Goal: Information Seeking & Learning: Find contact information

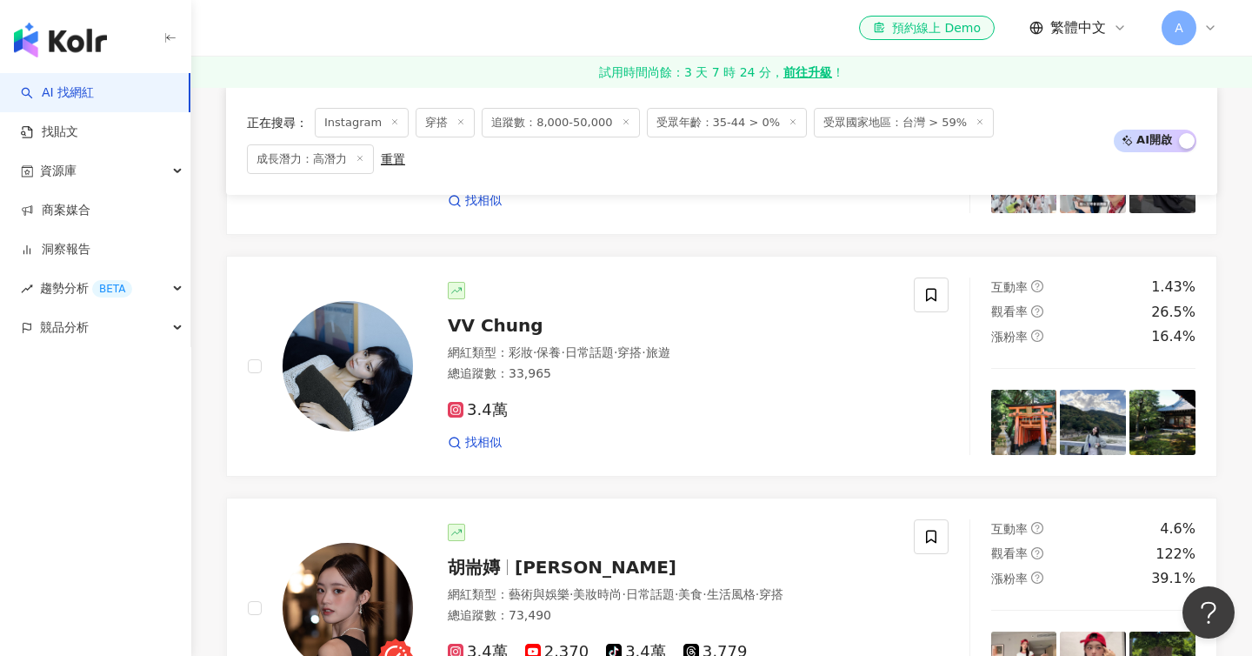
scroll to position [2159, 0]
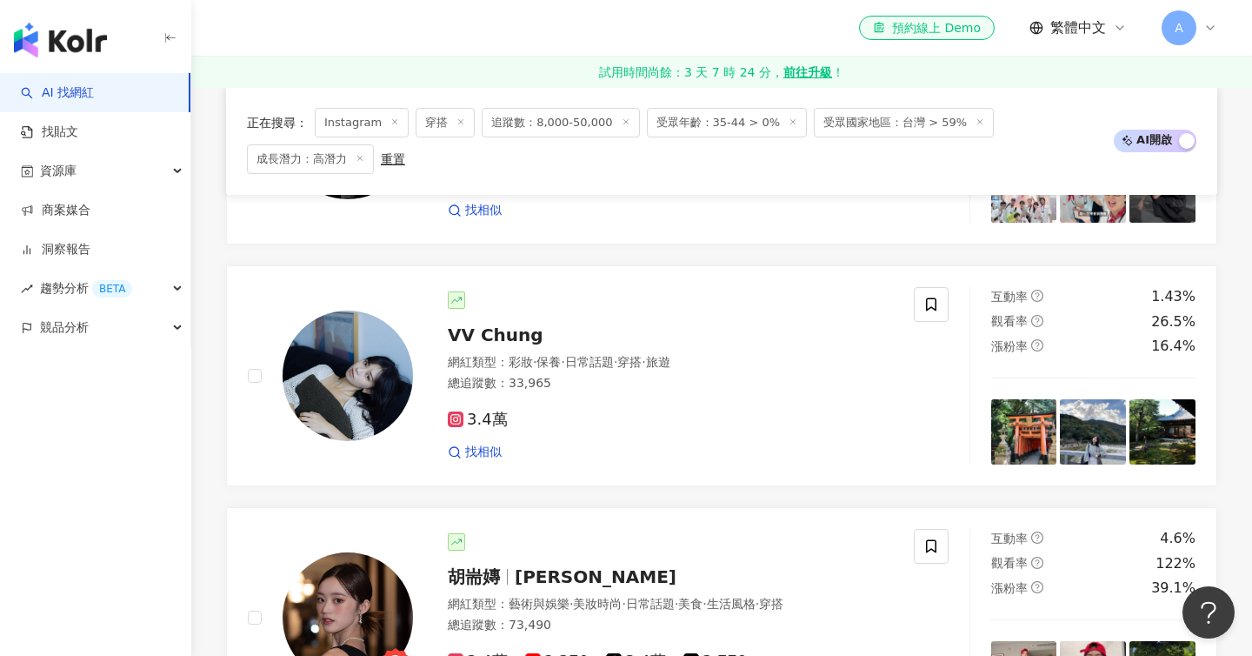
click at [799, 411] on div "3.4萬" at bounding box center [670, 420] width 445 height 19
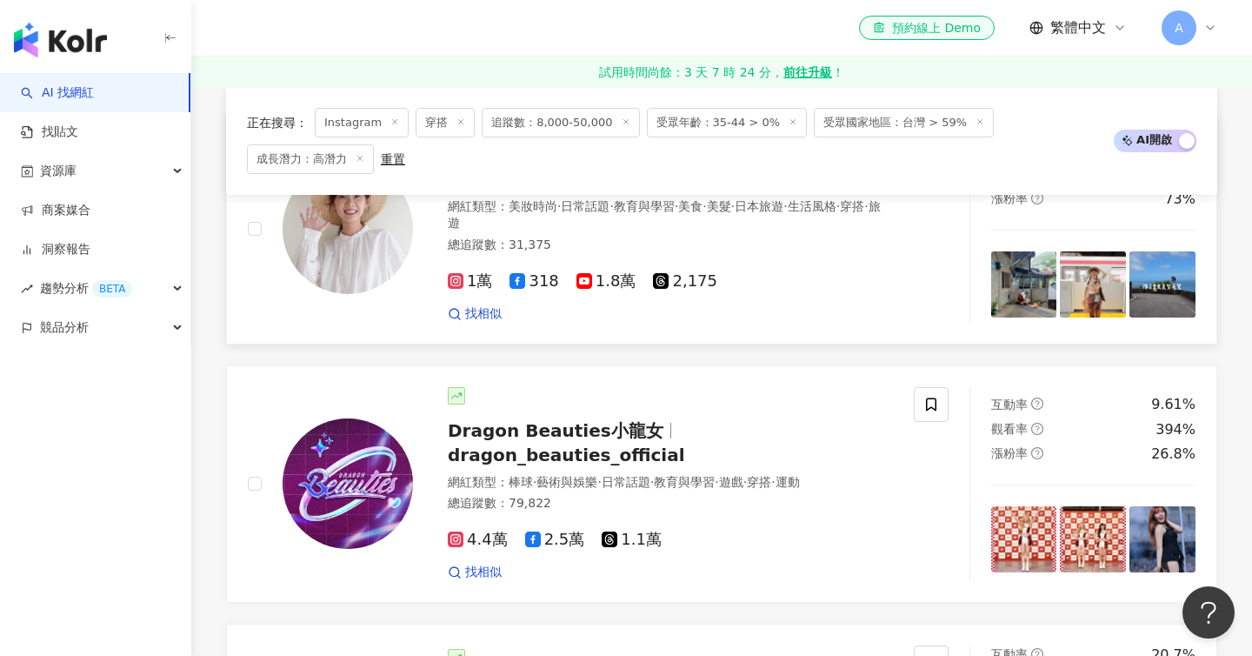
scroll to position [302, 0]
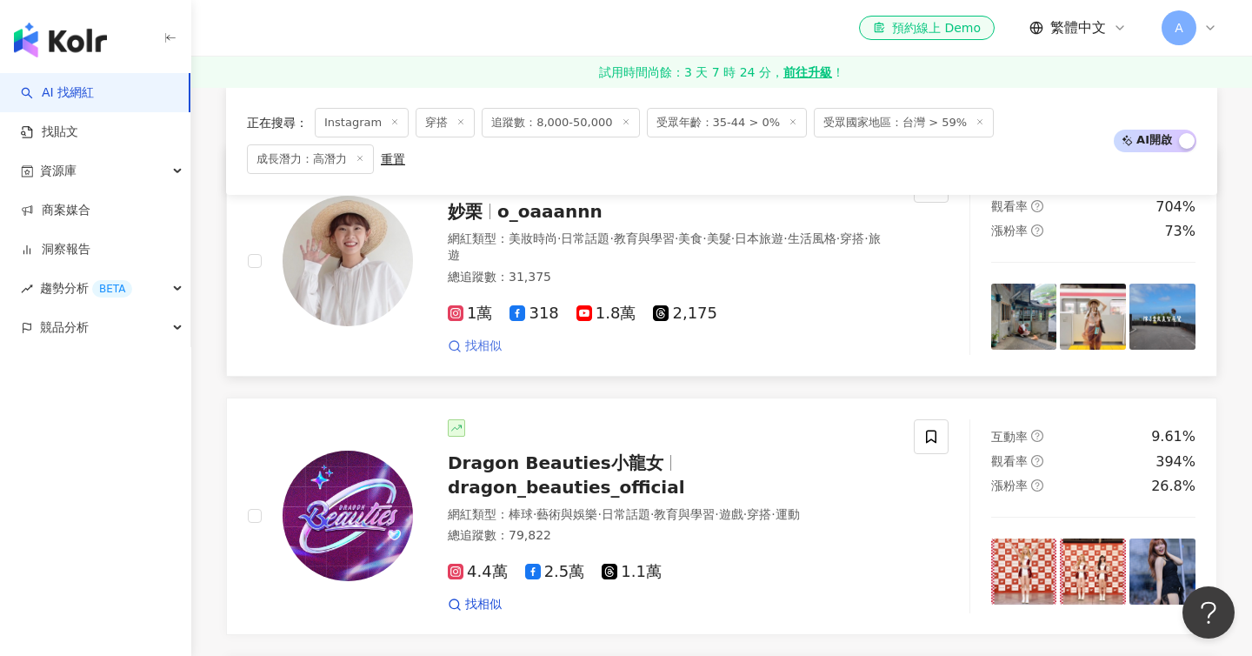
click at [477, 338] on span "找相似" at bounding box center [483, 345] width 37 height 17
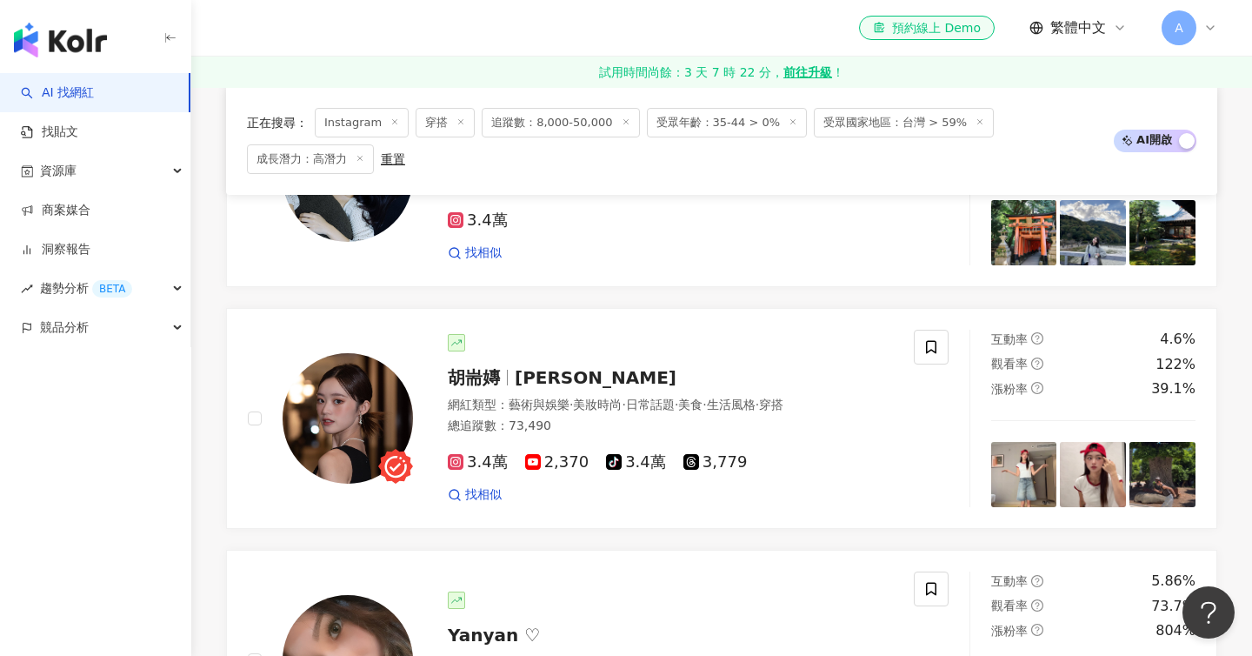
scroll to position [2398, 0]
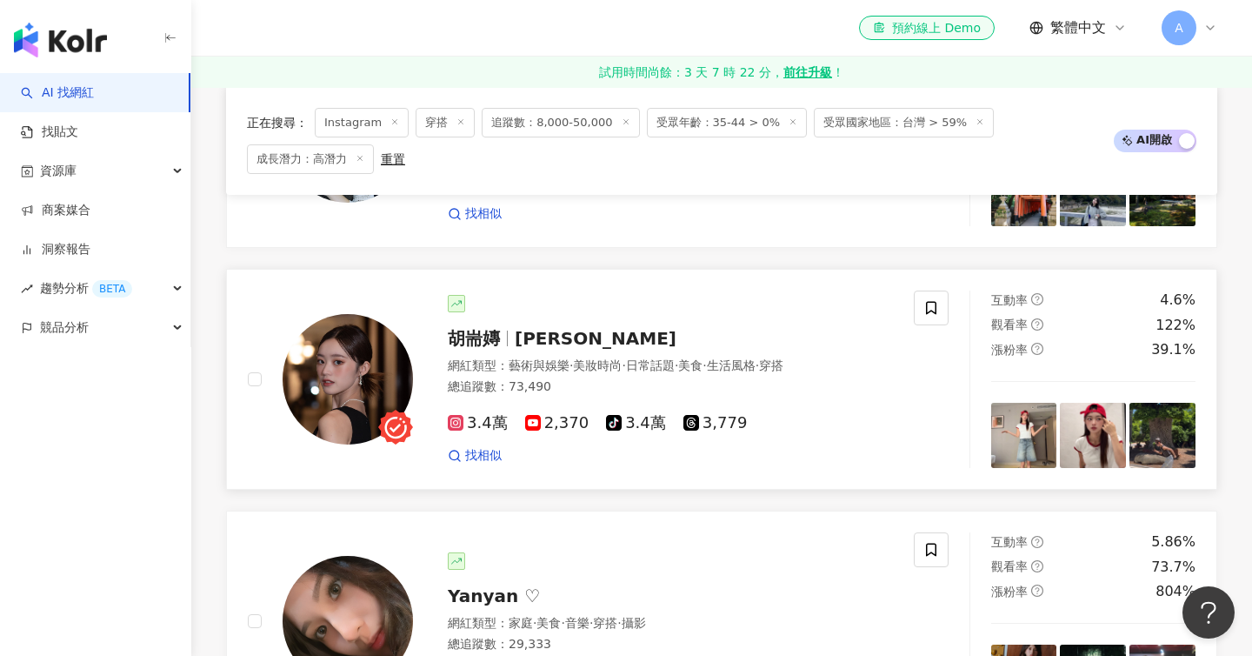
click at [801, 410] on div "3.4萬 2,370 tiktok-icon 3.4萬 3,779 找相似" at bounding box center [670, 432] width 445 height 64
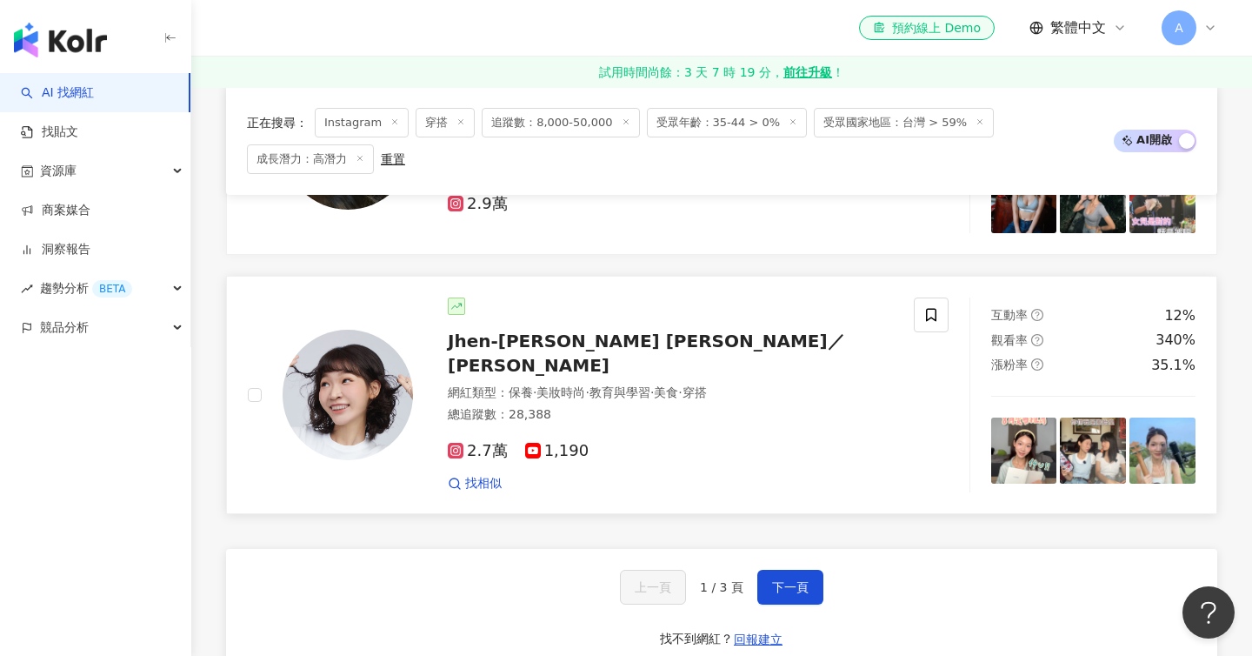
scroll to position [2877, 0]
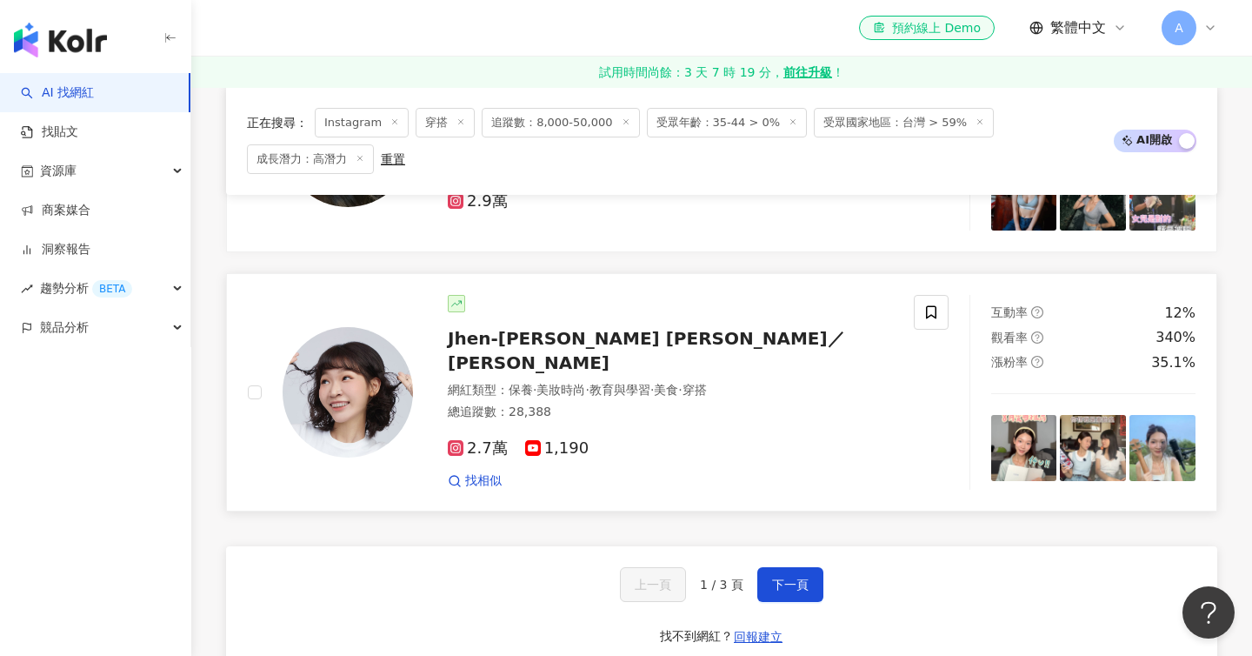
click at [771, 472] on div "找相似" at bounding box center [670, 480] width 445 height 17
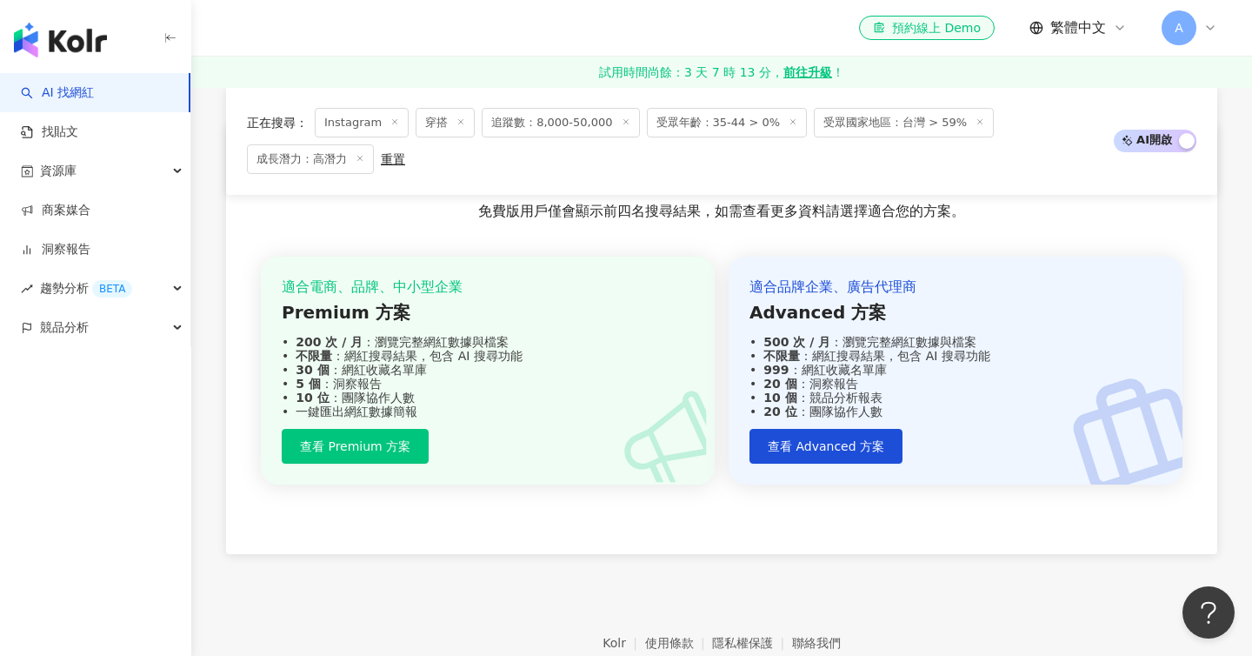
scroll to position [3510, 0]
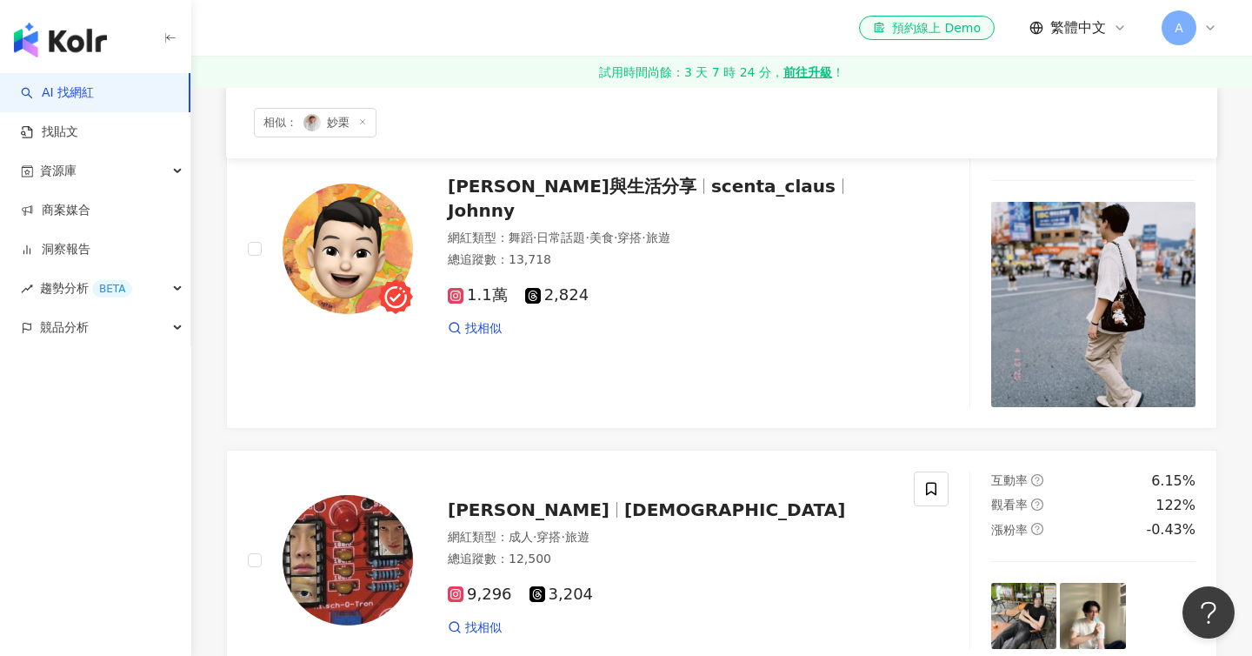
scroll to position [1232, 0]
click at [482, 287] on span "1.1萬" at bounding box center [478, 296] width 60 height 18
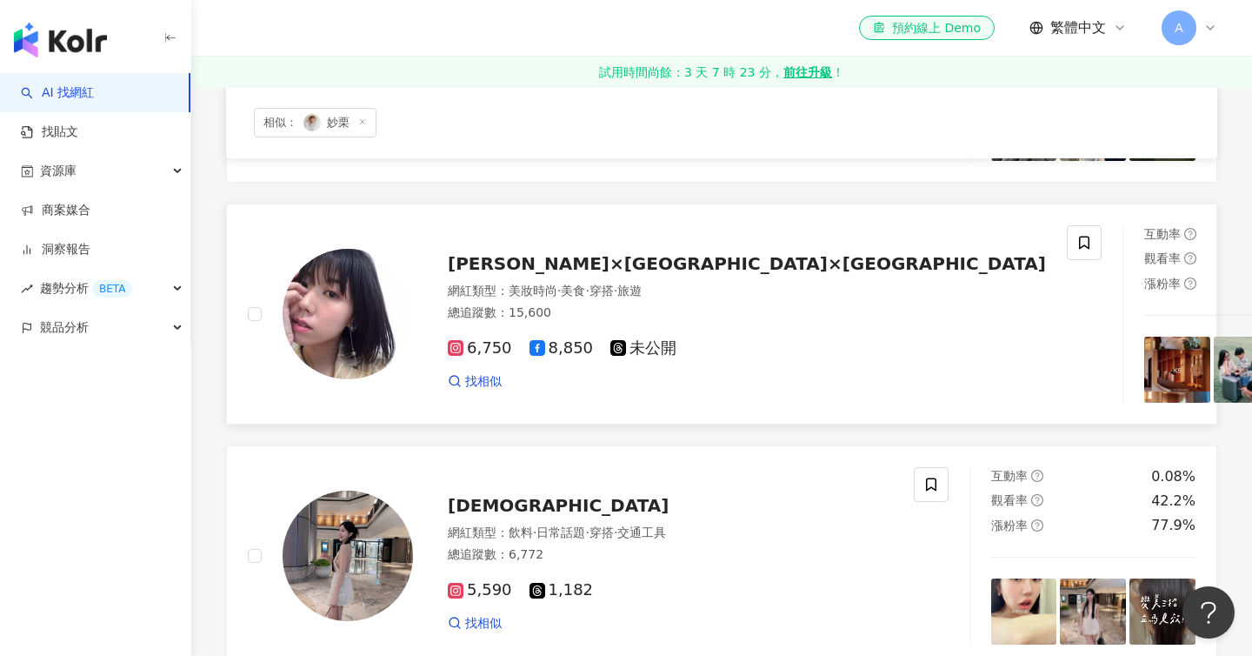
click at [864, 417] on link "ERIKA×Japan×Taiwan 網紅類型 ： 美妝時尚 · 美食 · 穿搭 · 旅遊 總追蹤數 ： 15,600 6,750 8,850 未公開 找相似…" at bounding box center [721, 314] width 991 height 221
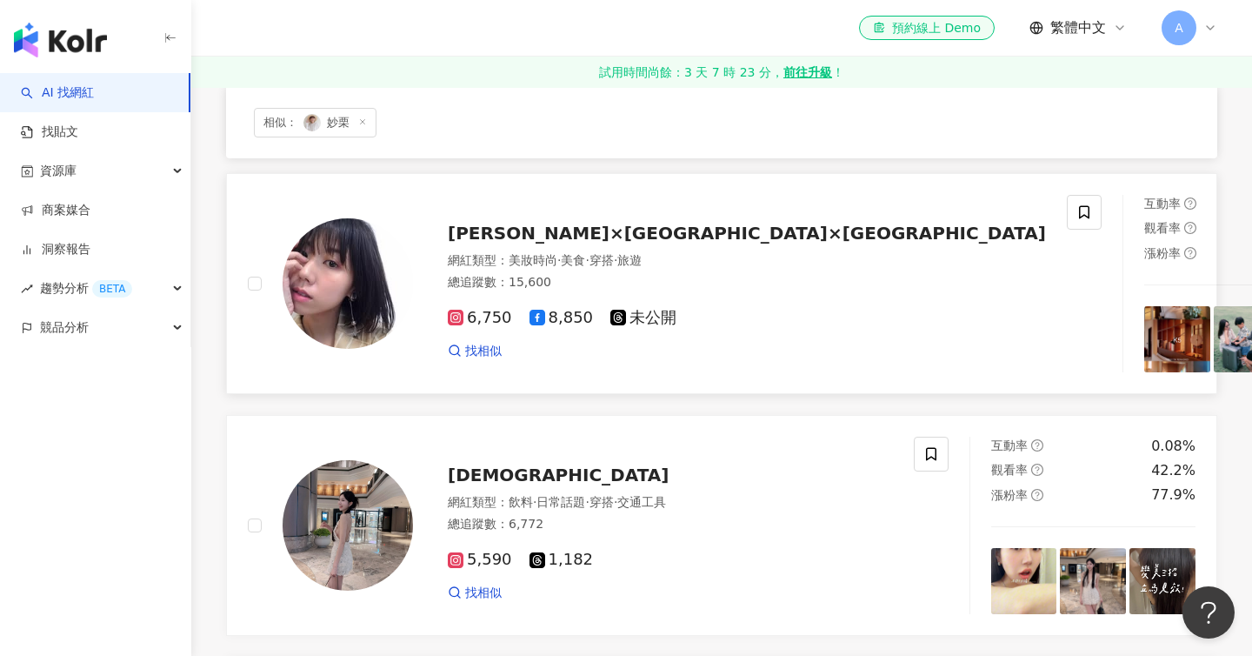
click at [565, 243] on div "ERIKA×Japan×Taiwan" at bounding box center [747, 233] width 598 height 24
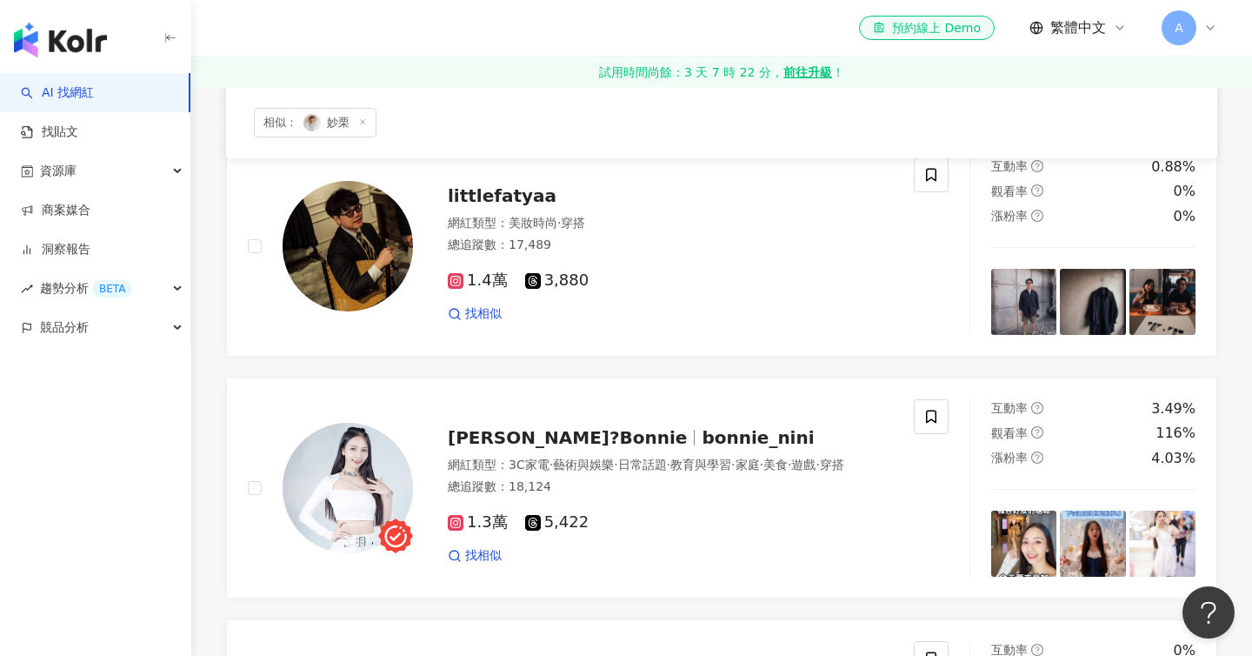
scroll to position [354, 0]
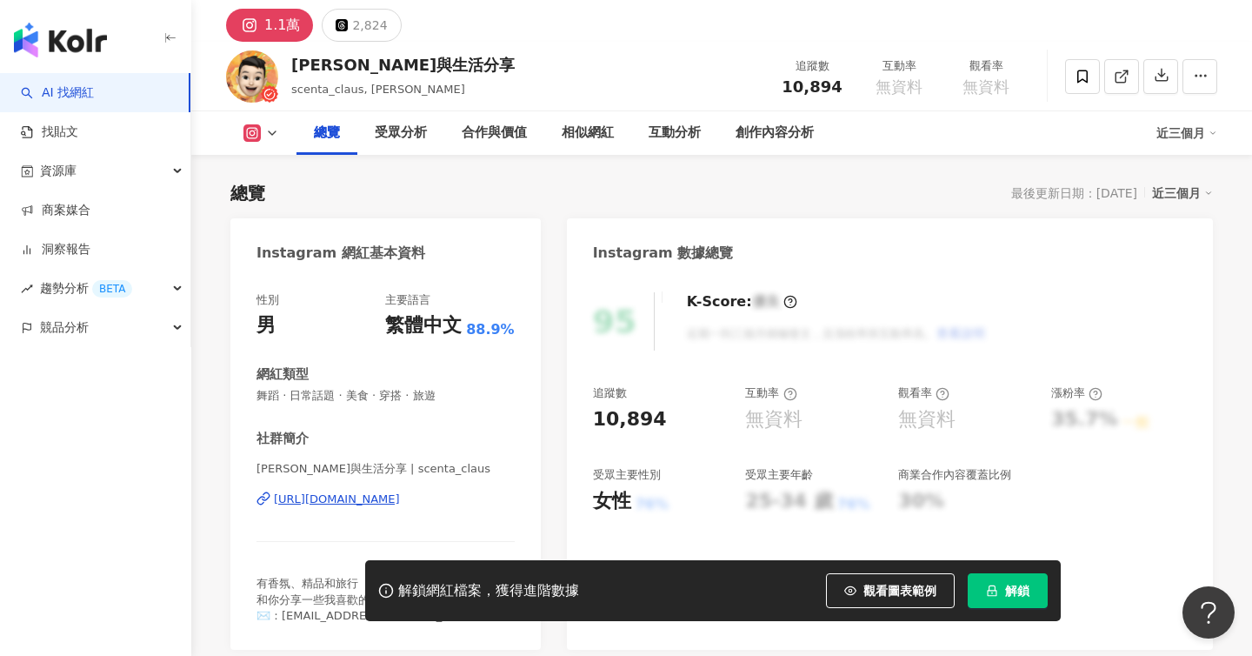
scroll to position [158, 0]
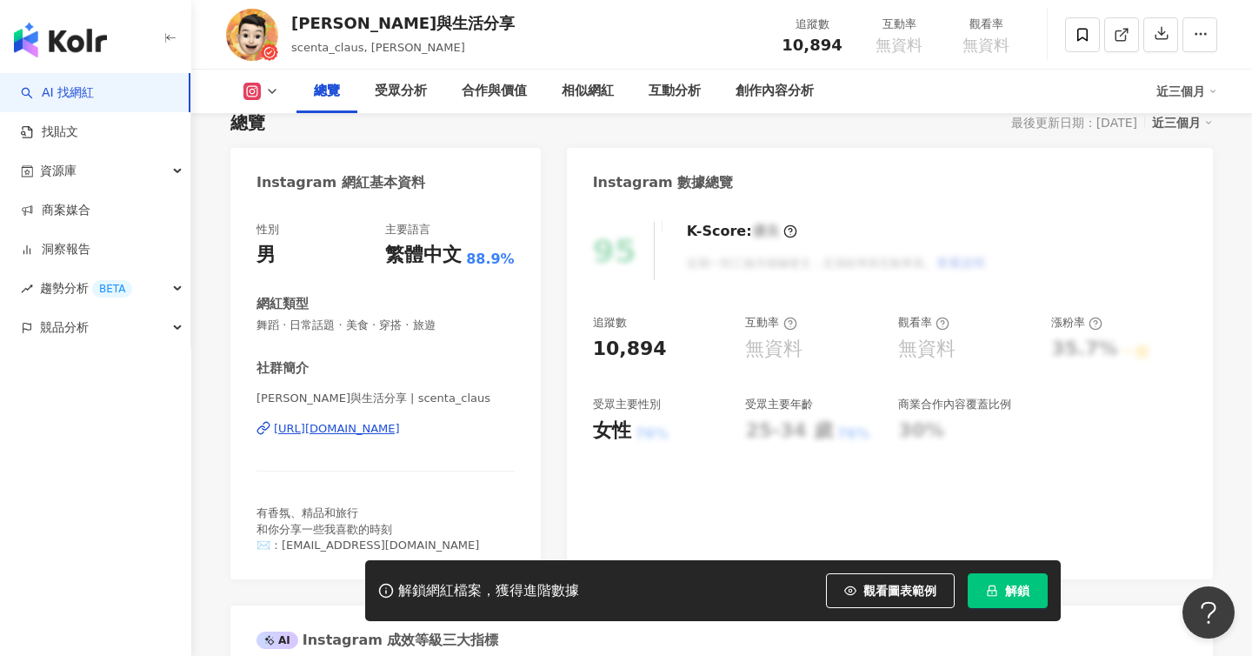
click at [400, 429] on div "https://www.instagram.com/scenta_claus/" at bounding box center [337, 429] width 126 height 16
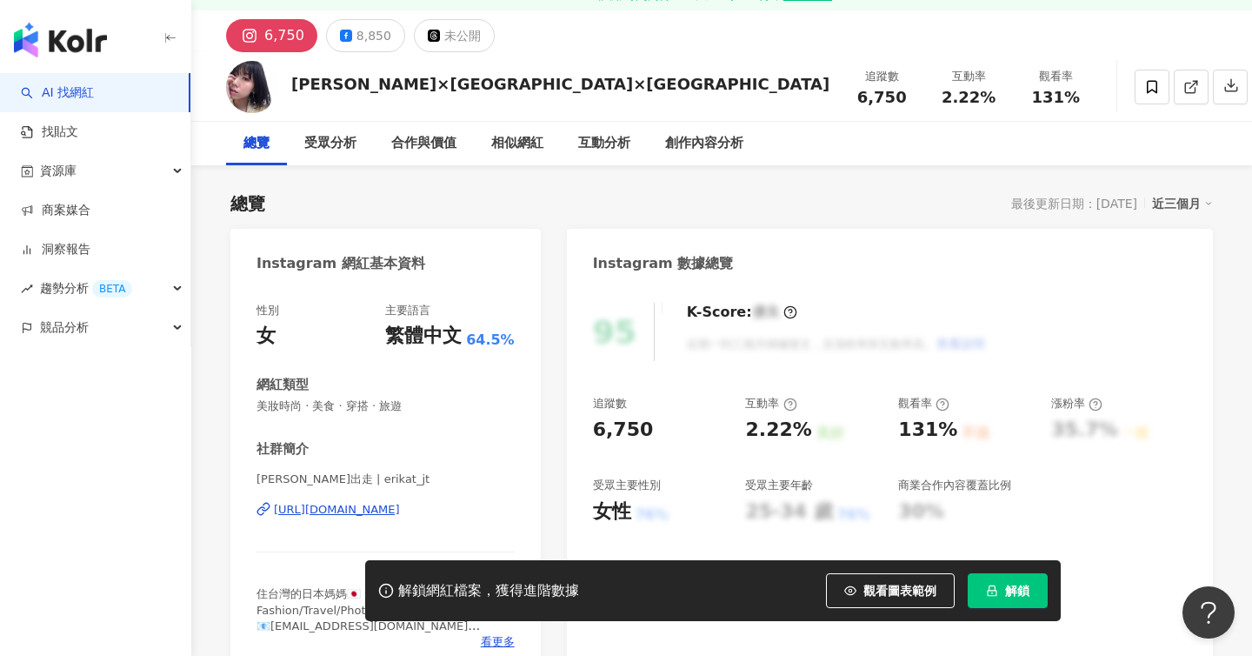
scroll to position [83, 0]
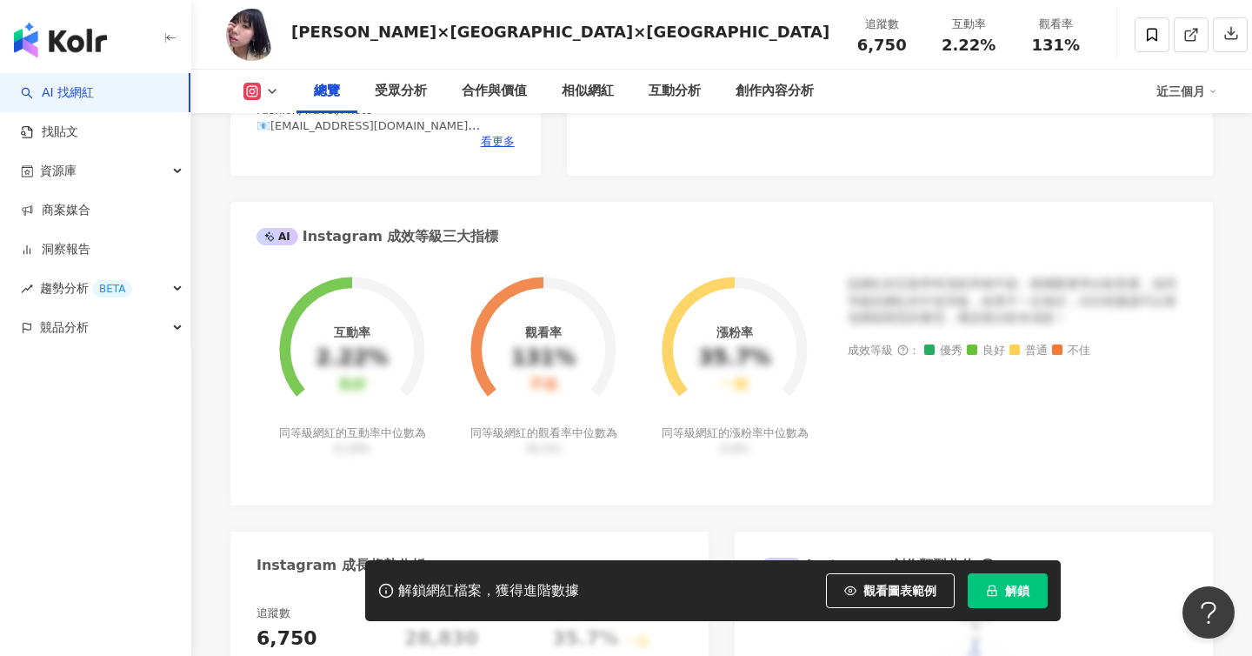
click at [663, 404] on foreignobject at bounding box center [734, 339] width 191 height 171
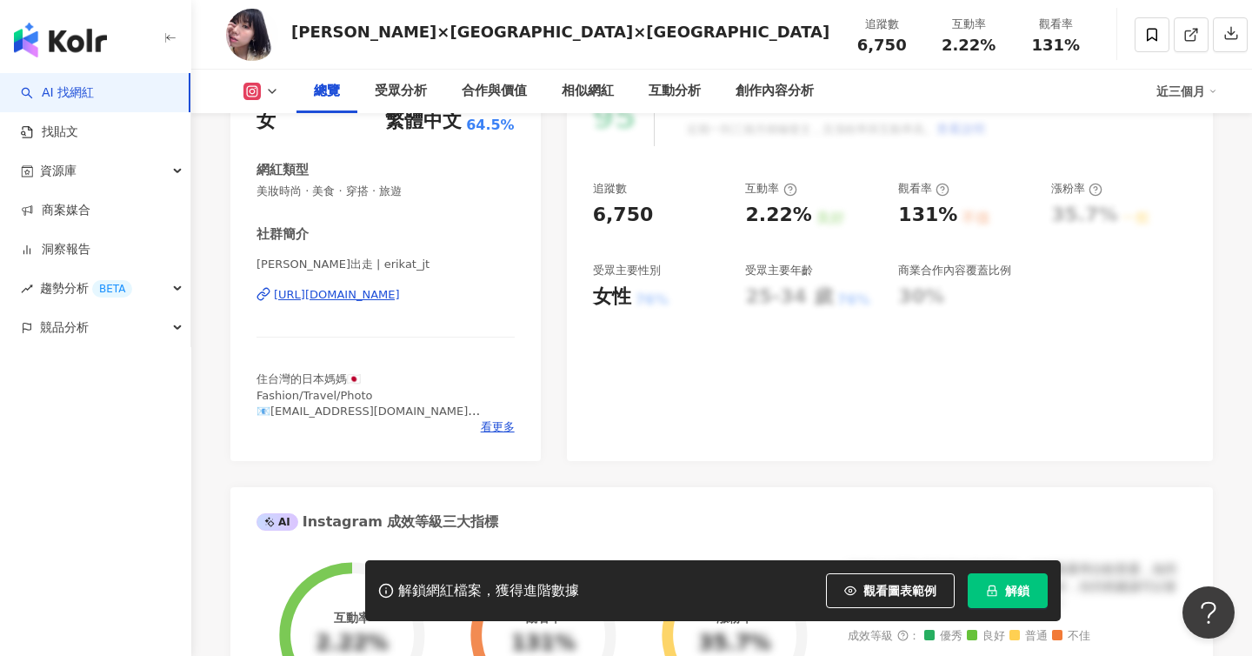
scroll to position [295, 0]
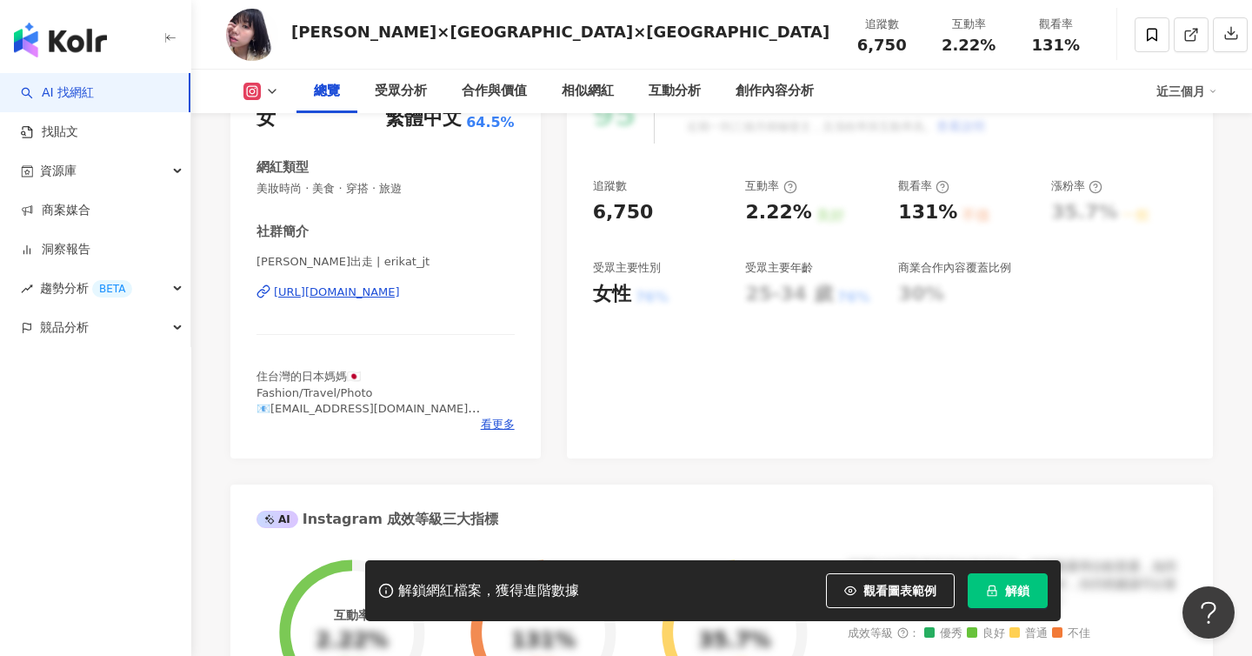
click at [502, 433] on div "性別 女 主要語言 繁體中文 64.5% 網紅類型 美妝時尚 · 美食 · 穿搭 · 旅遊 社群簡介 erika 李家出走 | erikat_jt https…" at bounding box center [385, 263] width 310 height 390
click at [501, 420] on span "看更多" at bounding box center [498, 425] width 34 height 16
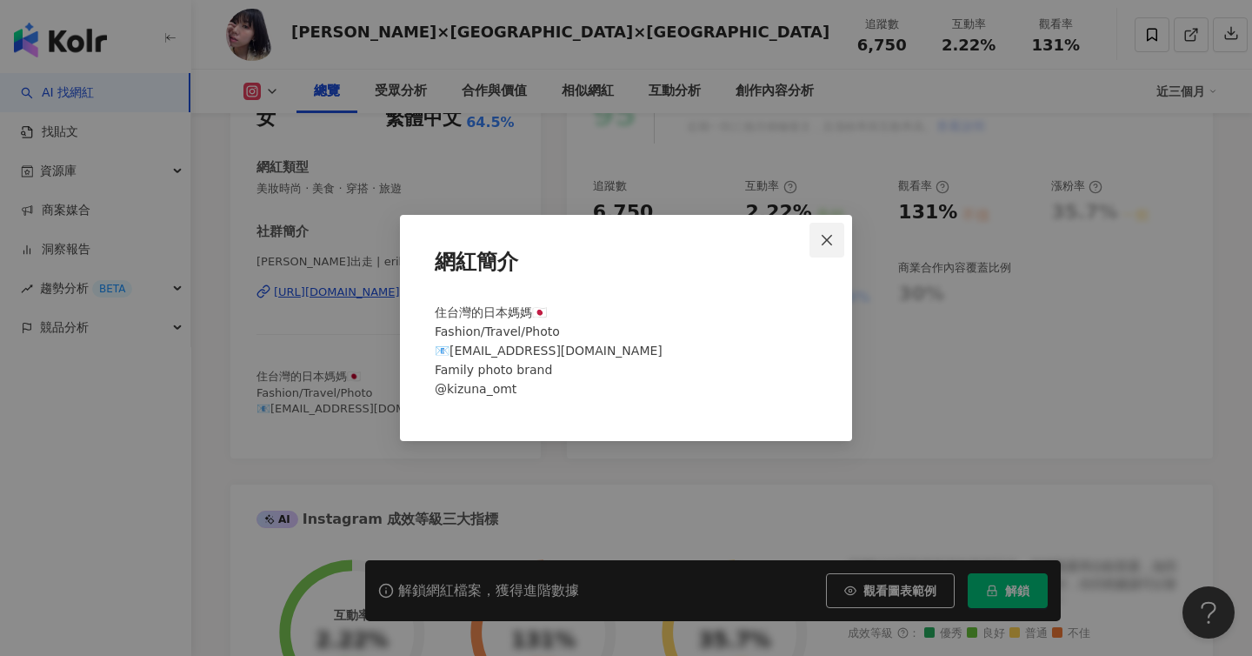
click at [816, 240] on span "Close" at bounding box center [827, 240] width 35 height 14
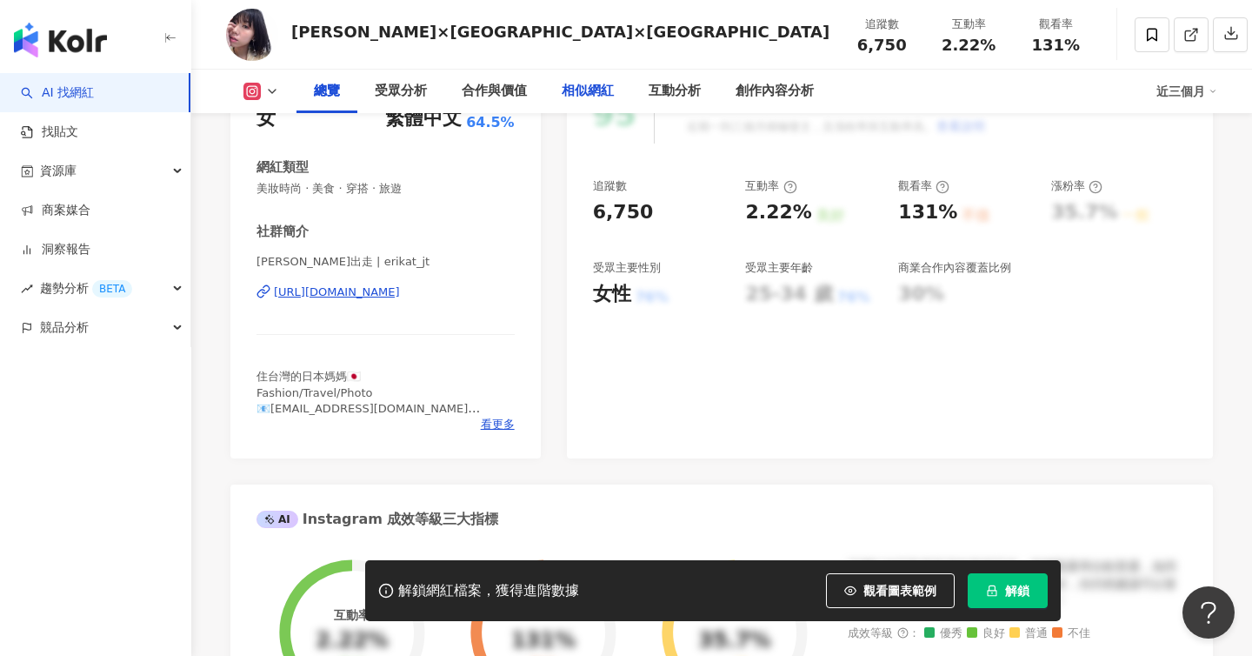
click at [605, 103] on div "相似網紅" at bounding box center [587, 91] width 87 height 43
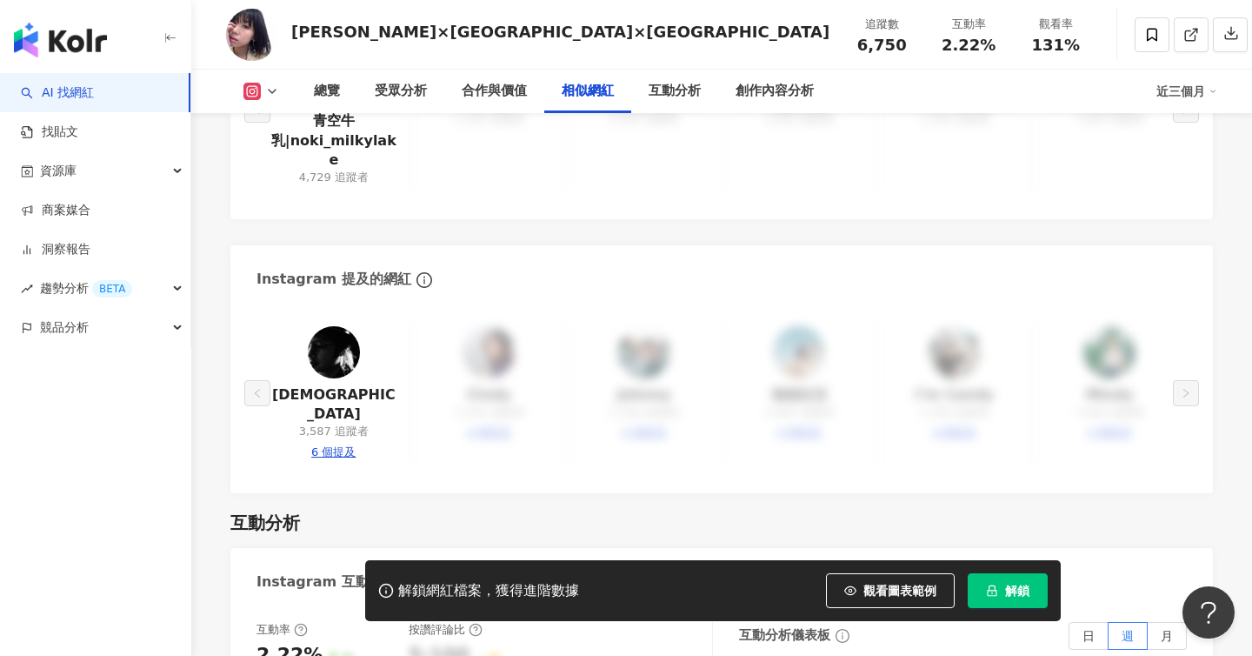
scroll to position [2786, 0]
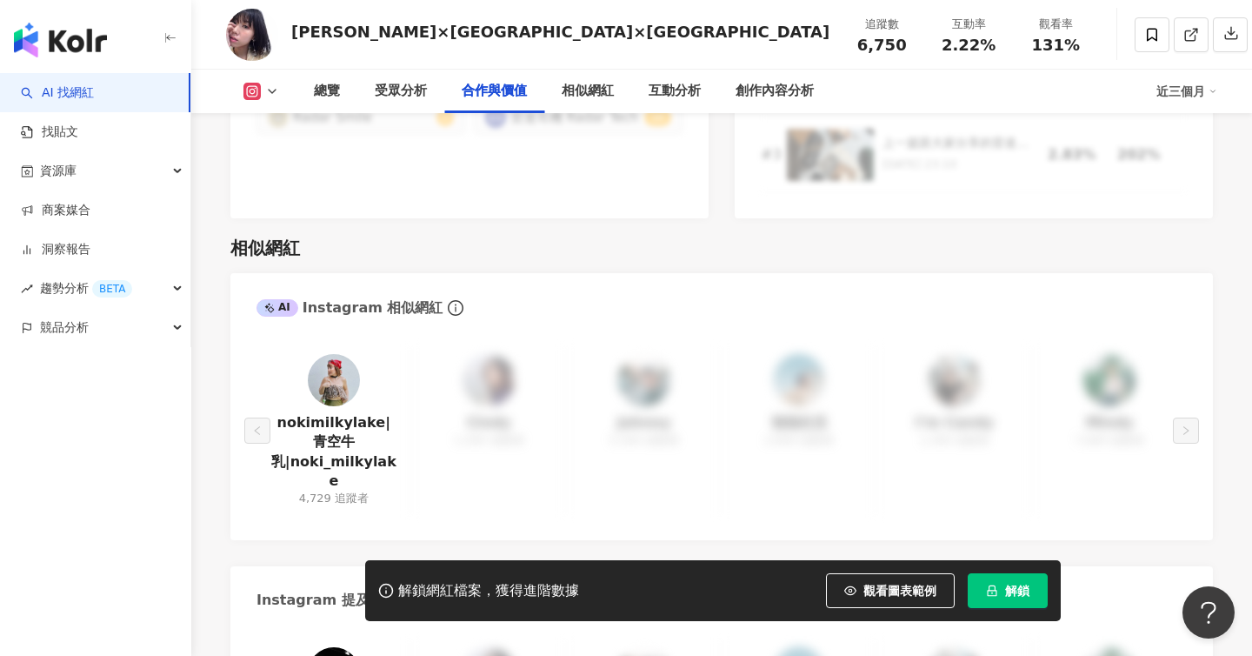
click at [344, 365] on img at bounding box center [334, 380] width 52 height 52
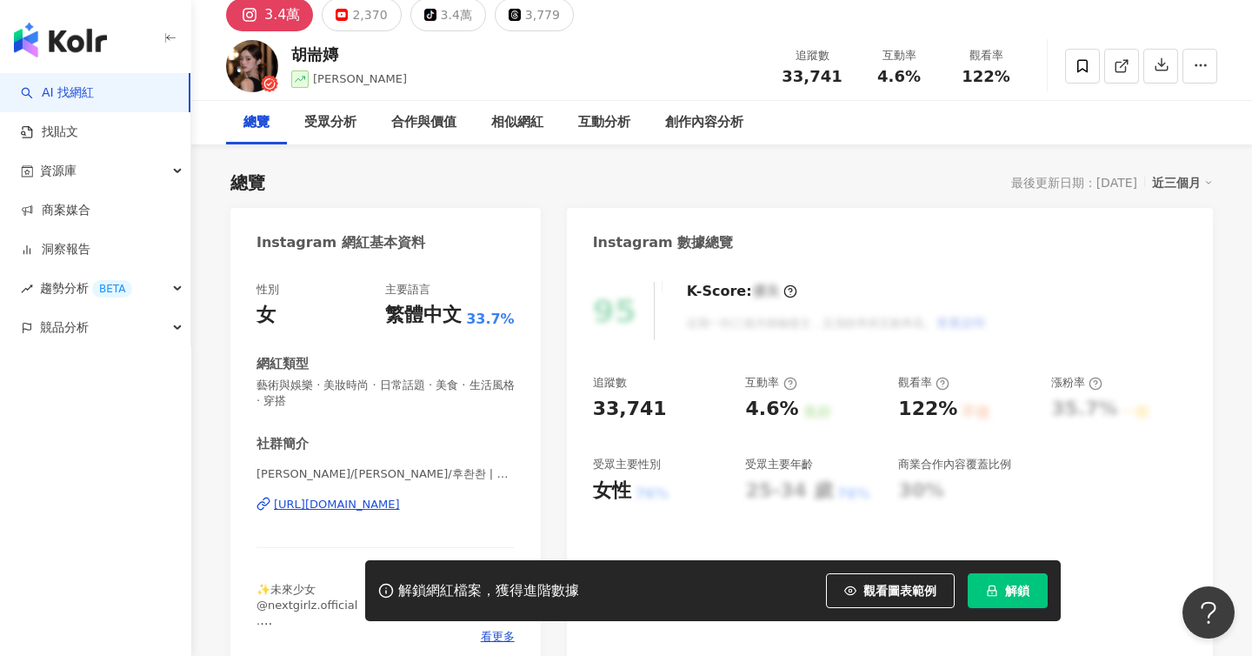
scroll to position [97, 0]
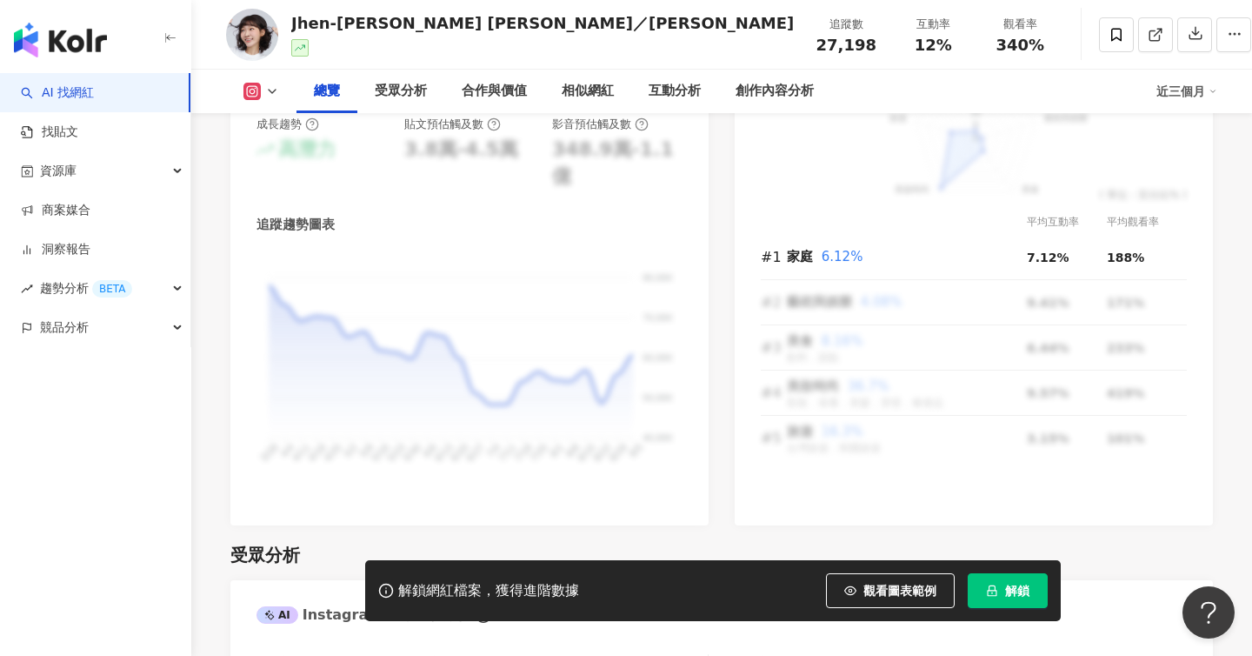
scroll to position [1133, 0]
click at [94, 96] on link "AI 找網紅" at bounding box center [57, 92] width 73 height 17
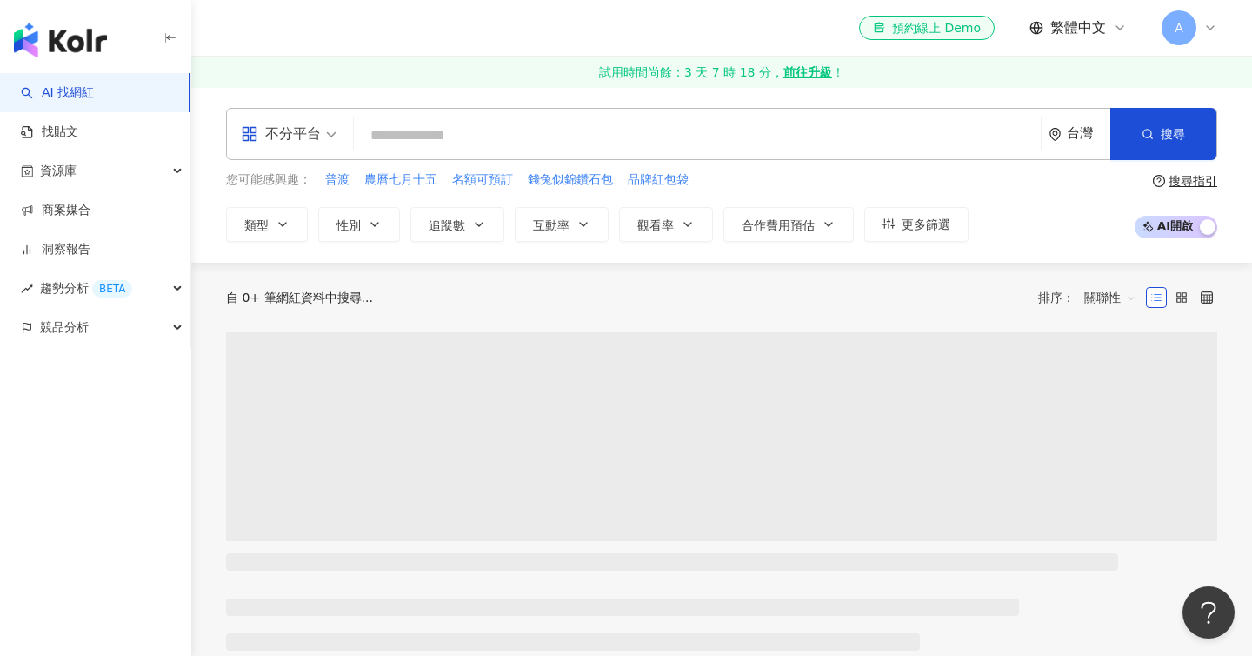
click at [412, 137] on input "search" at bounding box center [697, 135] width 673 height 33
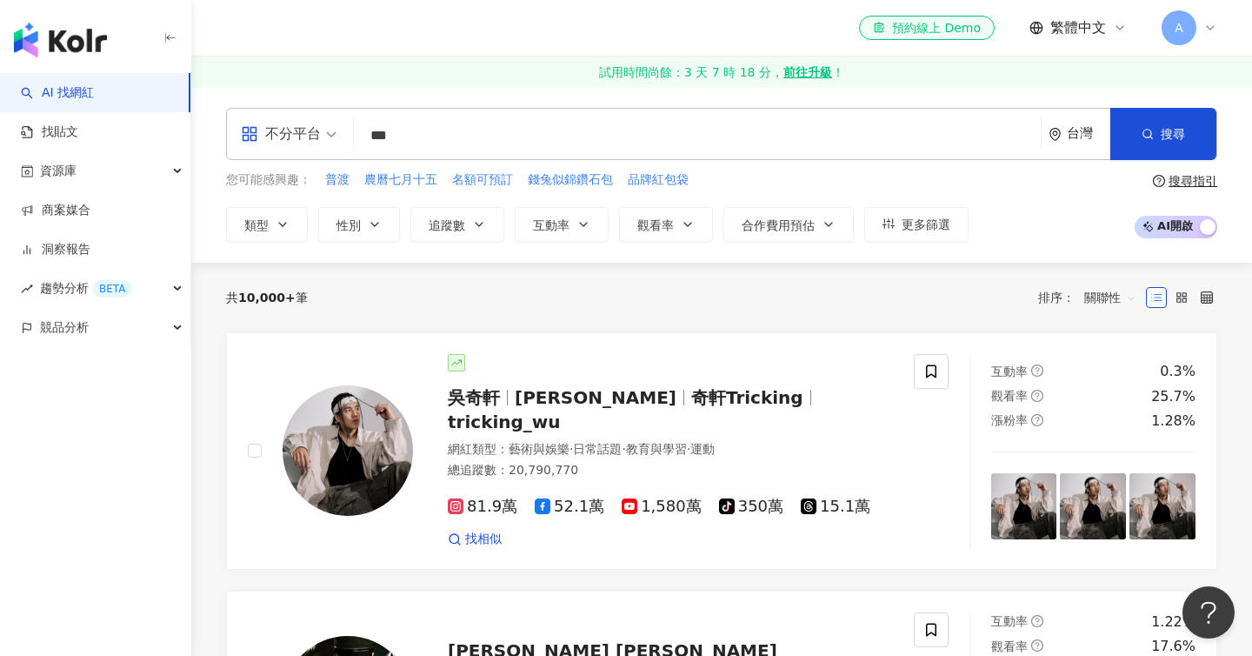
type input "**"
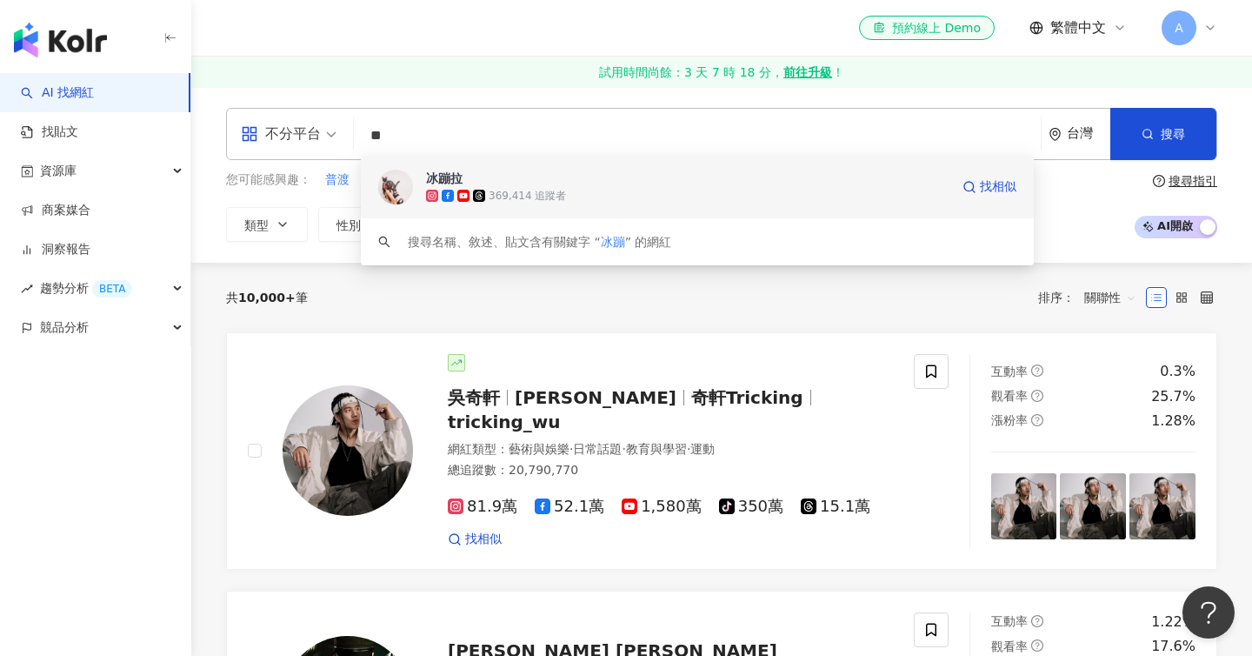
click at [531, 187] on div "369,414 追蹤者" at bounding box center [688, 195] width 524 height 17
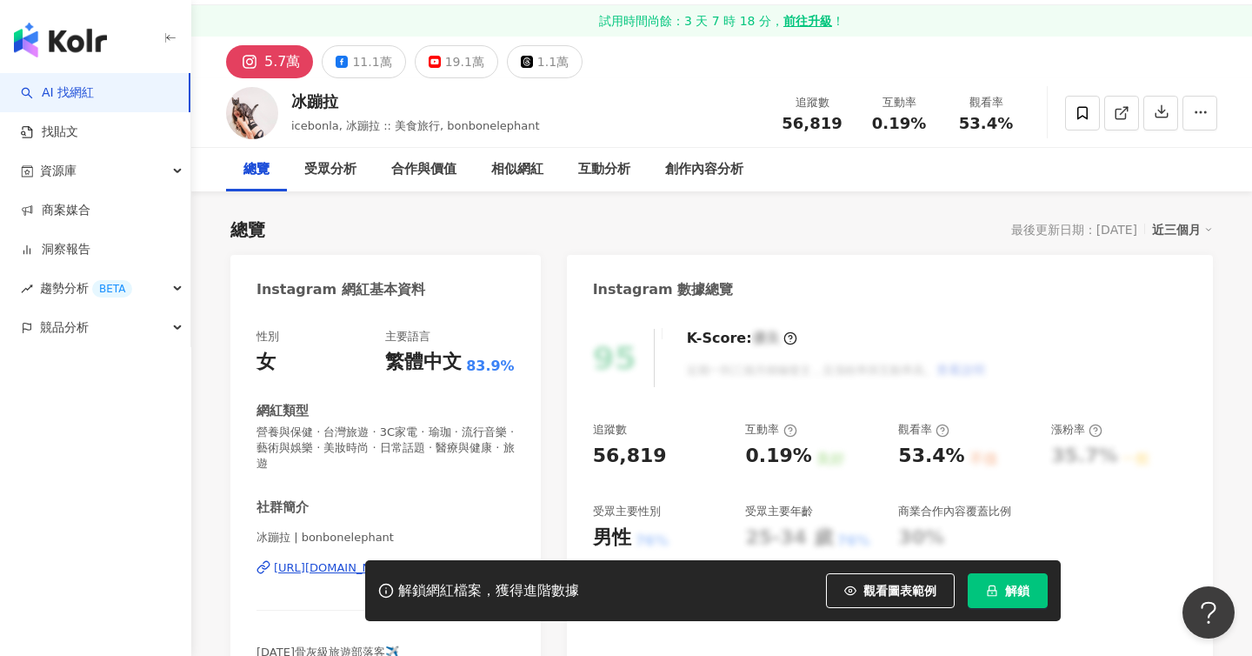
scroll to position [69, 0]
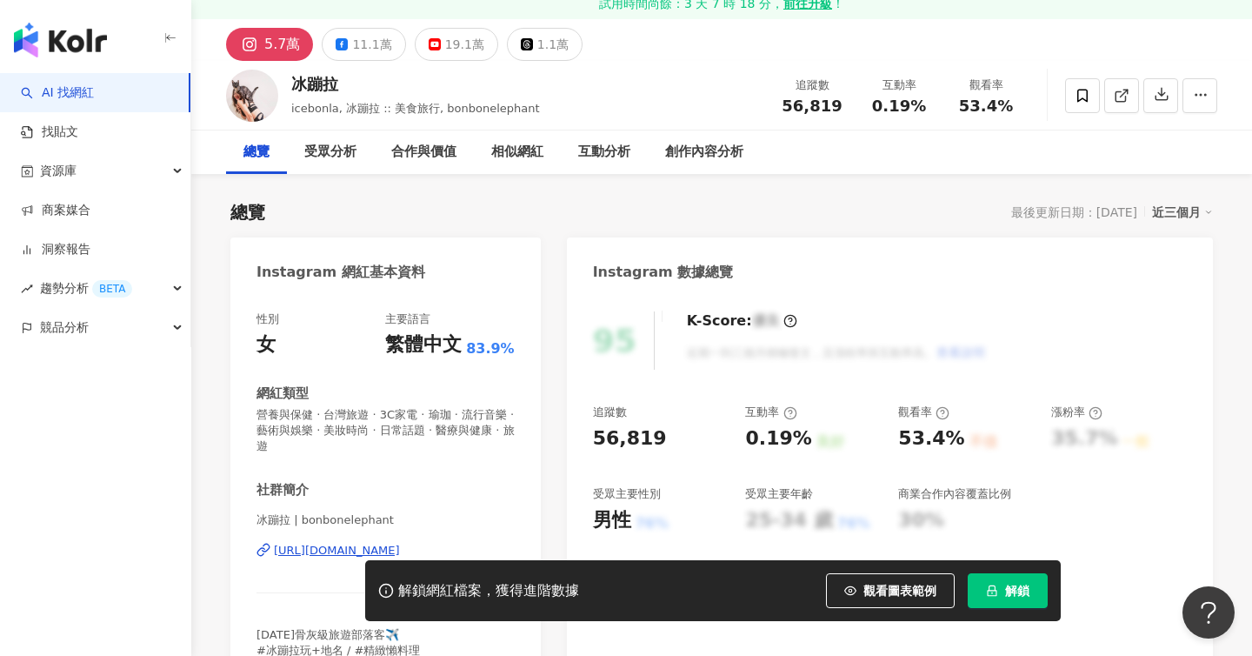
click at [998, 584] on button "解鎖" at bounding box center [1008, 590] width 80 height 35
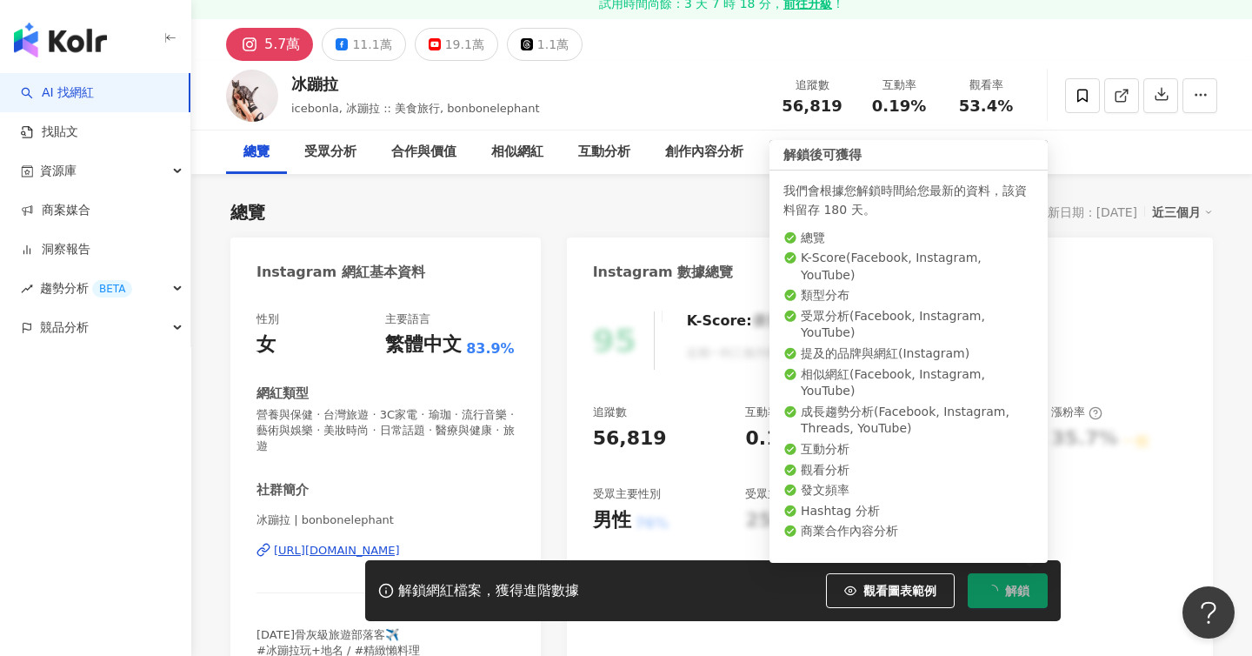
click at [1013, 591] on span "解鎖" at bounding box center [1017, 591] width 24 height 14
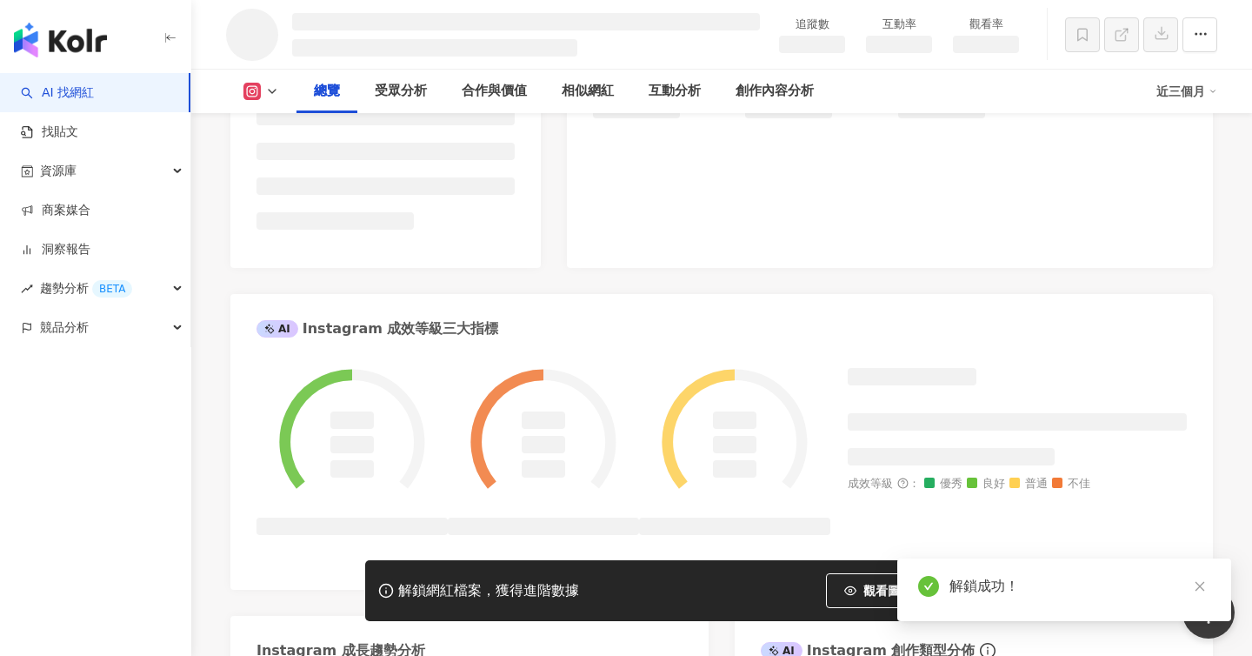
scroll to position [474, 0]
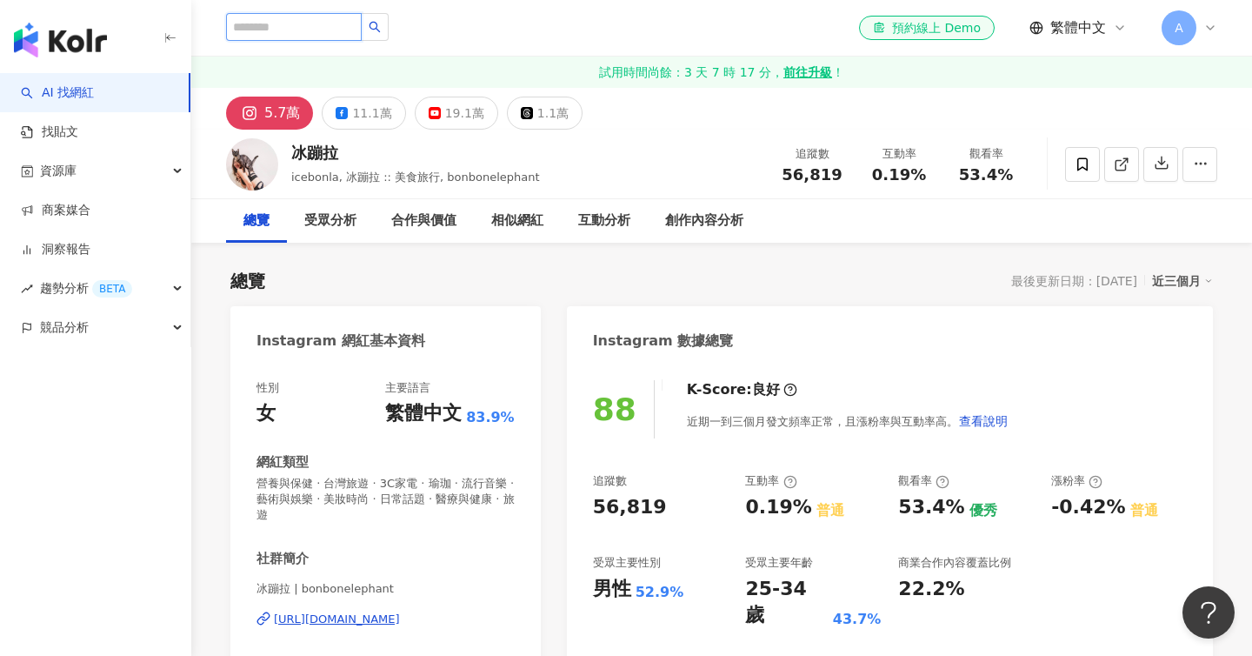
click at [298, 30] on input "search" at bounding box center [294, 27] width 136 height 28
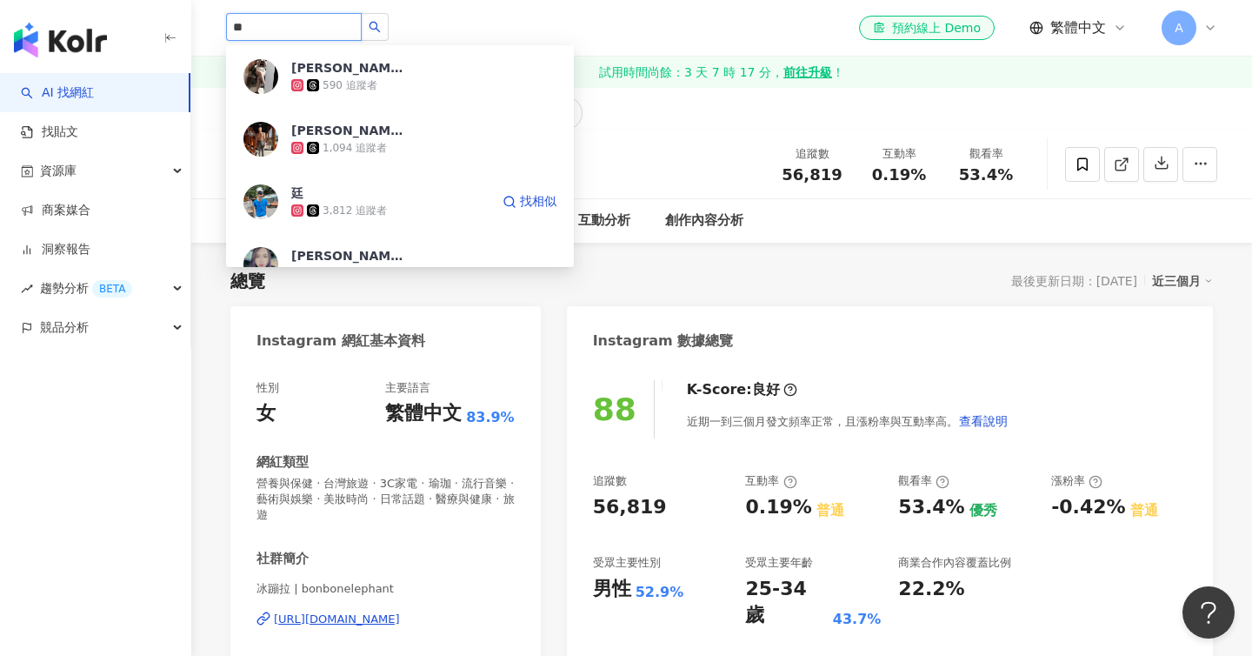
scroll to position [186, 0]
type input "*"
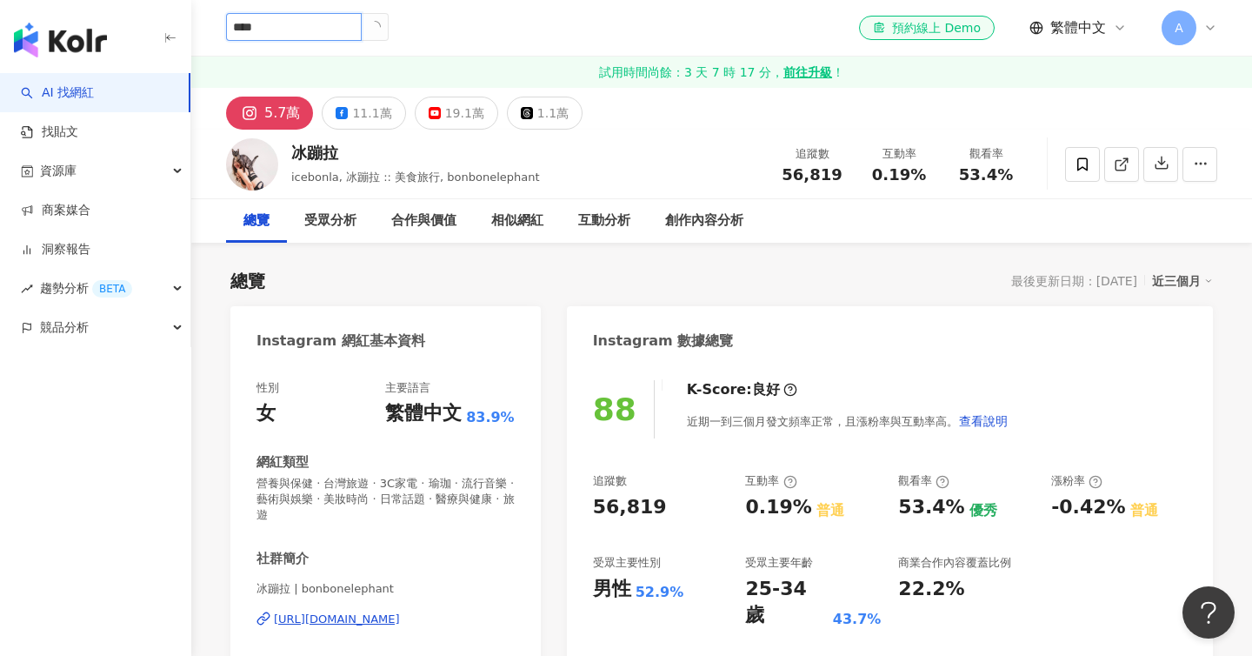
scroll to position [0, 0]
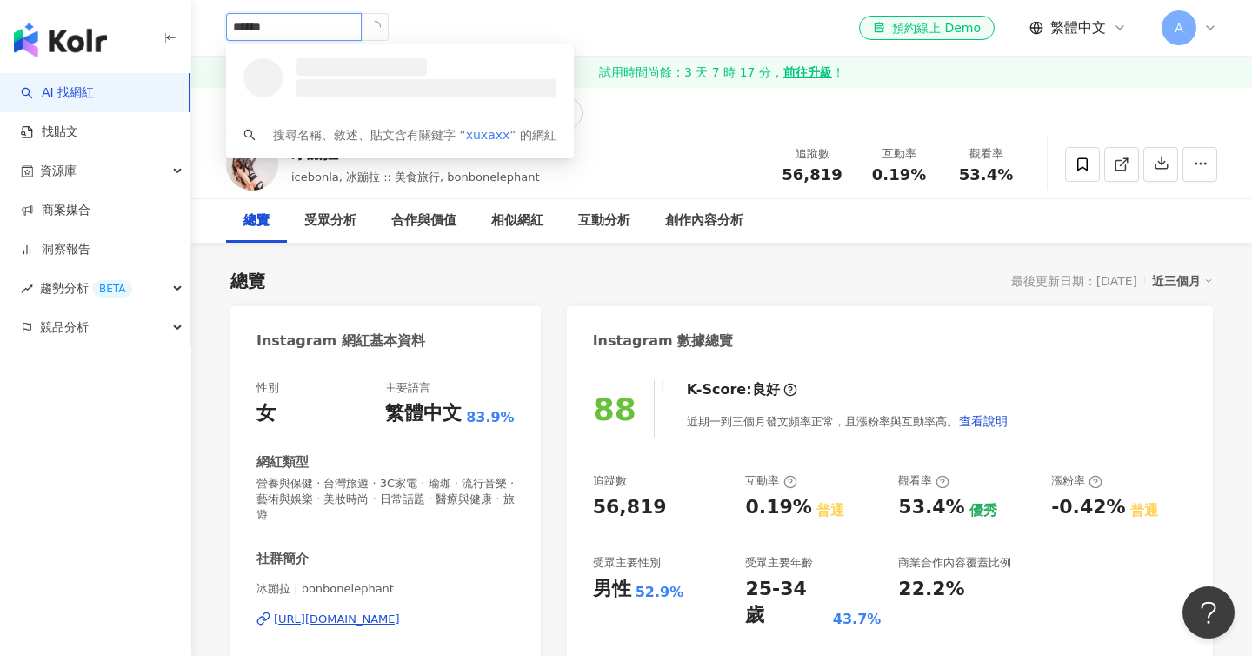
type input "*****"
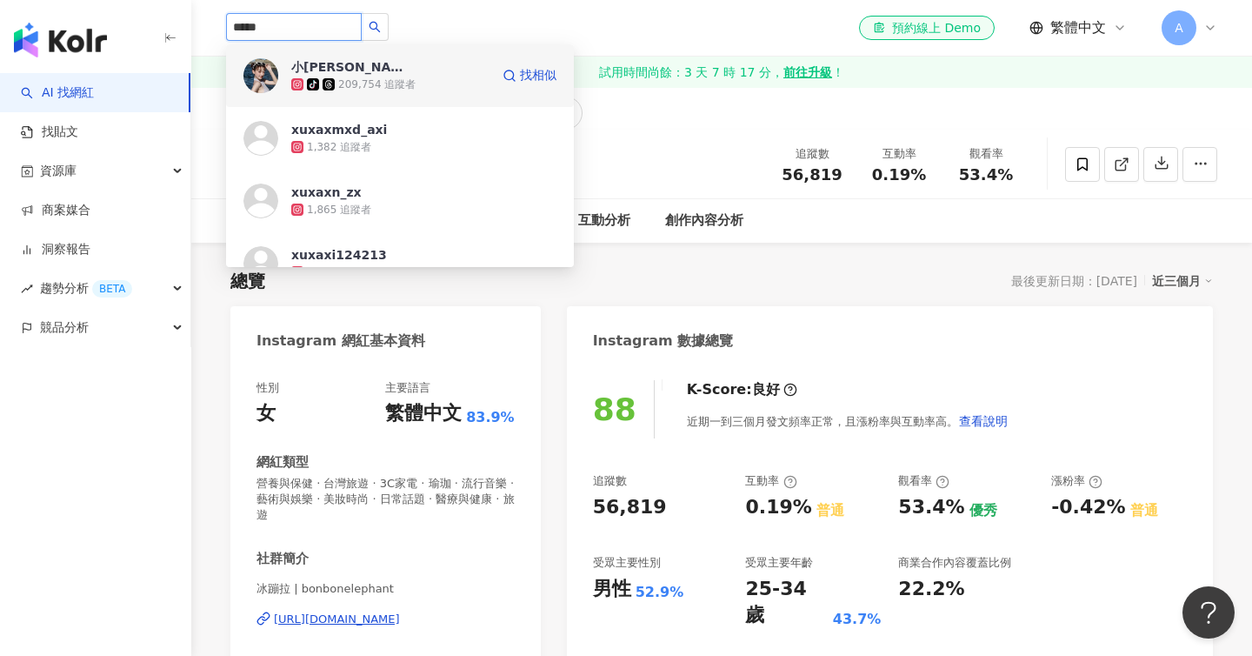
click at [375, 82] on div "209,754 追蹤者" at bounding box center [376, 84] width 77 height 15
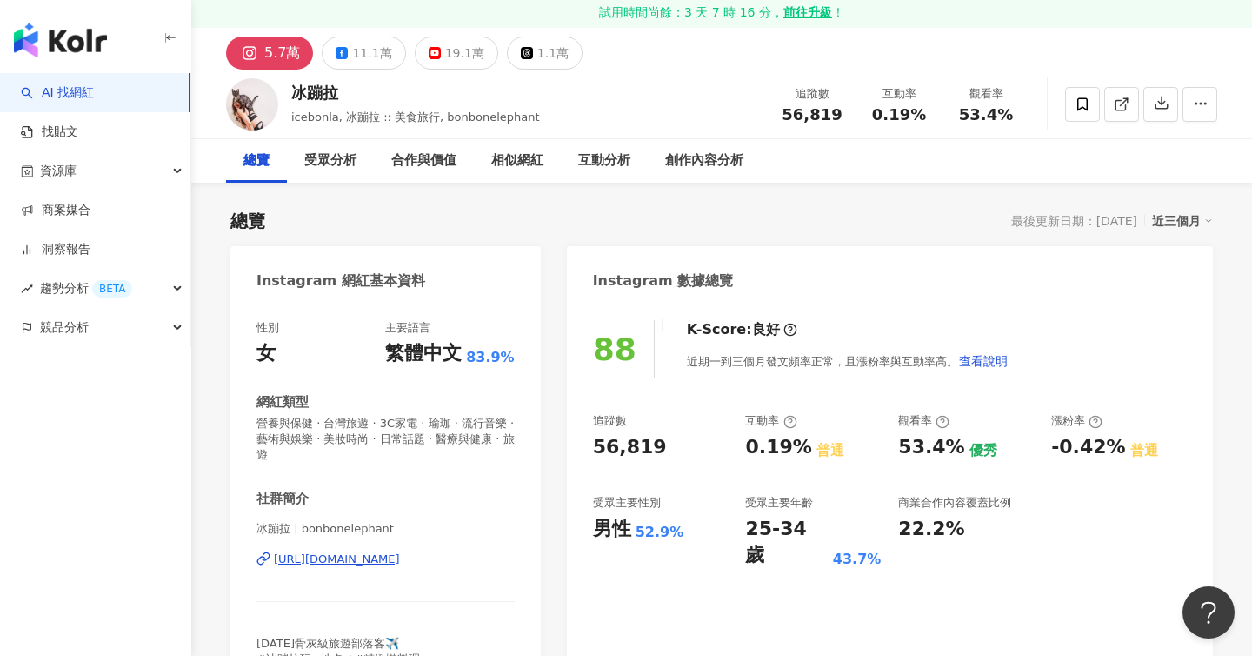
scroll to position [95, 0]
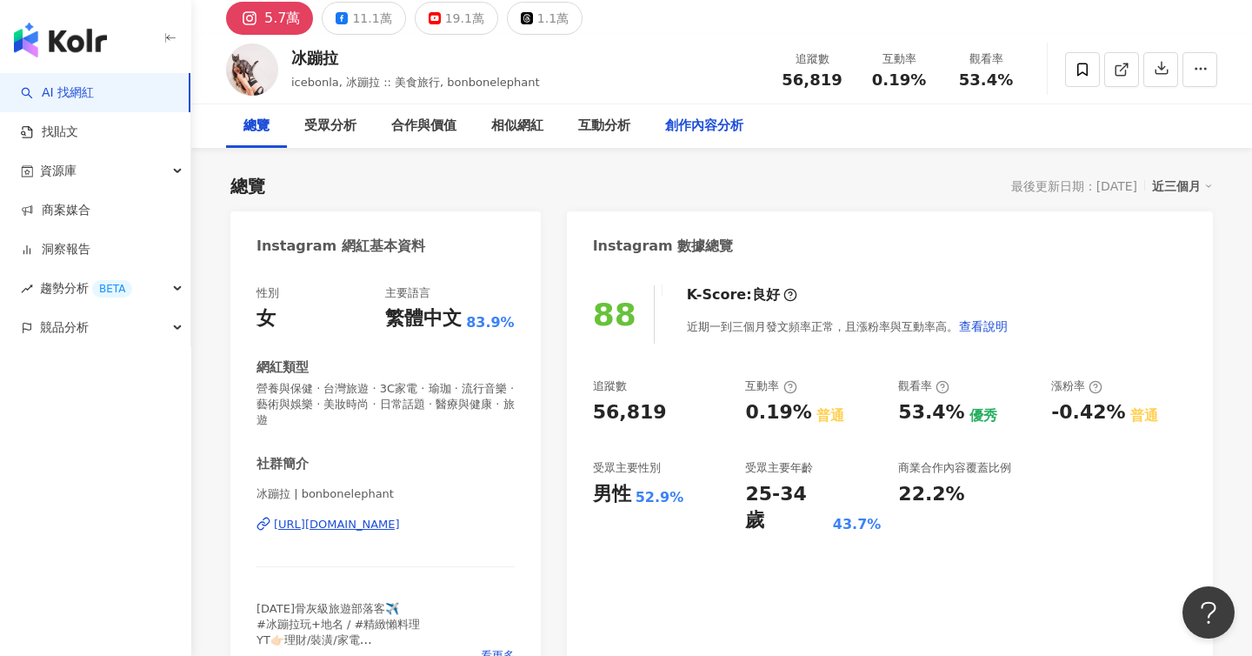
click at [682, 128] on div "創作內容分析" at bounding box center [704, 126] width 78 height 21
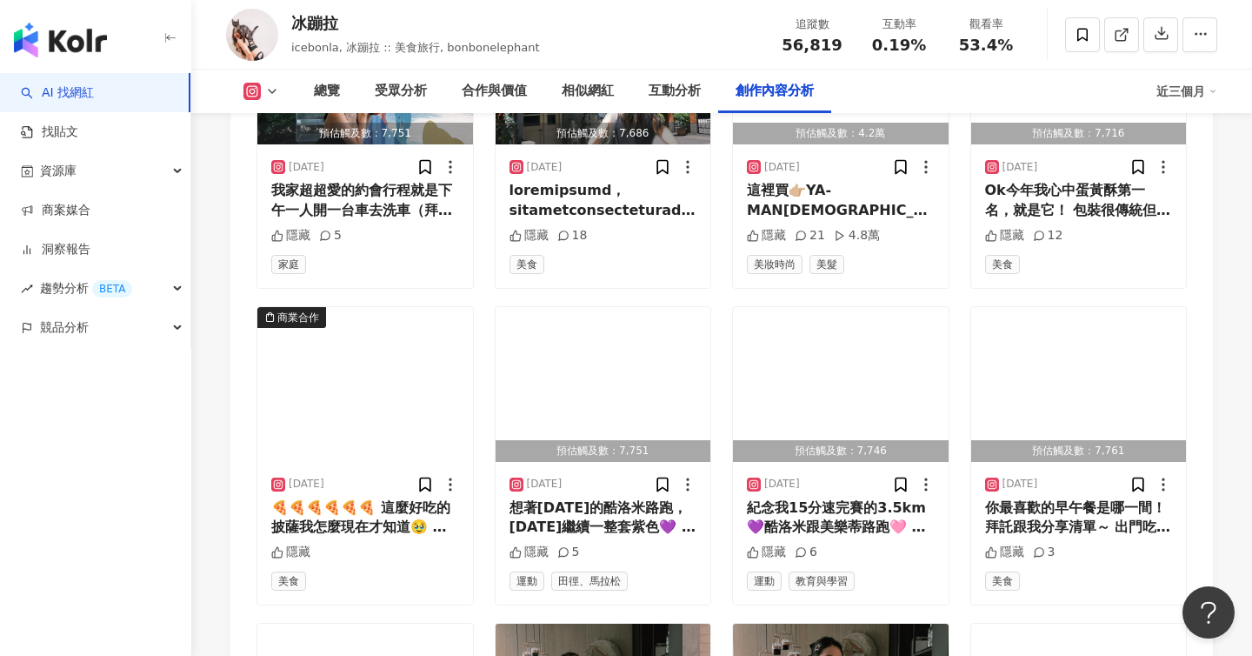
scroll to position [5618, 0]
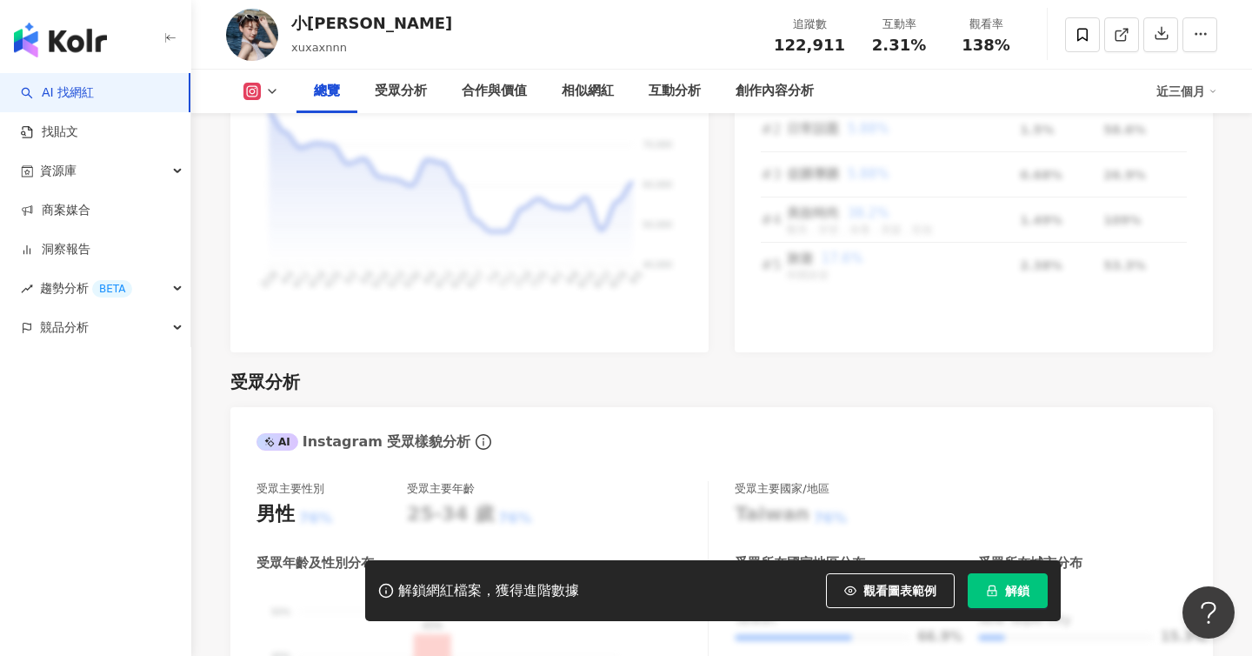
scroll to position [1289, 0]
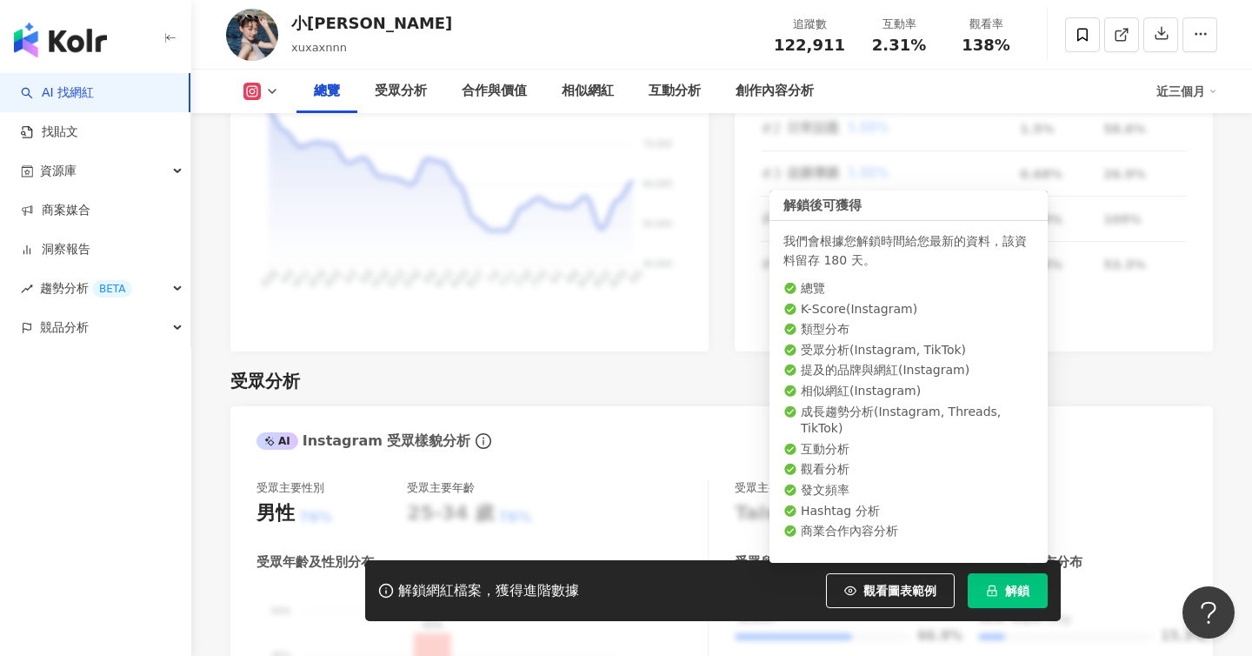
click at [1003, 585] on button "解鎖" at bounding box center [1008, 590] width 80 height 35
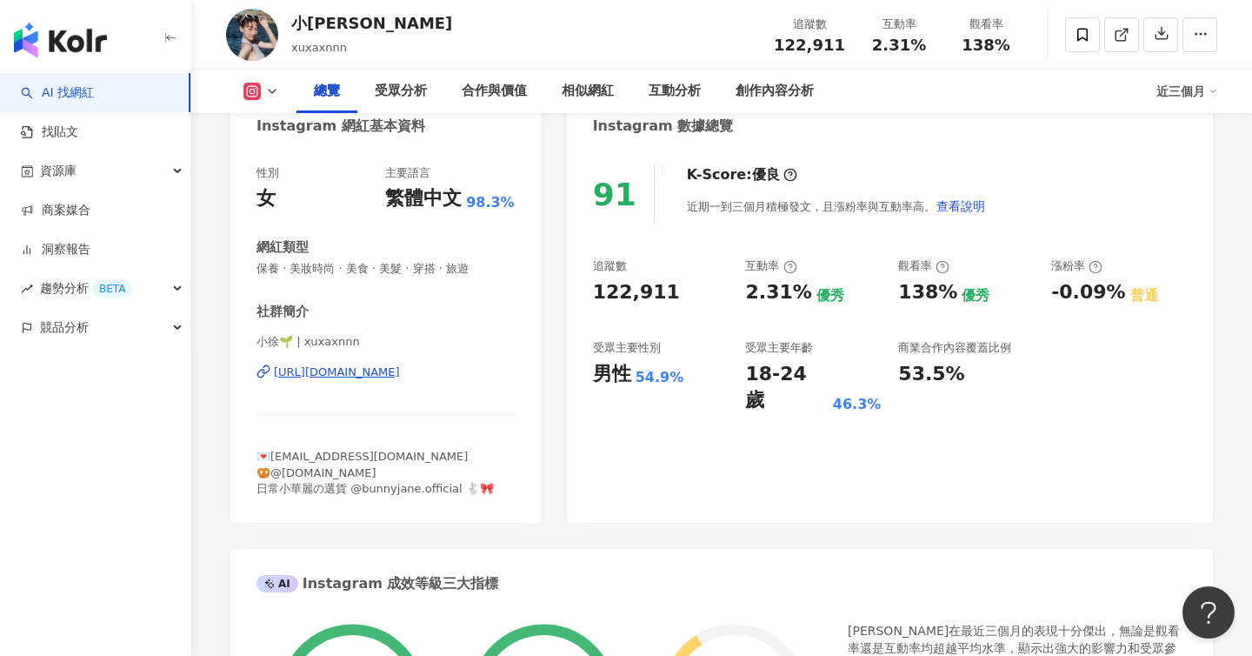
scroll to position [164, 0]
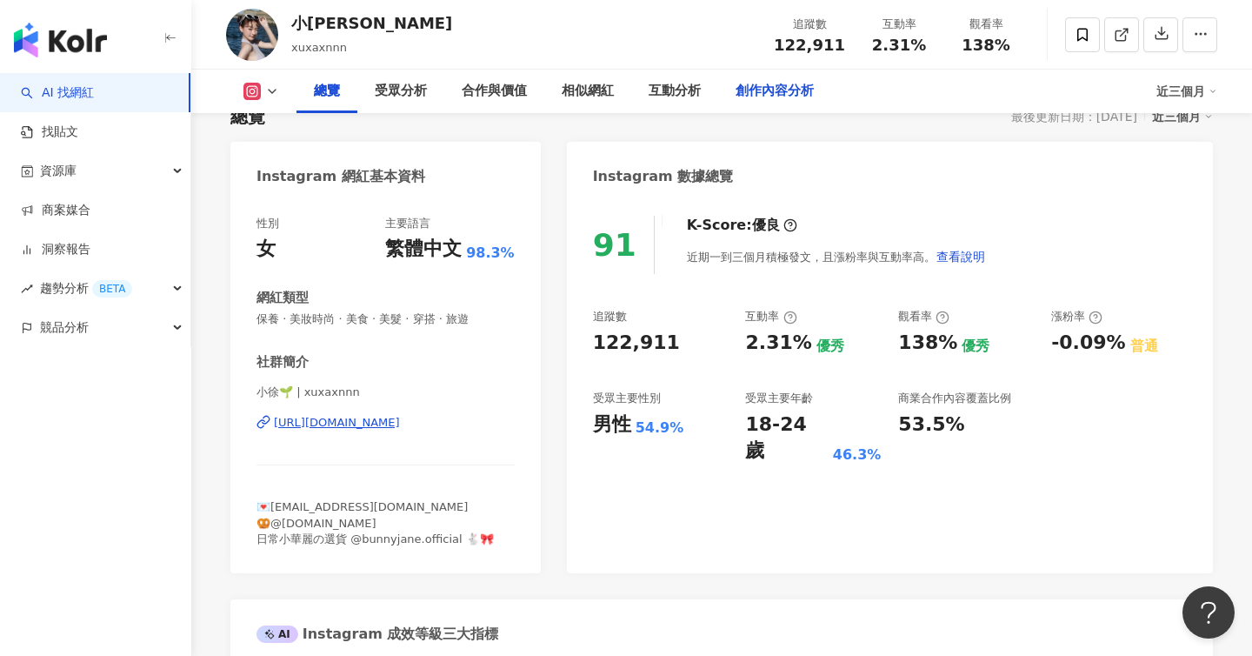
click at [760, 99] on div "創作內容分析" at bounding box center [775, 91] width 78 height 21
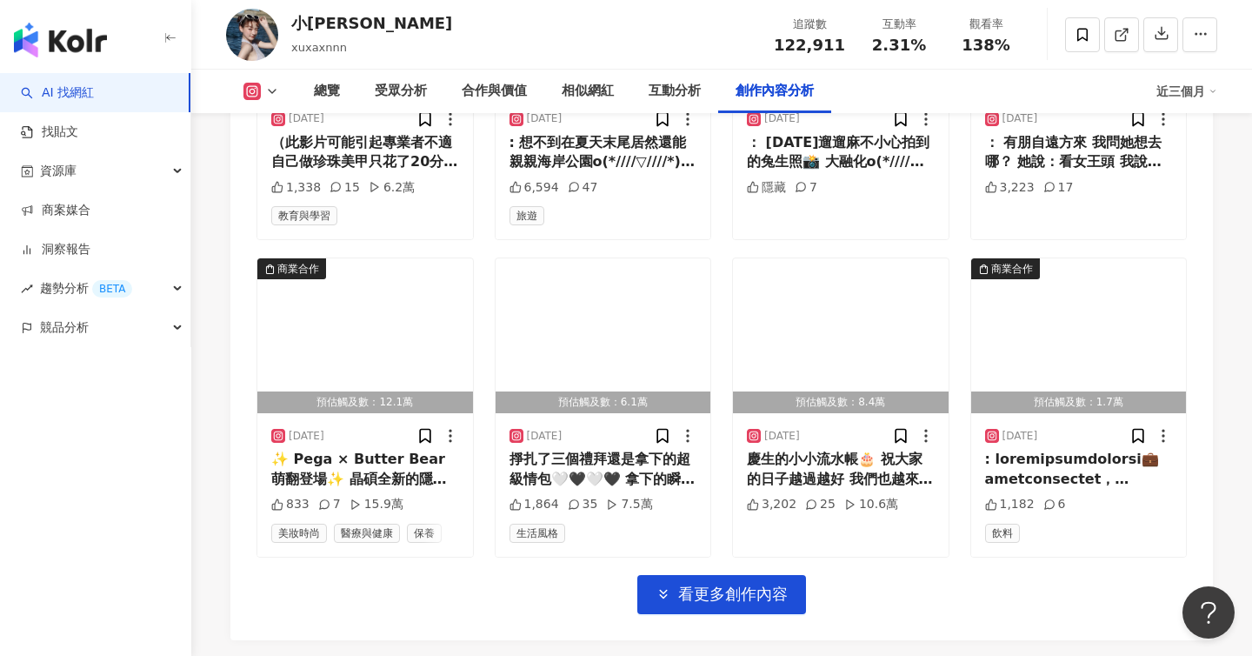
scroll to position [6141, 0]
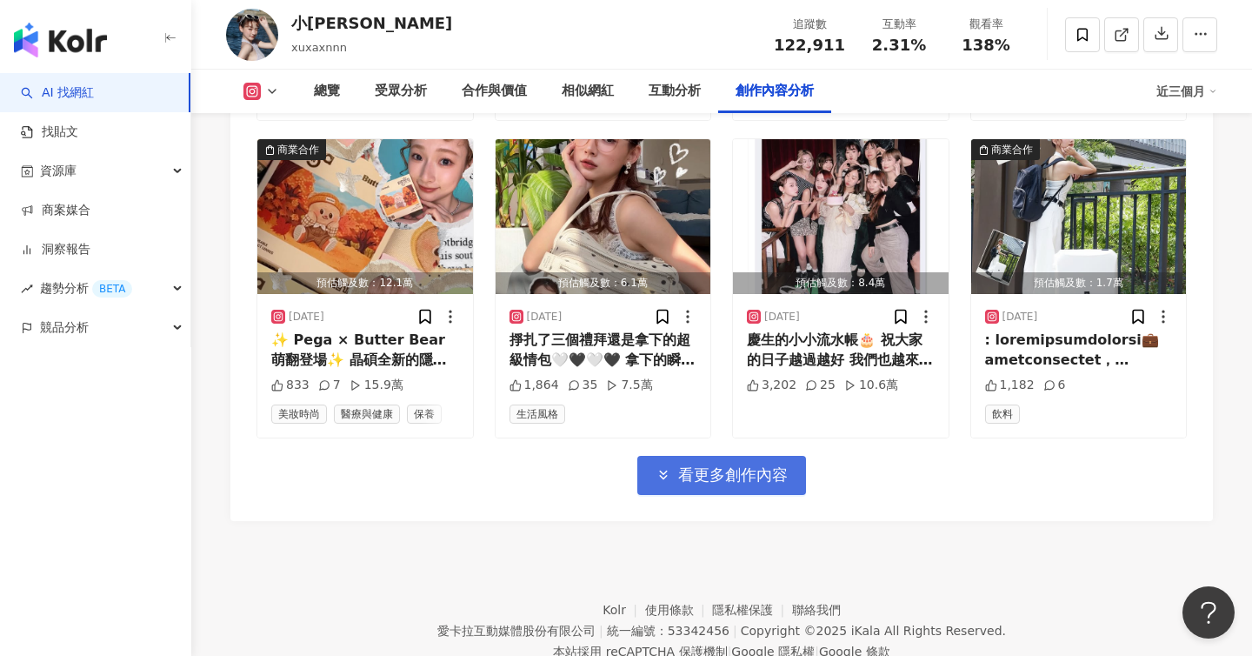
click at [742, 465] on span "看更多創作內容" at bounding box center [733, 474] width 110 height 19
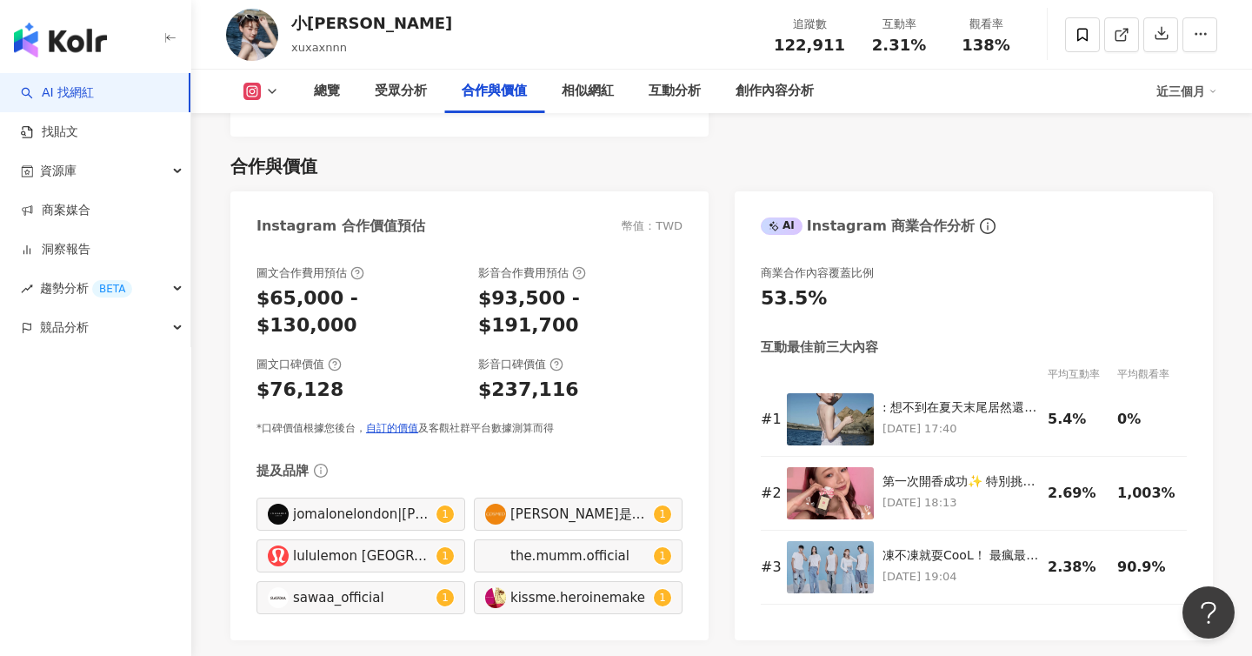
scroll to position [2042, 0]
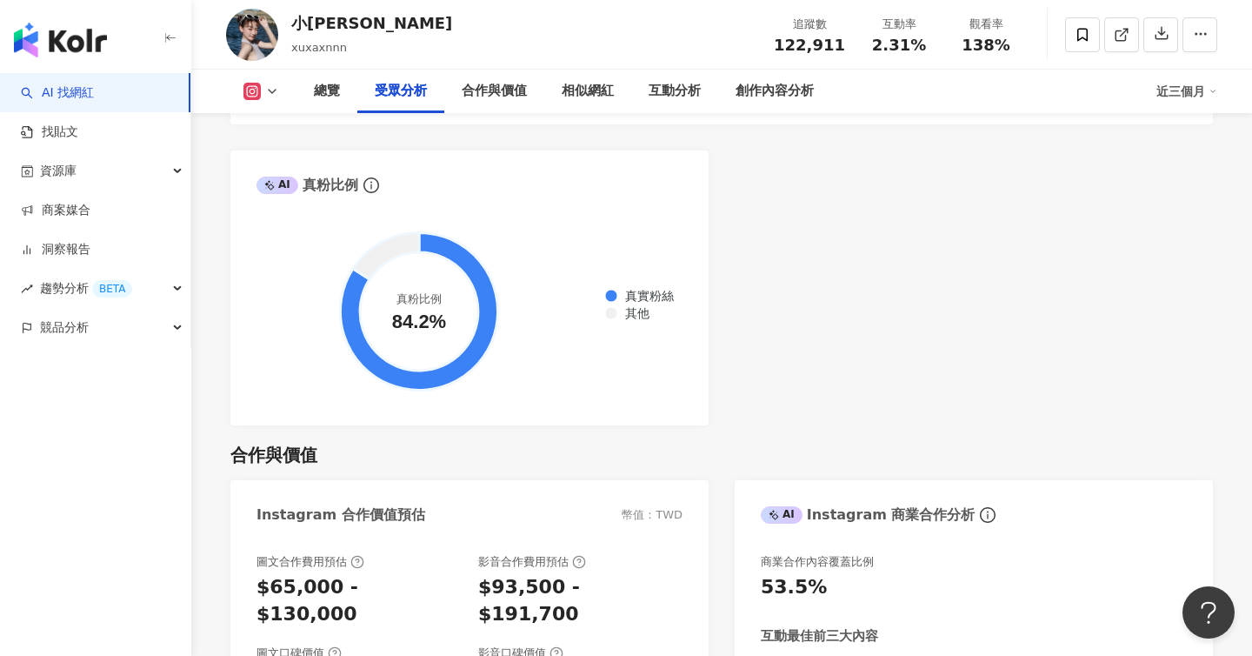
click at [175, 45] on icon "button" at bounding box center [171, 38] width 14 height 14
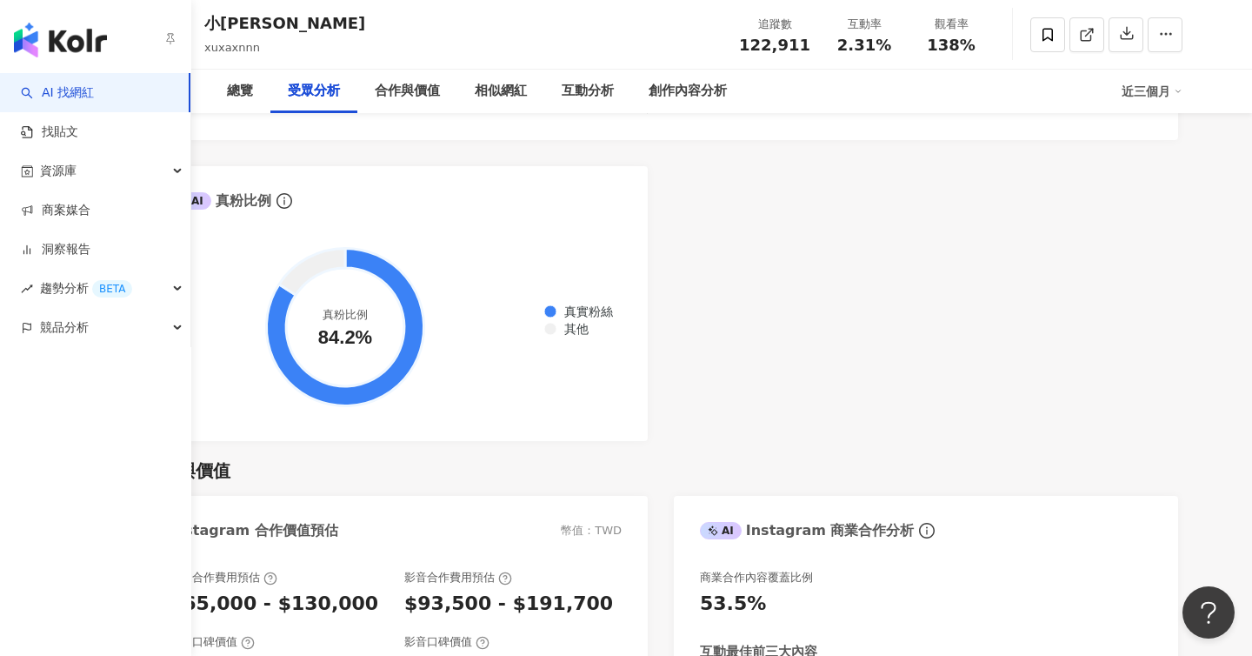
click at [26, 84] on link "AI 找網紅" at bounding box center [57, 92] width 73 height 17
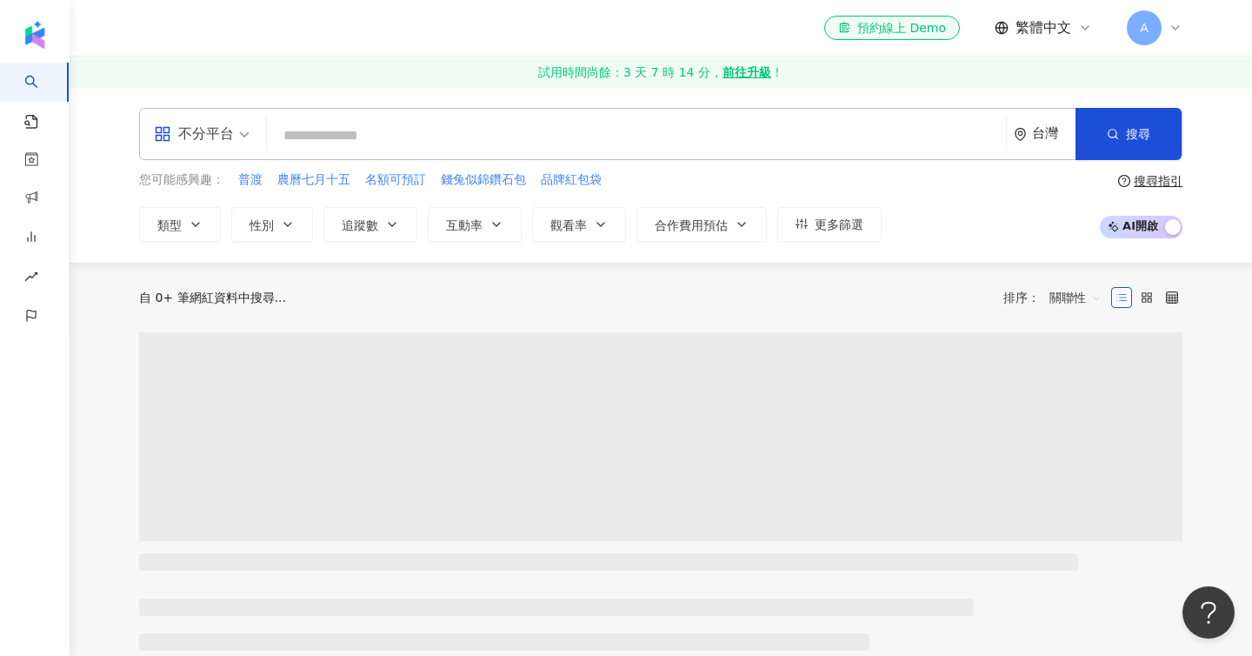
click at [306, 129] on input "search" at bounding box center [636, 135] width 725 height 33
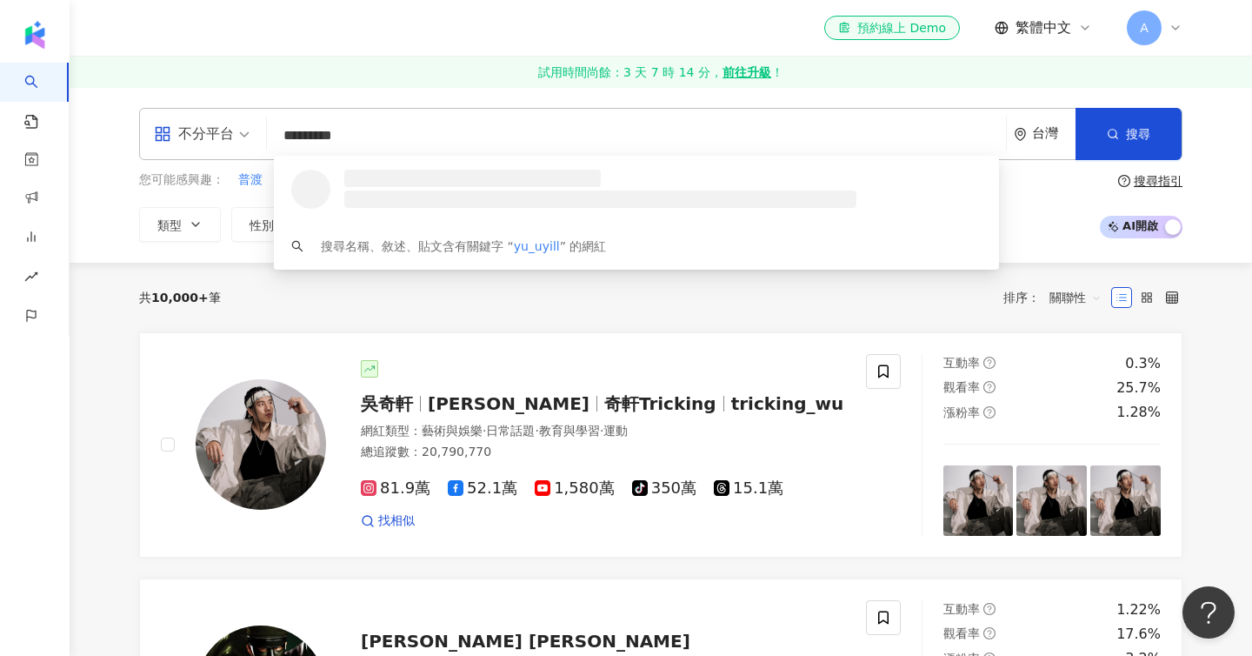
type input "**********"
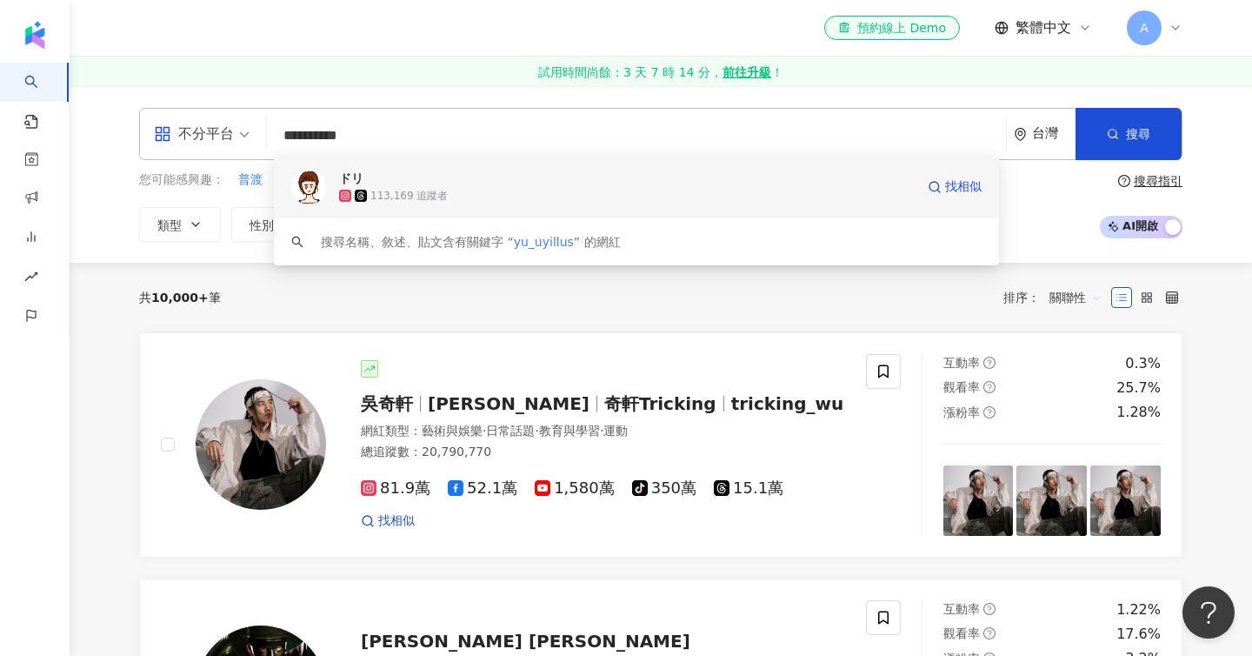
click at [363, 172] on div "ドリ" at bounding box center [351, 178] width 24 height 17
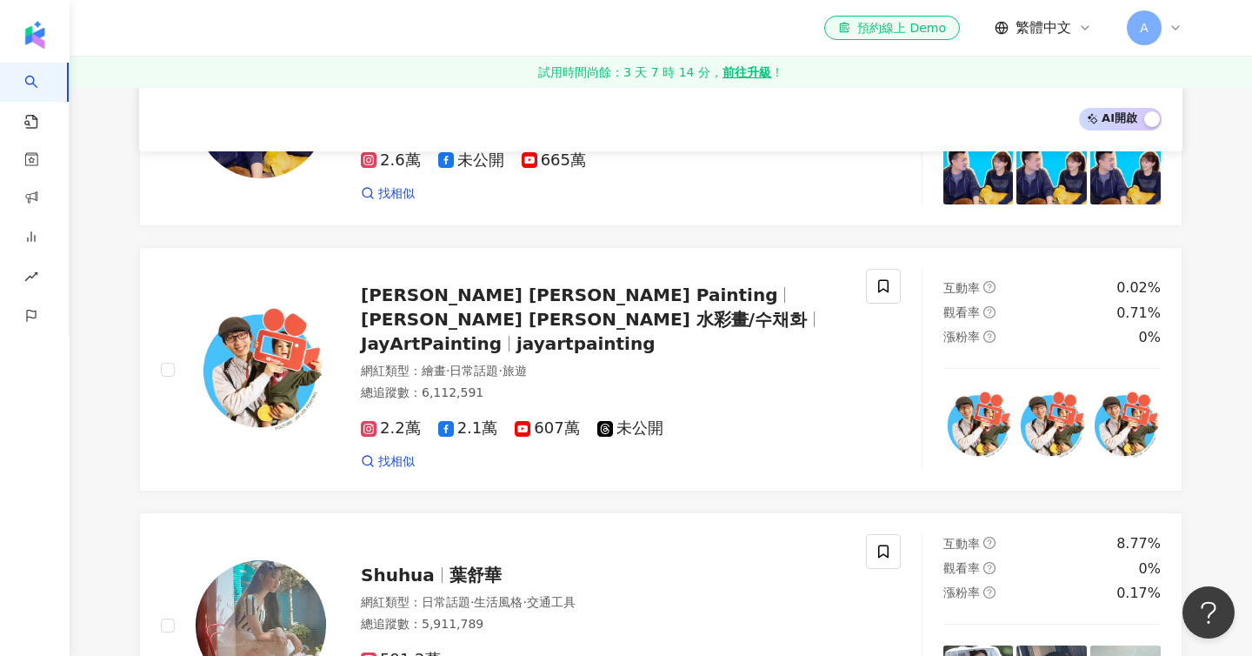
scroll to position [2560, 0]
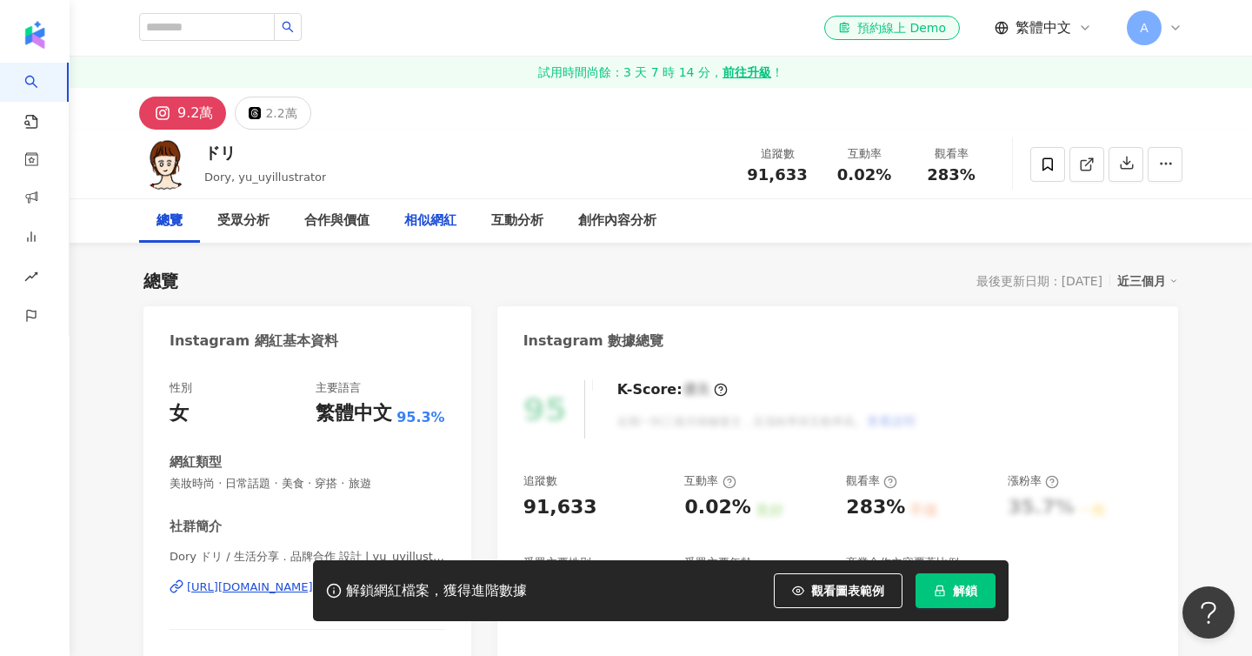
click at [424, 216] on div "相似網紅" at bounding box center [430, 220] width 52 height 21
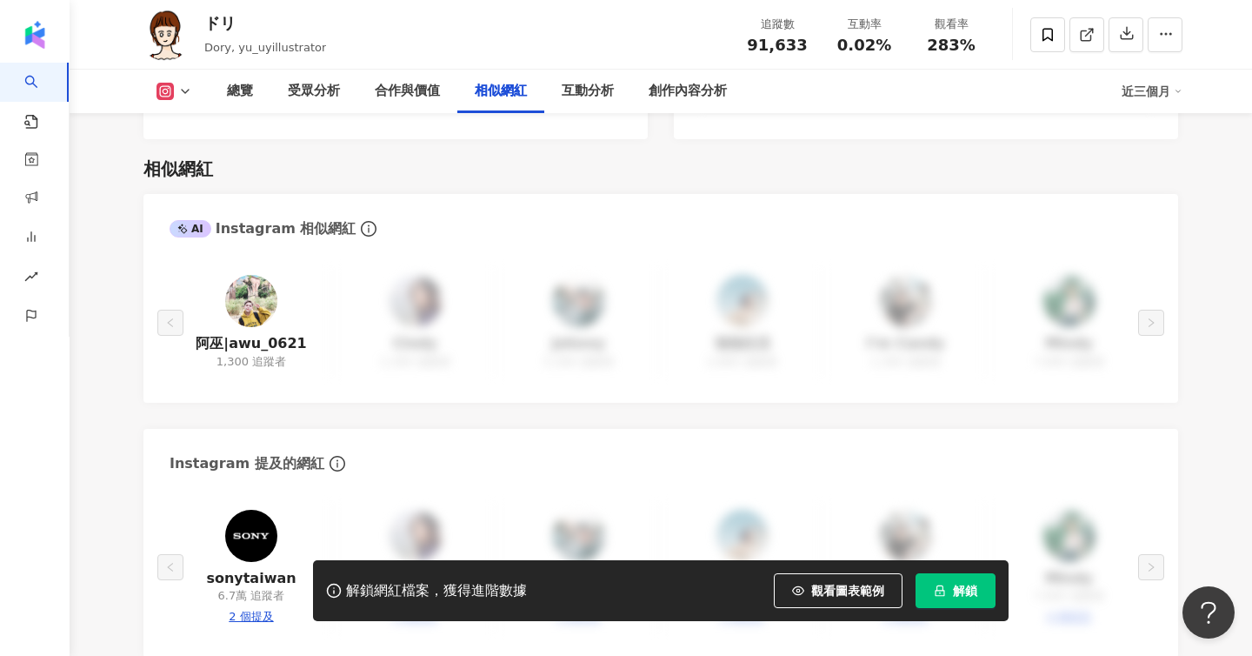
click at [264, 284] on img at bounding box center [251, 301] width 52 height 52
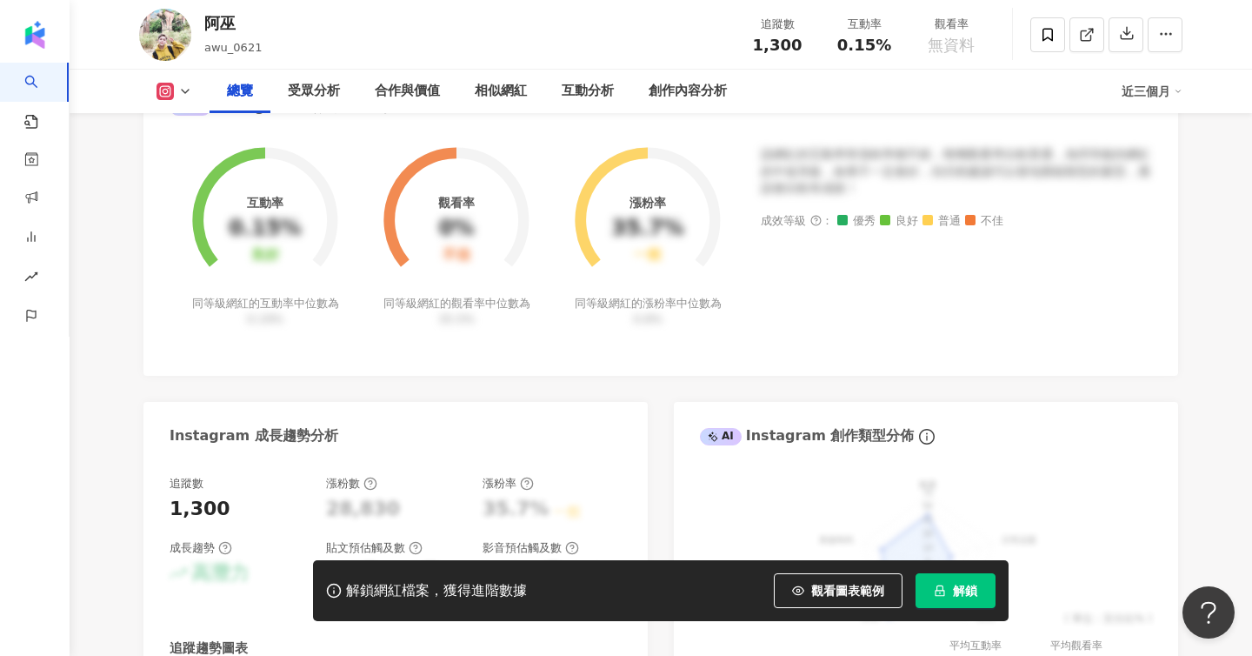
scroll to position [444, 0]
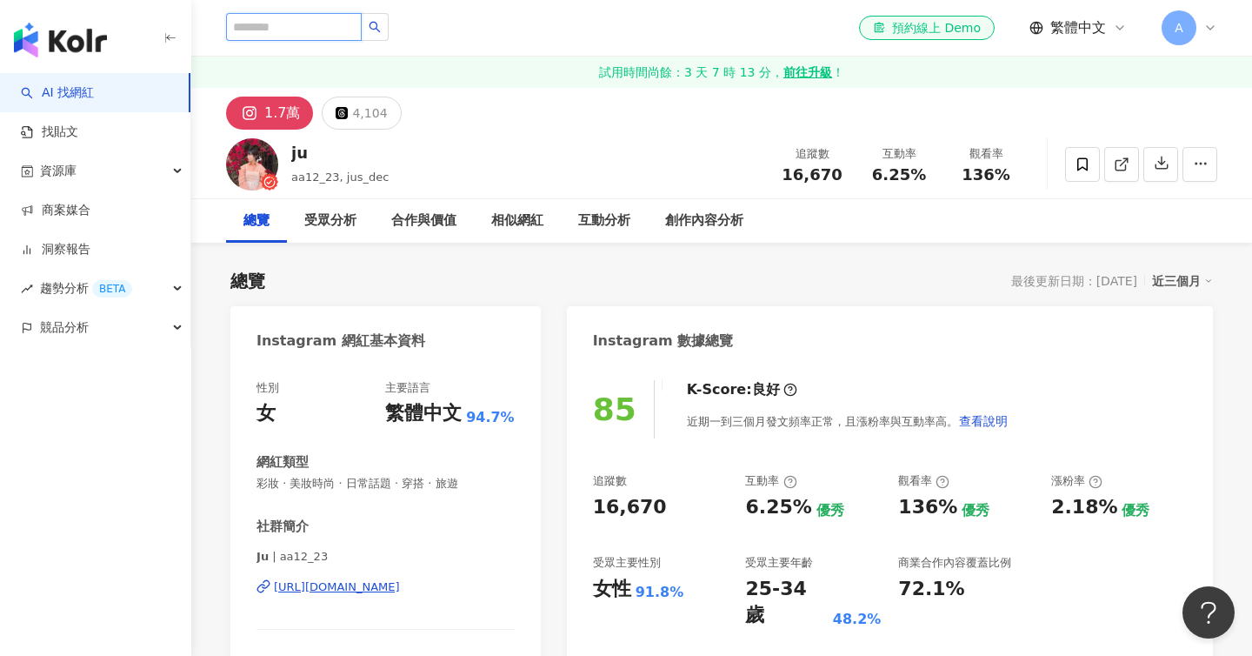
click at [311, 28] on input "search" at bounding box center [294, 27] width 136 height 28
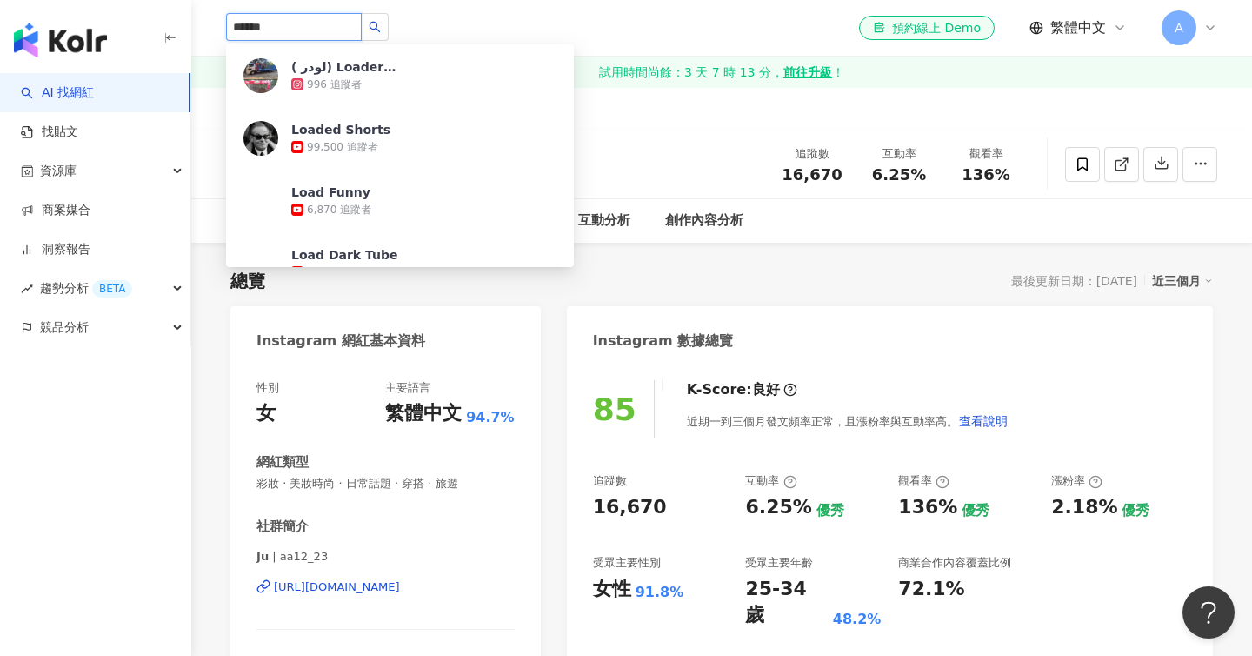
type input "*******"
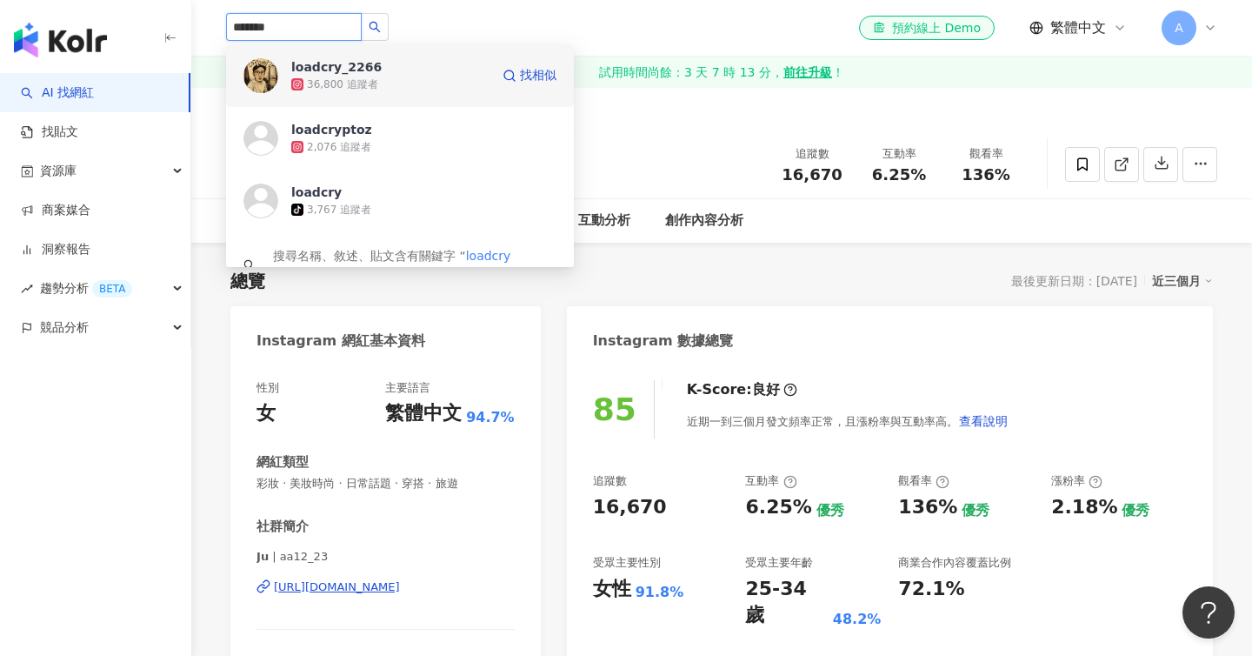
click at [324, 81] on div "36,800 追蹤者" at bounding box center [342, 84] width 71 height 15
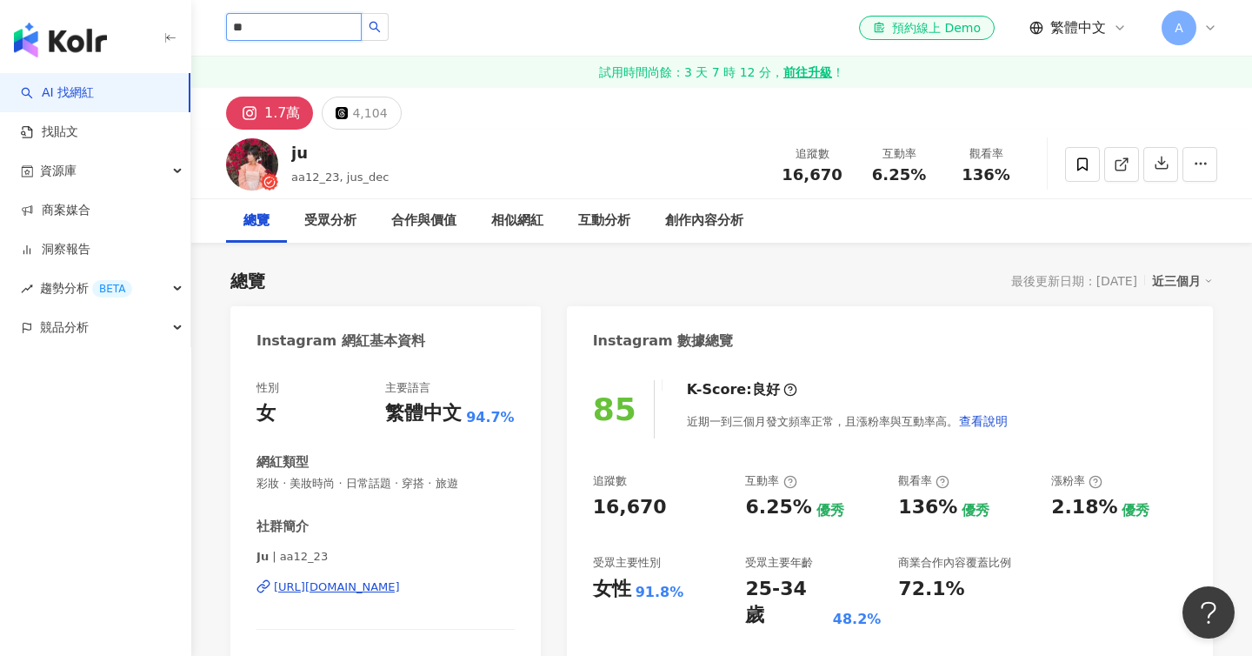
type input "*"
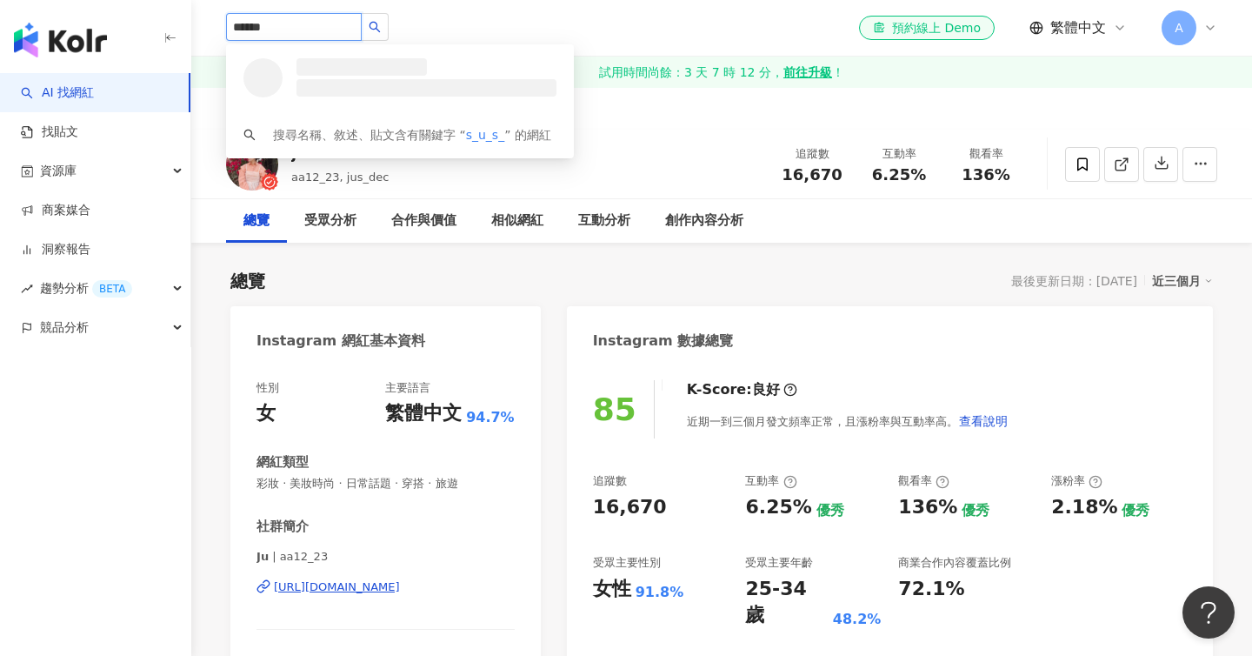
type input "*******"
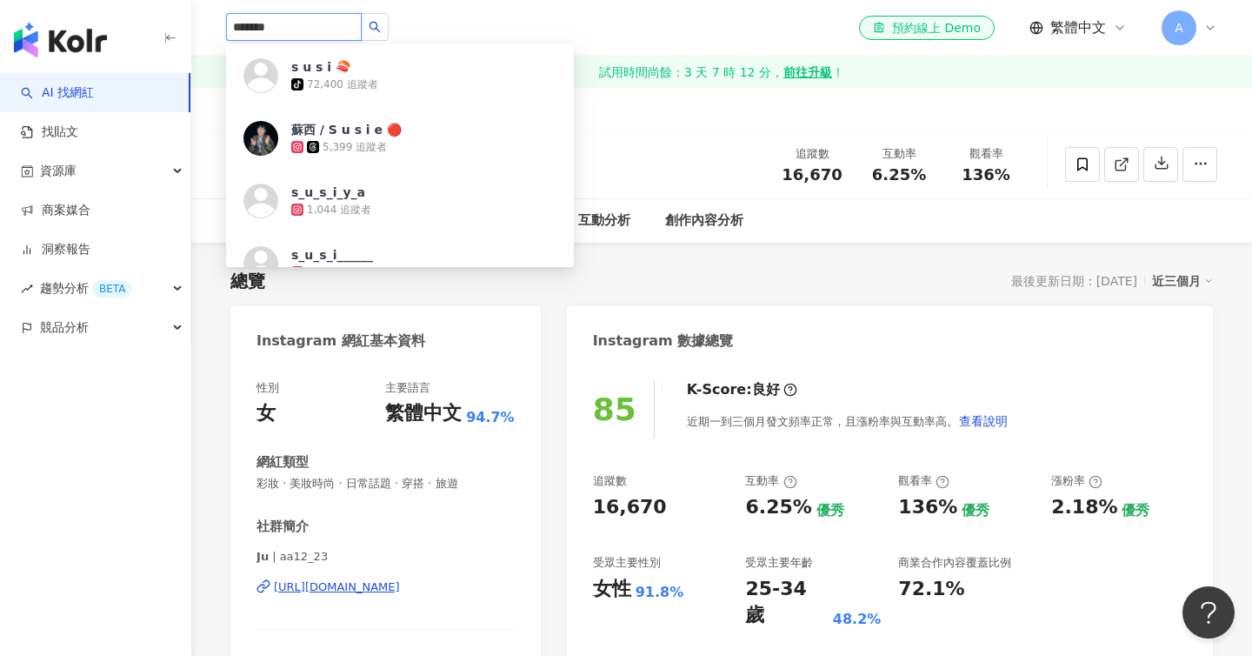
click at [359, 147] on div "5,399 追蹤者" at bounding box center [355, 147] width 64 height 15
type input "*"
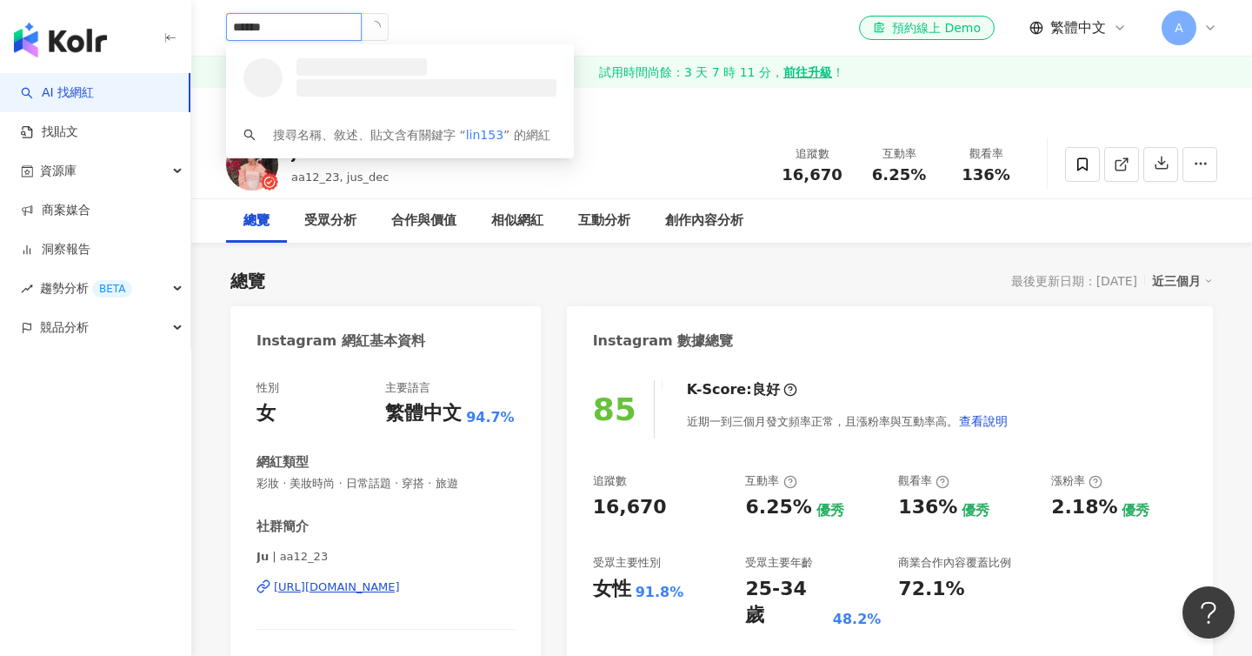
type input "*******"
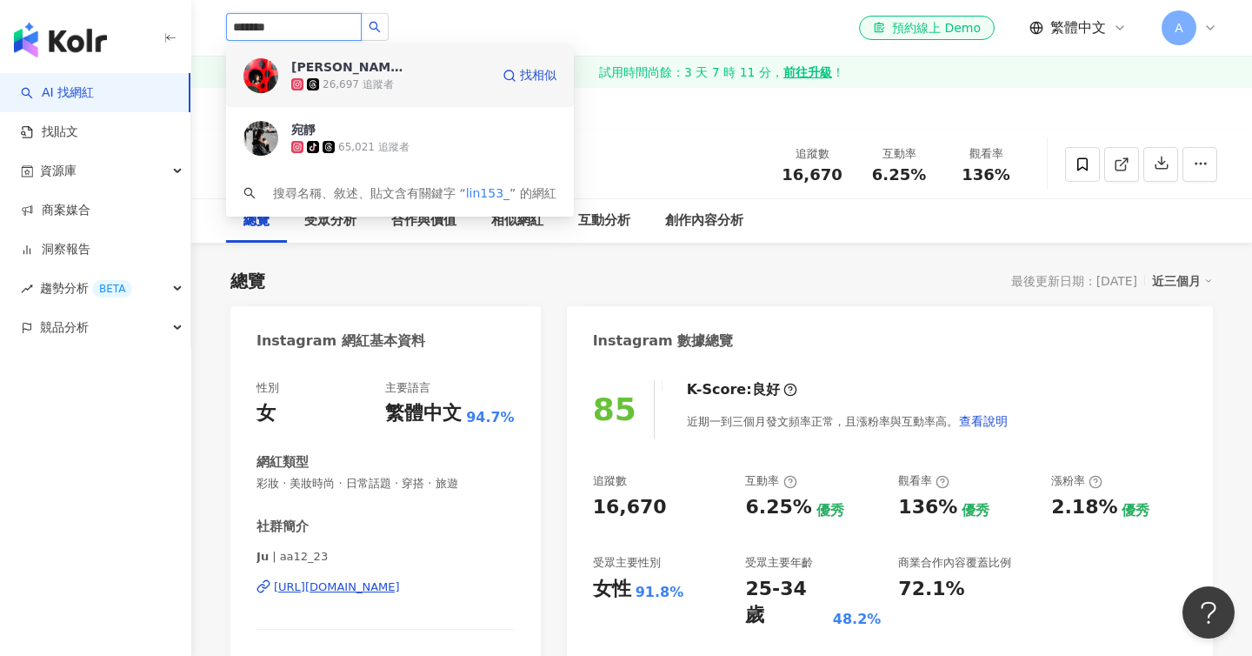
click at [495, 77] on div "Kelly 26,697 追蹤者 找相似" at bounding box center [400, 75] width 348 height 63
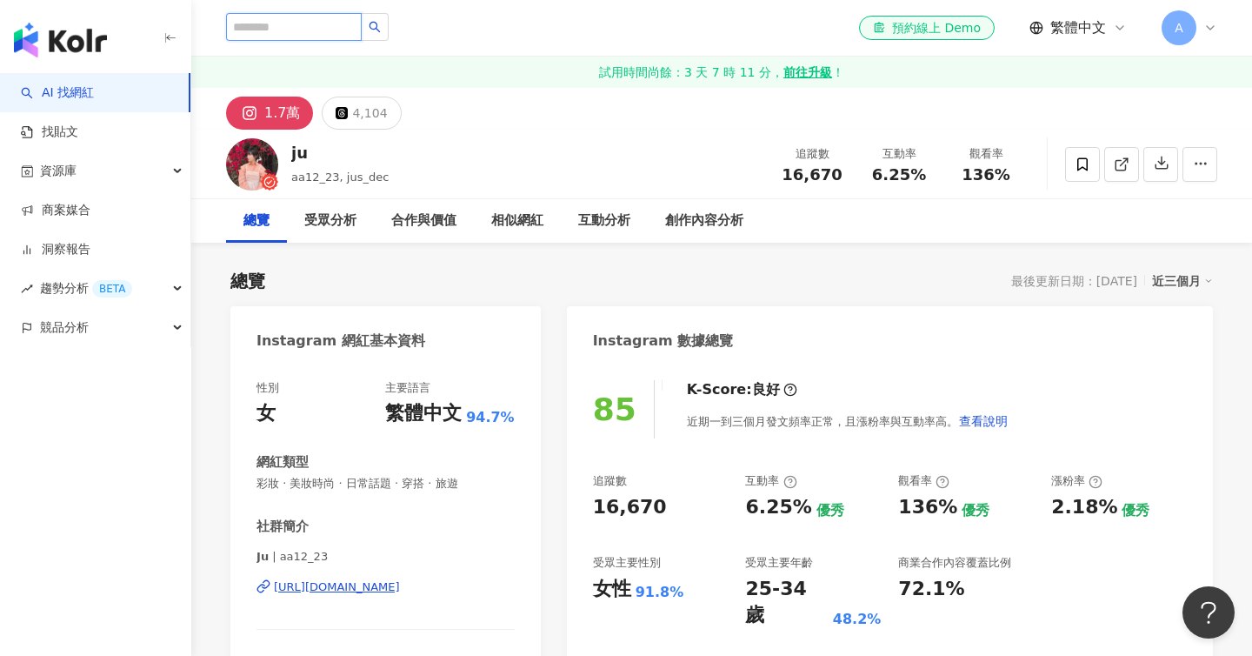
click at [277, 31] on input "search" at bounding box center [294, 27] width 136 height 28
type input "*****"
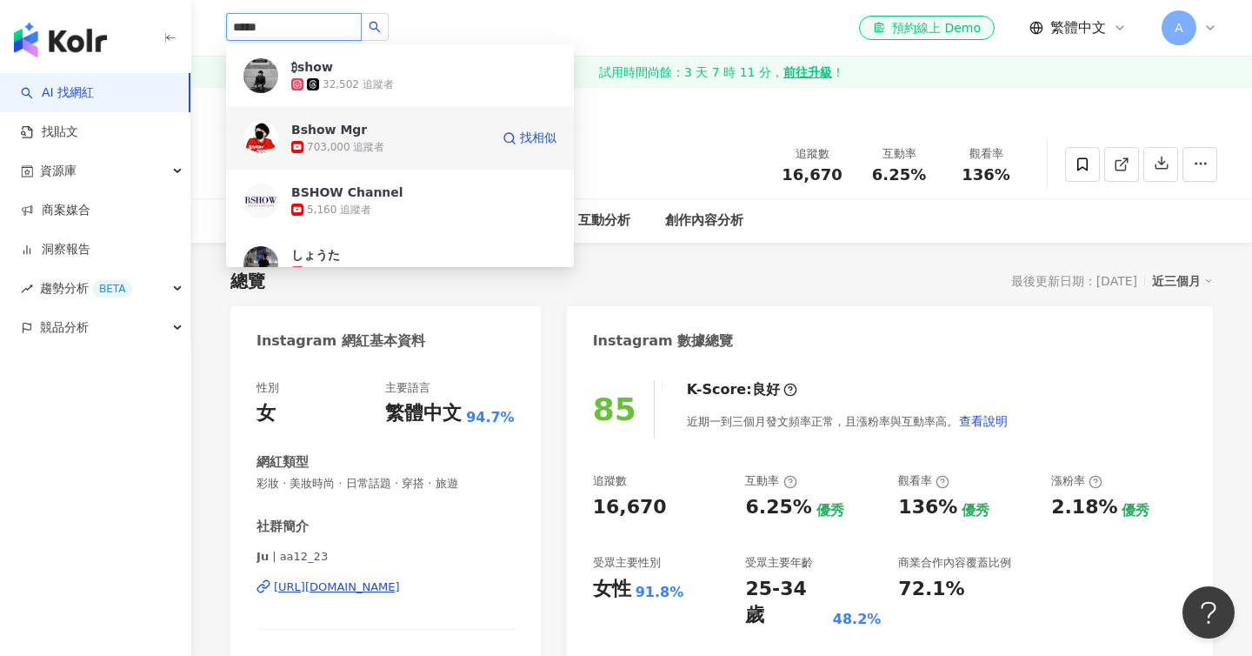
click at [378, 93] on div "₿show 32,502 追蹤者" at bounding box center [400, 75] width 348 height 63
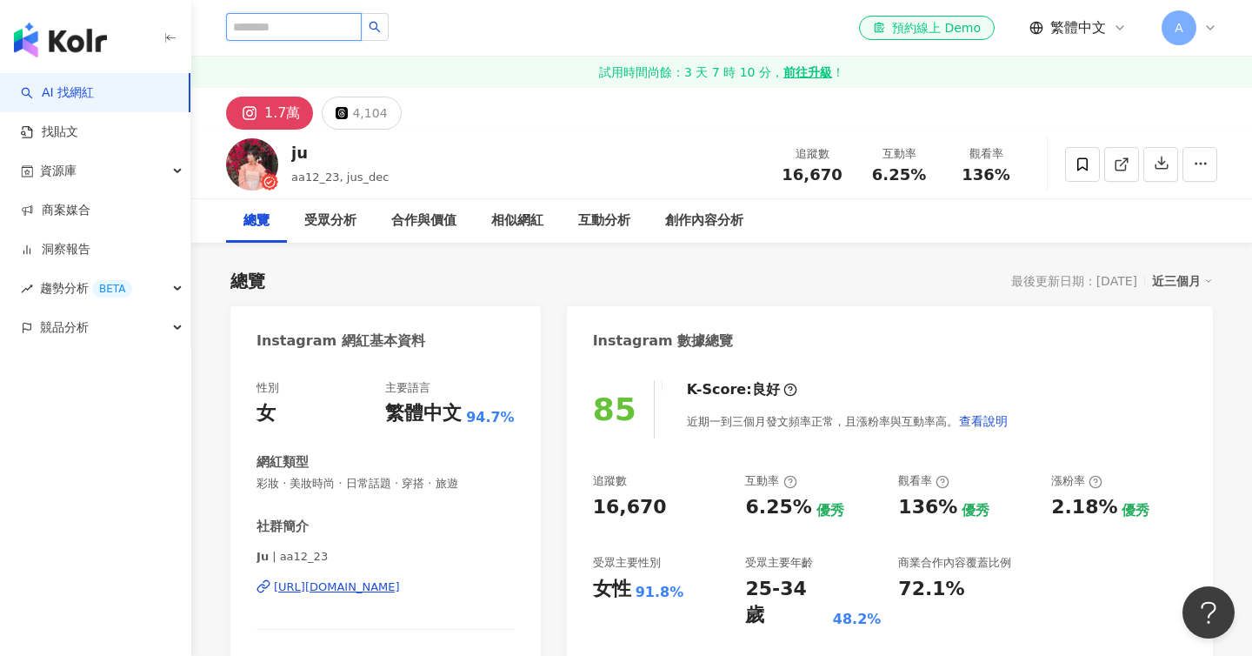
click at [300, 27] on input "search" at bounding box center [294, 27] width 136 height 28
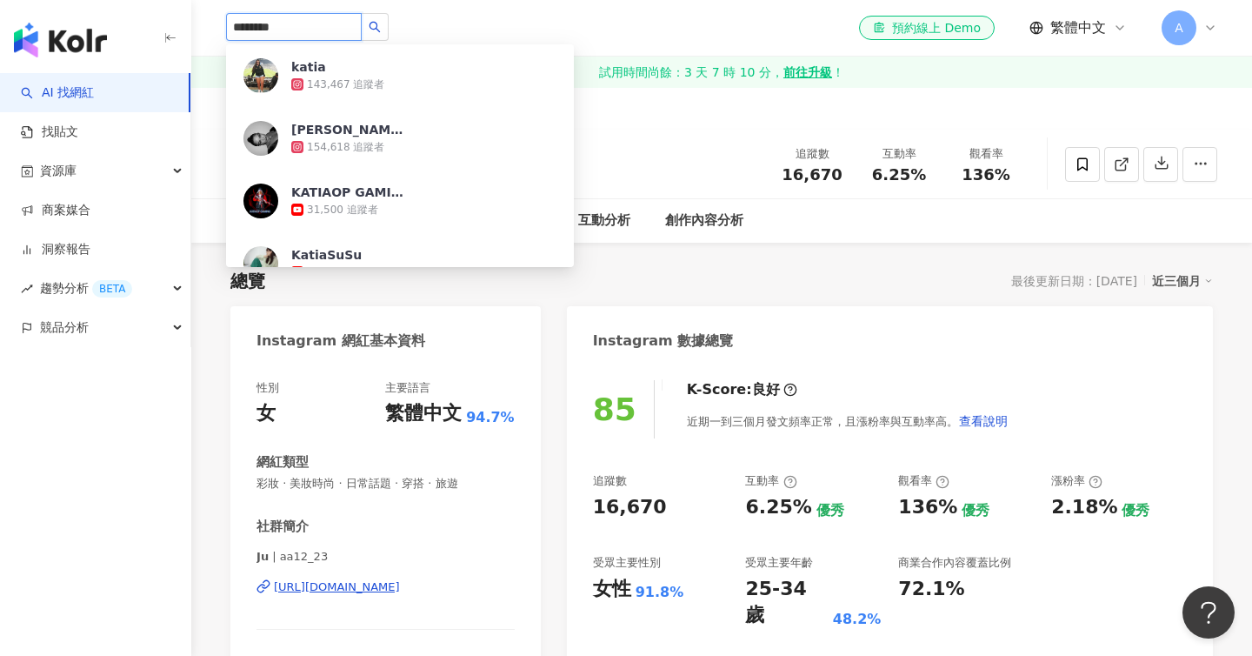
type input "*********"
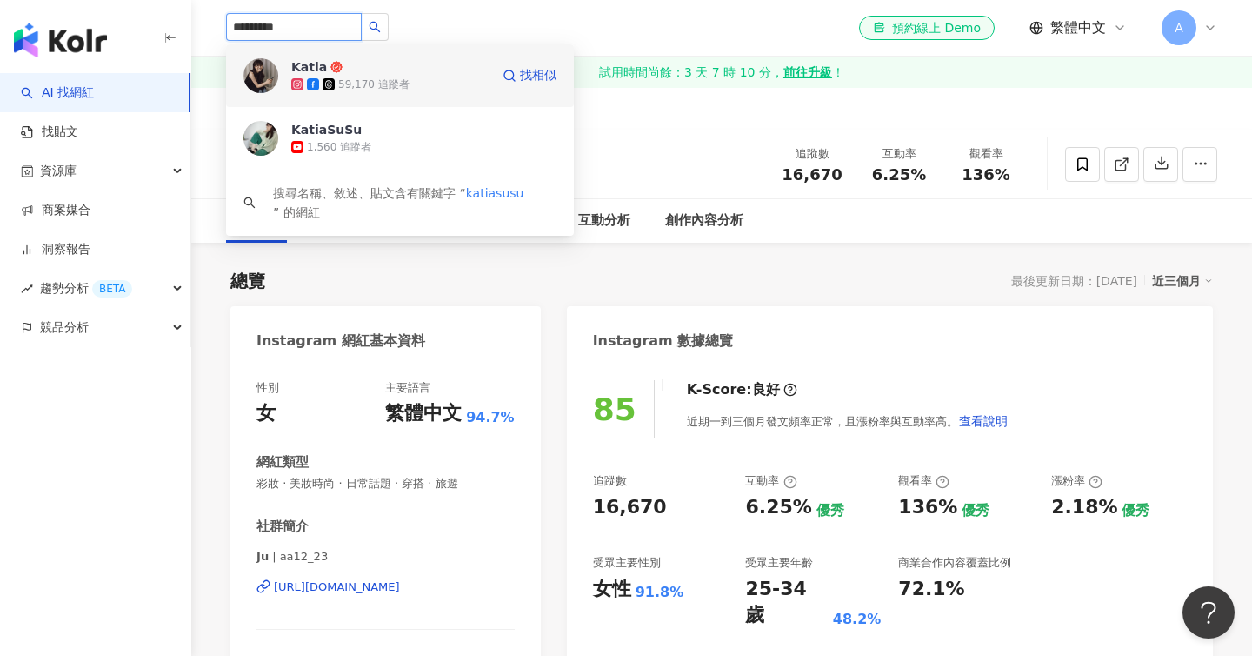
click at [422, 86] on div "59,170 追蹤者" at bounding box center [390, 84] width 198 height 17
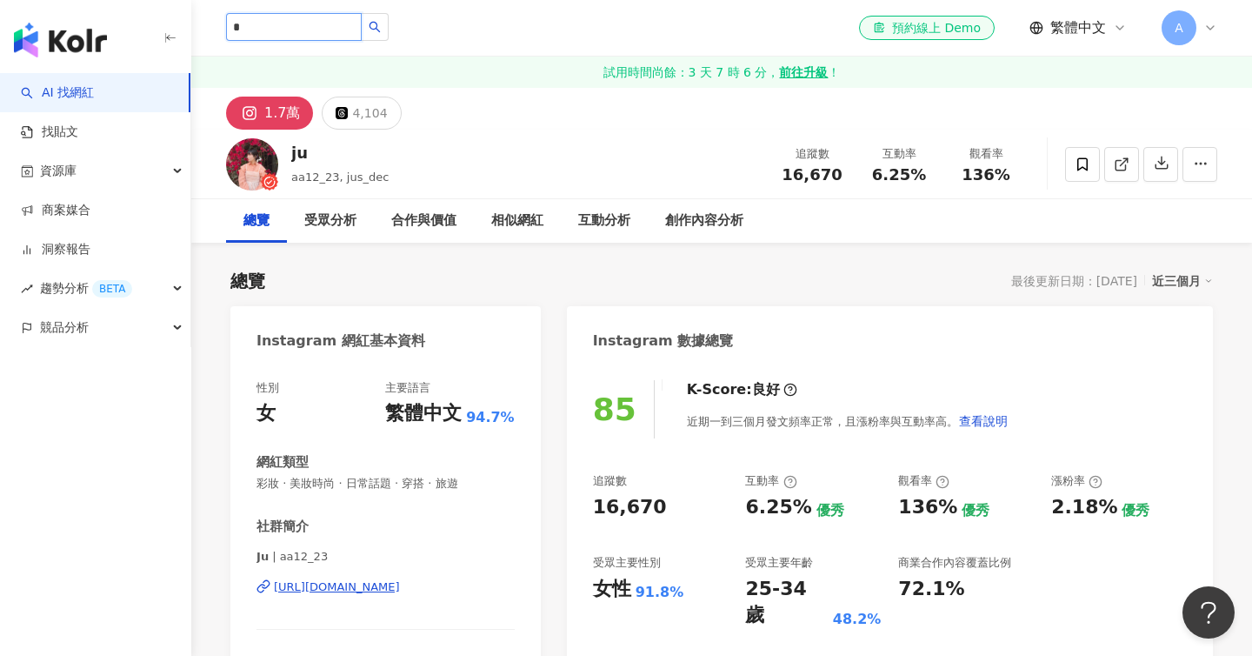
type input "*"
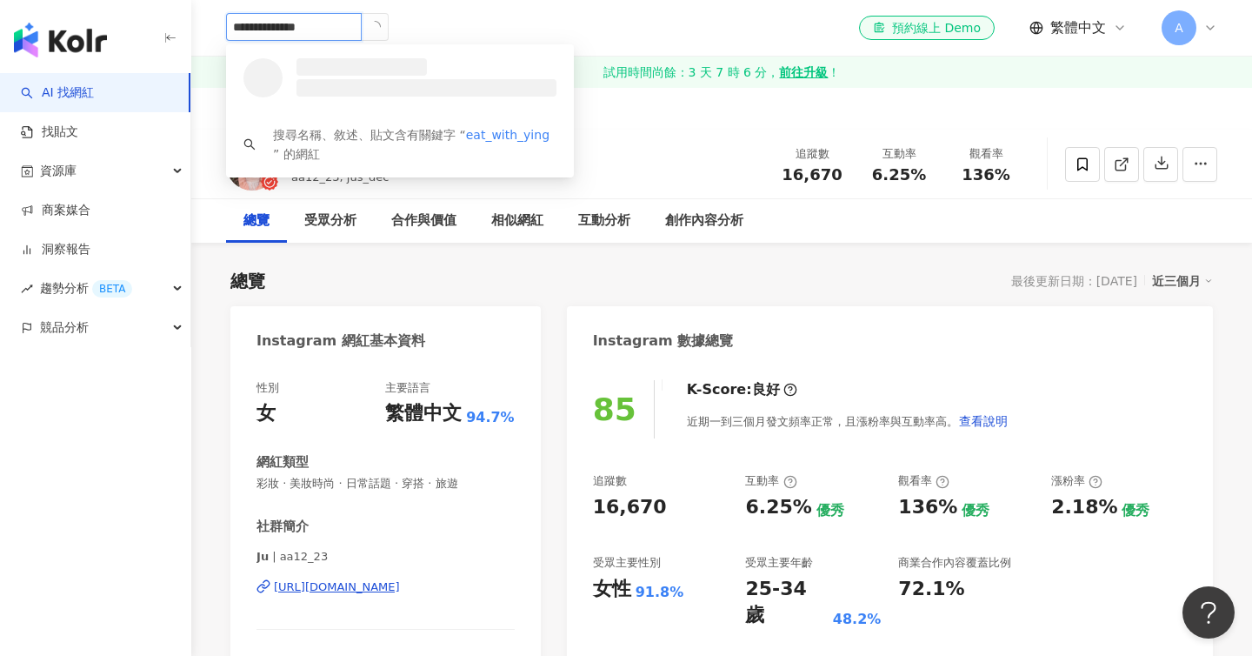
type input "**********"
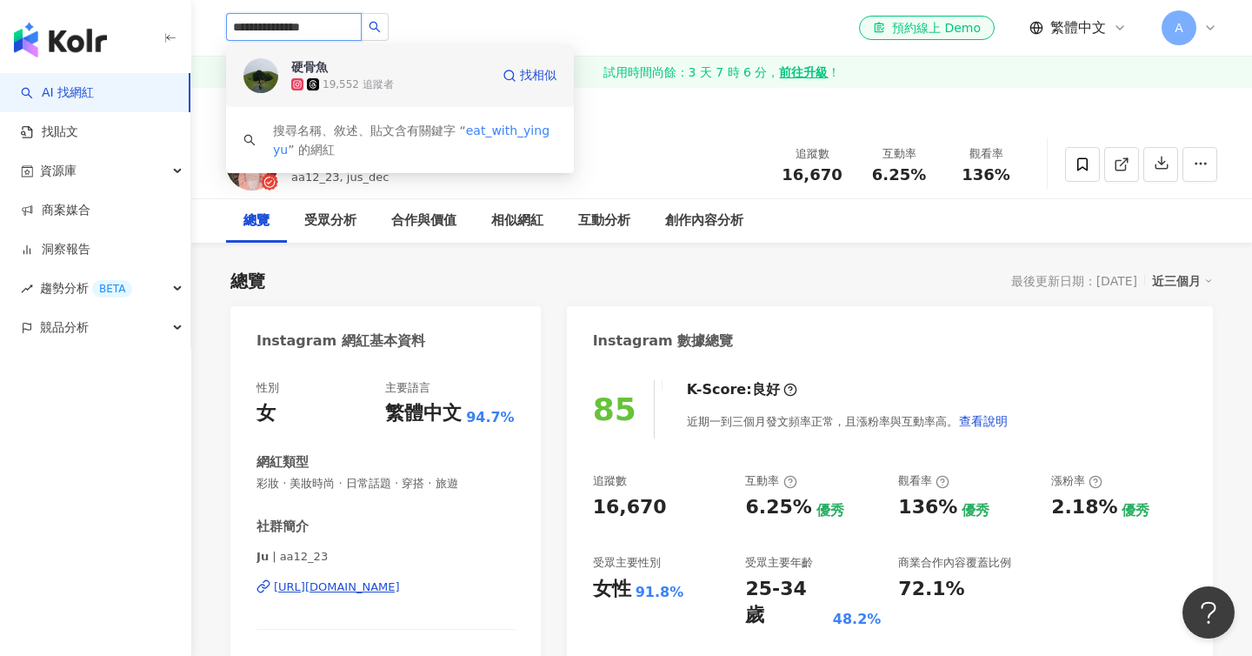
click at [451, 80] on div "19,552 追蹤者" at bounding box center [390, 84] width 198 height 17
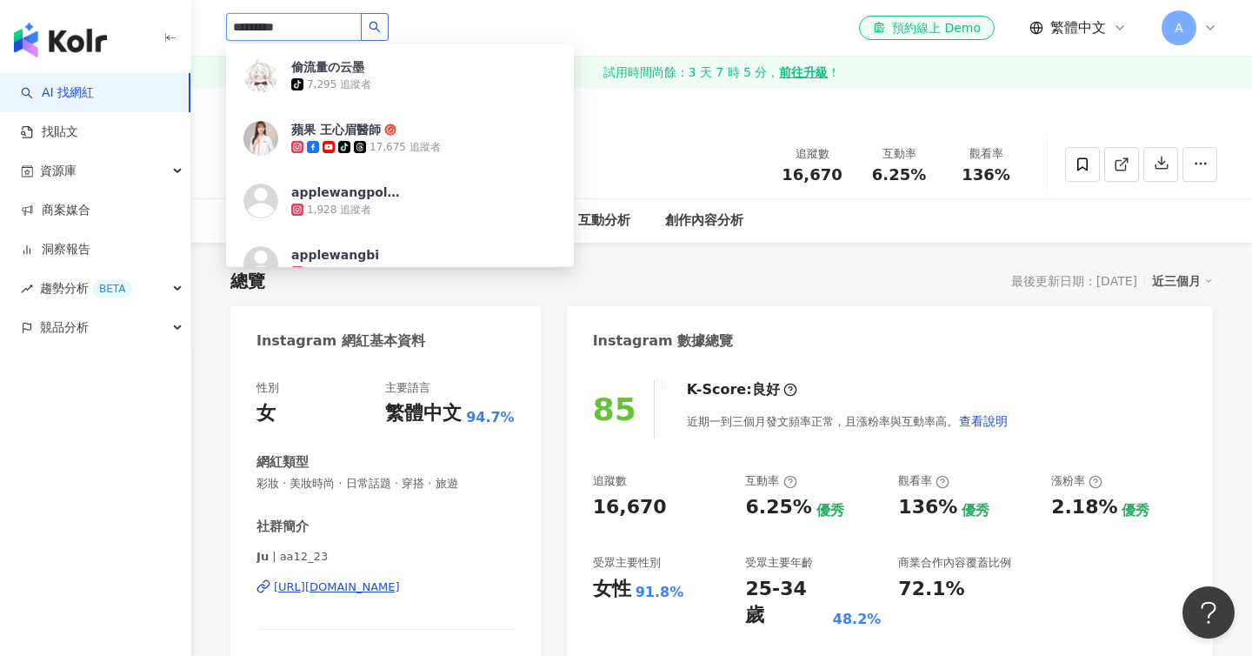
type input "**********"
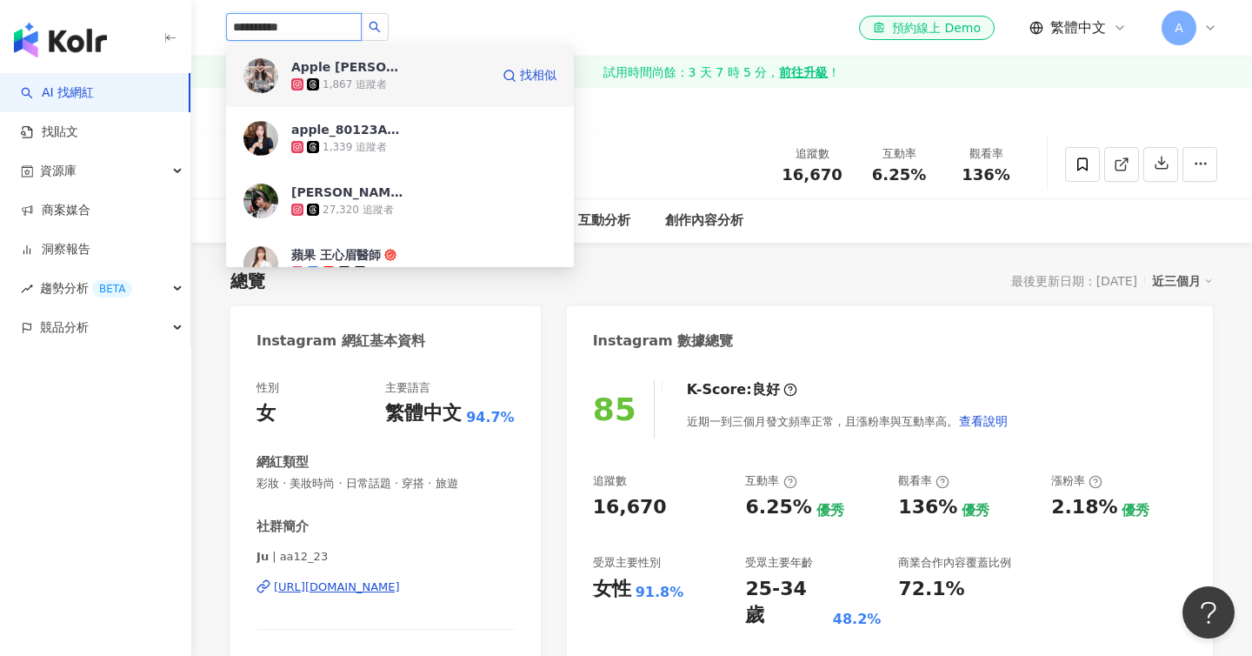
click at [418, 83] on div "1,867 追蹤者" at bounding box center [390, 84] width 198 height 17
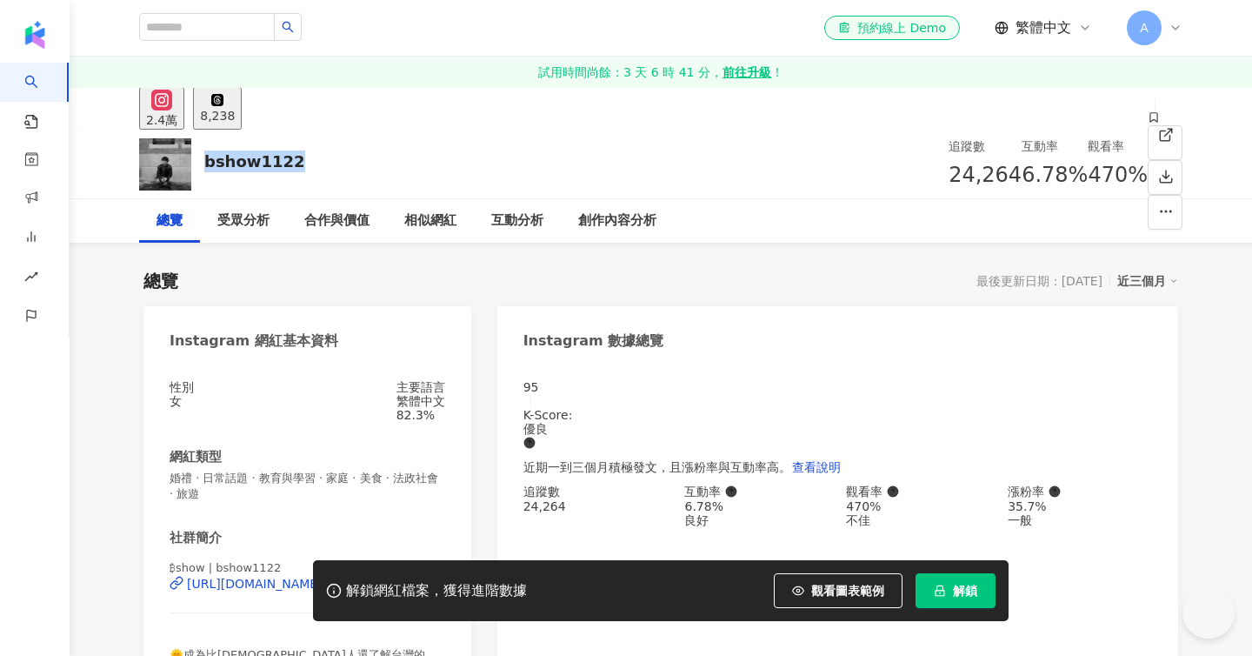
drag, startPoint x: 291, startPoint y: 165, endPoint x: 204, endPoint y: 161, distance: 87.9
click at [204, 161] on div "bshow1122 追蹤數 24,264 互動率 6.78% 觀看率 470%" at bounding box center [660, 164] width 1113 height 69
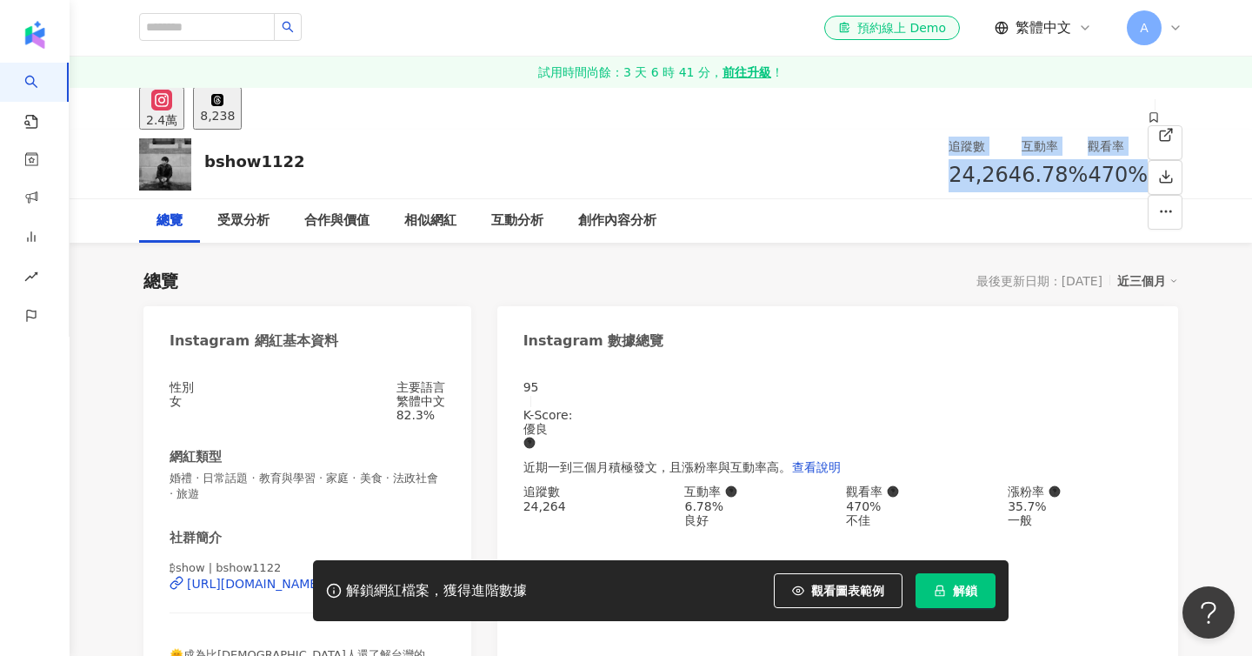
drag, startPoint x: 763, startPoint y: 149, endPoint x: 971, endPoint y: 170, distance: 209.8
click at [971, 170] on div "追蹤數 24,264 互動率 6.78% 觀看率 470%" at bounding box center [1048, 165] width 199 height 70
copy div "追蹤數 24,264 互動率 6.78% 觀看率 470%"
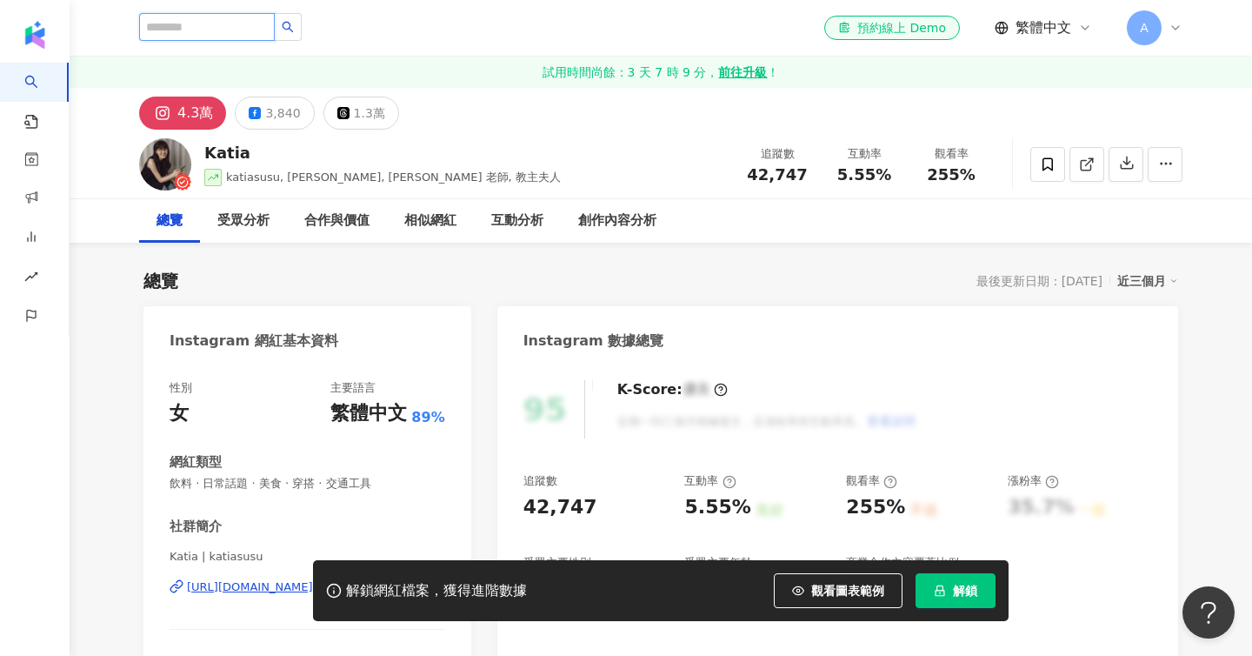
click at [224, 21] on input "search" at bounding box center [207, 27] width 136 height 28
click at [223, 23] on input "search" at bounding box center [207, 27] width 136 height 28
click at [207, 26] on input "search" at bounding box center [207, 27] width 136 height 28
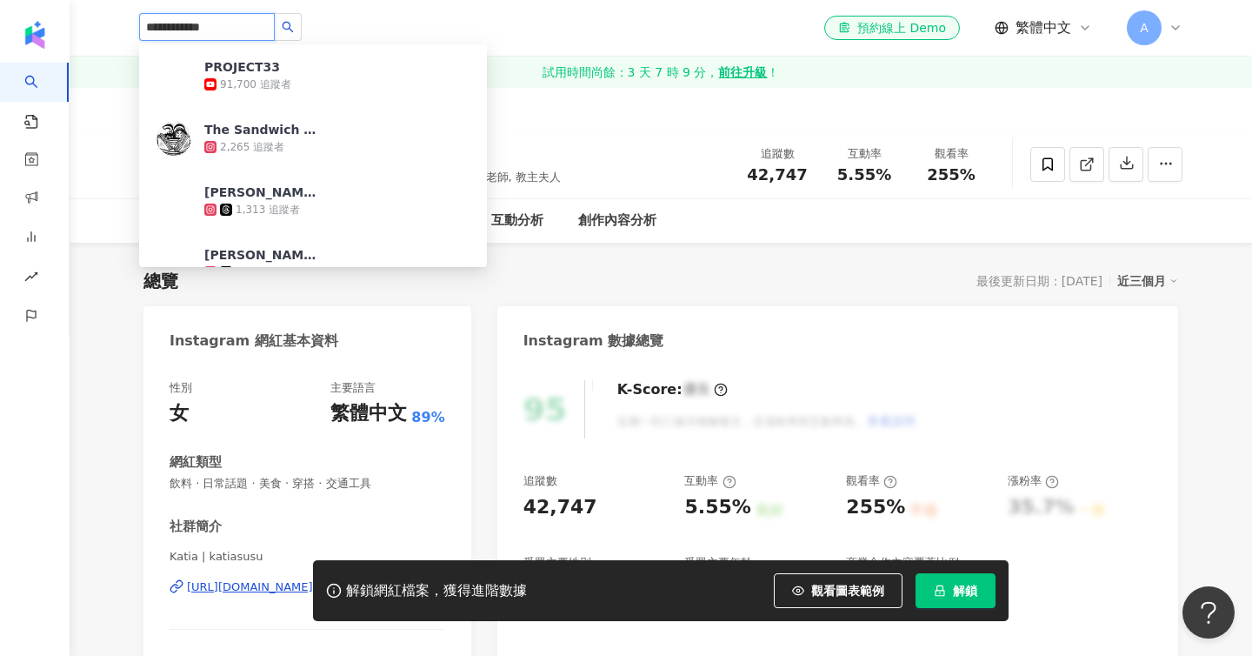
type input "**********"
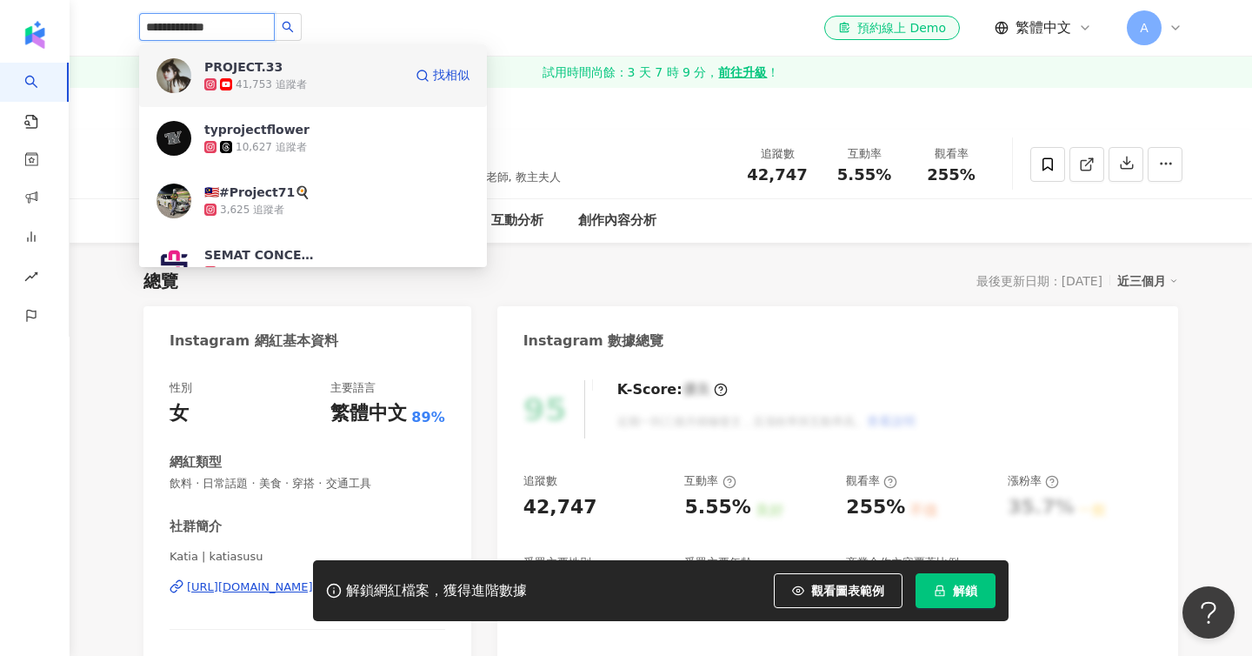
click at [323, 83] on div "41,753 追蹤者" at bounding box center [303, 84] width 198 height 17
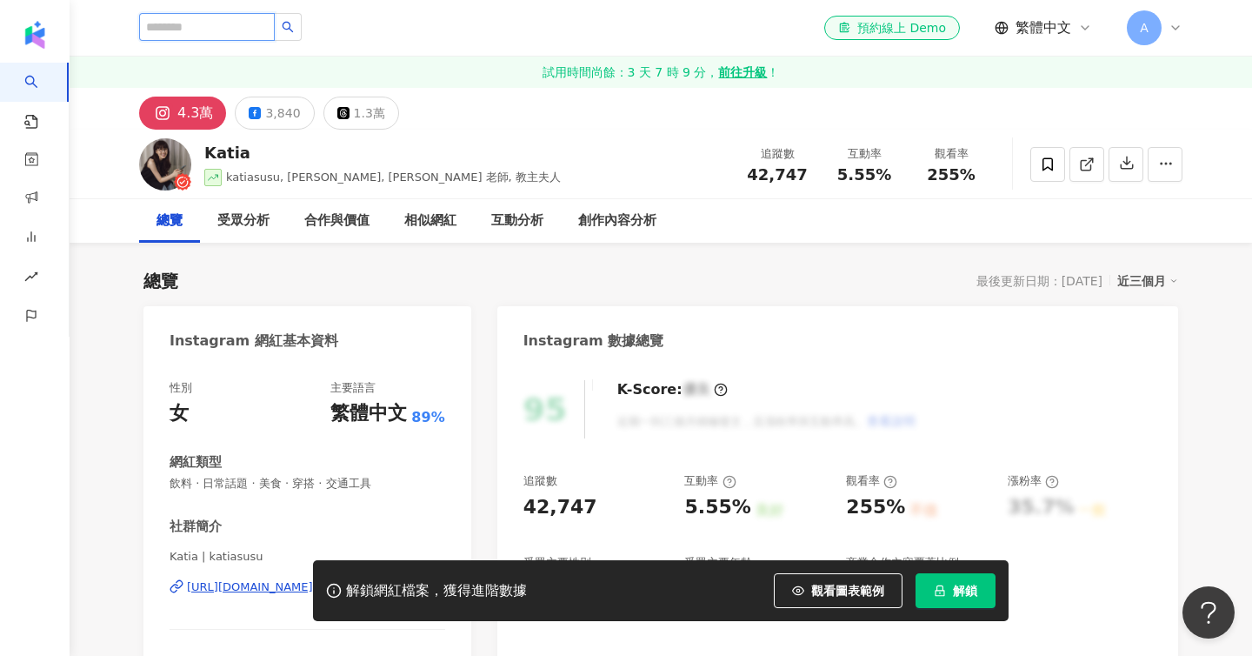
drag, startPoint x: 199, startPoint y: 27, endPoint x: 82, endPoint y: 24, distance: 117.4
click at [82, 24] on header "PROJECT.33 41,753 追蹤者 typrojectflower 10,627 追蹤者 🇲🇾#Project71🍳 3,625 追蹤者 SEMAT …" at bounding box center [661, 28] width 1183 height 57
type input "*********"
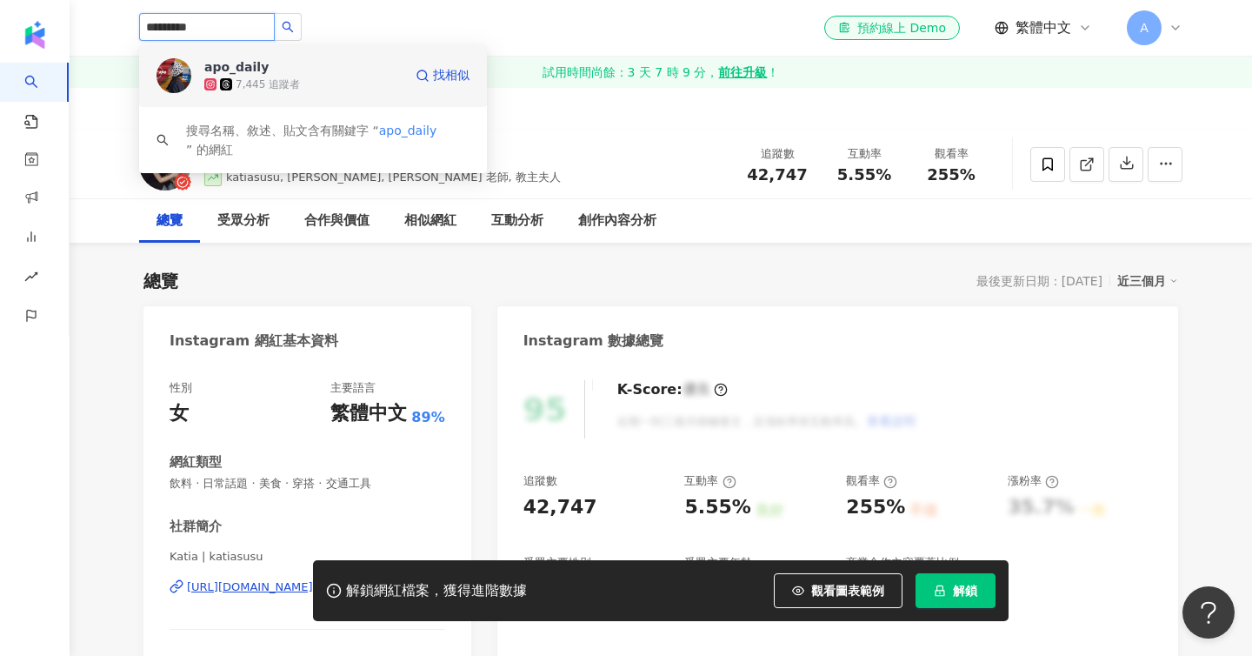
click at [311, 75] on span "apo_daily" at bounding box center [260, 66] width 113 height 17
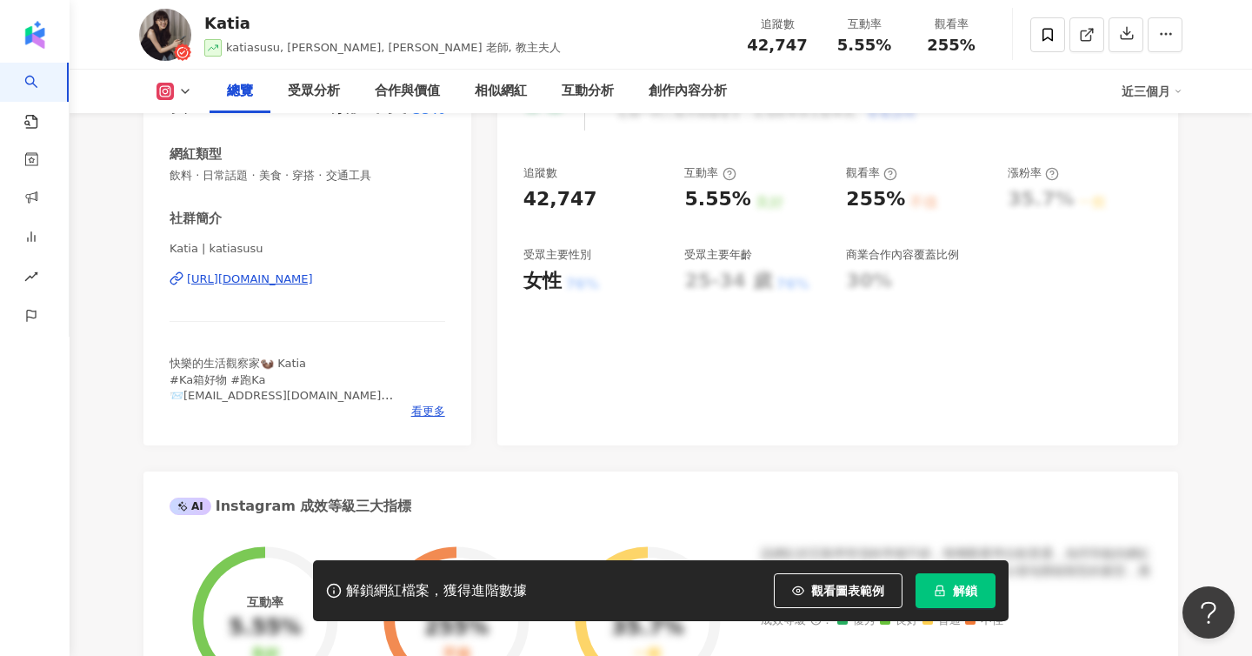
scroll to position [8, 0]
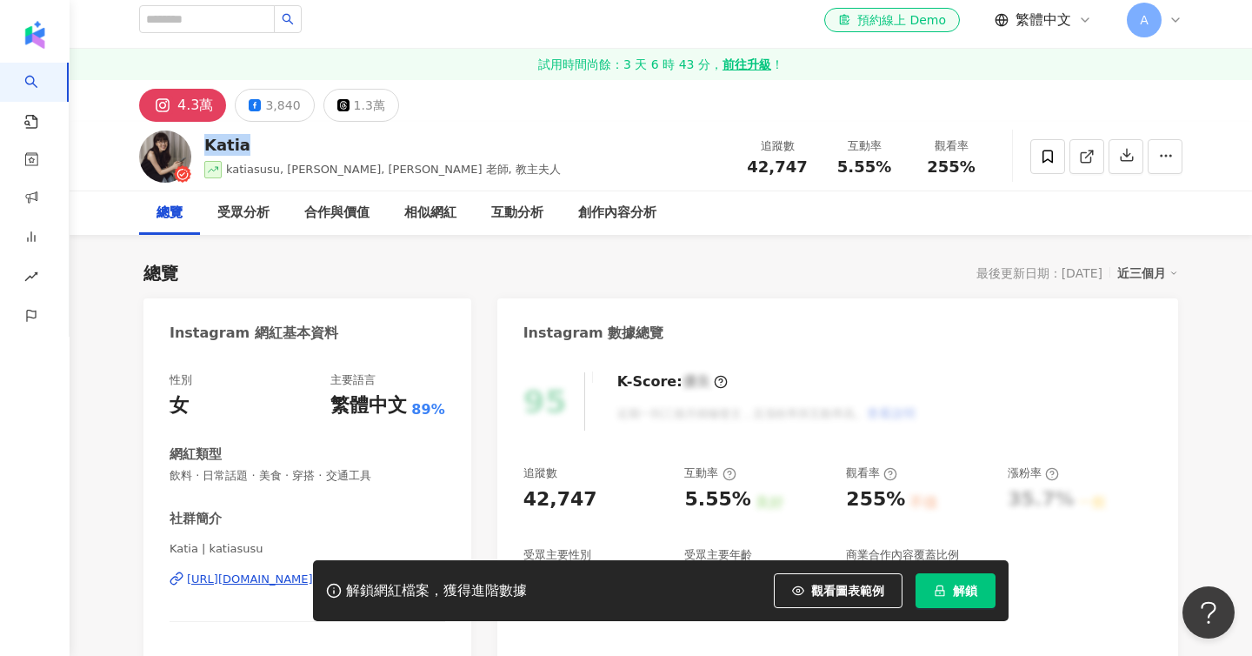
drag, startPoint x: 245, startPoint y: 149, endPoint x: 200, endPoint y: 148, distance: 45.2
click at [200, 148] on div "Katia katiasusu, 馬克太太, Katia 老師, 教主夫人 追蹤數 42,747 互動率 5.55% 觀看率 255%" at bounding box center [660, 156] width 1113 height 69
copy div "Katia"
click at [984, 170] on div "追蹤數 42,747 互動率 5.55% 觀看率 255%" at bounding box center [864, 155] width 261 height 51
click at [726, 122] on div "Katia katiasusu, 馬克太太, Katia 老師, 教主夫人 追蹤數 42,747 互動率 5.55% 觀看率 255%" at bounding box center [660, 156] width 1113 height 69
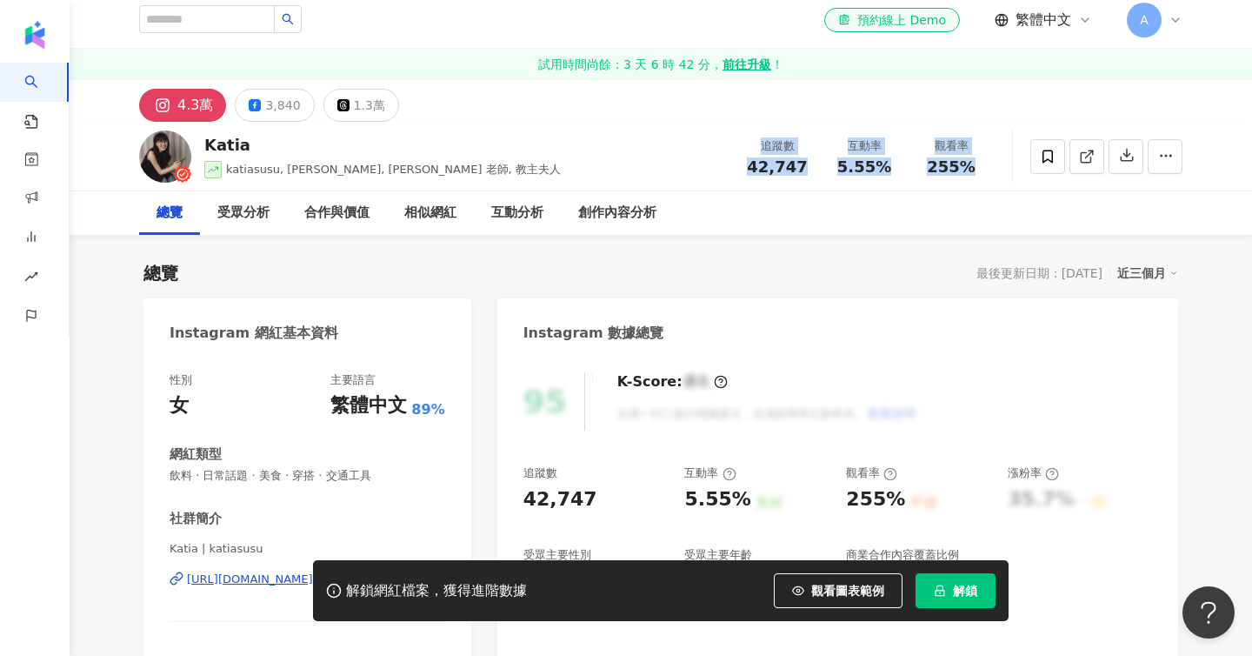
copy div "追蹤數 42,747 互動率 5.55% 觀看率 255%"
click at [972, 163] on div "追蹤數 42,747 互動率 5.55% 觀看率 255%" at bounding box center [864, 155] width 261 height 51
copy div "追蹤數 42,747 互動率 5.55% 觀看率 255%"
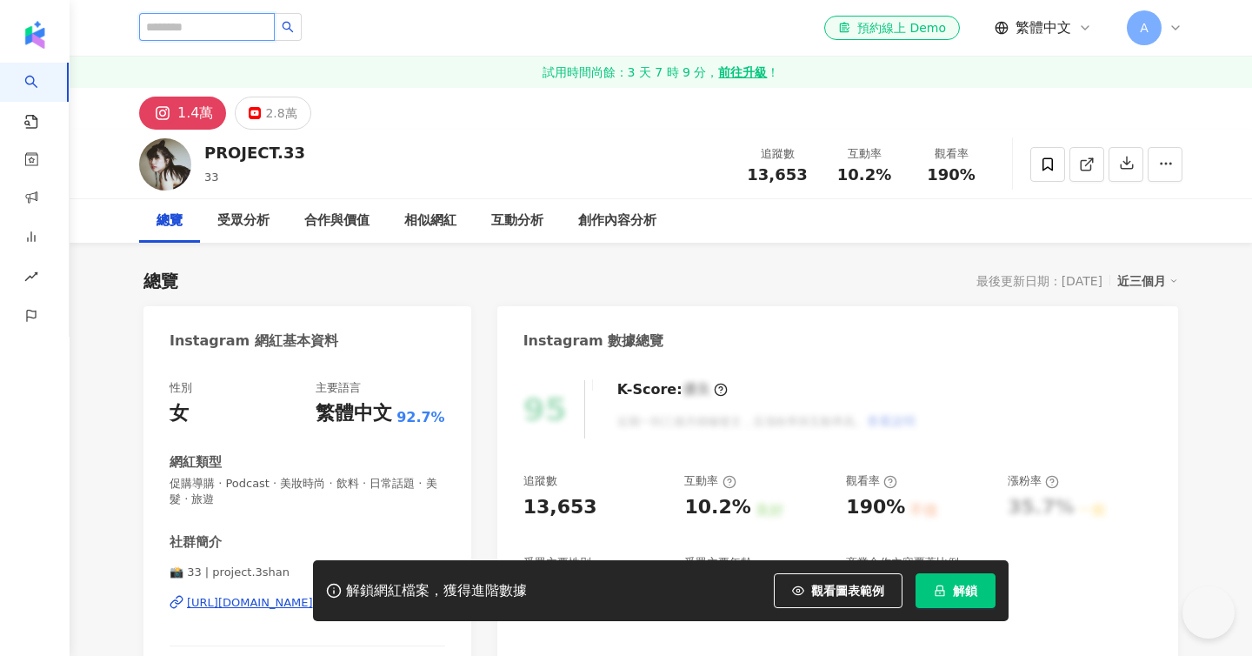
click at [241, 36] on input "search" at bounding box center [207, 27] width 136 height 28
click at [204, 152] on div "PROJECT.33 33 追蹤數 13,653 互動率 10.2% 觀看率 190%" at bounding box center [660, 164] width 1113 height 69
click at [367, 175] on div "PROJECT.33 33 追蹤數 13,653 互動率 10.2% 觀看率 190%" at bounding box center [660, 164] width 1113 height 69
drag, startPoint x: 307, startPoint y: 151, endPoint x: 204, endPoint y: 150, distance: 103.5
click at [204, 150] on div "PROJECT.33 33 追蹤數 13,653 互動率 10.2% 觀看率 190%" at bounding box center [660, 164] width 1113 height 69
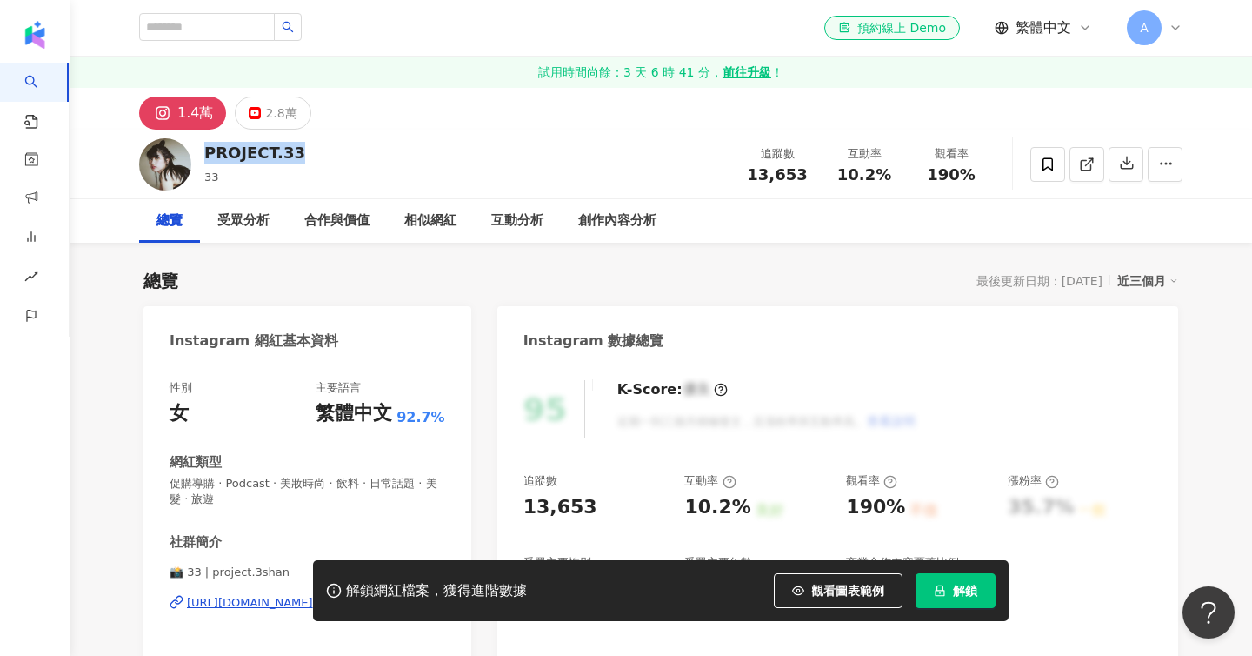
copy div "PROJECT.33"
drag, startPoint x: 764, startPoint y: 153, endPoint x: 967, endPoint y: 170, distance: 203.4
click at [967, 170] on div "追蹤數 13,653 互動率 10.2% 觀看率 190%" at bounding box center [864, 163] width 261 height 51
copy div "追蹤數 13,653 互動率 10.2% 觀看率 190%"
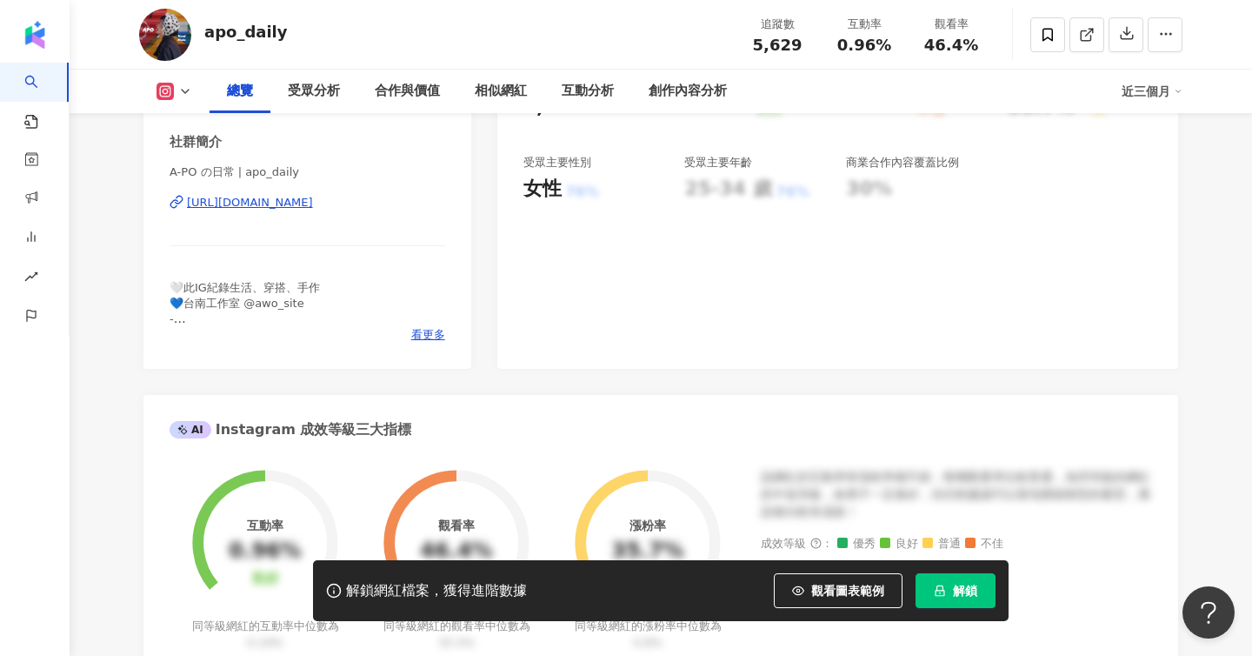
scroll to position [386, 0]
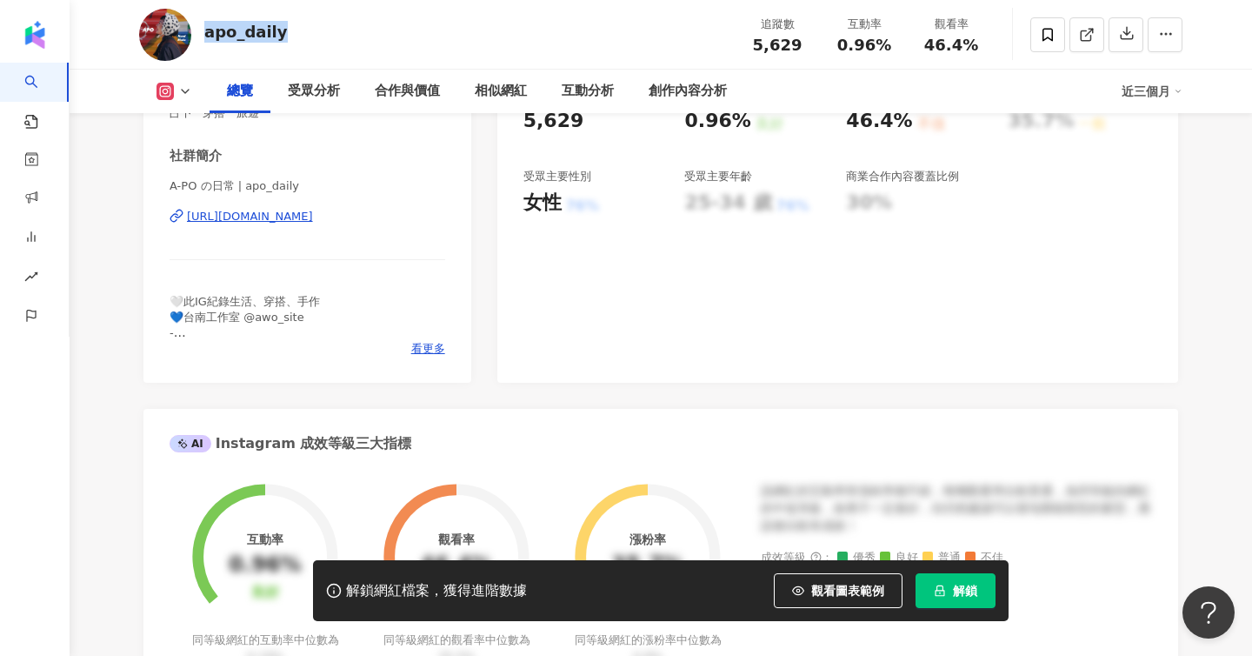
drag, startPoint x: 285, startPoint y: 41, endPoint x: 207, endPoint y: 32, distance: 78.8
click at [207, 32] on div "apo_daily 追蹤數 5,629 互動率 0.96% 觀看率 46.4%" at bounding box center [660, 34] width 1113 height 69
copy div "apo_daily"
click at [957, 50] on div "追蹤數 5,629 互動率 0.96% 觀看率 46.4%" at bounding box center [864, 34] width 261 height 51
click at [734, 24] on div "追蹤數 5,629" at bounding box center [777, 34] width 87 height 37
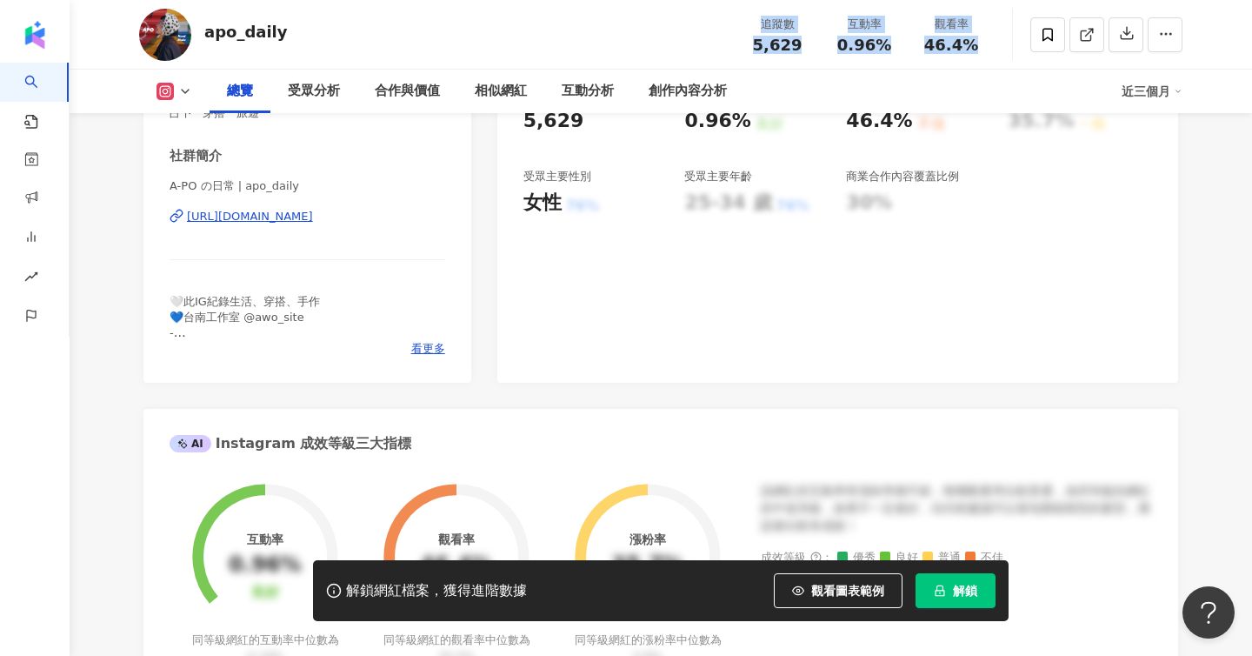
drag, startPoint x: 974, startPoint y: 45, endPoint x: 764, endPoint y: 17, distance: 212.4
click at [764, 17] on div "追蹤數 5,629 互動率 0.96% 觀看率 46.4%" at bounding box center [864, 34] width 261 height 51
copy div "追蹤數 5,629 互動率 0.96% 觀看率 46.4%"
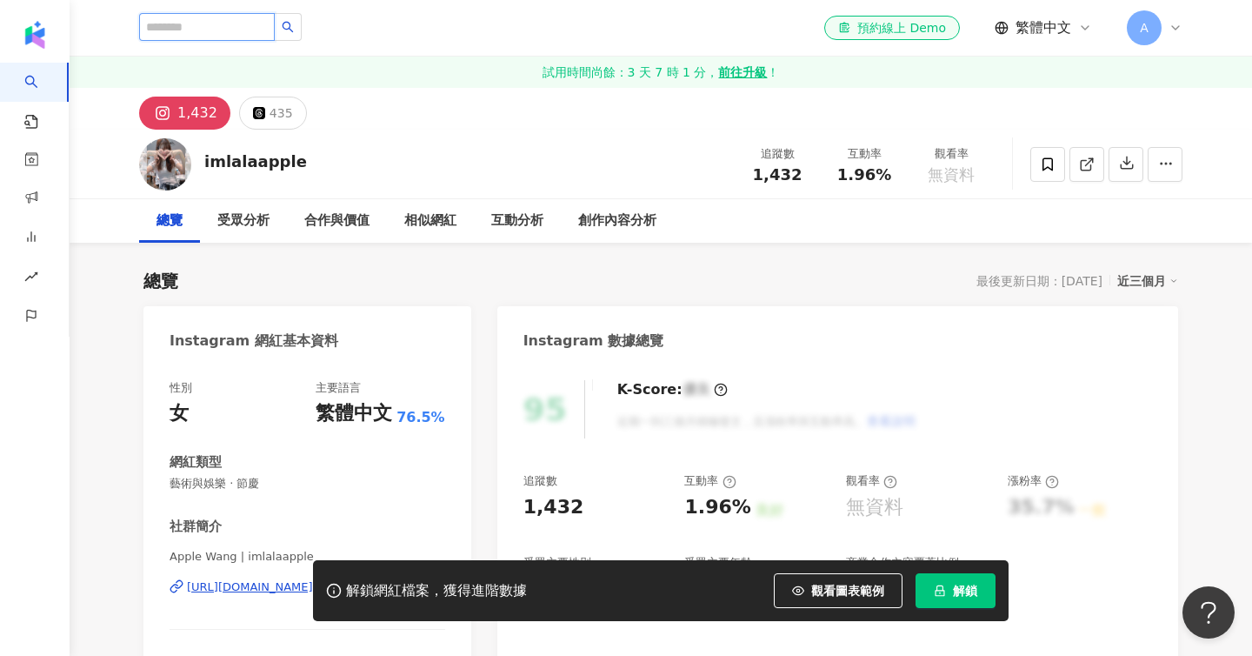
click at [184, 23] on input "search" at bounding box center [207, 27] width 136 height 28
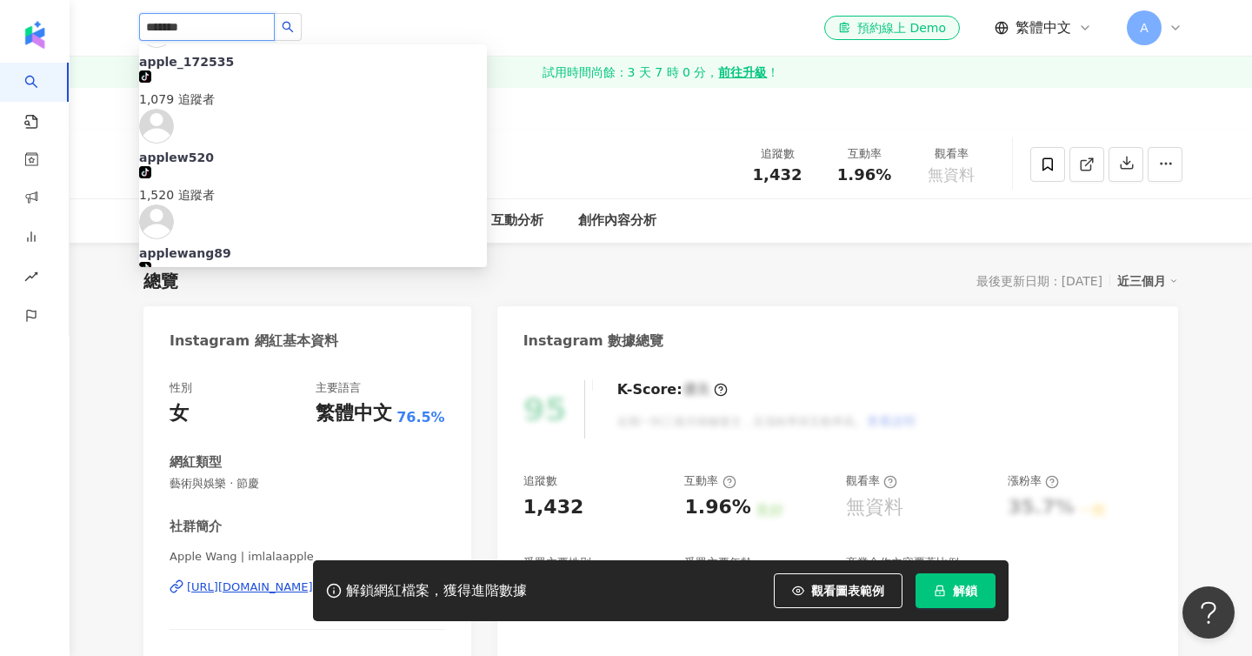
scroll to position [701, 0]
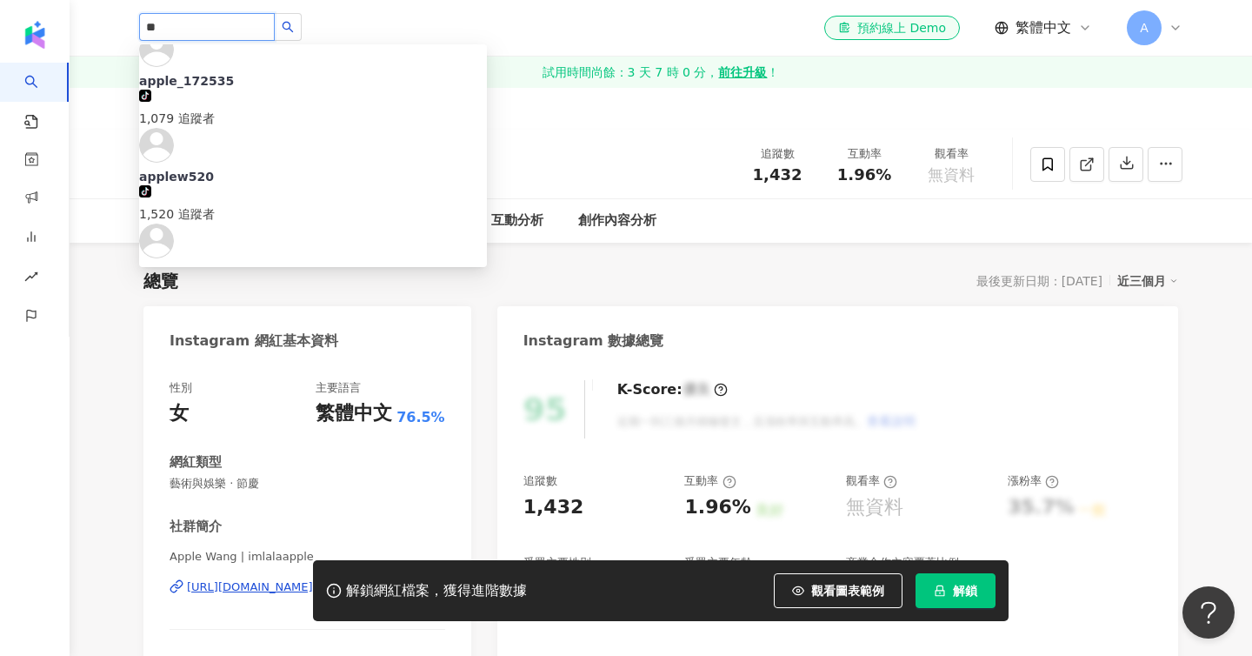
type input "*"
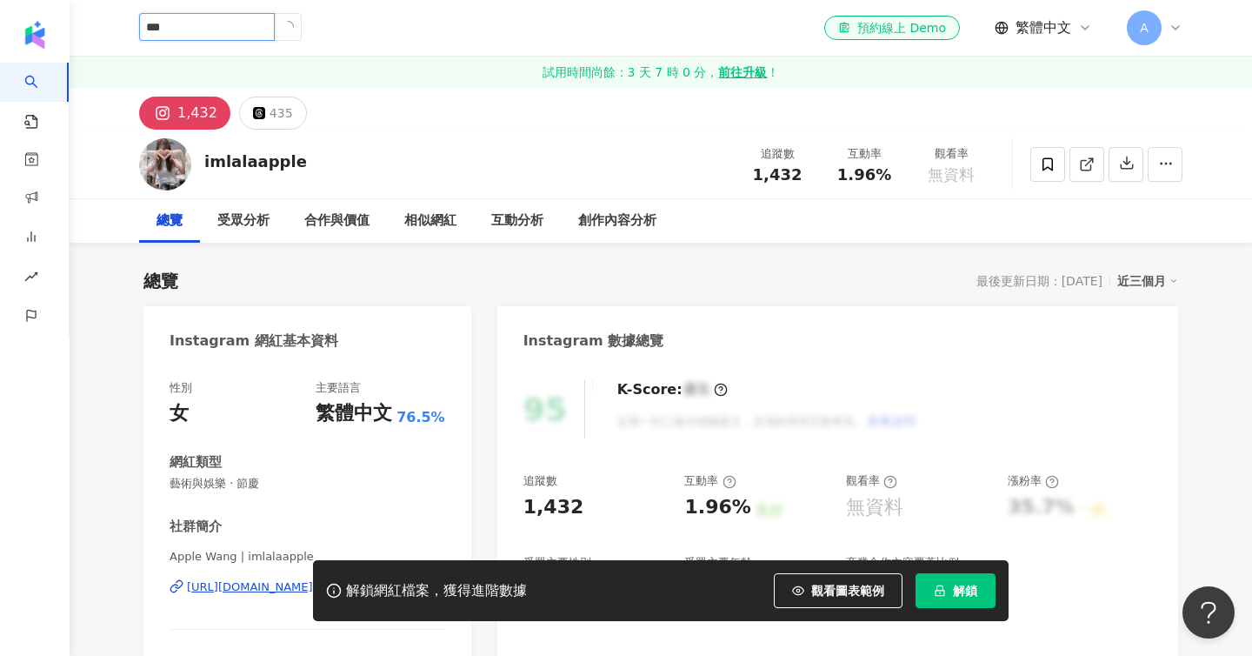
scroll to position [0, 0]
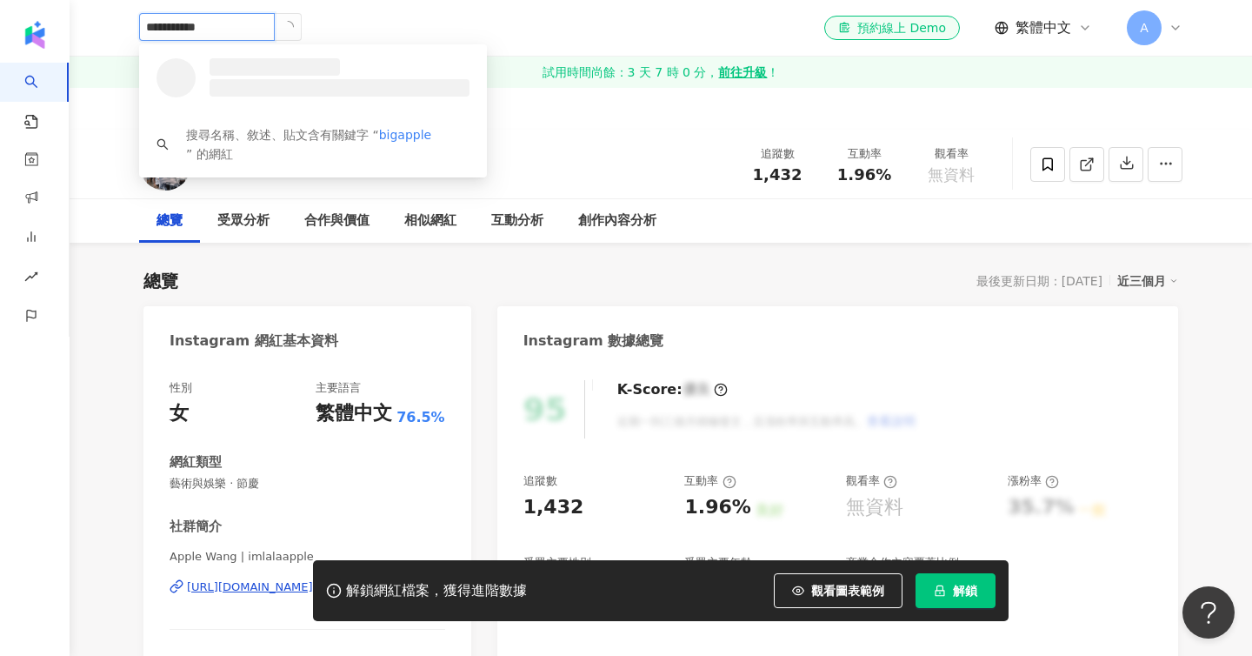
type input "**********"
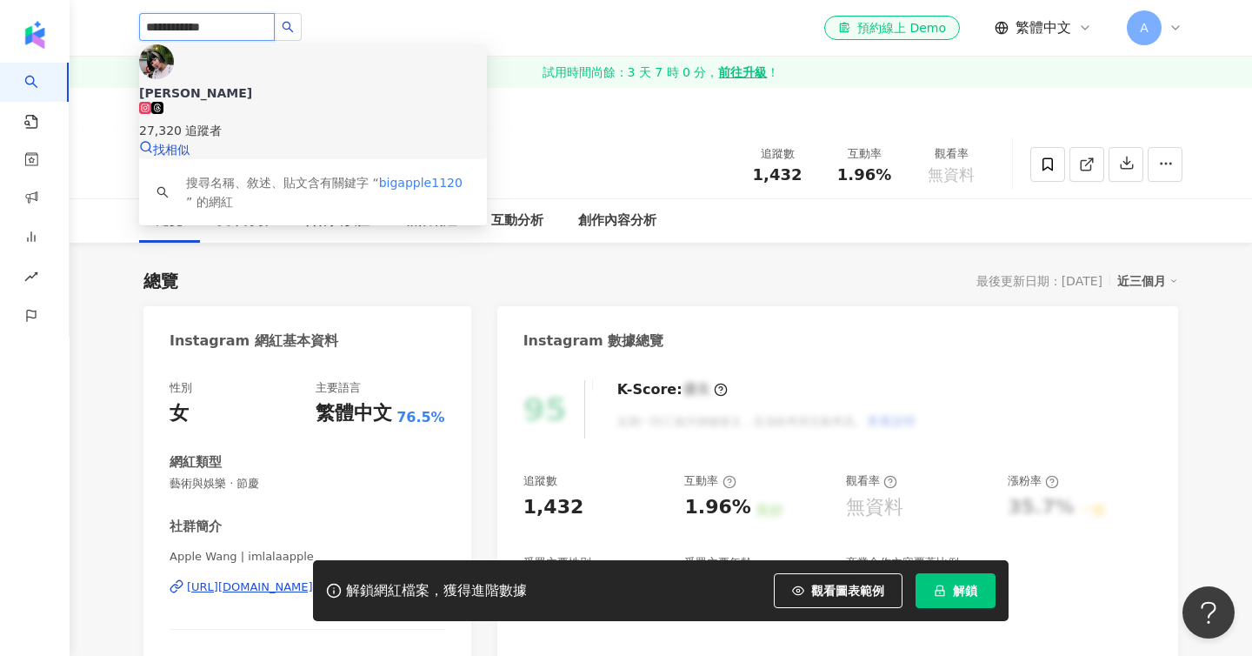
click at [319, 84] on div "艾波 27,320 追蹤者" at bounding box center [313, 112] width 348 height 56
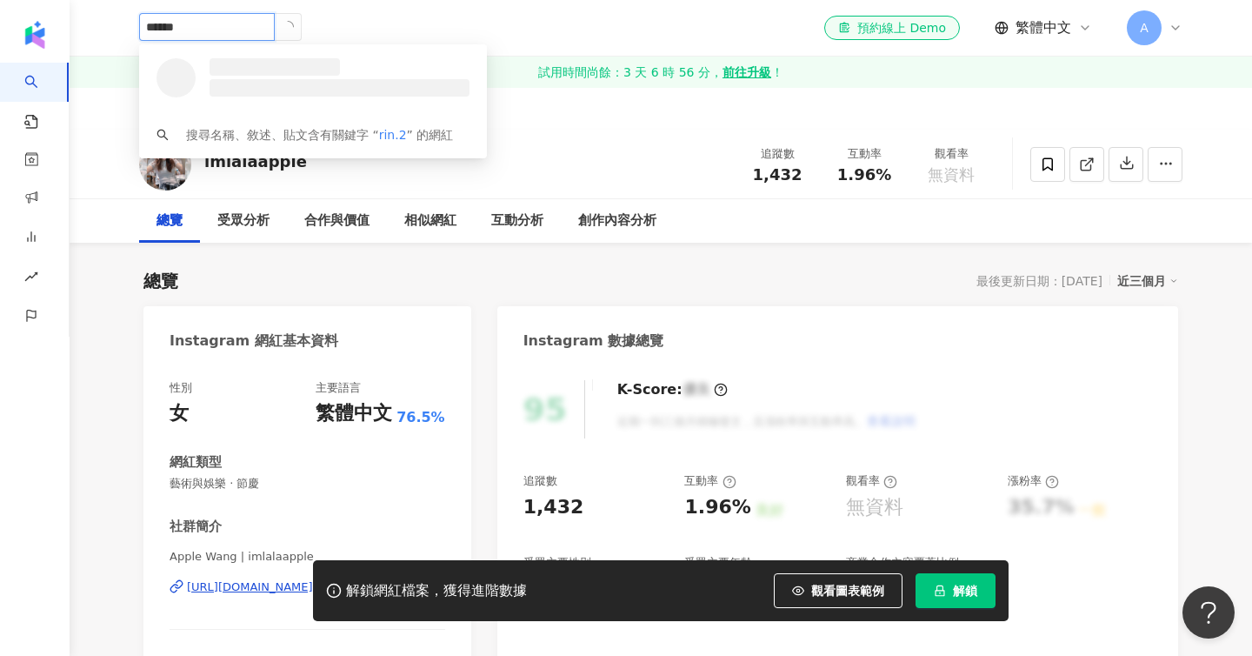
type input "*******"
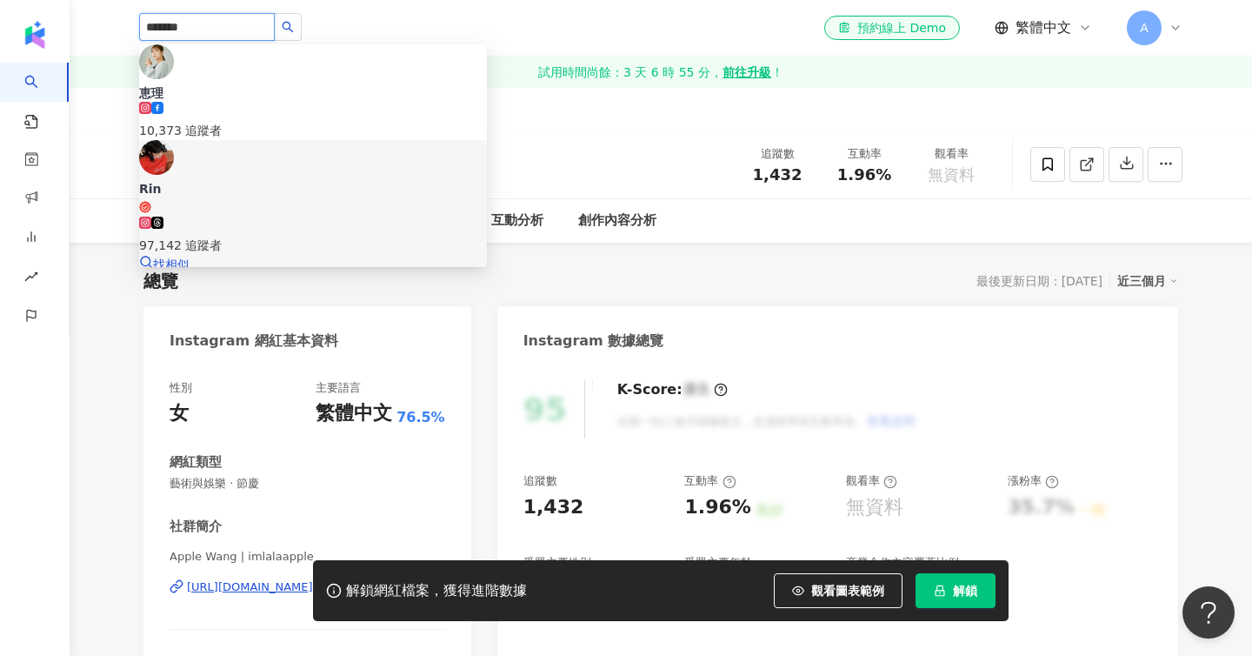
click at [297, 236] on div "97,142 追蹤者" at bounding box center [313, 245] width 348 height 19
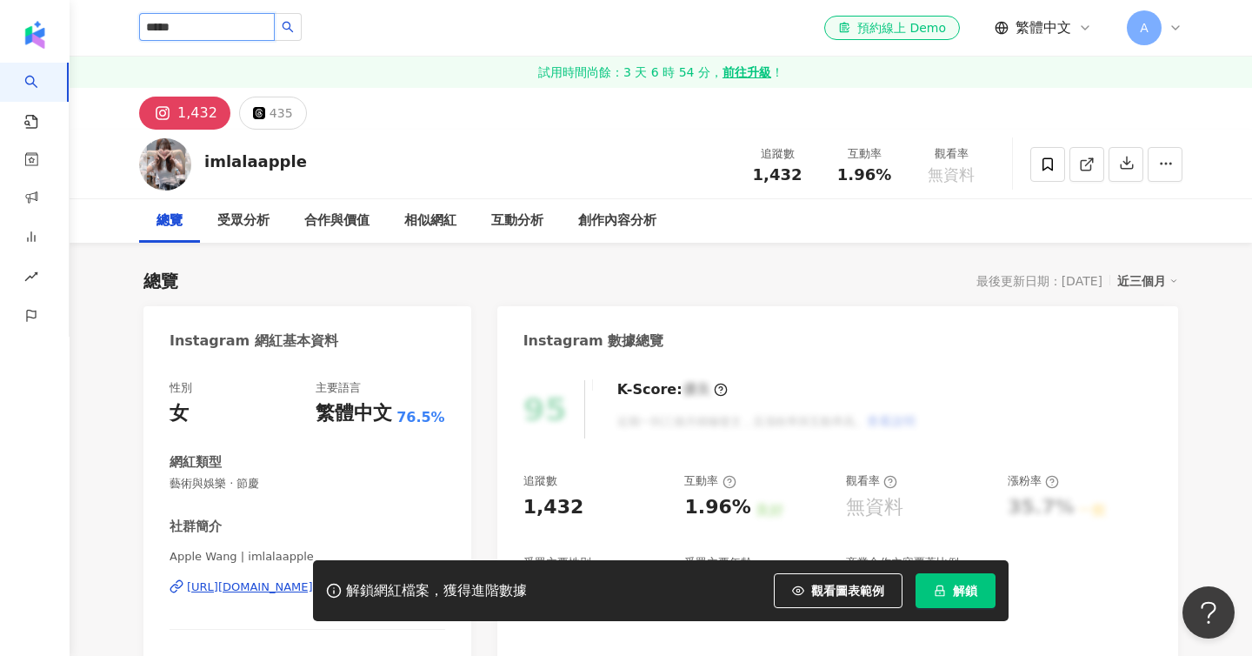
type input "******"
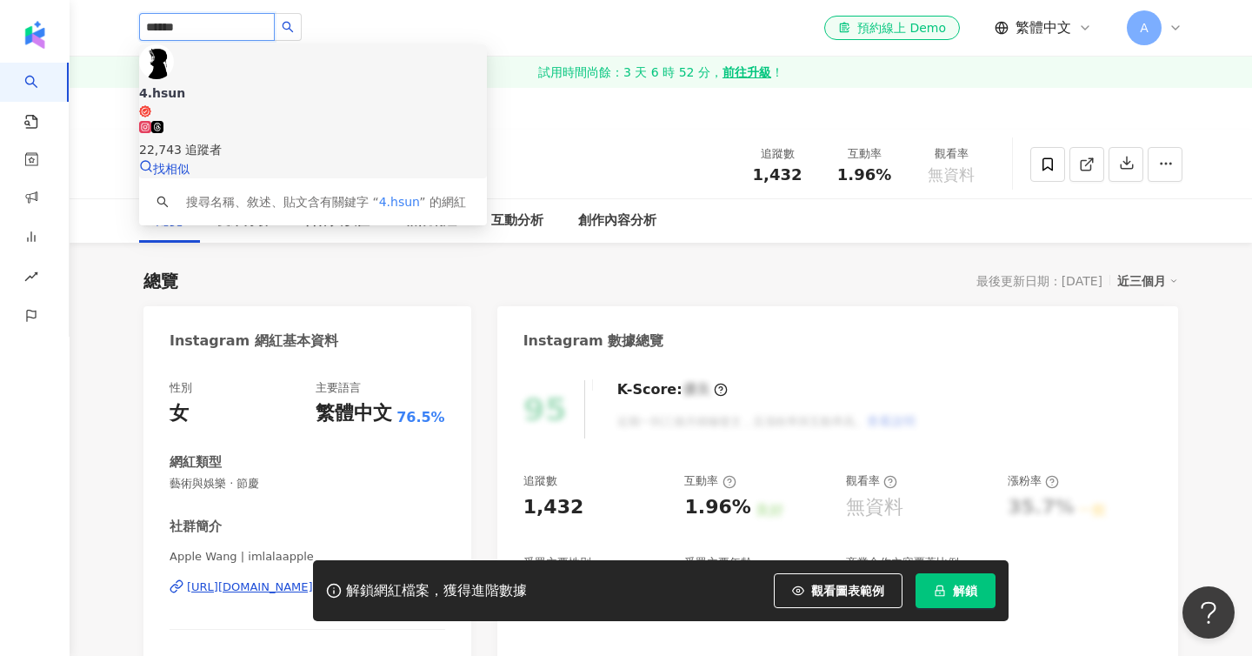
click at [151, 105] on icon at bounding box center [145, 111] width 12 height 12
click at [236, 70] on link "試用時間尚餘：3 天 6 時 52 分， 前往升級 ！" at bounding box center [661, 72] width 1183 height 31
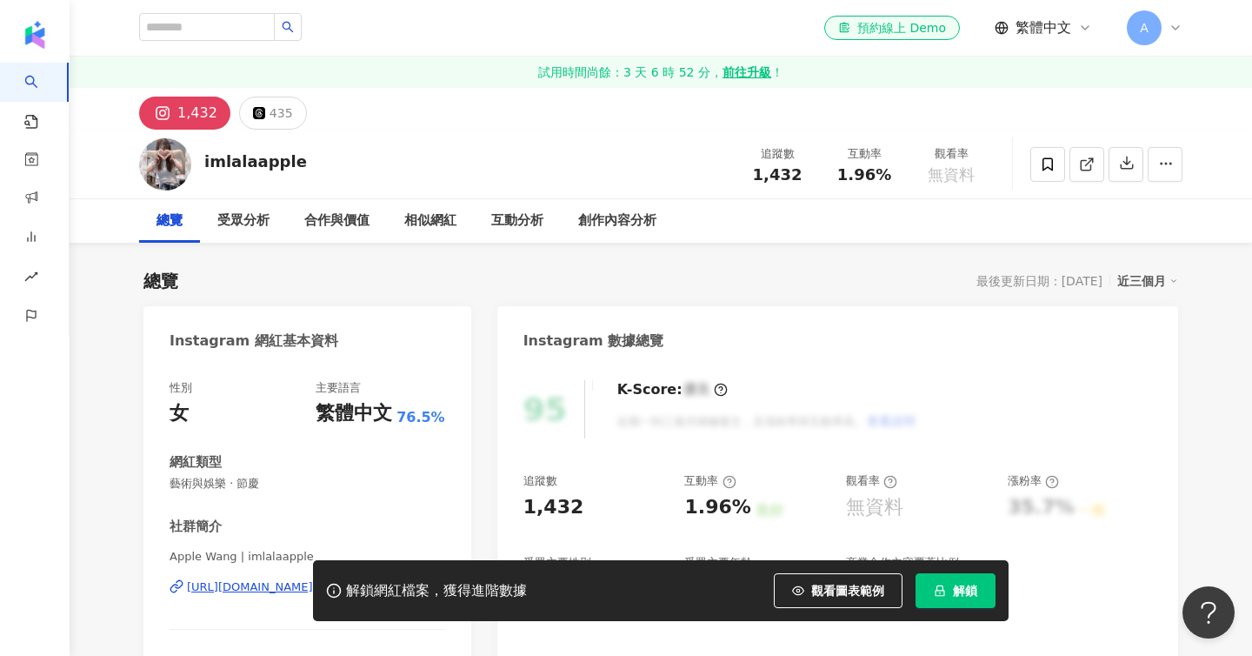
click at [243, 77] on link "試用時間尚餘：3 天 6 時 52 分， 前往升級 ！" at bounding box center [661, 72] width 1183 height 31
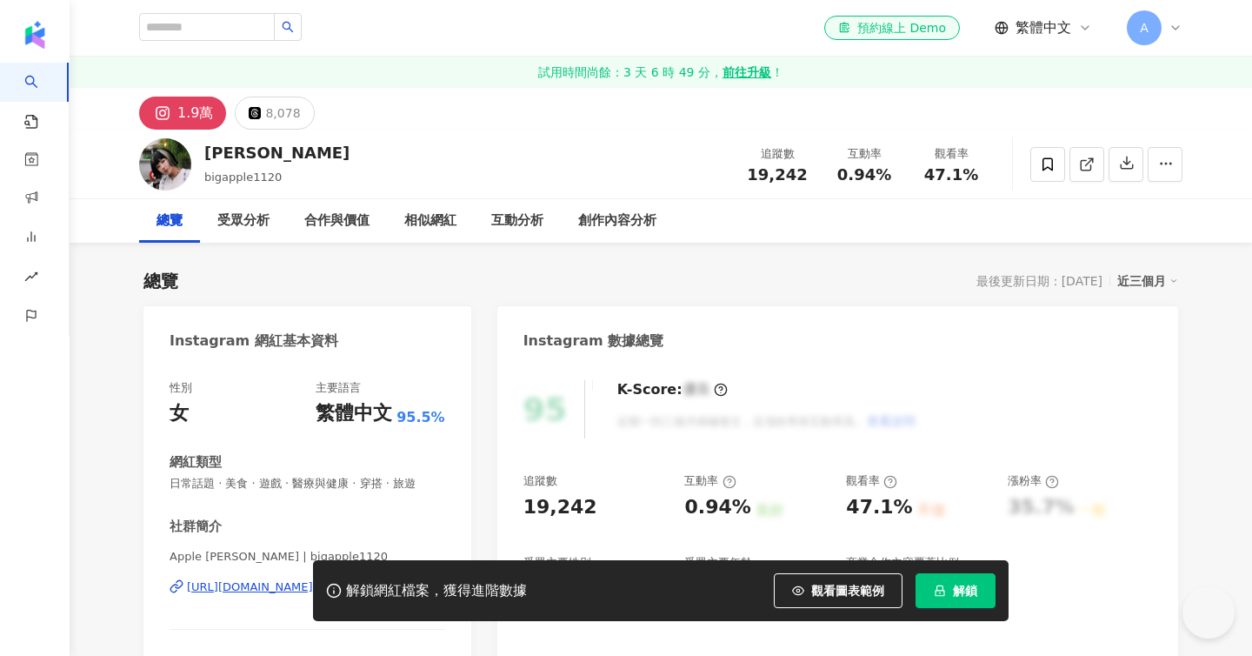
drag, startPoint x: 212, startPoint y: 177, endPoint x: 726, endPoint y: 31, distance: 534.1
click at [205, 176] on div "艾波 bigapple1120 追蹤數 19,242 互動率 0.94% 觀看率 47.1%" at bounding box center [660, 164] width 1113 height 69
click at [312, 42] on span at bounding box center [243, 28] width 209 height 30
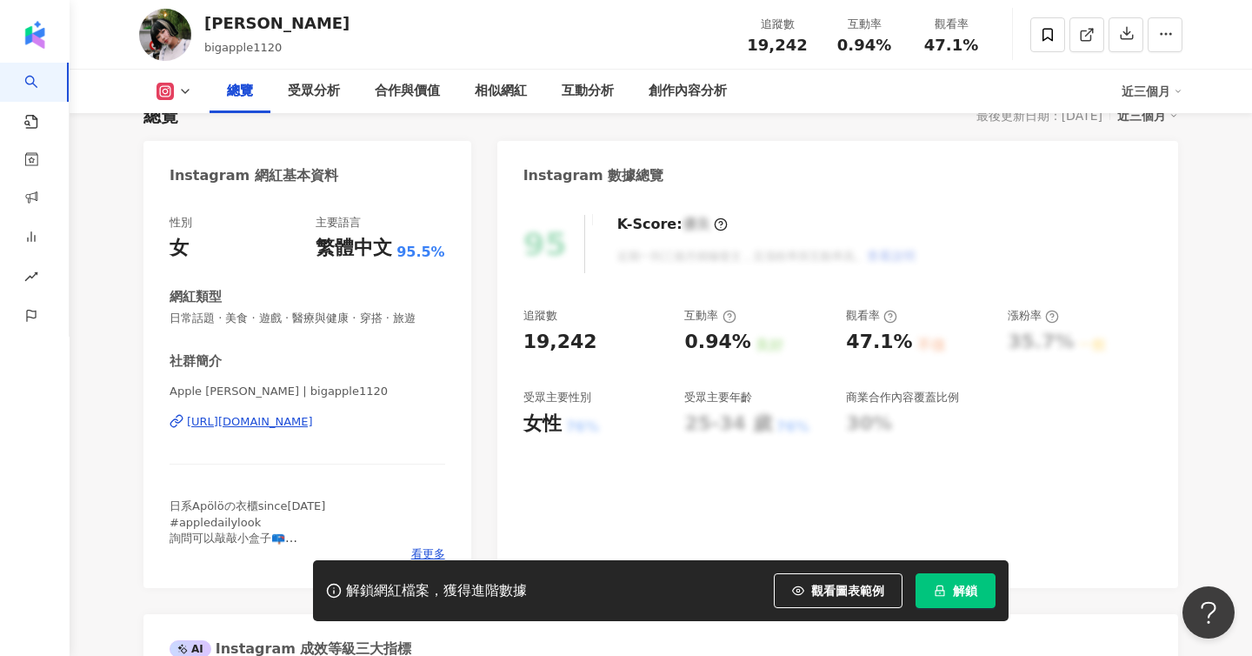
drag, startPoint x: 206, startPoint y: 50, endPoint x: 279, endPoint y: 50, distance: 73.1
click at [279, 50] on div "艾波 bigapple1120 追蹤數 19,242 互動率 0.94% 觀看率 47.1%" at bounding box center [660, 34] width 1113 height 69
copy span "bigapple1120"
drag, startPoint x: 944, startPoint y: 43, endPoint x: 986, endPoint y: 50, distance: 43.3
click at [986, 50] on div "追蹤數 19,242 互動率 0.94% 觀看率 47.1%" at bounding box center [864, 34] width 261 height 51
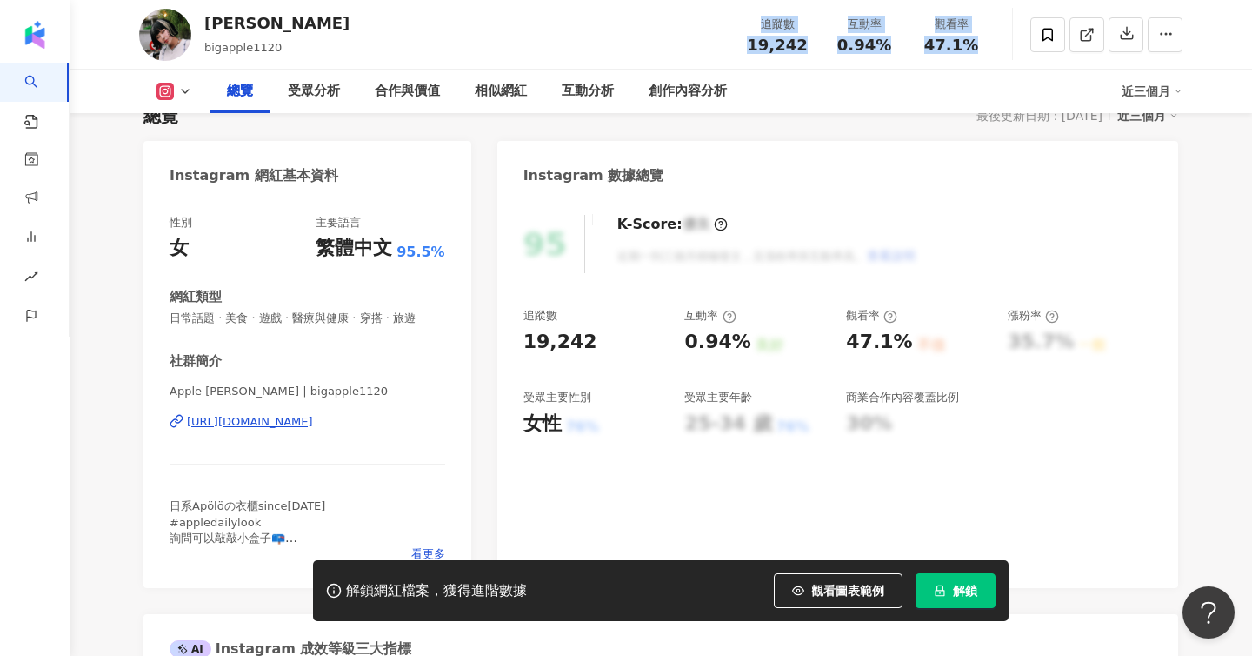
copy div "追蹤數 19,242 互動率 0.94% 觀看率 47.1%"
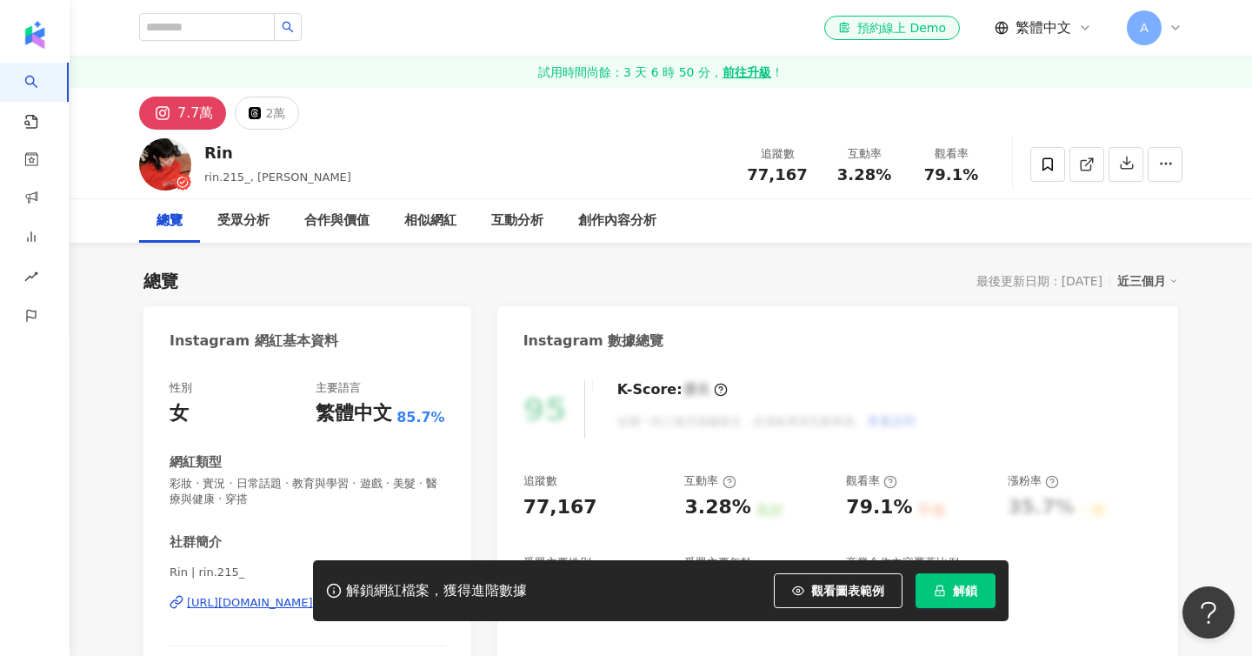
drag, startPoint x: 246, startPoint y: 178, endPoint x: 199, endPoint y: 178, distance: 47.0
click at [199, 178] on div "[PERSON_NAME].215_, [PERSON_NAME] 追蹤數 77,167 互動率 3.28% 觀看率 79.1%" at bounding box center [660, 164] width 1113 height 69
drag, startPoint x: 206, startPoint y: 178, endPoint x: 247, endPoint y: 178, distance: 40.9
click at [247, 178] on span "rin.215_, [PERSON_NAME]" at bounding box center [277, 176] width 147 height 13
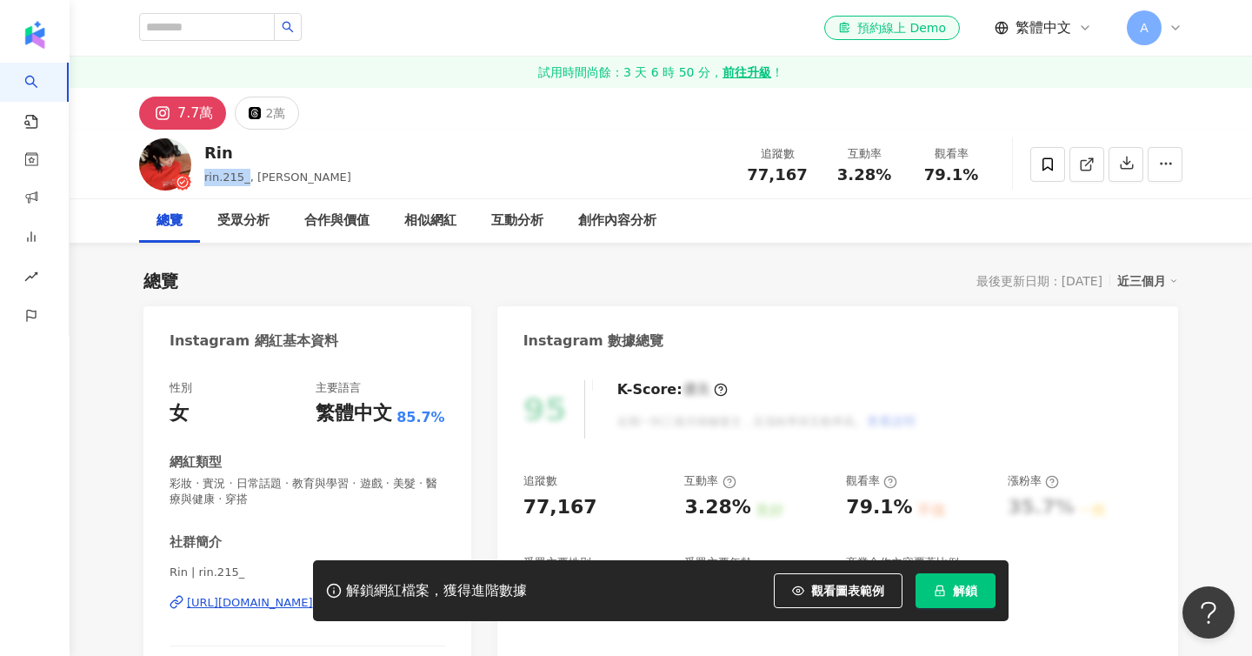
drag, startPoint x: 246, startPoint y: 178, endPoint x: 205, endPoint y: 178, distance: 40.9
click at [205, 178] on span "rin.215_, 鄭煒齡" at bounding box center [277, 176] width 147 height 13
copy span "rin.215_"
drag, startPoint x: 751, startPoint y: 176, endPoint x: 793, endPoint y: 170, distance: 42.9
click at [980, 176] on div "追蹤數 77,167 互動率 3.28% 觀看率 79.1%" at bounding box center [864, 163] width 261 height 51
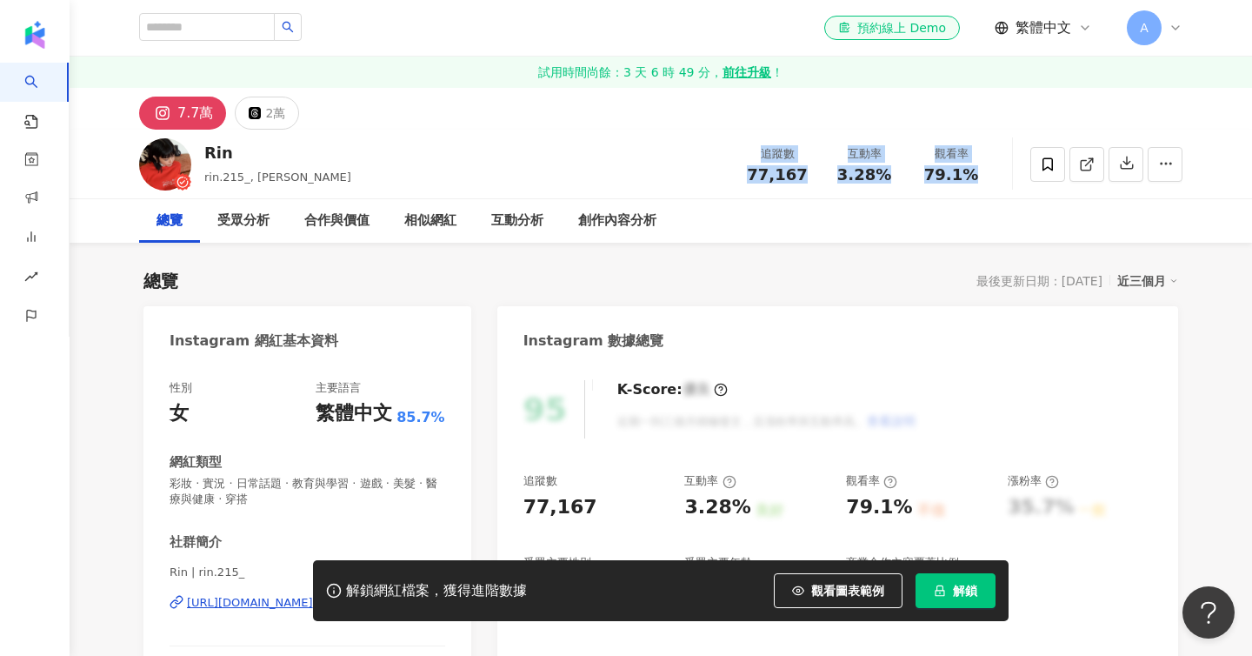
drag, startPoint x: 758, startPoint y: 151, endPoint x: 975, endPoint y: 174, distance: 217.7
click at [975, 174] on div "追蹤數 77,167 互動率 3.28% 觀看率 79.1%" at bounding box center [864, 163] width 261 height 51
copy div "追蹤數 77,167 互動率 3.28% 觀看率 79.1%"
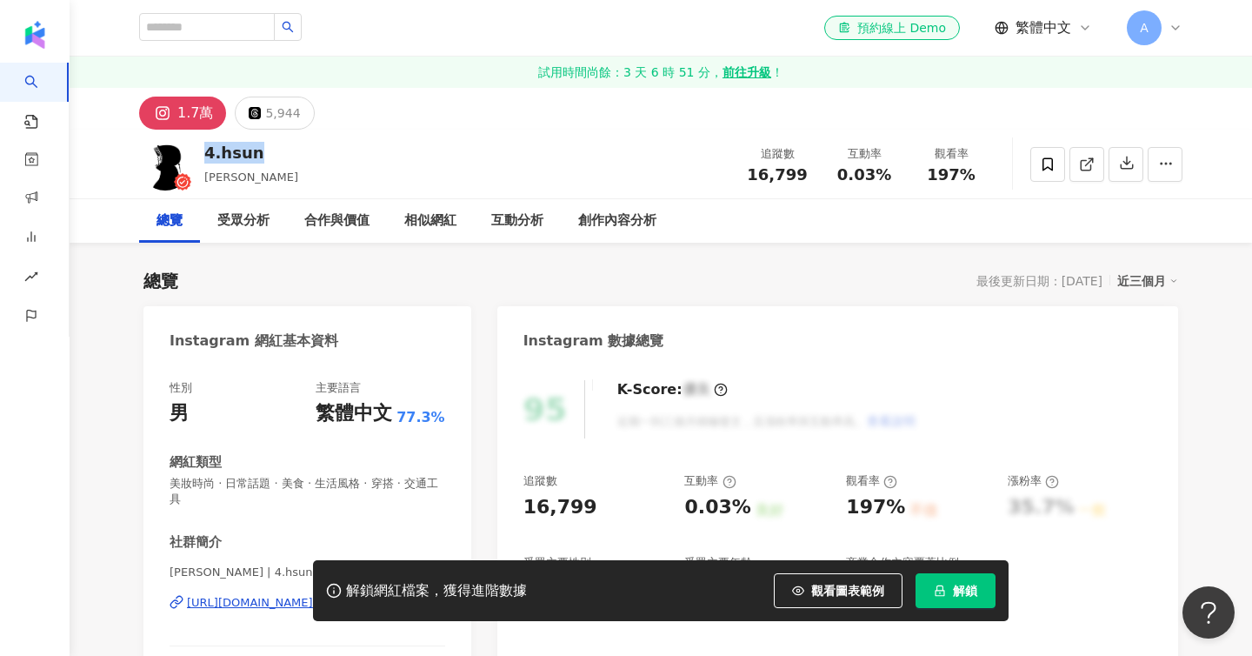
drag, startPoint x: 269, startPoint y: 156, endPoint x: 208, endPoint y: 156, distance: 60.9
click at [208, 156] on div "4.hsun" at bounding box center [251, 153] width 94 height 22
copy div "4.hsun"
drag, startPoint x: 757, startPoint y: 154, endPoint x: 977, endPoint y: 175, distance: 221.0
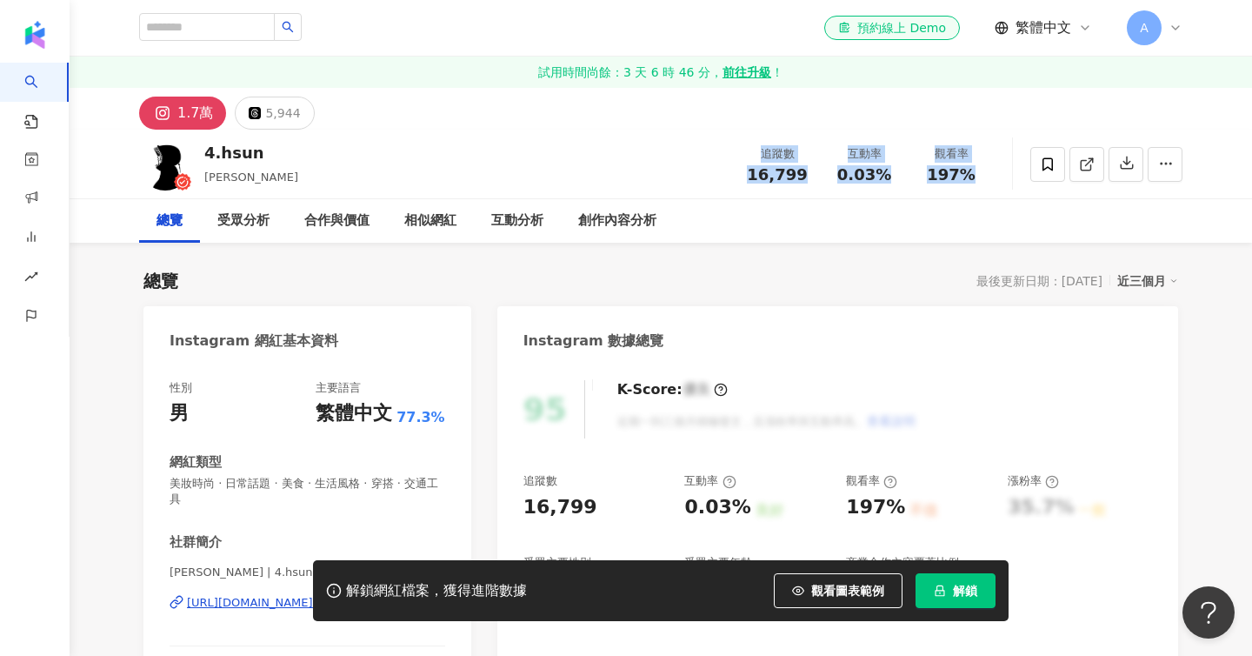
click at [977, 175] on div "追蹤數 16,799 互動率 0.03% 觀看率 197%" at bounding box center [864, 163] width 261 height 51
copy div "追蹤數 16,799 互動率 0.03% 觀看率 197%"
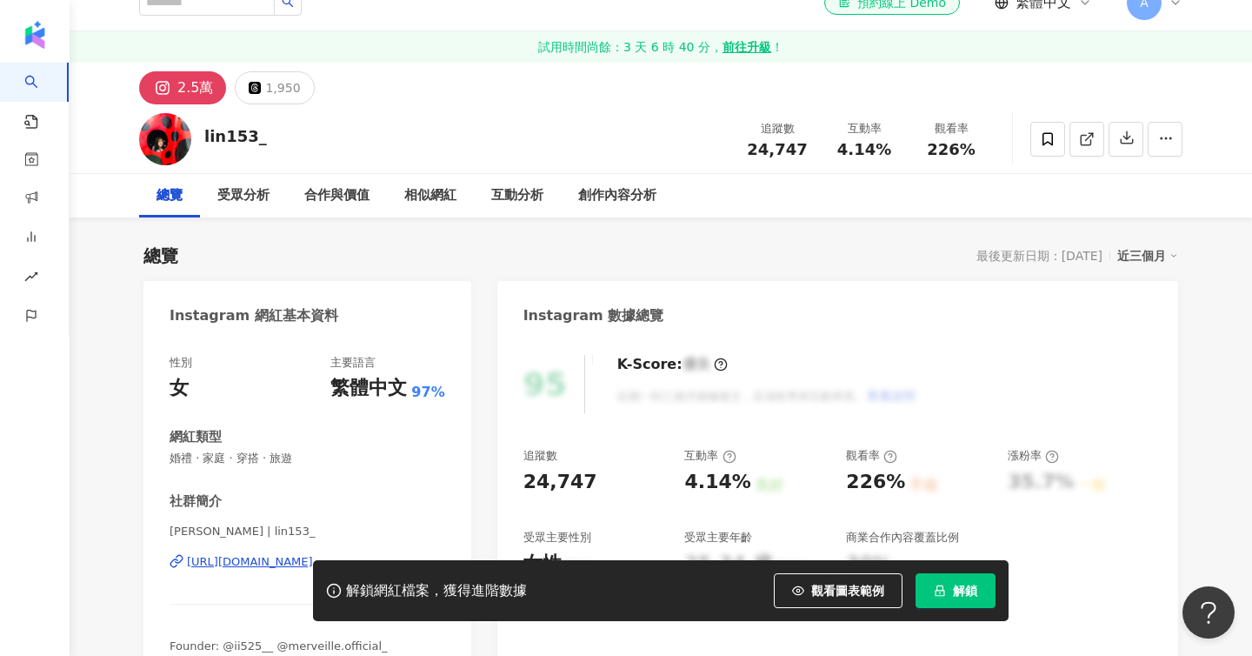
scroll to position [16, 0]
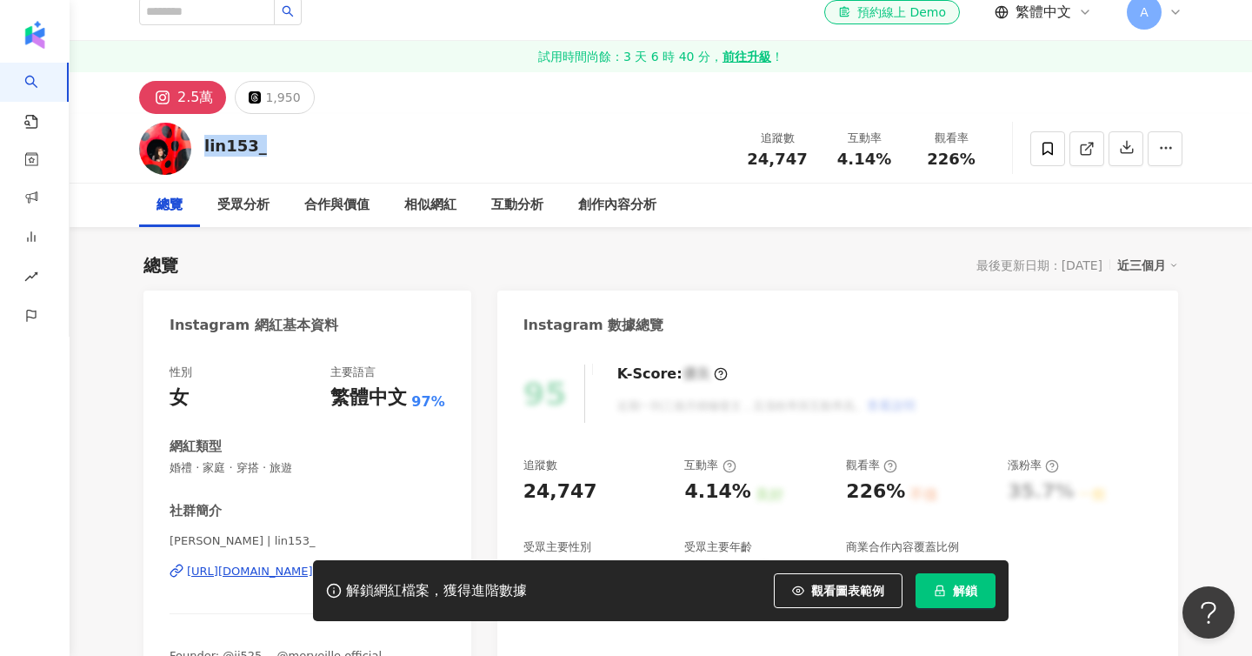
drag, startPoint x: 206, startPoint y: 146, endPoint x: 262, endPoint y: 146, distance: 55.7
click at [262, 146] on div "lin153_ 追蹤數 24,747 互動率 4.14% 觀看率 226%" at bounding box center [660, 148] width 1113 height 69
copy div "lin153_"
drag, startPoint x: 760, startPoint y: 138, endPoint x: 975, endPoint y: 153, distance: 215.3
click at [975, 153] on div "追蹤數 24,747 互動率 4.14% 觀看率 226%" at bounding box center [864, 148] width 261 height 51
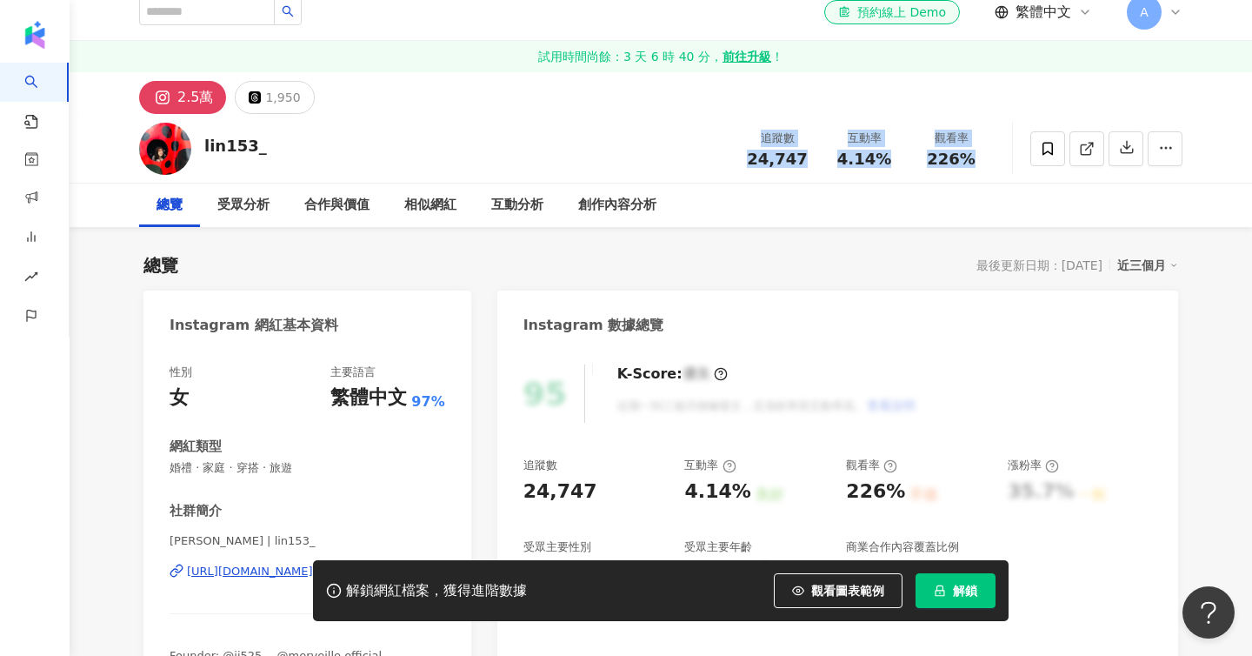
copy div "追蹤數 24,747 互動率 4.14% 觀看率 226%"
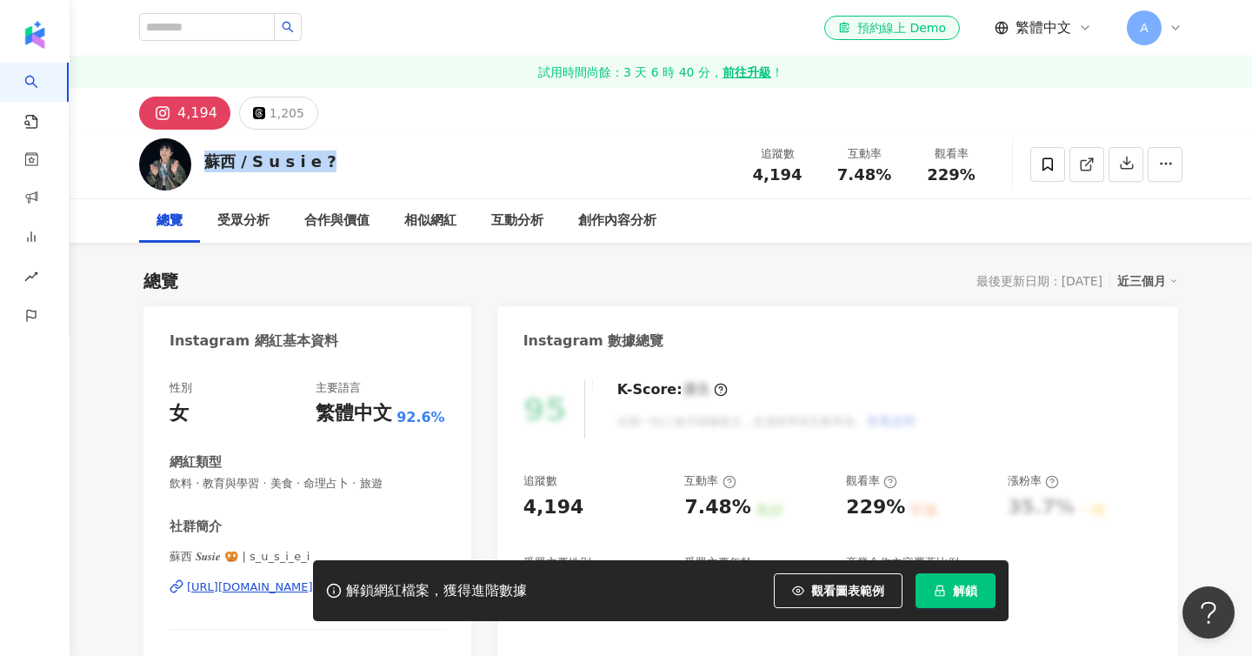
drag, startPoint x: 933, startPoint y: 168, endPoint x: 1014, endPoint y: 93, distance: 110.2
click at [975, 179] on div "追蹤數 4,194 互動率 7.48% 觀看率 229%" at bounding box center [864, 163] width 261 height 51
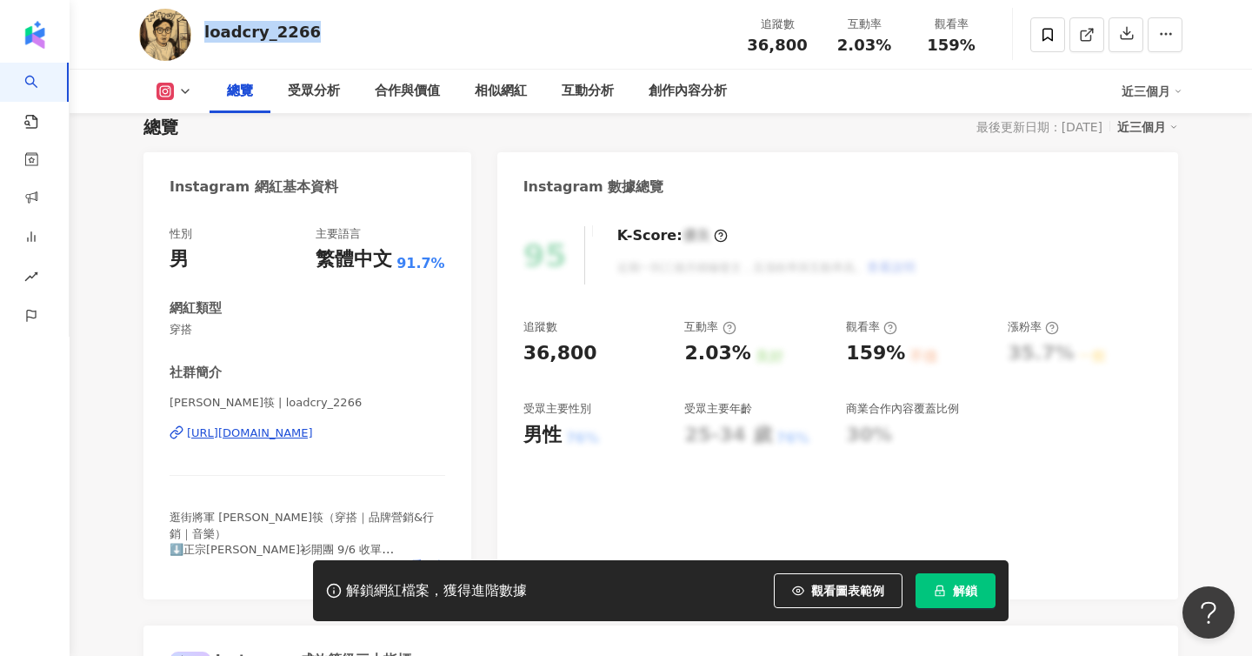
scroll to position [154, 0]
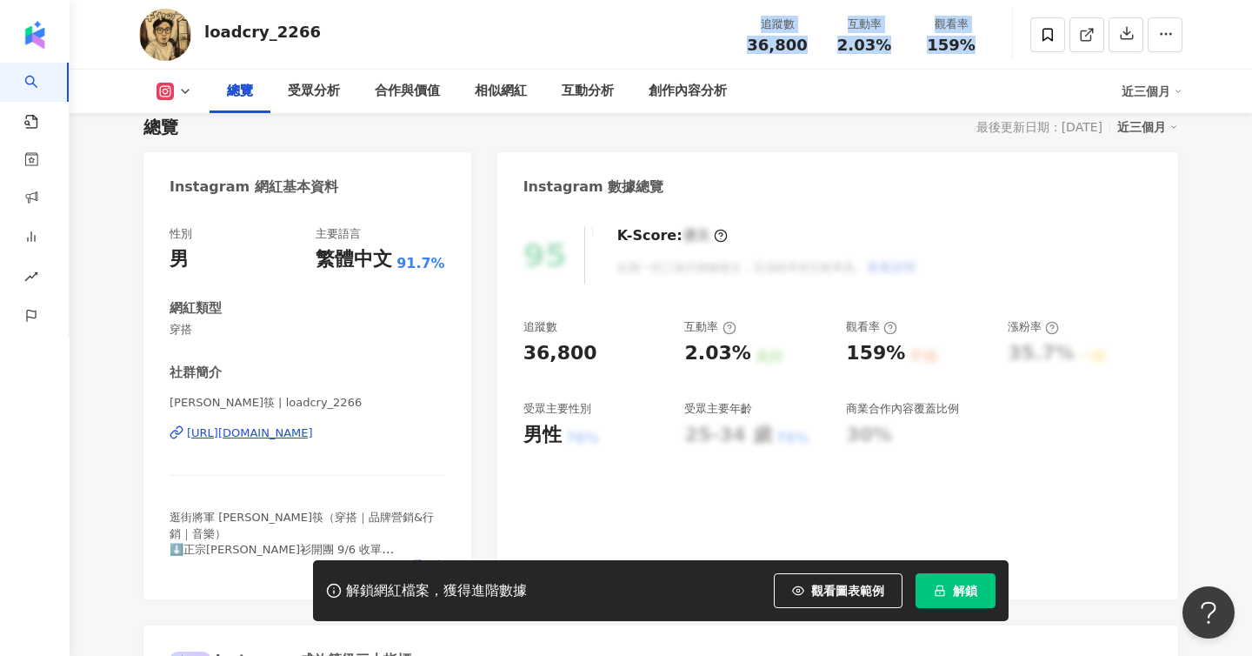
drag, startPoint x: 764, startPoint y: 24, endPoint x: 969, endPoint y: 42, distance: 206.0
click at [969, 42] on div "追蹤數 36,800 互動率 2.03% 觀看率 159%" at bounding box center [864, 34] width 261 height 51
copy div "追蹤數 36,800 互動率 2.03% 觀看率 159%"
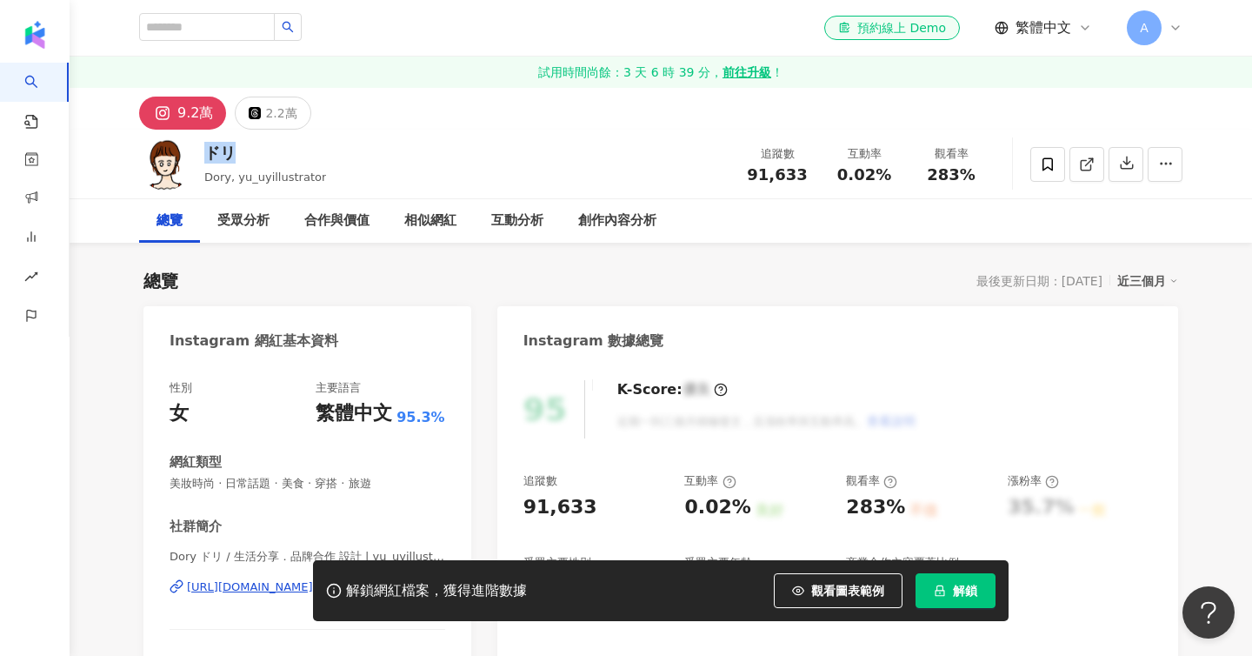
drag, startPoint x: 210, startPoint y: 157, endPoint x: 233, endPoint y: 157, distance: 23.5
click at [233, 157] on div "ドリ" at bounding box center [265, 153] width 122 height 22
copy div "ドリ"
drag, startPoint x: 761, startPoint y: 154, endPoint x: 978, endPoint y: 177, distance: 217.8
click at [978, 177] on div "追蹤數 91,633 互動率 0.02% 觀看率 283%" at bounding box center [864, 163] width 261 height 51
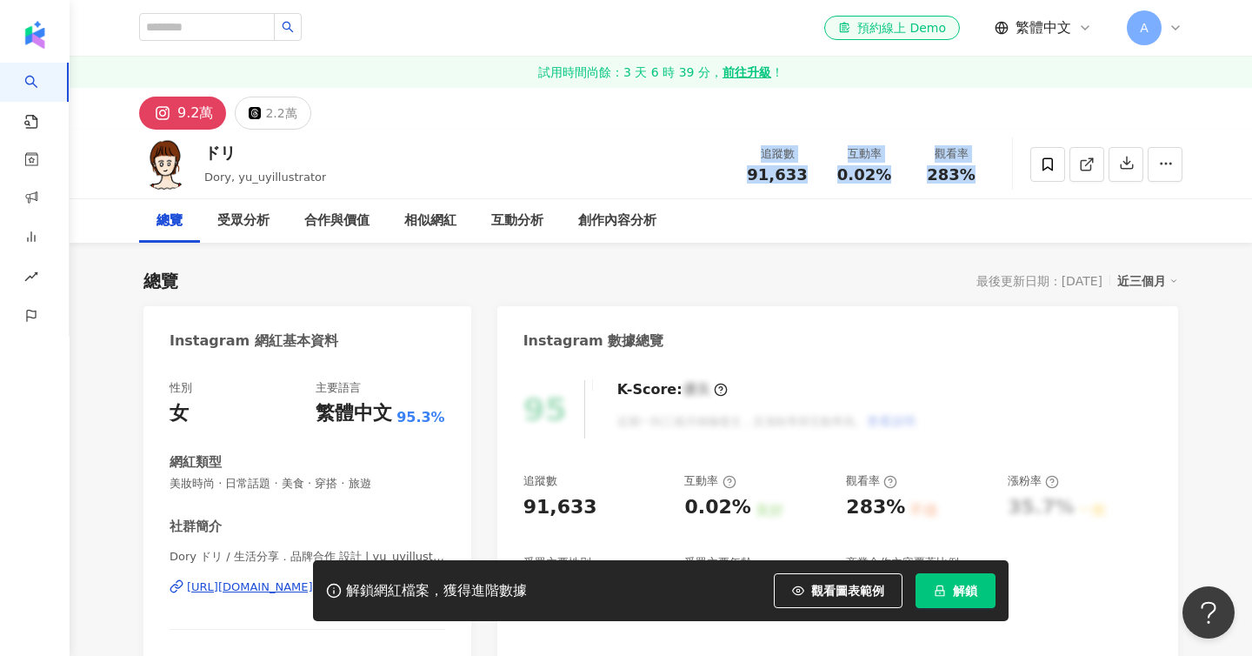
copy div "追蹤數 91,633 互動率 0.02% 觀看率 283%"
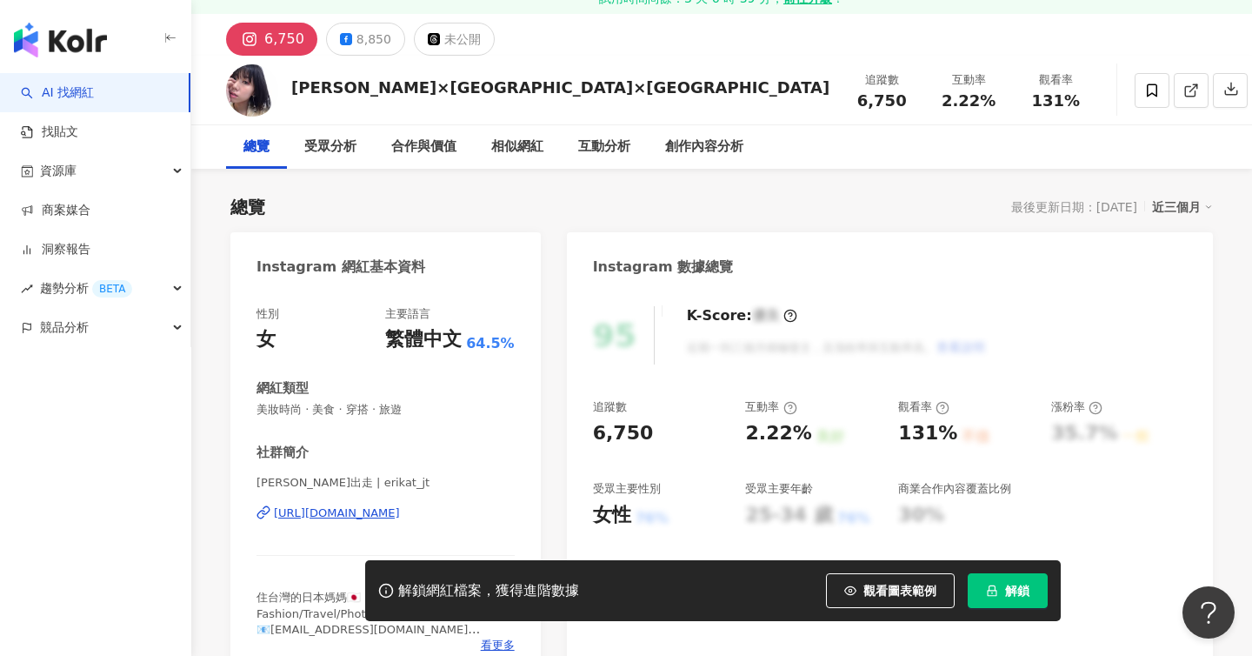
scroll to position [76, 0]
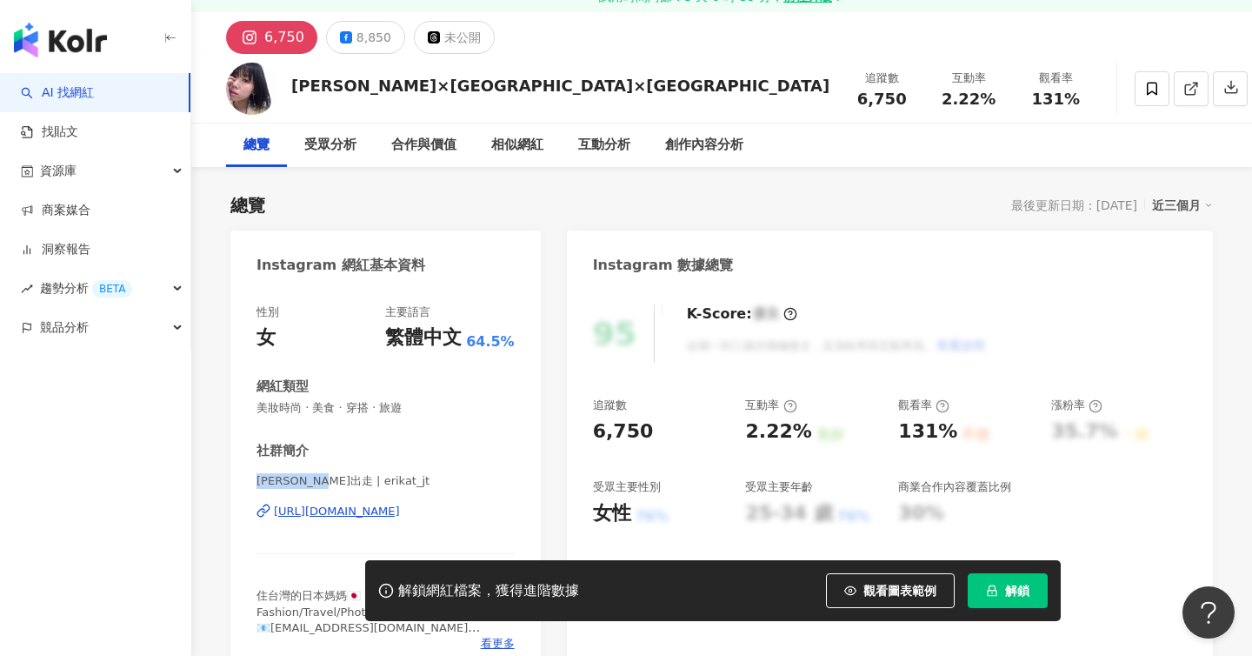
drag, startPoint x: 255, startPoint y: 482, endPoint x: 327, endPoint y: 482, distance: 72.2
click at [327, 482] on div "性別 女 主要語言 繁體中文 64.5% 網紅類型 美妝時尚 · 美食 · 穿搭 · 旅遊 社群簡介 [PERSON_NAME]出走 | erikat_jt …" at bounding box center [385, 482] width 310 height 390
copy span "erika 李家出走"
drag, startPoint x: 797, startPoint y: 79, endPoint x: 1003, endPoint y: 97, distance: 206.9
click at [1003, 97] on div "追蹤數 6,750 互動率 2.22% 觀看率 131%" at bounding box center [968, 88] width 261 height 51
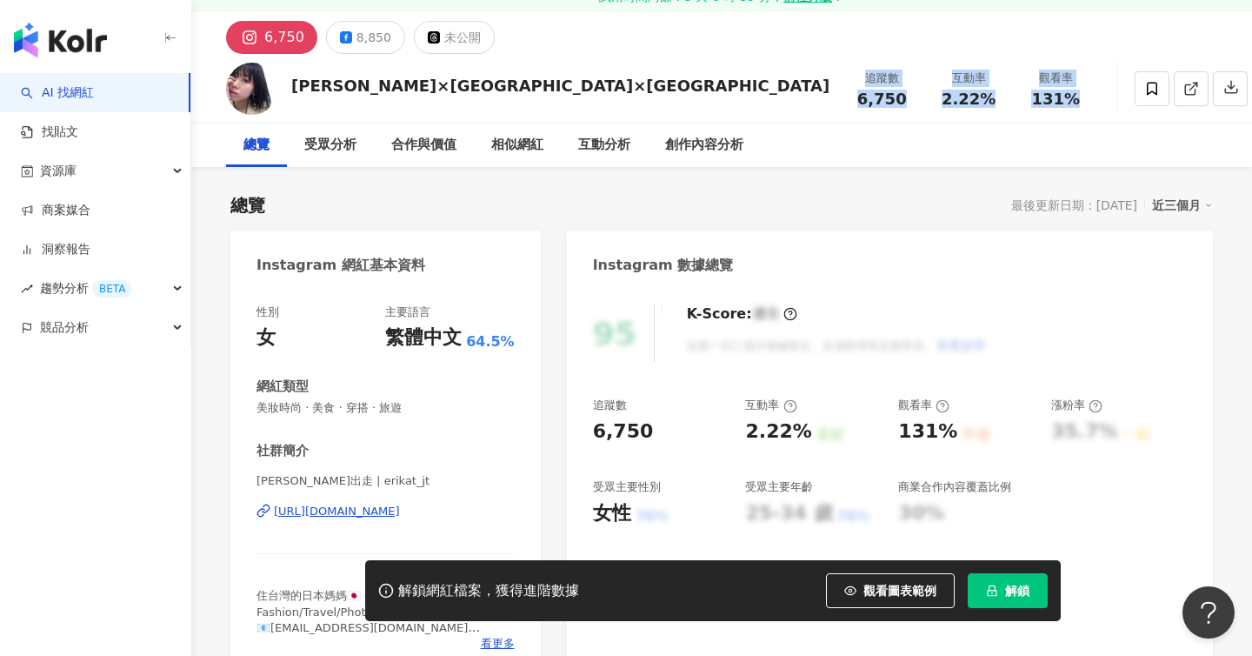
copy div "追蹤數 6,750 互動率 2.22% 觀看率 131%"
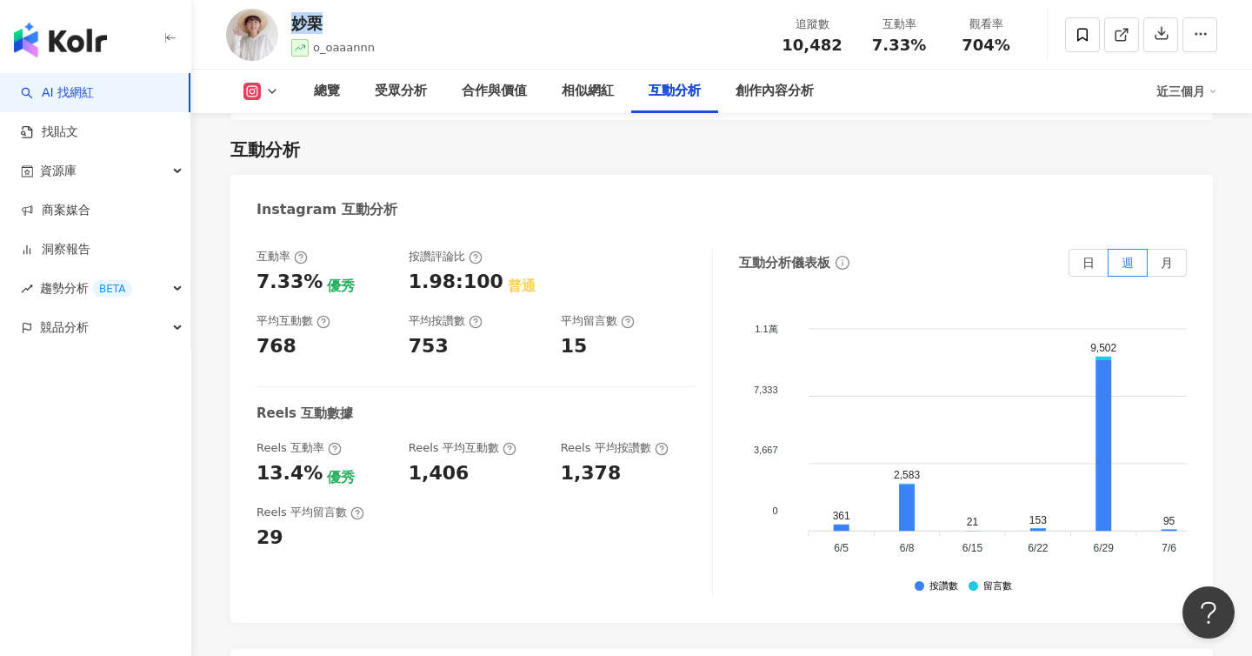
drag, startPoint x: 295, startPoint y: 26, endPoint x: 320, endPoint y: 26, distance: 25.2
click at [320, 26] on div "妙栗" at bounding box center [332, 23] width 83 height 22
copy div "妙栗"
drag, startPoint x: 796, startPoint y: 21, endPoint x: 1004, endPoint y: 41, distance: 208.8
click at [1004, 43] on div "追蹤數 10,482 互動率 7.33% 觀看率 704%" at bounding box center [899, 34] width 261 height 51
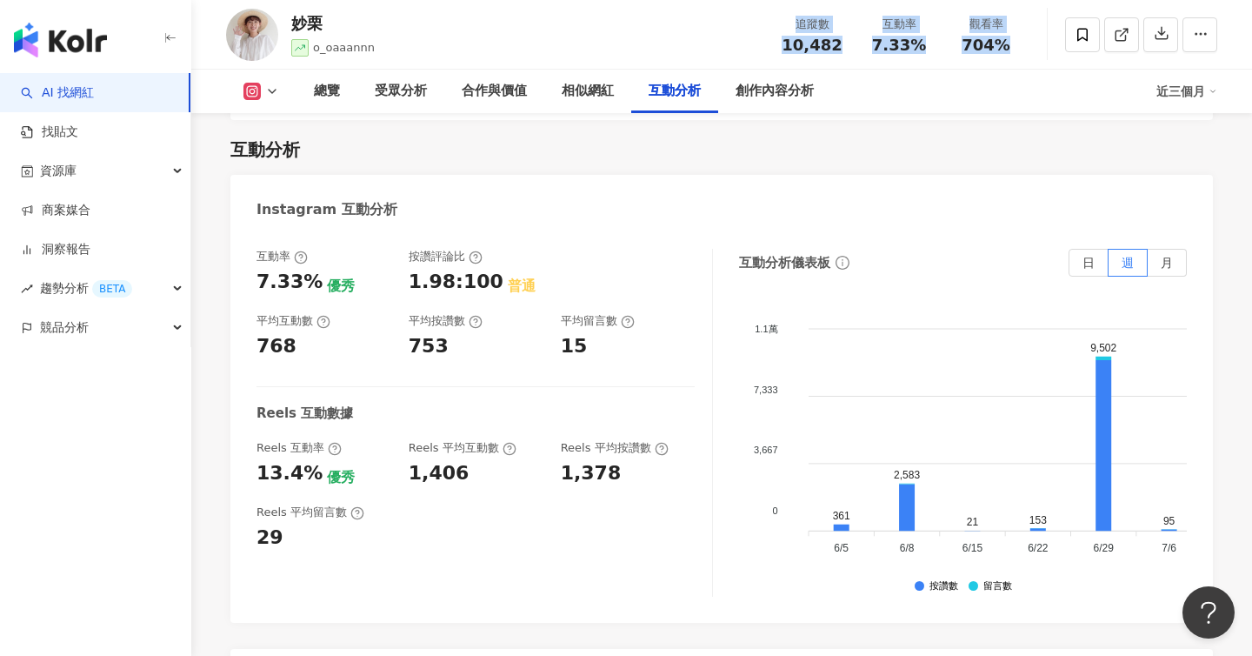
copy div "追蹤數 10,482 互動率 7.33% 觀看率 704%"
click at [94, 91] on link "AI 找網紅" at bounding box center [57, 92] width 73 height 17
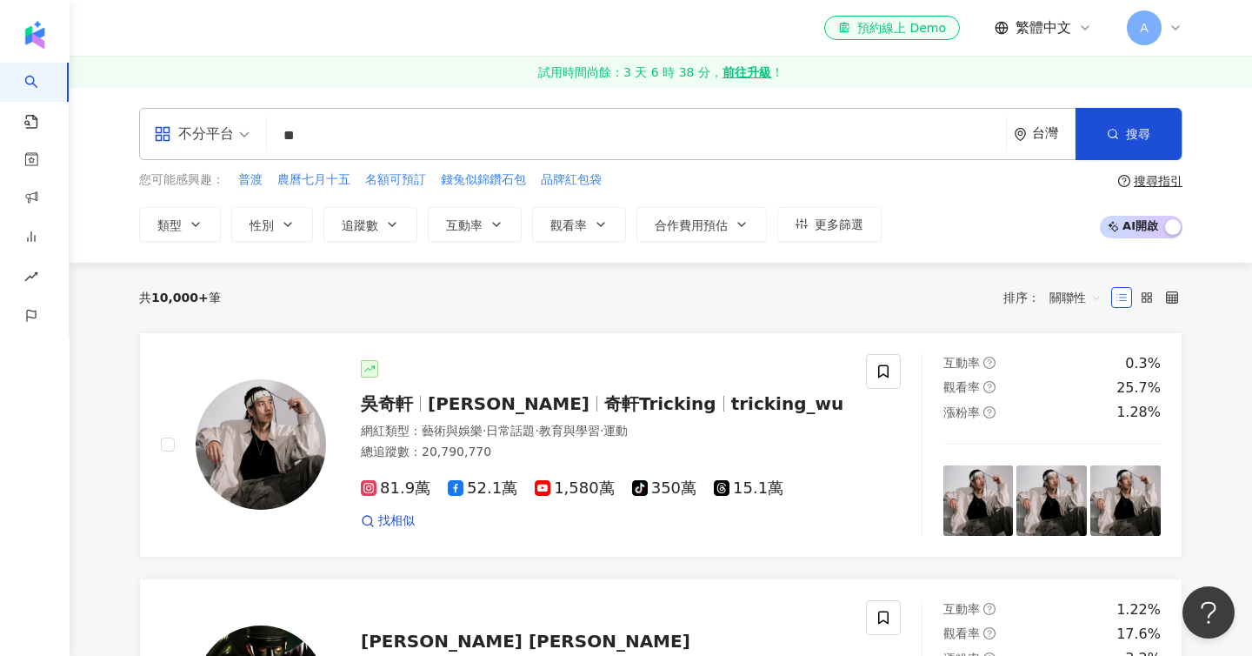
type input "*"
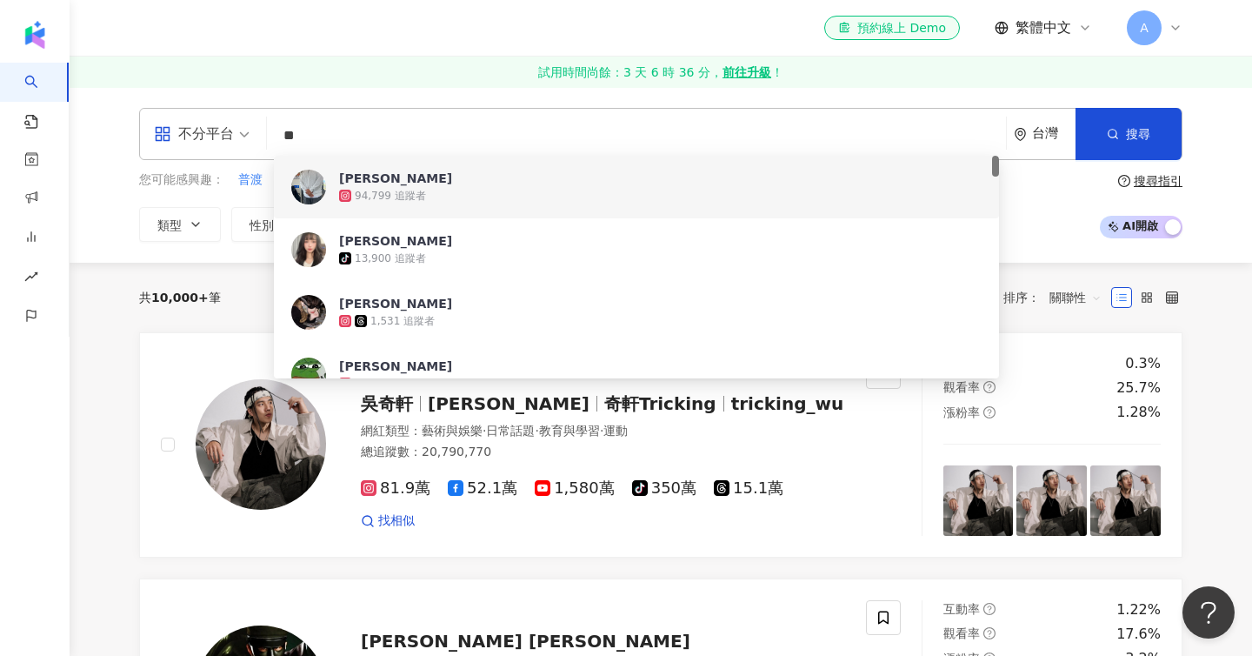
type input "*"
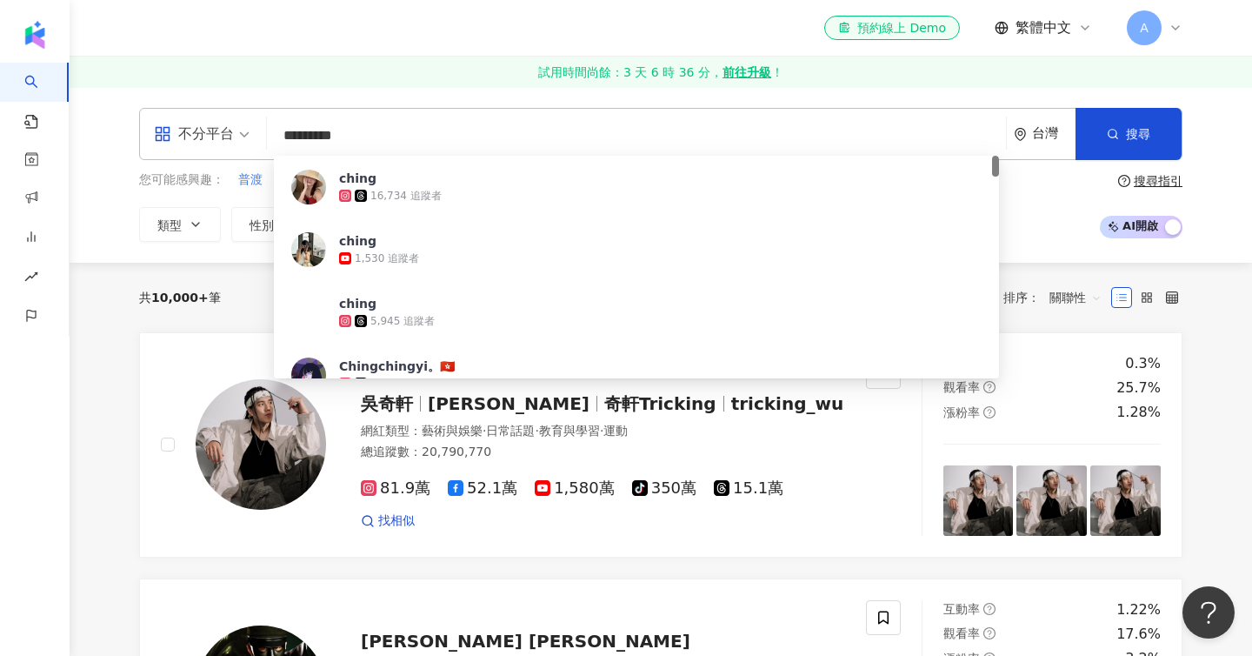
type input "**********"
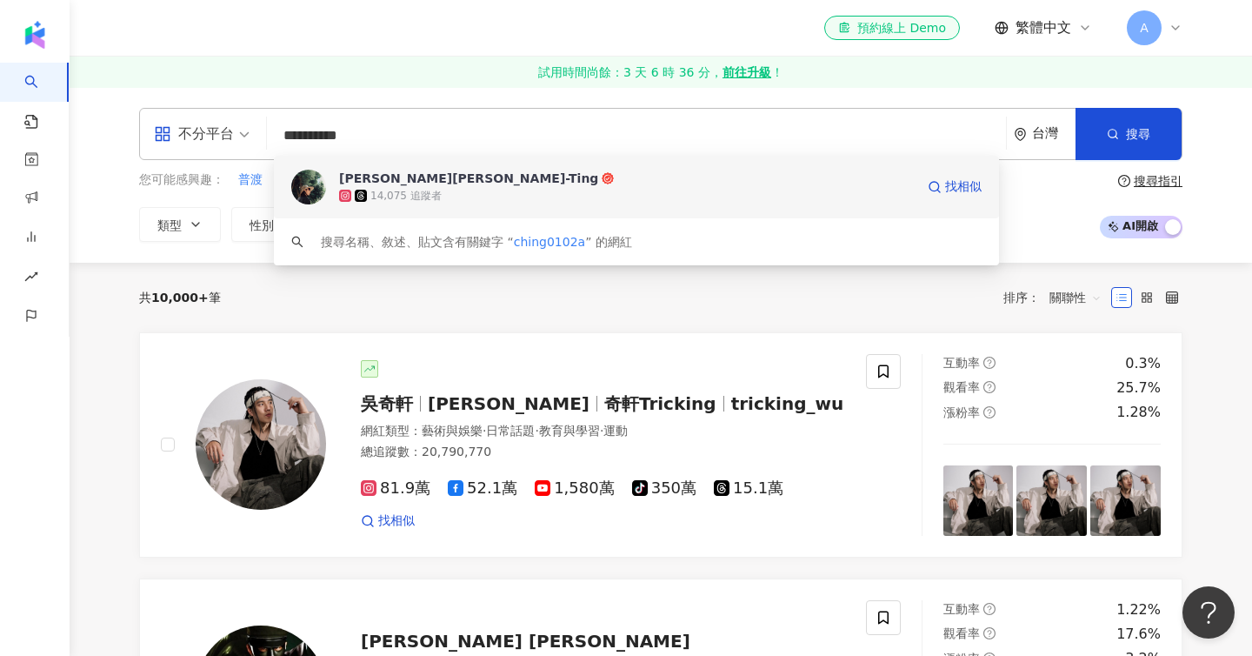
click at [377, 184] on div "施于婷 Yu-Ting" at bounding box center [468, 178] width 259 height 17
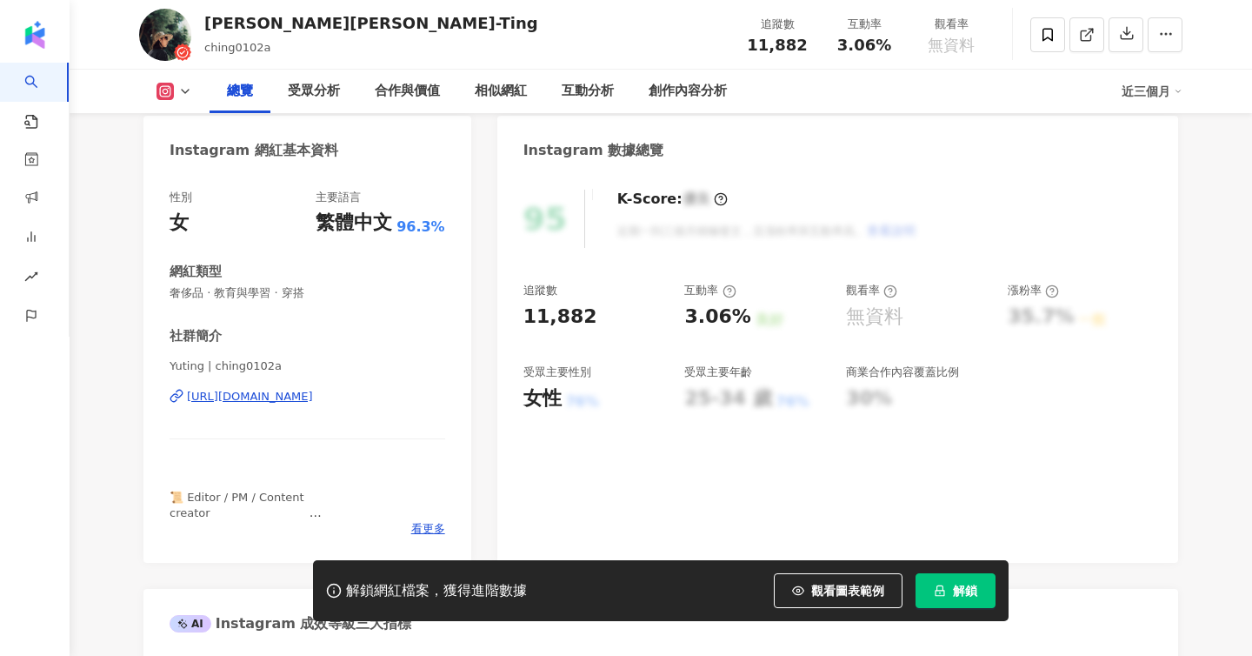
click at [944, 580] on button "解鎖" at bounding box center [956, 590] width 80 height 35
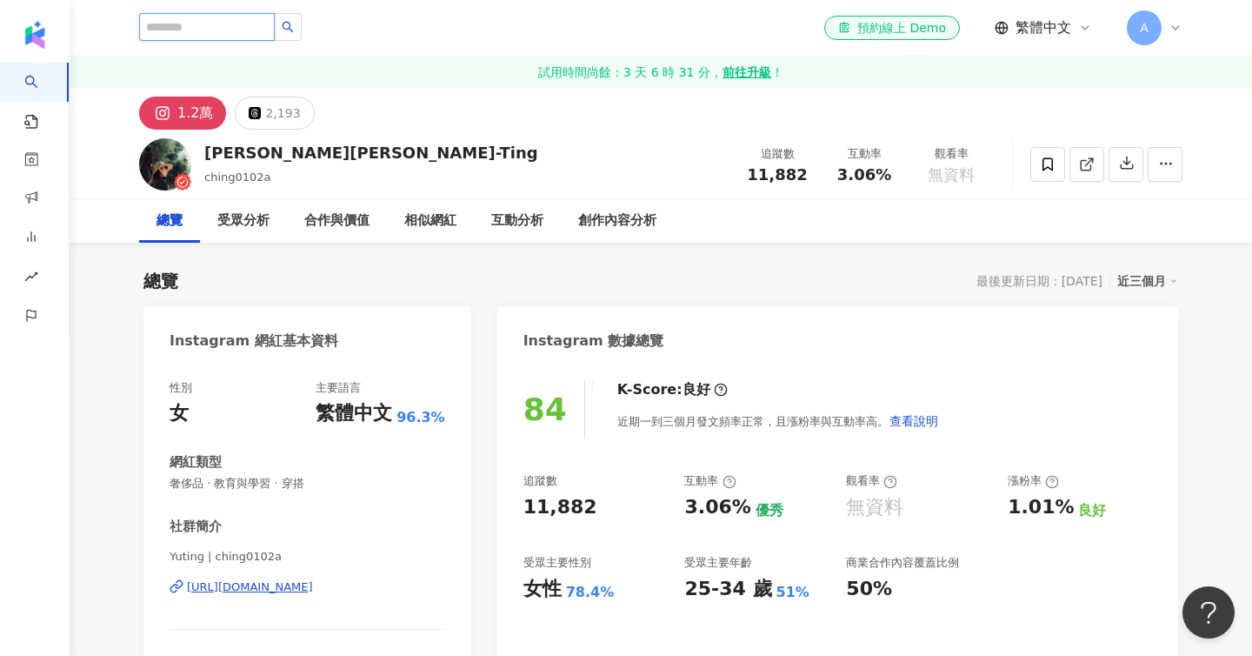
click at [191, 32] on input "search" at bounding box center [207, 27] width 136 height 28
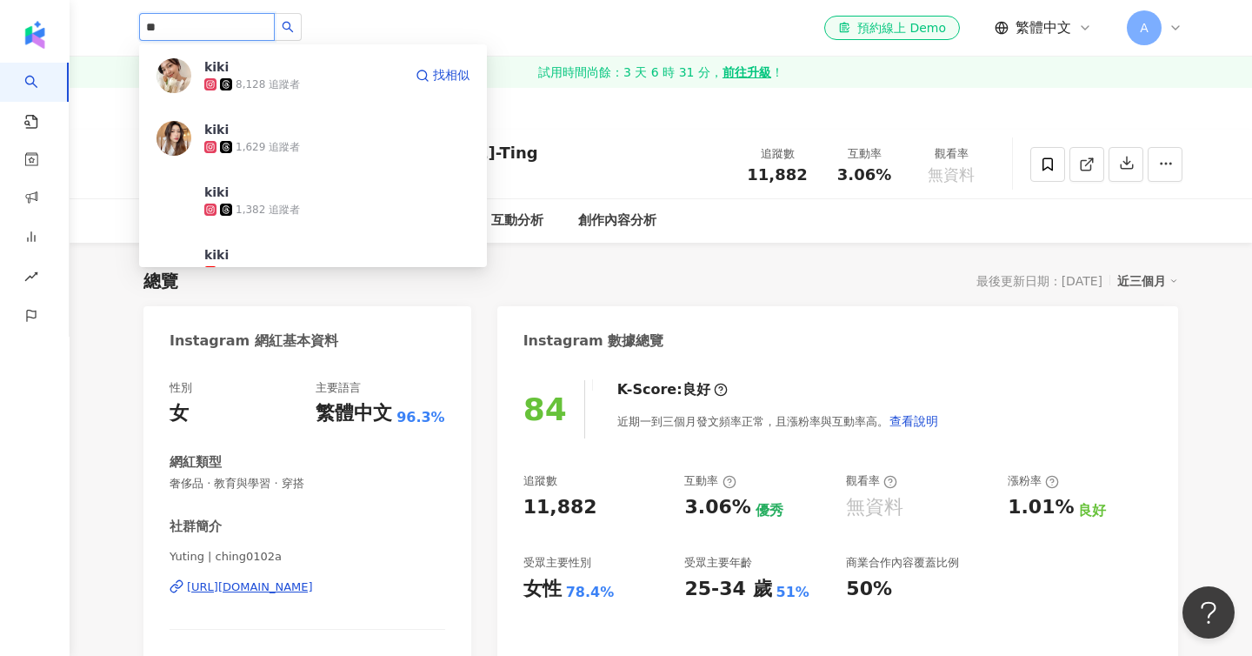
type input "*"
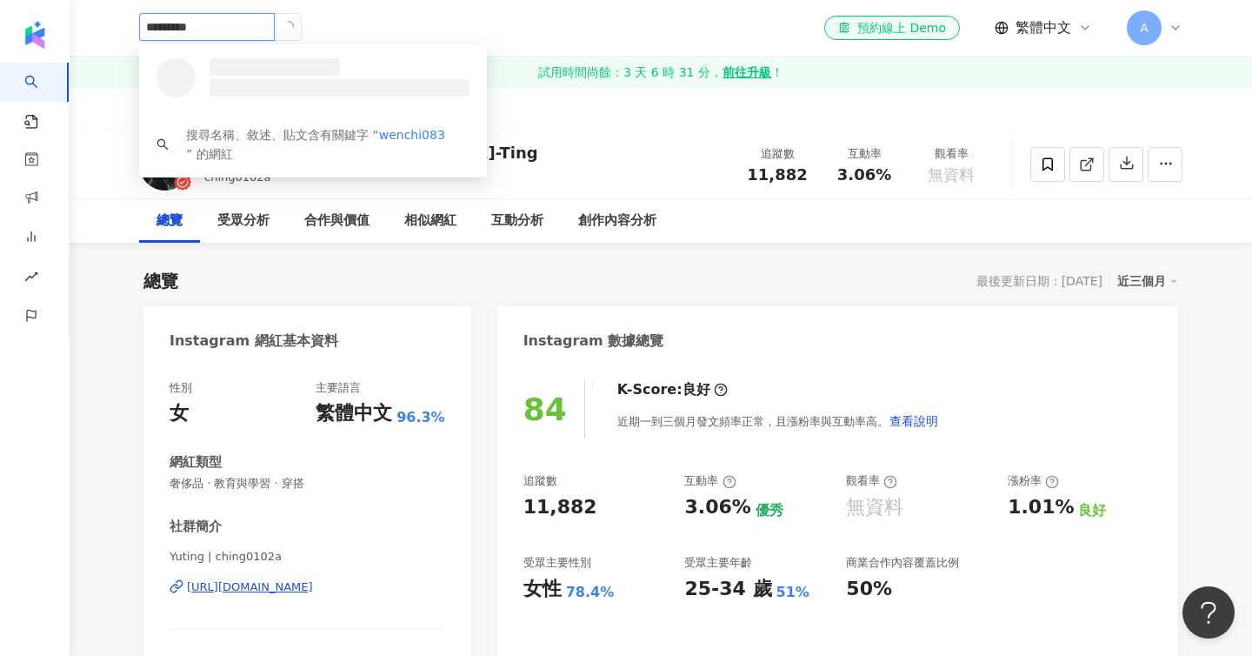
type input "**********"
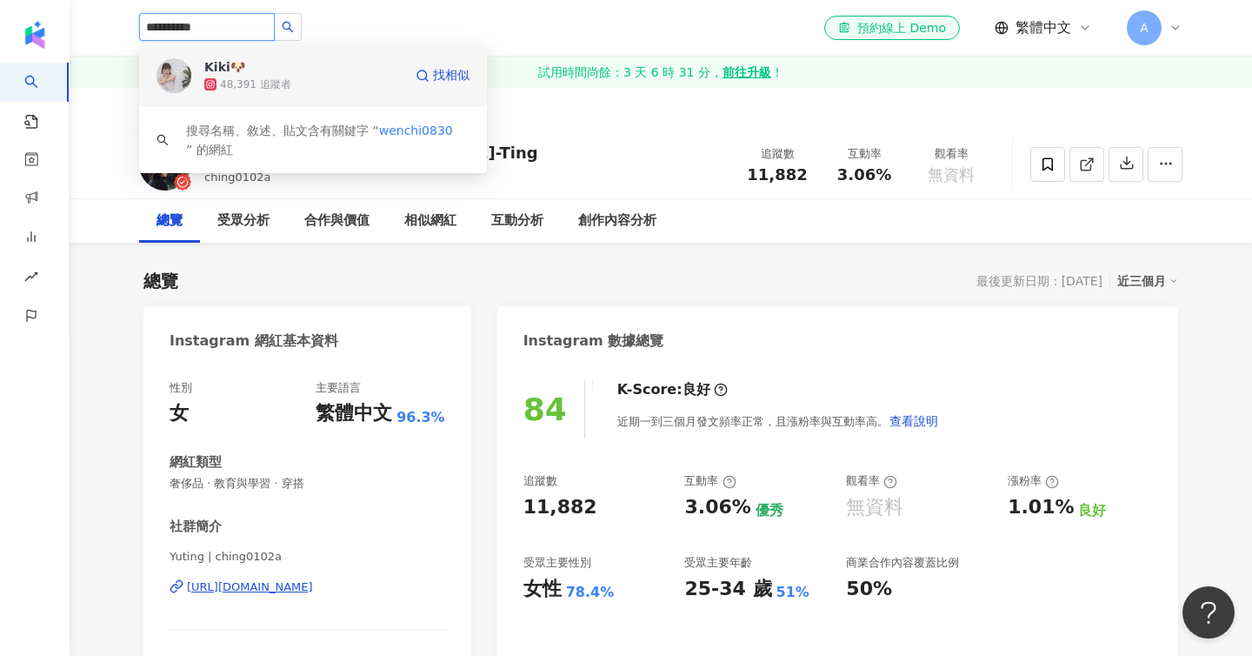
click at [246, 68] on span "Kiki🐶" at bounding box center [260, 66] width 113 height 17
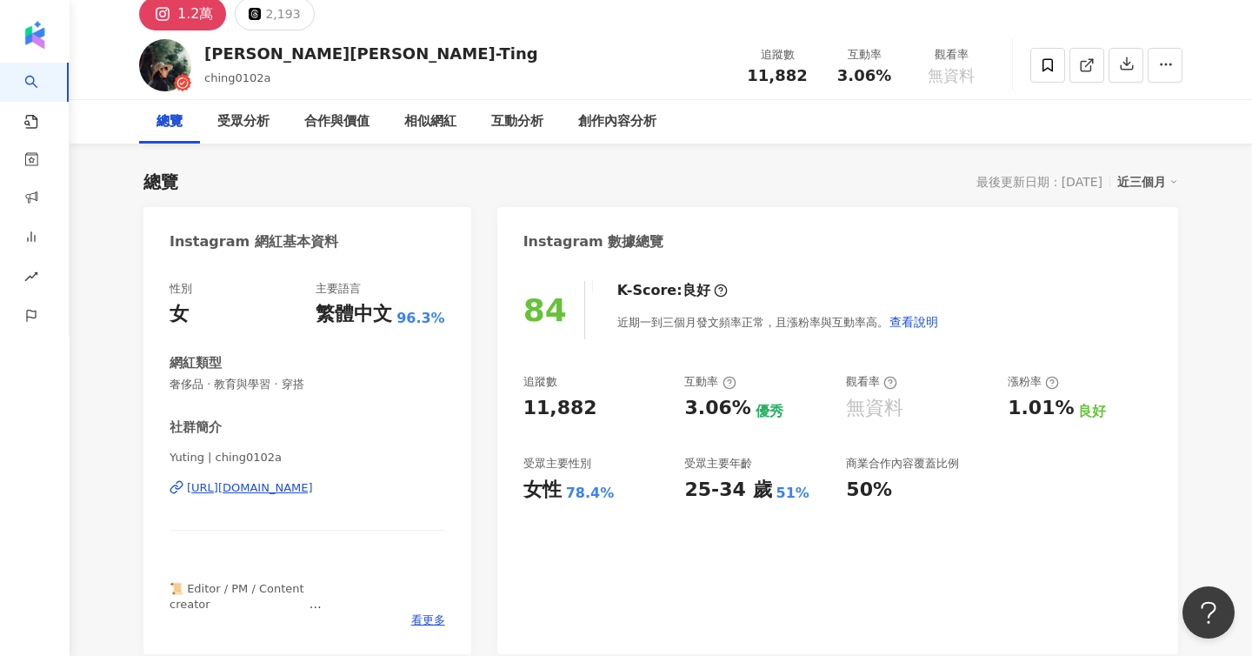
scroll to position [97, 0]
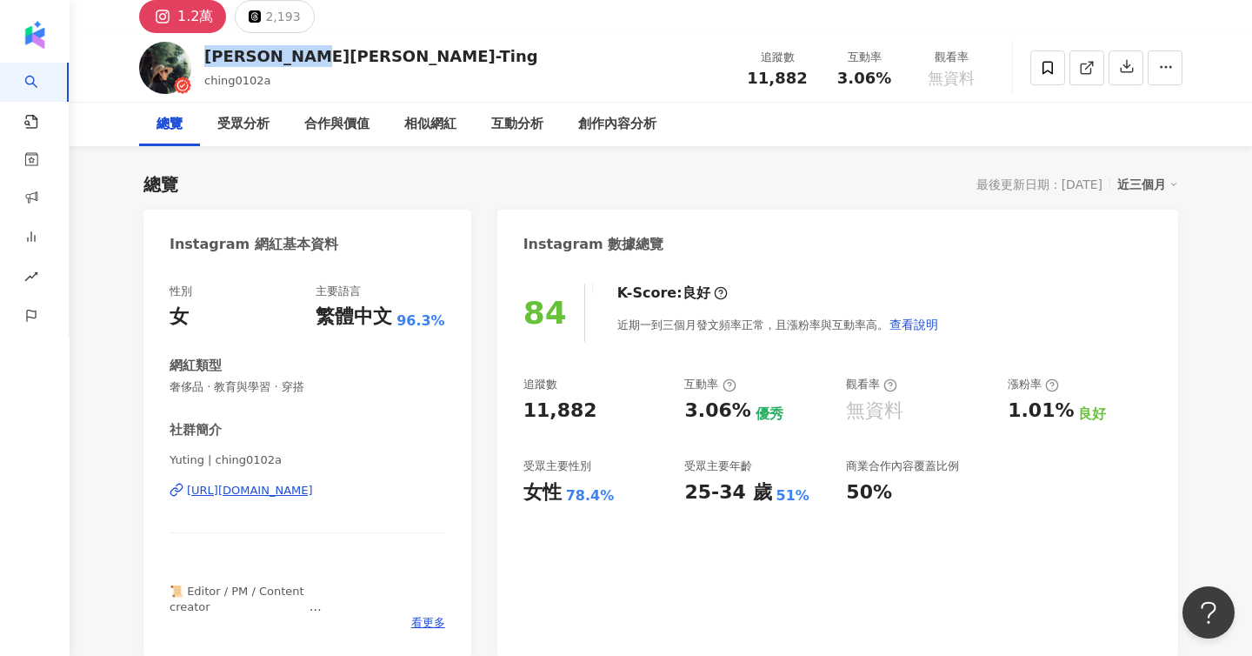
drag, startPoint x: 314, startPoint y: 59, endPoint x: 208, endPoint y: 63, distance: 106.2
click at [208, 63] on div "施于婷 Yu-Ting ching0102a 追蹤數 11,882 互動率 3.06% 觀看率 無資料" at bounding box center [660, 67] width 1113 height 69
drag, startPoint x: 264, startPoint y: 85, endPoint x: 204, endPoint y: 84, distance: 60.9
click at [204, 84] on div "ching0102a" at bounding box center [371, 80] width 334 height 17
copy span "ching0102a"
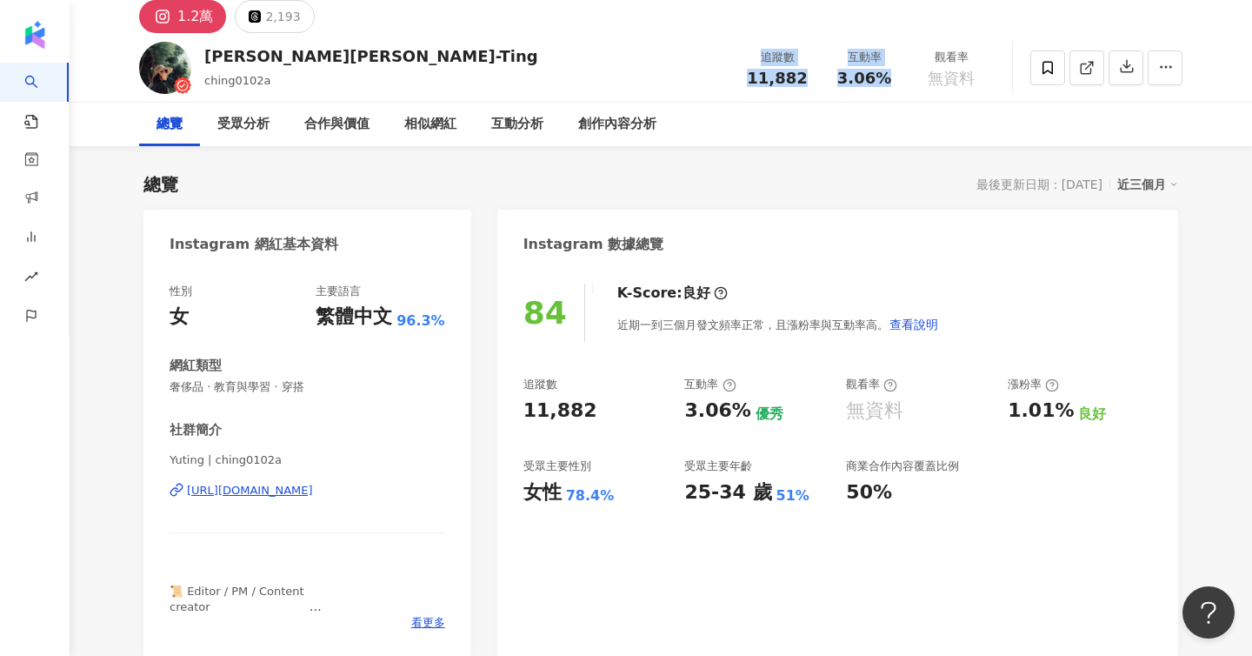
drag, startPoint x: 755, startPoint y: 53, endPoint x: 913, endPoint y: 57, distance: 158.3
click at [913, 57] on div "追蹤數 11,882 互動率 3.06% 觀看率 無資料" at bounding box center [864, 67] width 261 height 51
copy div "追蹤數 11,882 互動率 3.06%"
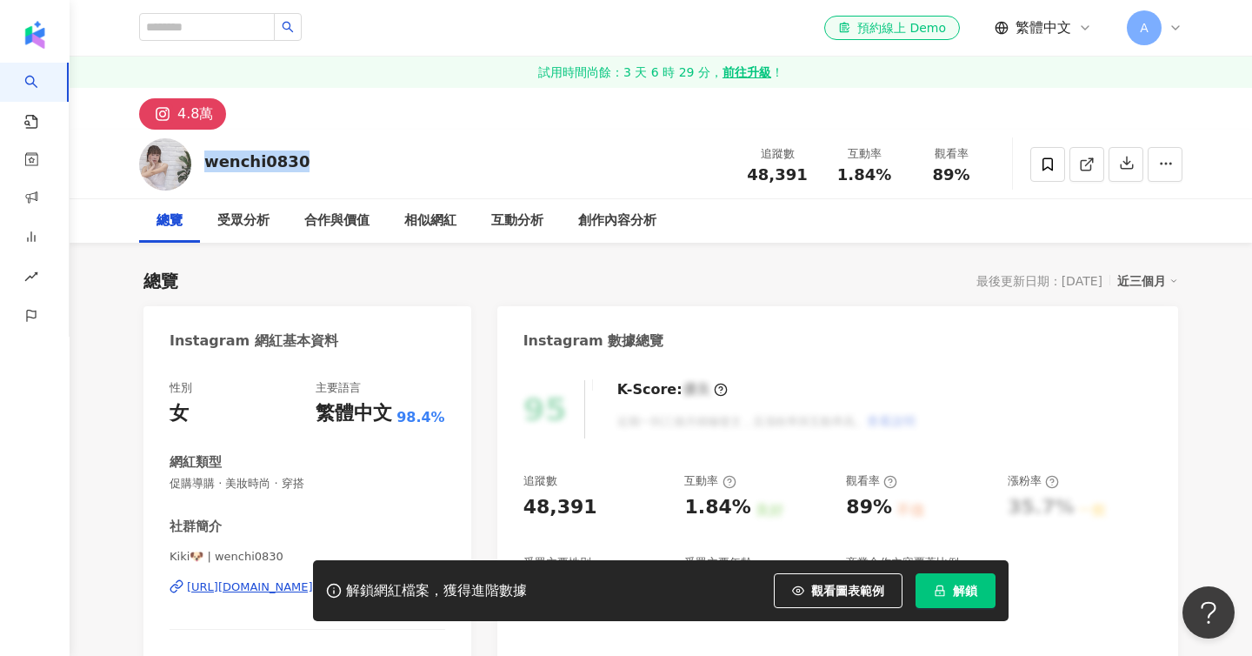
drag, startPoint x: 226, startPoint y: 165, endPoint x: 203, endPoint y: 165, distance: 23.5
click at [203, 165] on div "wenchi0830 追蹤數 48,391 互動率 1.84% 觀看率 89%" at bounding box center [660, 164] width 1113 height 69
drag, startPoint x: 757, startPoint y: 149, endPoint x: 978, endPoint y: 166, distance: 222.5
click at [978, 166] on div "追蹤數 48,391 互動率 1.84% 觀看率 89%" at bounding box center [864, 163] width 261 height 51
copy div "追蹤數 48,391 互動率 1.84% 觀看率 89%"
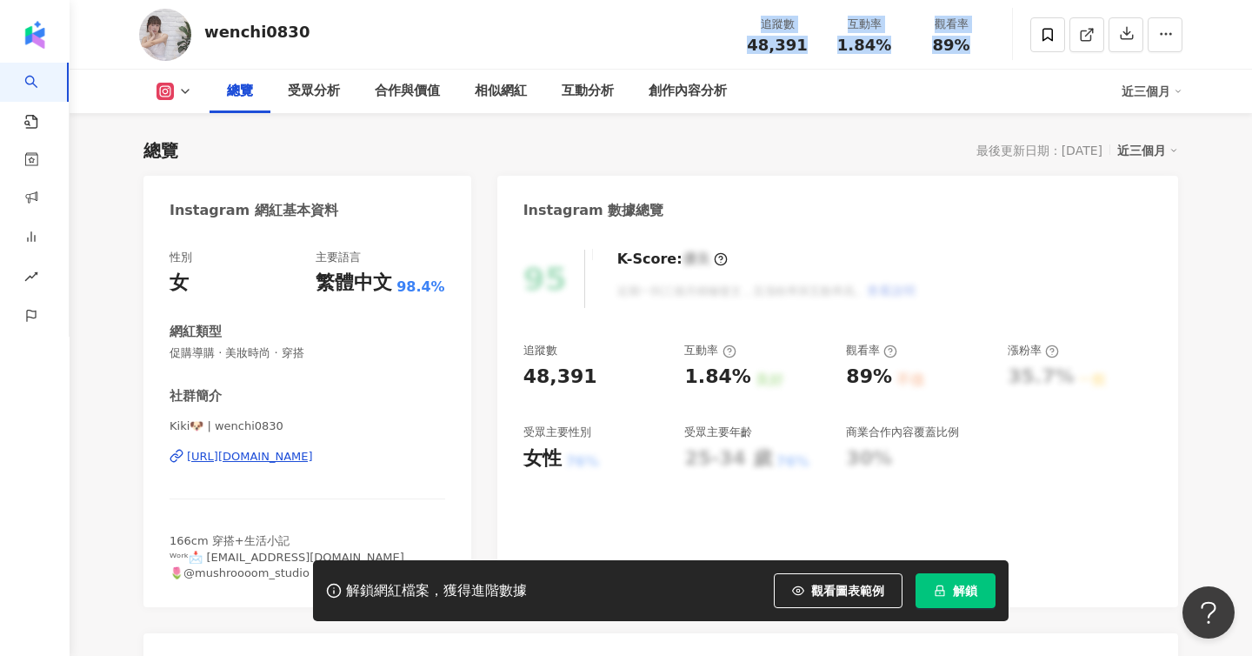
scroll to position [201, 0]
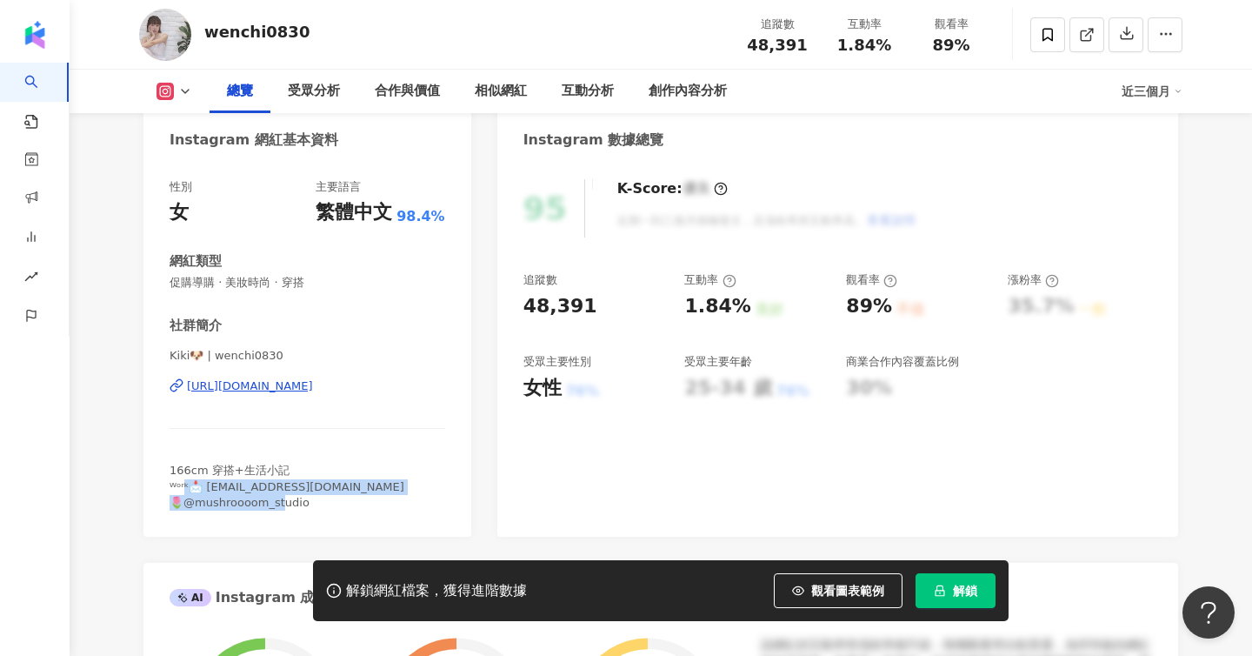
drag, startPoint x: 305, startPoint y: 505, endPoint x: 181, endPoint y: 485, distance: 126.0
click at [181, 485] on div "166cm 穿搭+生活小記 ᵂᵒʳᵏ📩 kikikikiii0830@gmail.com 🌷@mushroooom_studio" at bounding box center [308, 487] width 276 height 48
click at [375, 485] on div "166cm 穿搭+生活小記 ᵂᵒʳᵏ📩 kikikikiii0830@gmail.com 🌷@mushroooom_studio" at bounding box center [308, 487] width 276 height 48
drag, startPoint x: 340, startPoint y: 484, endPoint x: 200, endPoint y: 484, distance: 140.0
click at [200, 484] on div "166cm 穿搭+生活小記 ᵂᵒʳᵏ📩 kikikikiii0830@gmail.com 🌷@mushroooom_studio" at bounding box center [308, 487] width 276 height 48
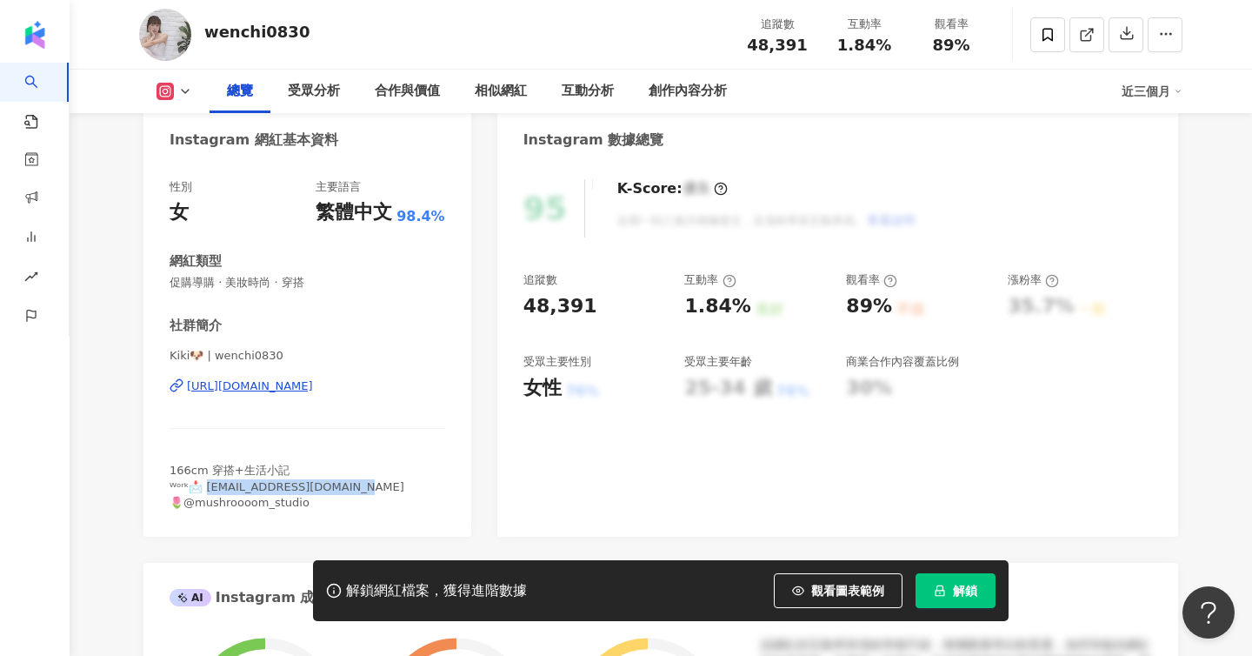
copy span "ikikikiii0830@gmail.com"
click at [313, 391] on div "https://www.instagram.com/wenchi0830/" at bounding box center [250, 386] width 126 height 16
drag, startPoint x: 413, startPoint y: 389, endPoint x: 268, endPoint y: 389, distance: 145.2
drag, startPoint x: 163, startPoint y: 384, endPoint x: 405, endPoint y: 384, distance: 242.7
click at [405, 384] on div "性別 女 主要語言 繁體中文 98.4% 網紅類型 促購導購 · 美妝時尚 · 穿搭 社群簡介 Kiki🐶 | wenchi0830 https://www.…" at bounding box center [308, 349] width 328 height 375
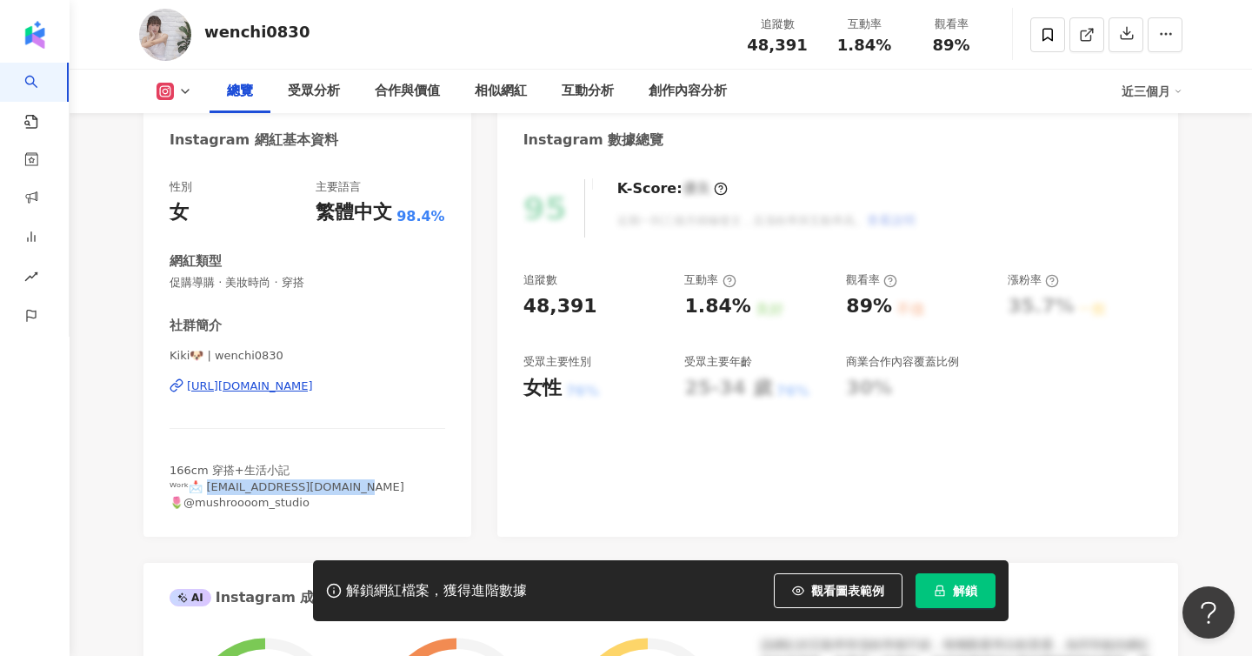
copy div "https://www.instagram.com/wenchi0830/"
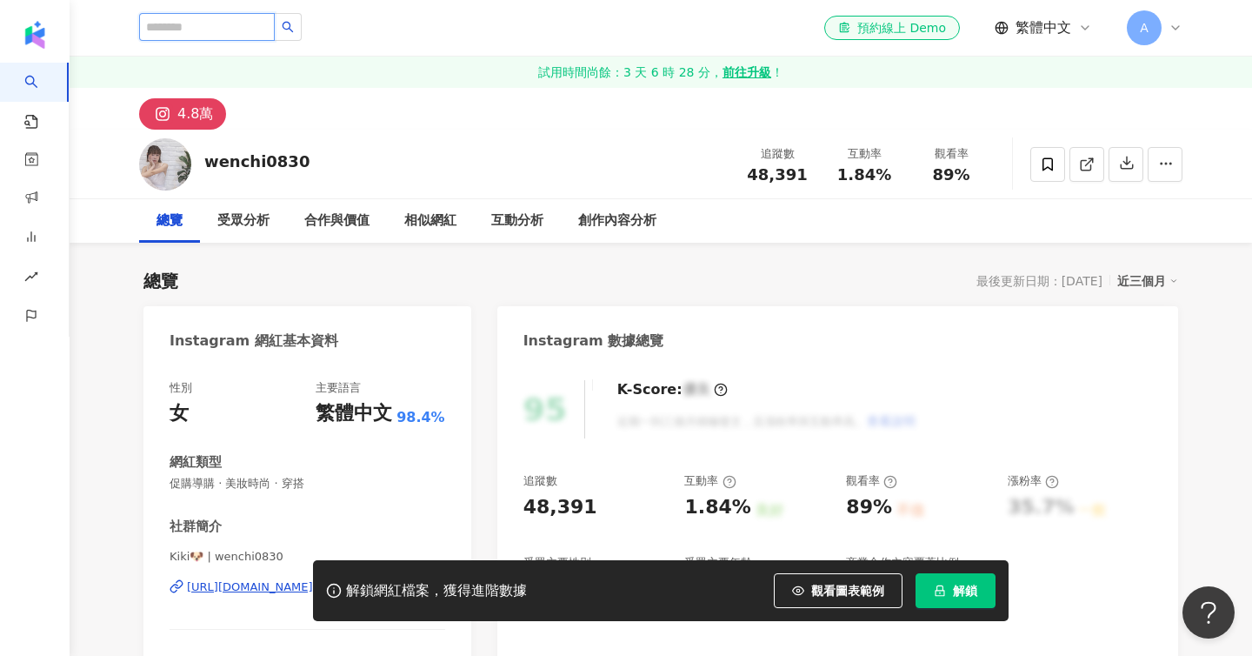
click at [155, 29] on input "search" at bounding box center [207, 27] width 136 height 28
paste input "**********"
type input "**********"
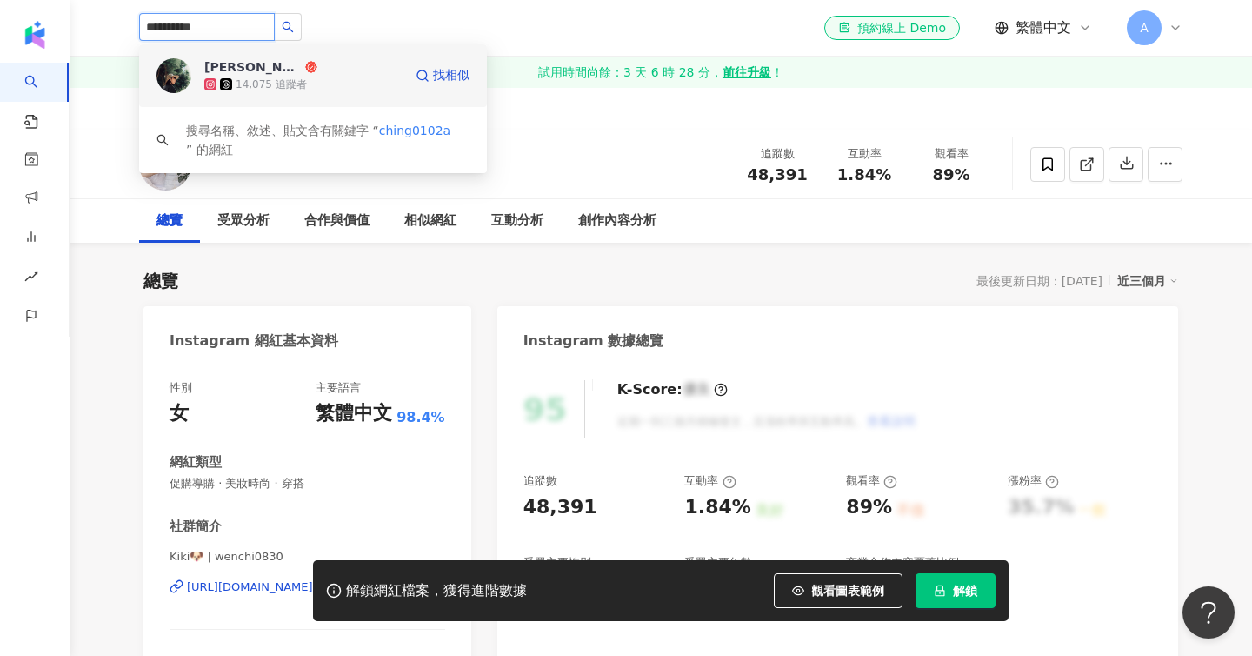
click at [307, 80] on div "14,075 追蹤者" at bounding box center [303, 84] width 198 height 17
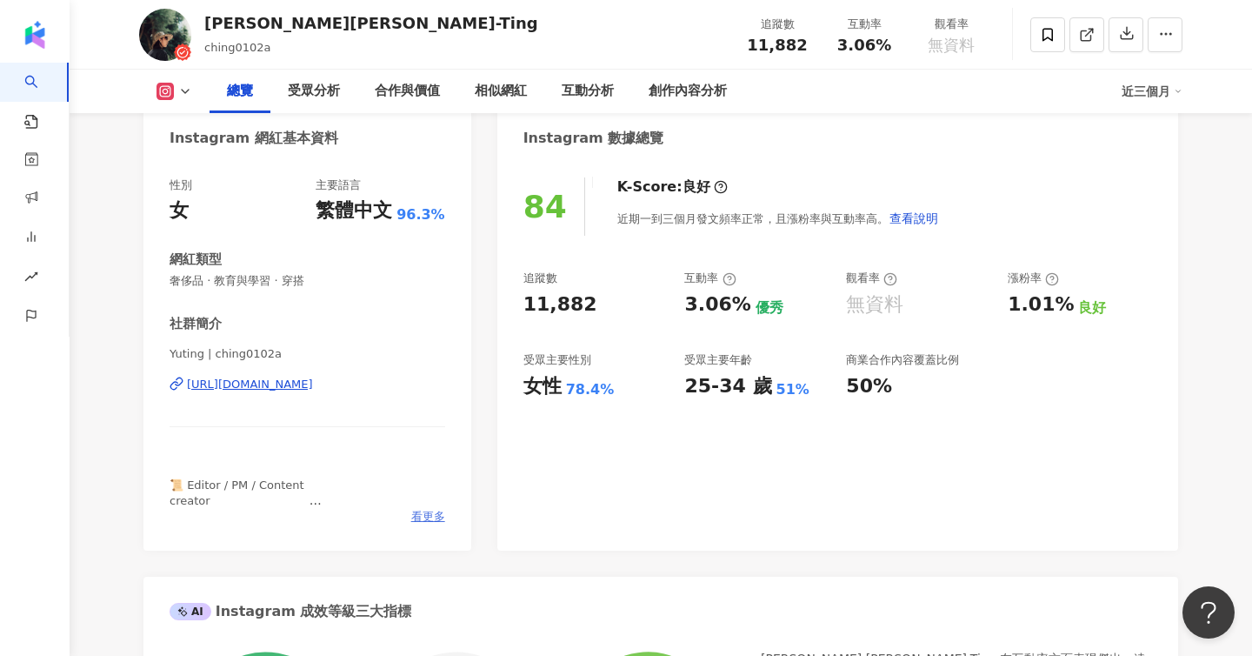
click at [430, 514] on span "看更多" at bounding box center [428, 517] width 34 height 16
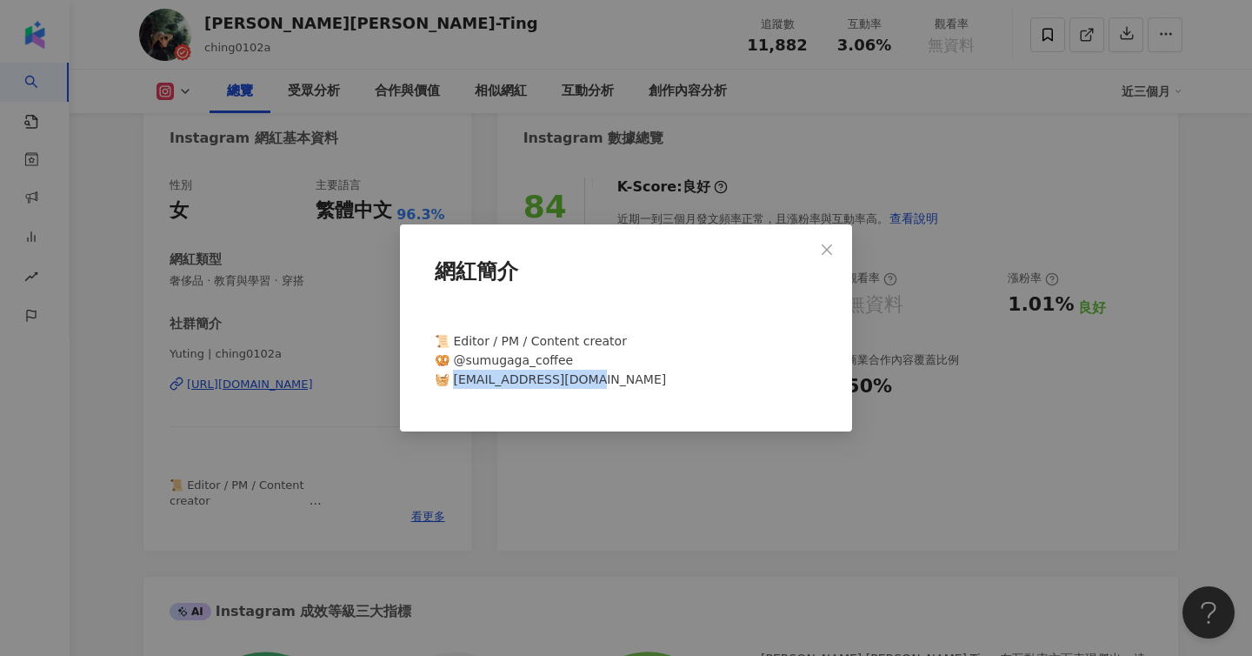
drag, startPoint x: 580, startPoint y: 382, endPoint x: 451, endPoint y: 382, distance: 128.7
click at [451, 382] on div "⠀⠀⠀⠀⠀⠀⠀⠀⠀⠀⠀⠀ 📜 Editor / PM / Content creator⠀⠀⠀⠀⠀⠀⠀⠀⠀⠀⠀⠀ 🥨 @sumugaga_coffee 🧺 […" at bounding box center [626, 357] width 397 height 105
copy span "ing.shh@gmail.com"
click at [345, 338] on div "網紅簡介 ⠀⠀⠀⠀⠀⠀⠀⠀⠀⠀⠀⠀ 📜 Editor / PM / Content creator⠀⠀⠀⠀⠀⠀⠀⠀⠀⠀⠀⠀ 🥨 @sumugaga_coffe…" at bounding box center [626, 328] width 1252 height 656
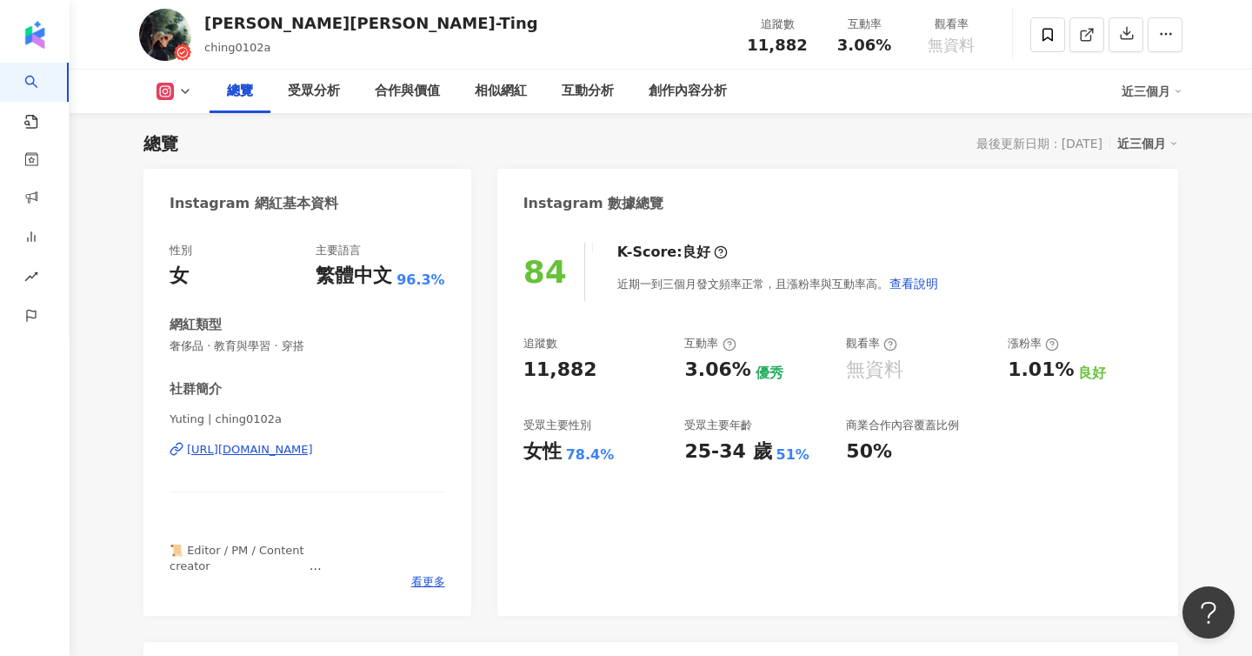
scroll to position [139, 0]
drag, startPoint x: 410, startPoint y: 440, endPoint x: 396, endPoint y: 440, distance: 13.9
click at [169, 444] on div "性別 女 主要語言 繁體中文 96.3% 網紅類型 奢侈品 · 教育與學習 · 穿搭 社群簡介 Yuting | ching0102a https://www…" at bounding box center [308, 419] width 328 height 390
click at [177, 446] on icon at bounding box center [177, 447] width 14 height 14
drag, startPoint x: 178, startPoint y: 445, endPoint x: 424, endPoint y: 444, distance: 246.1
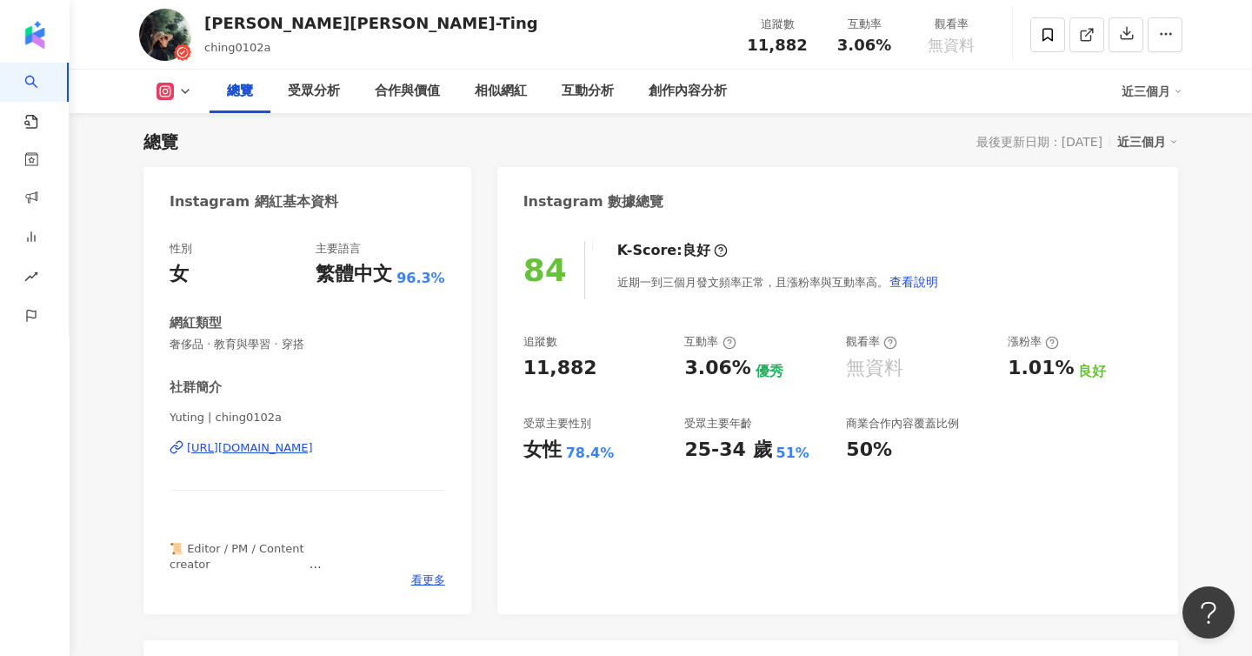
drag, startPoint x: 287, startPoint y: 445, endPoint x: 443, endPoint y: 449, distance: 155.7
copy div "https://www.instagram.com/ching0102a/"
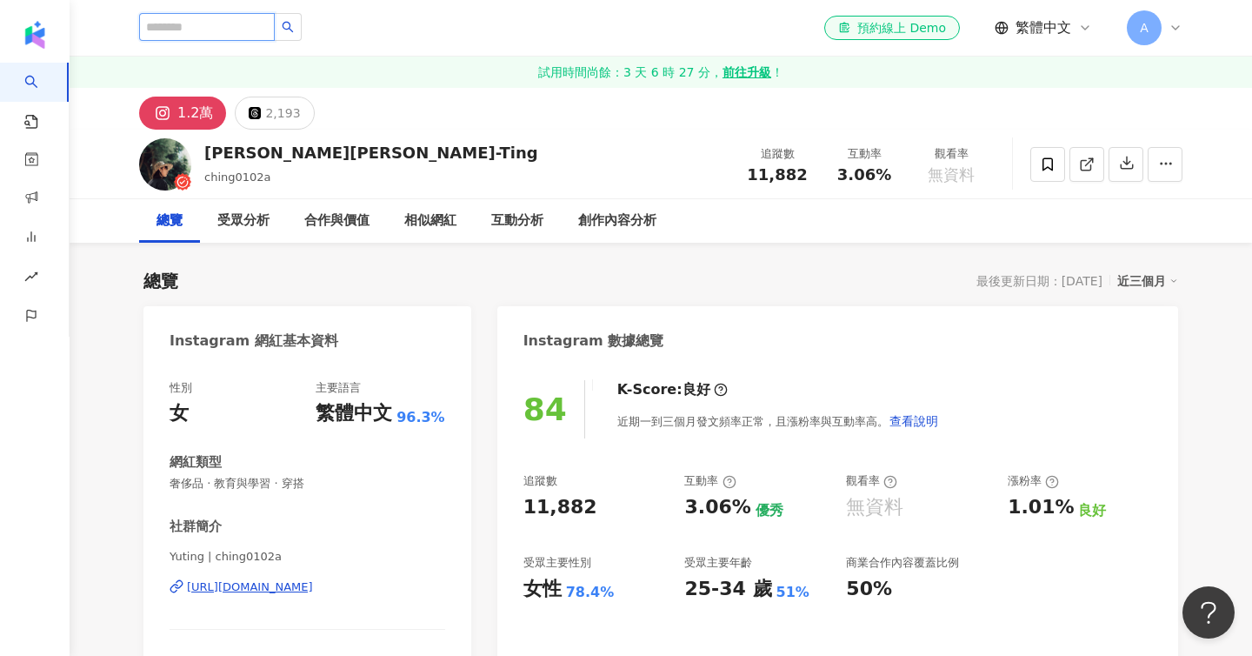
click at [178, 30] on input "search" at bounding box center [207, 27] width 136 height 28
paste input "******"
type input "******"
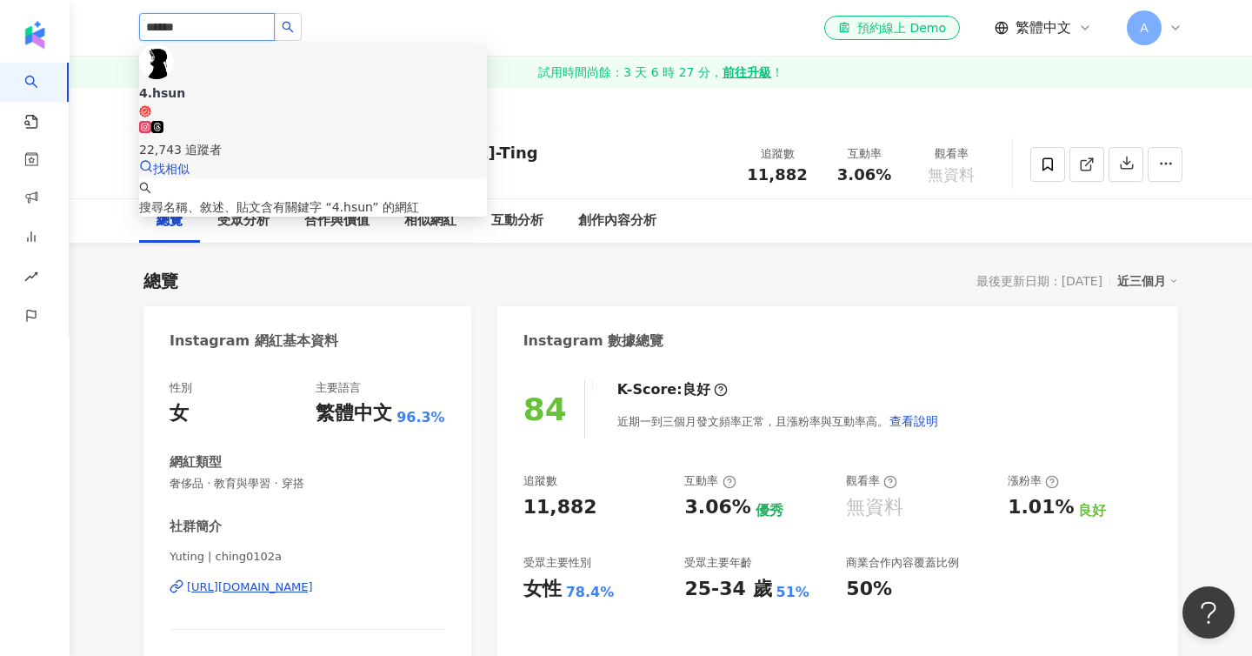
click at [267, 121] on div "22,743 追蹤者" at bounding box center [313, 140] width 348 height 38
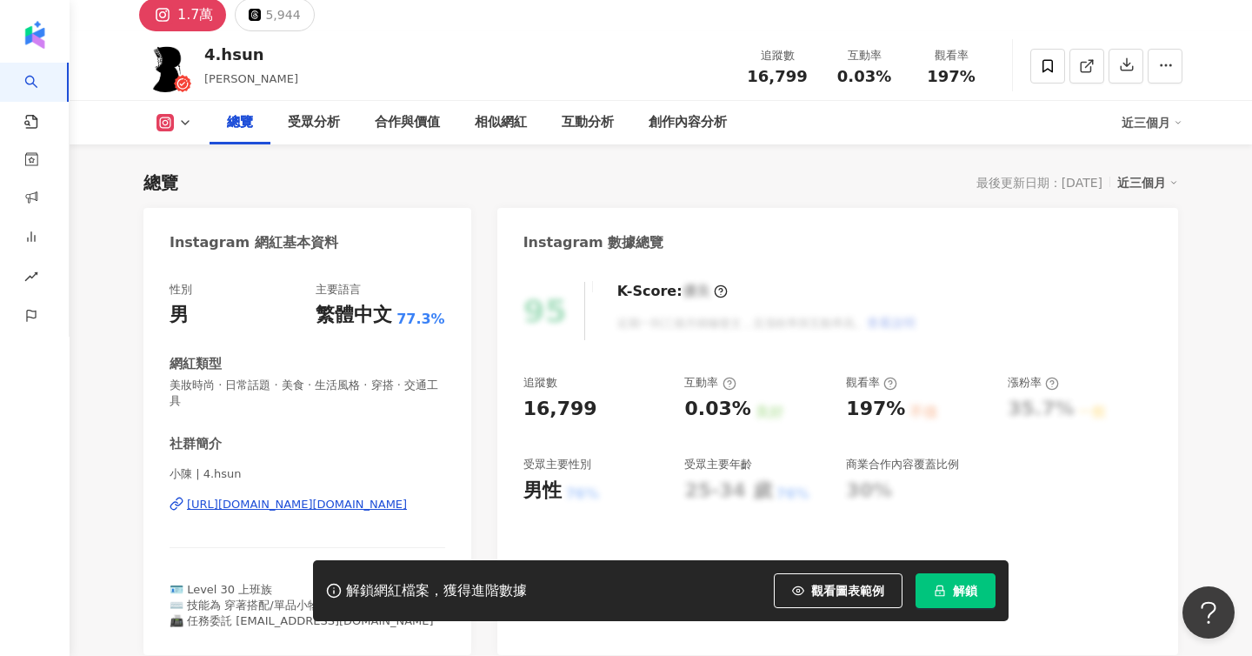
scroll to position [101, 0]
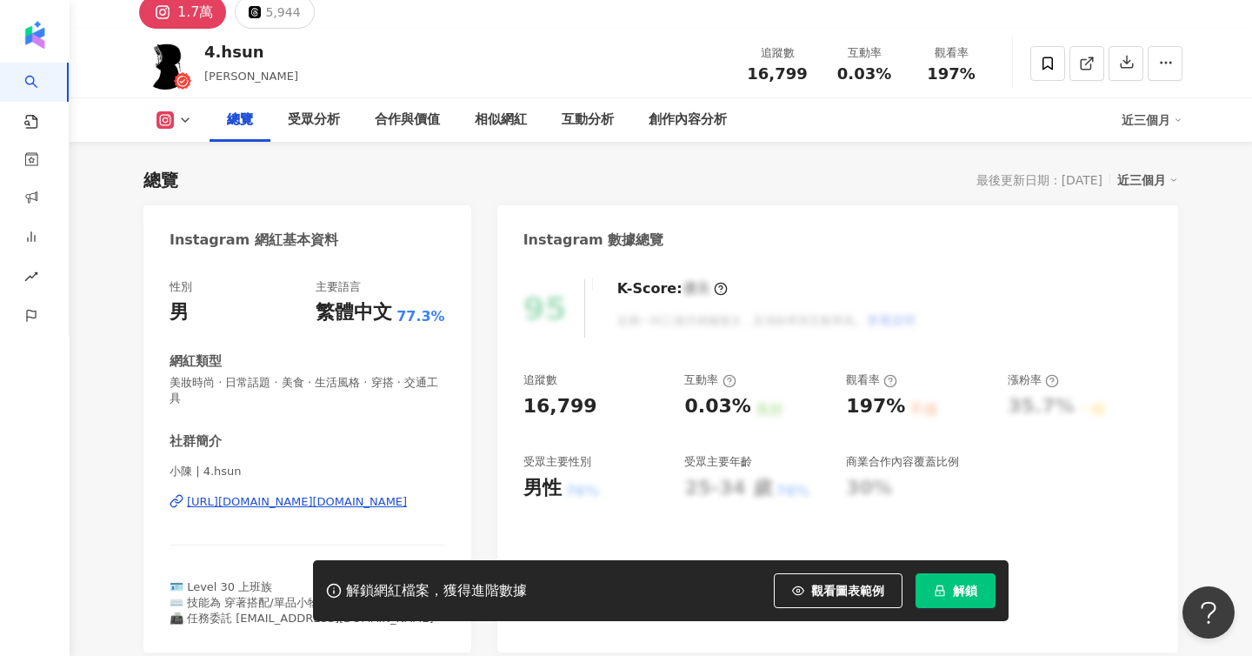
drag, startPoint x: 408, startPoint y: 480, endPoint x: 391, endPoint y: 481, distance: 16.5
drag, startPoint x: 167, startPoint y: 485, endPoint x: 412, endPoint y: 486, distance: 245.3
click at [412, 486] on div "性別 男 主要語言 繁體中文 77.3% 網紅類型 美妝時尚 · 日常話題 · 美食 · 生活風格 · 穿搭 · 交通工具 社群簡介 小陳 | 4.hsun …" at bounding box center [308, 457] width 328 height 390
copy div "https://www.instagram.com/4.hsun/"
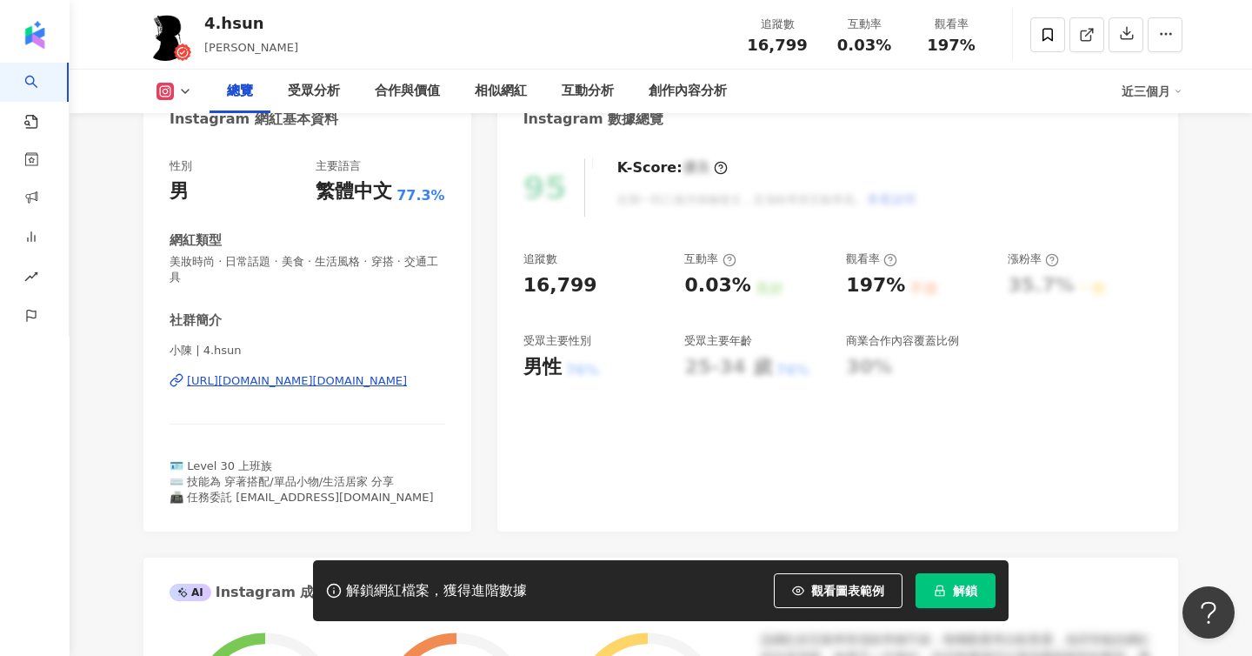
scroll to position [224, 0]
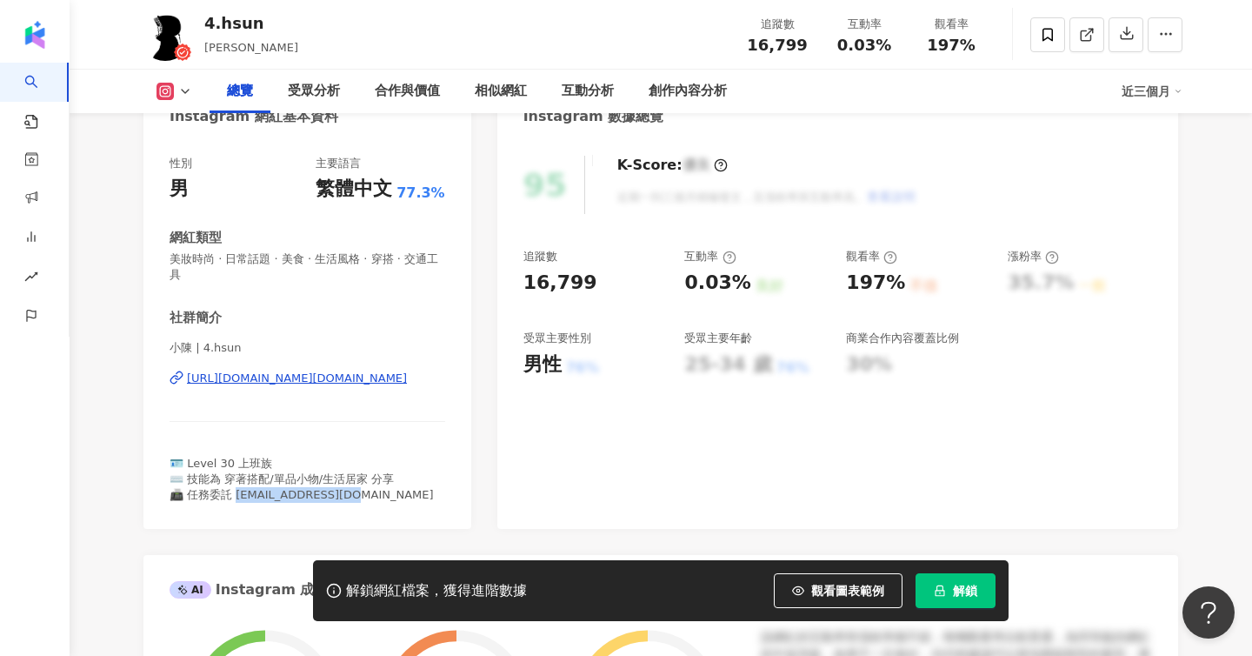
drag, startPoint x: 350, startPoint y: 483, endPoint x: 231, endPoint y: 480, distance: 119.2
click at [231, 480] on div "🪪 Level 30 上班族 ⌨️ 技能為 穿著搭配/單品小物/生活居家 分享 📠 任務委託 fourhsun@gmail.com" at bounding box center [308, 480] width 276 height 48
copy span "urhsun@gmail.com"
drag, startPoint x: 388, startPoint y: 463, endPoint x: 179, endPoint y: 463, distance: 208.7
click at [179, 463] on span "🪪 Level 30 上班族 ⌨️ 技能為 穿著搭配/單品小物/生活居家 分享 📠 任務委託 fourhsun@gmail.com" at bounding box center [302, 479] width 264 height 44
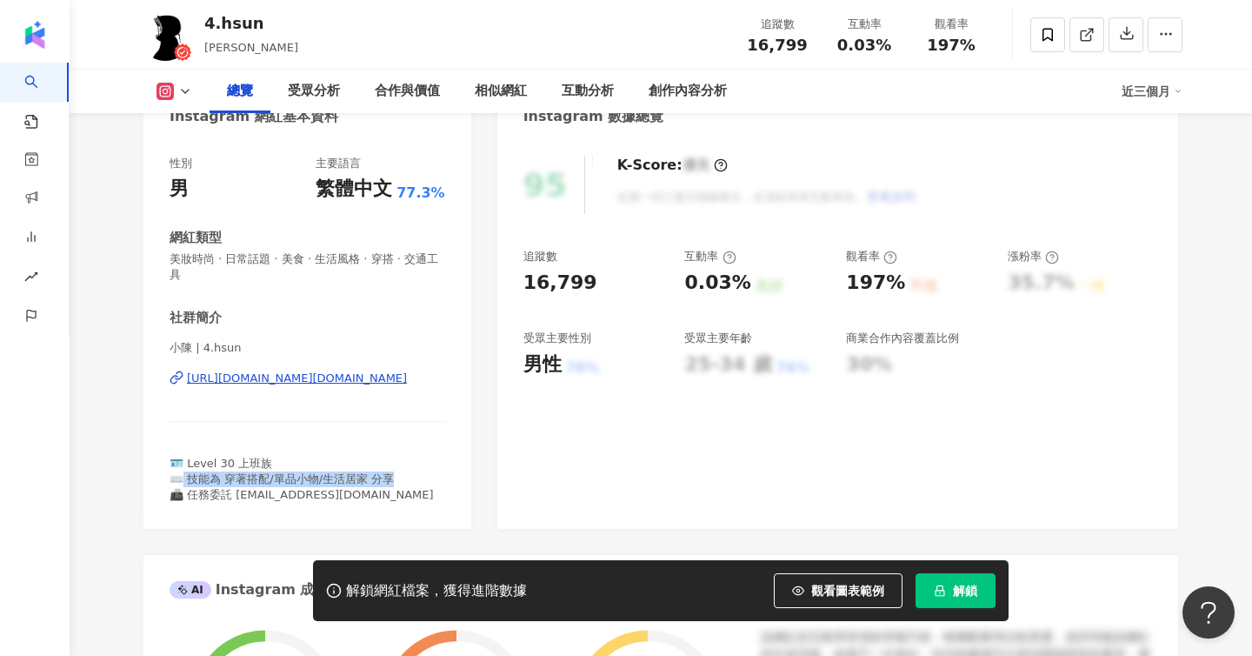
copy span "技能為 穿著搭配/單品小物/生活居家 分享"
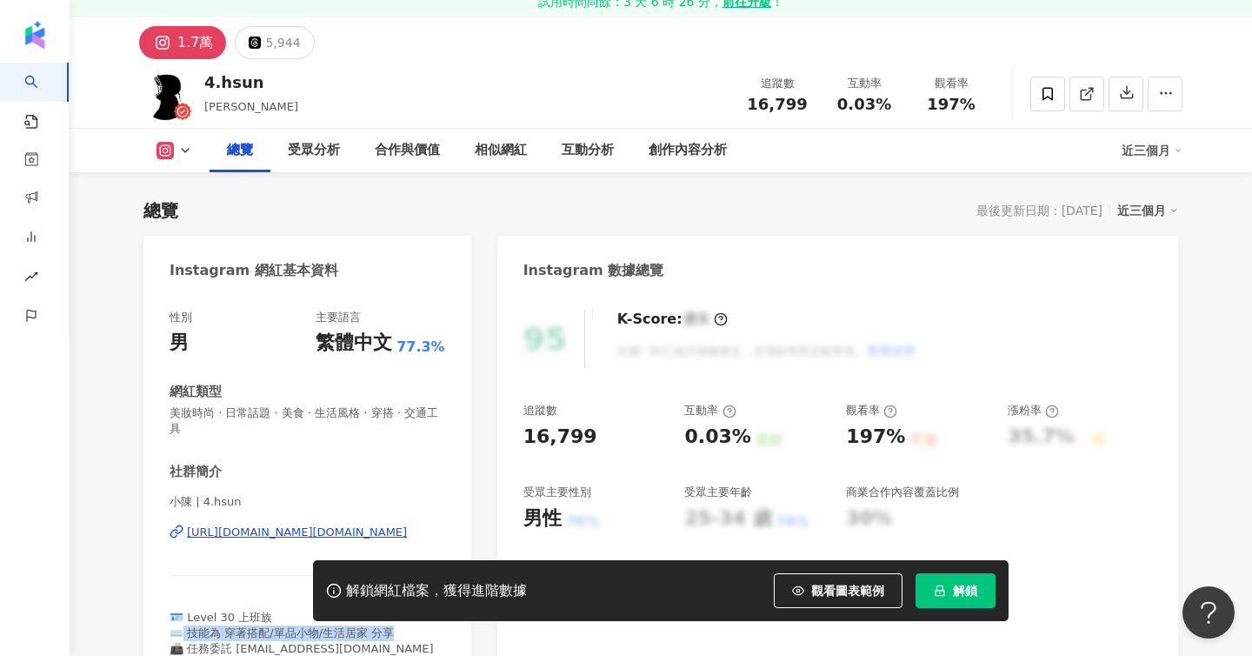
scroll to position [0, 0]
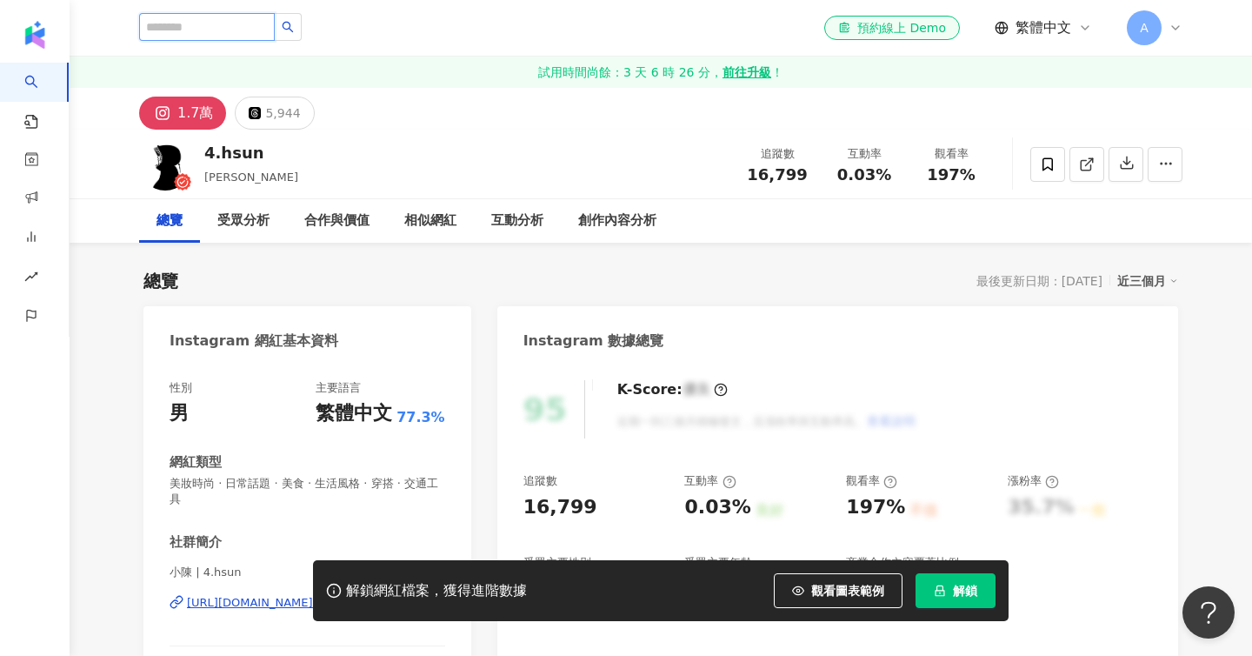
click at [158, 28] on input "search" at bounding box center [207, 27] width 136 height 28
paste input "**********"
type input "**********"
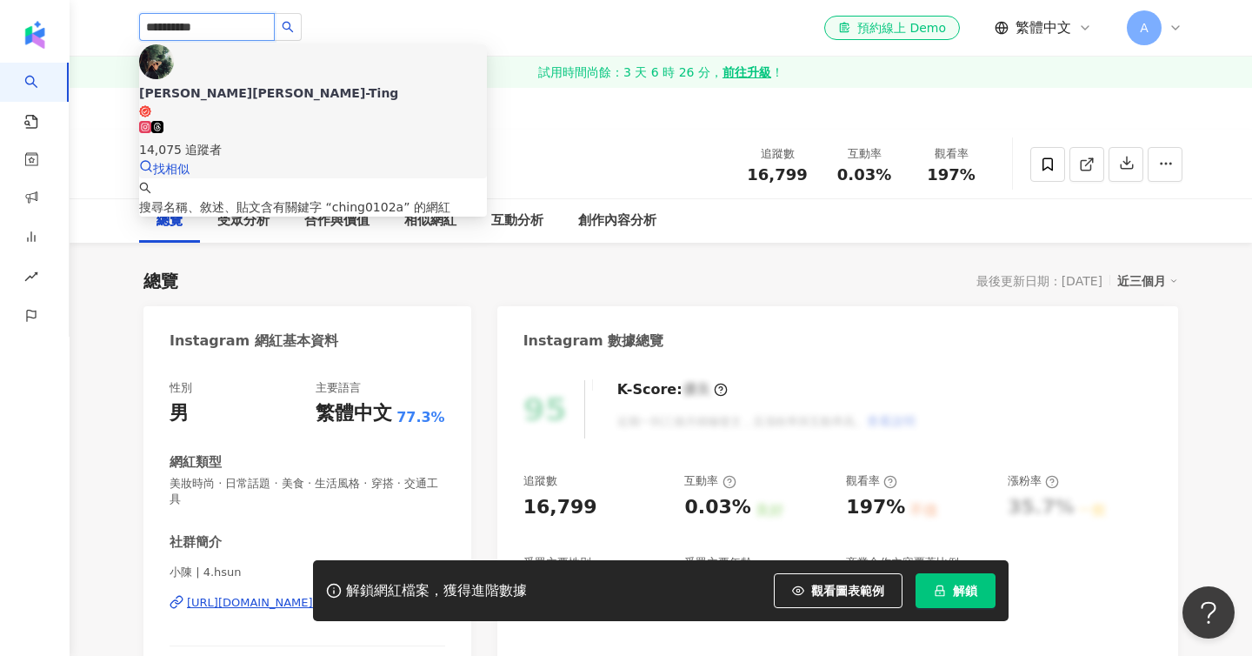
click at [237, 140] on div "14,075 追蹤者" at bounding box center [313, 149] width 348 height 19
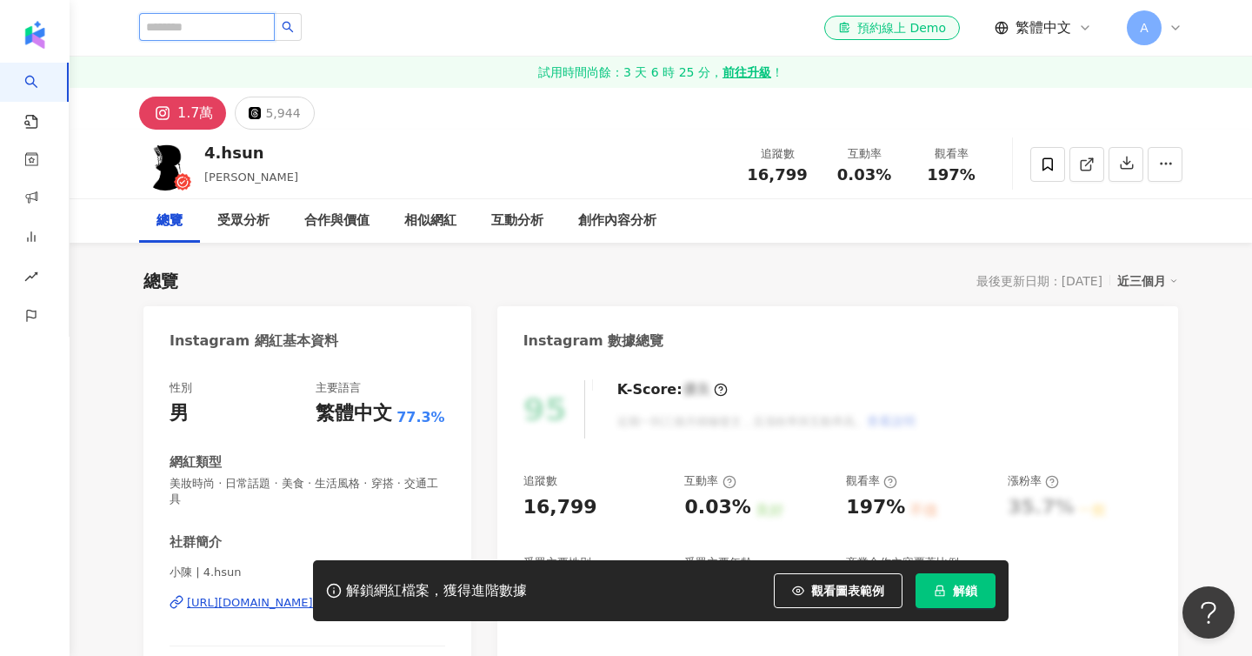
paste input "********"
type input "********"
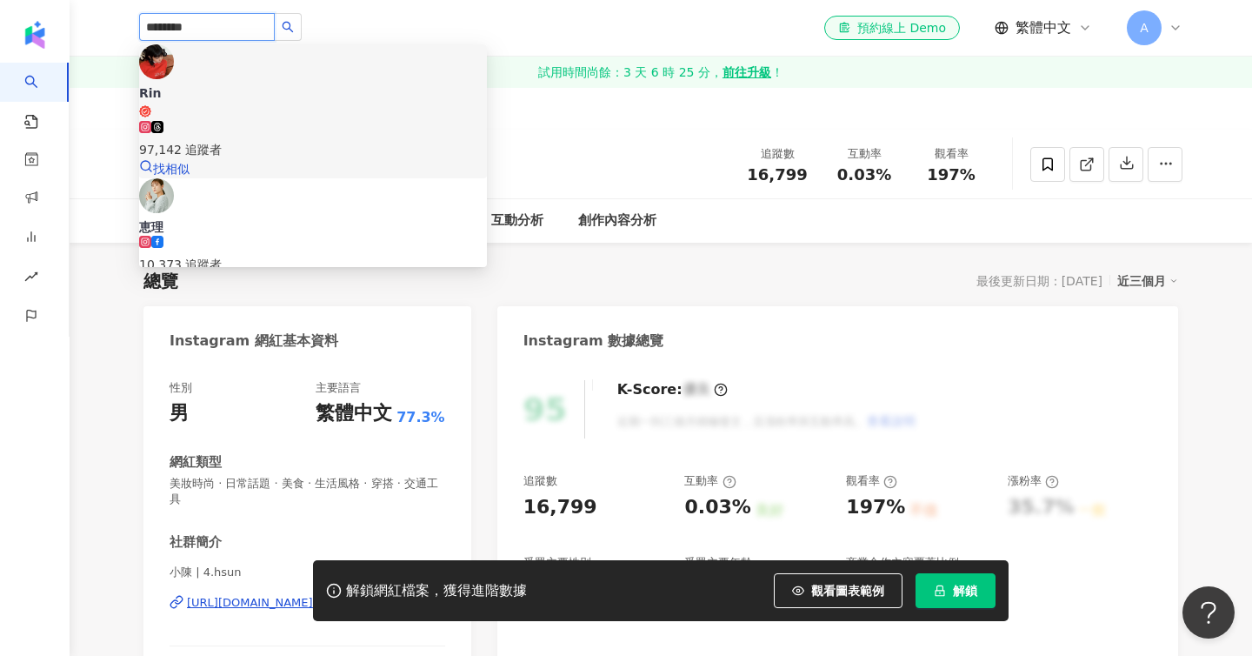
click at [268, 140] on div "97,142 追蹤者" at bounding box center [313, 149] width 348 height 19
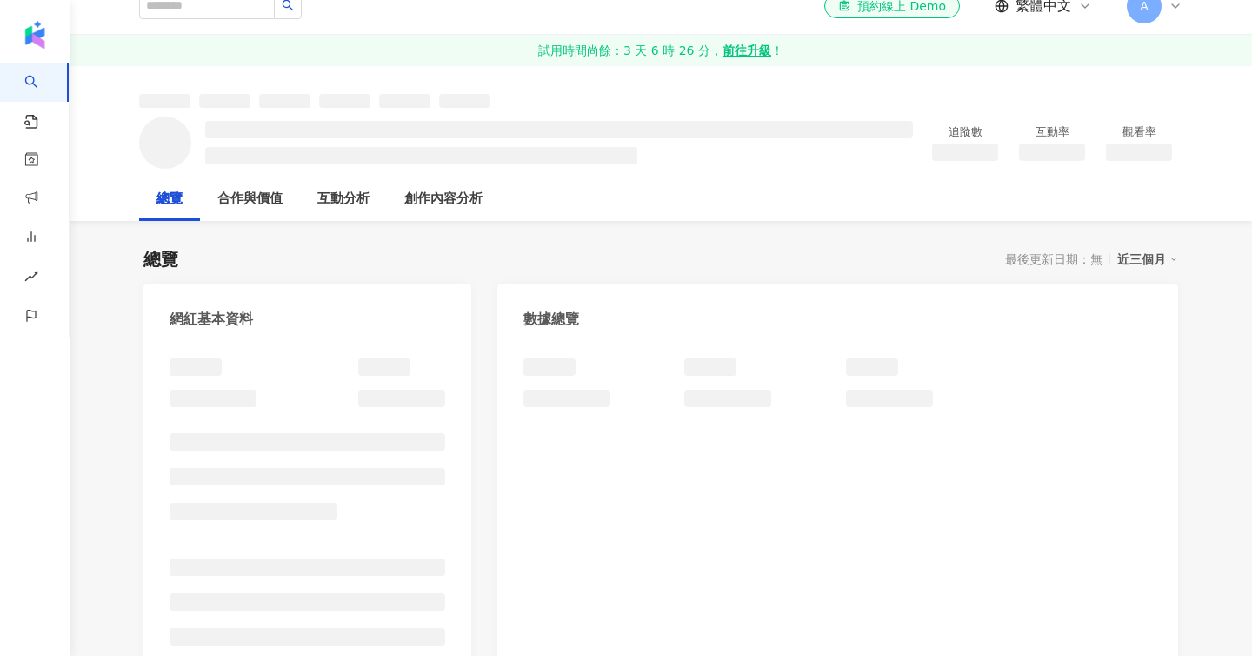
scroll to position [62, 0]
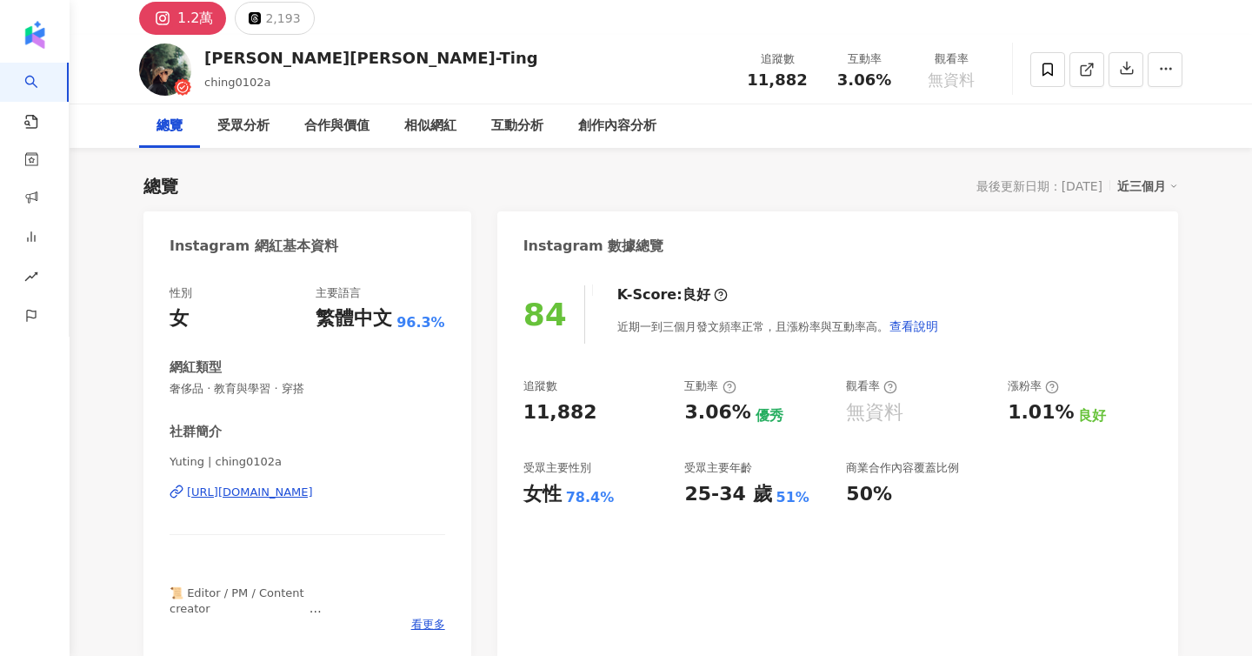
scroll to position [202, 0]
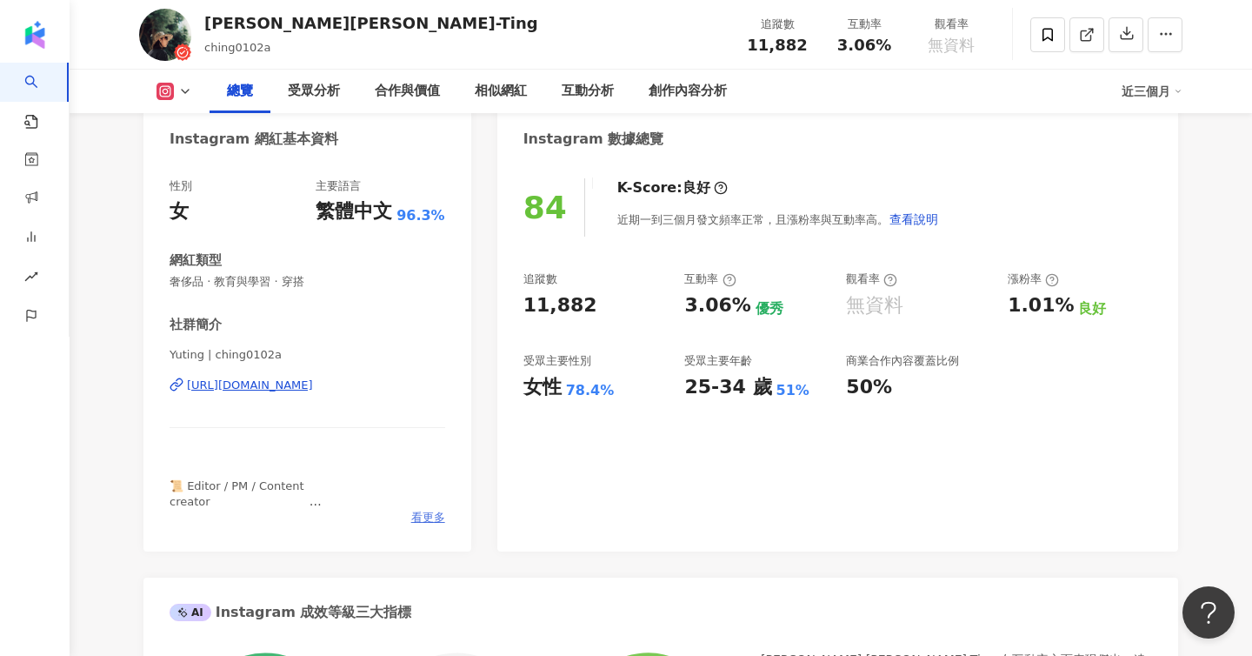
click at [419, 510] on span "看更多" at bounding box center [428, 518] width 34 height 16
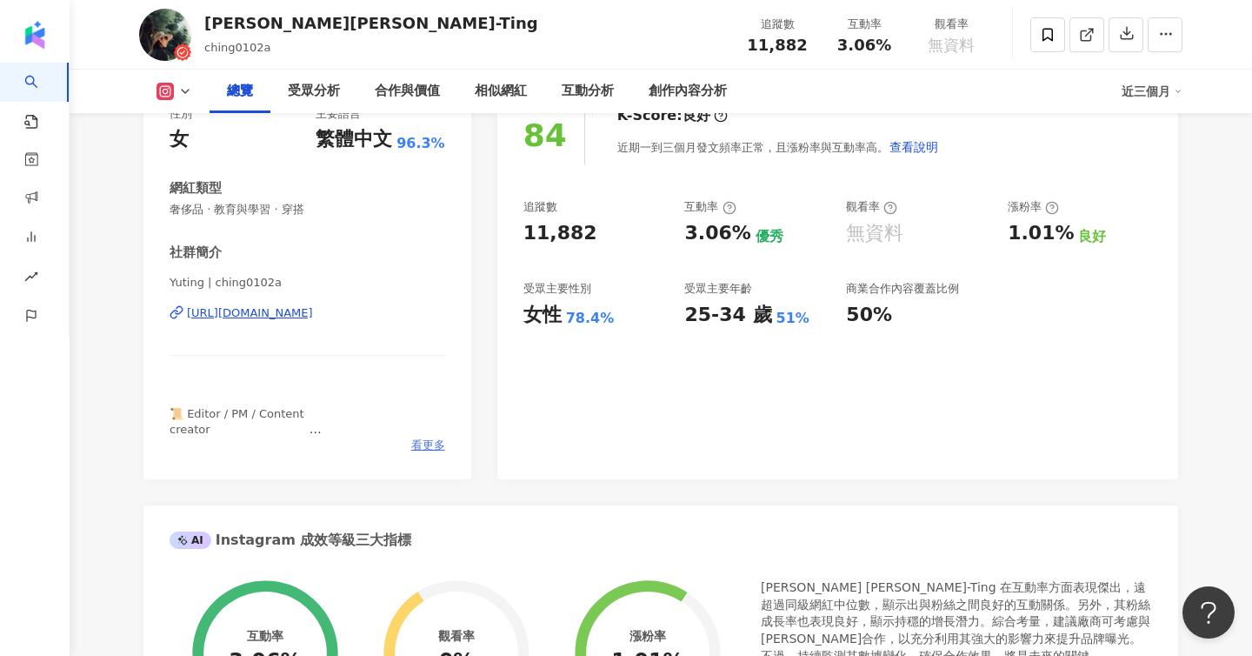
scroll to position [0, 0]
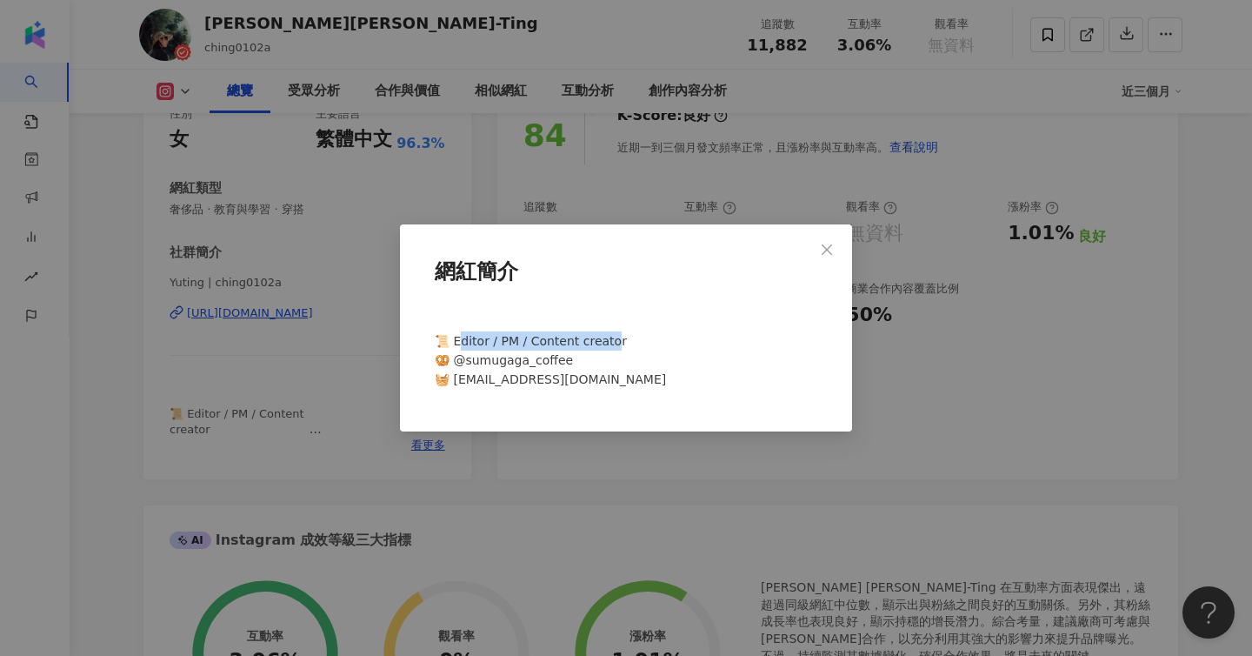
drag, startPoint x: 610, startPoint y: 338, endPoint x: 452, endPoint y: 337, distance: 157.4
click at [452, 338] on span "⠀⠀⠀⠀⠀⠀⠀⠀⠀⠀⠀⠀ 📜 Editor / PM / Content creator⠀⠀⠀⠀⠀⠀⠀⠀⠀⠀⠀⠀ 🥨 @sumugaga_coffee 🧺 y…" at bounding box center [584, 350] width 299 height 71
drag, startPoint x: 633, startPoint y: 340, endPoint x: 453, endPoint y: 340, distance: 180.0
click at [453, 340] on span "⠀⠀⠀⠀⠀⠀⠀⠀⠀⠀⠀⠀ 📜 Editor / PM / Content creator⠀⠀⠀⠀⠀⠀⠀⠀⠀⠀⠀⠀ 🥨 @sumugaga_coffee 🧺 y…" at bounding box center [584, 350] width 299 height 71
copy span "ditor / PM / Content creator⠀⠀⠀"
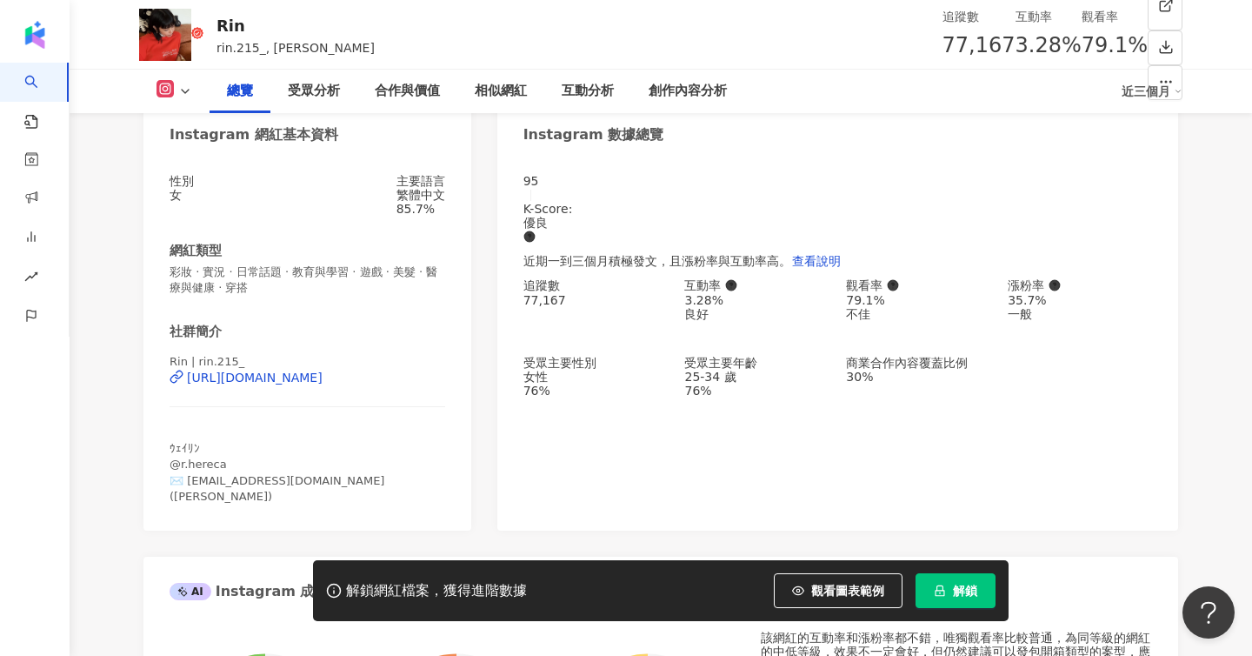
scroll to position [246, 0]
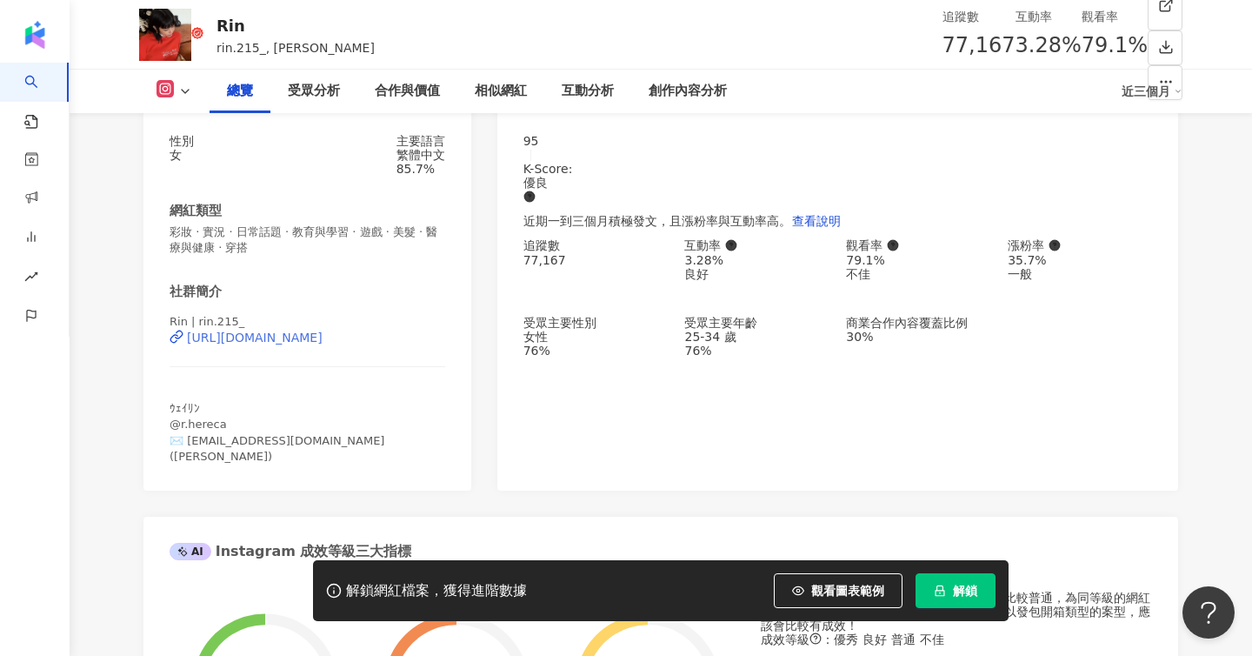
drag, startPoint x: 162, startPoint y: 359, endPoint x: 419, endPoint y: 359, distance: 257.4
click at [419, 359] on div "性別 女 主要語言 繁體中文 85.7% 網紅類型 彩妝 · 實況 · 日常話題 · 教育與學習 · 遊戲 · 美髮 · 醫療與健康 · 穿搭 社群簡介 Ri…" at bounding box center [308, 304] width 328 height 374
click at [298, 310] on div "社群簡介 Rin | rin.215_ https://www.instagram.com/rin.215_/ ｳｪｲﾘﾝ @r.hereca ✉️ ryan…" at bounding box center [308, 374] width 276 height 182
click at [224, 328] on span "Rin | rin.215_" at bounding box center [207, 321] width 75 height 13
click at [200, 290] on div "社群簡介" at bounding box center [196, 292] width 52 height 18
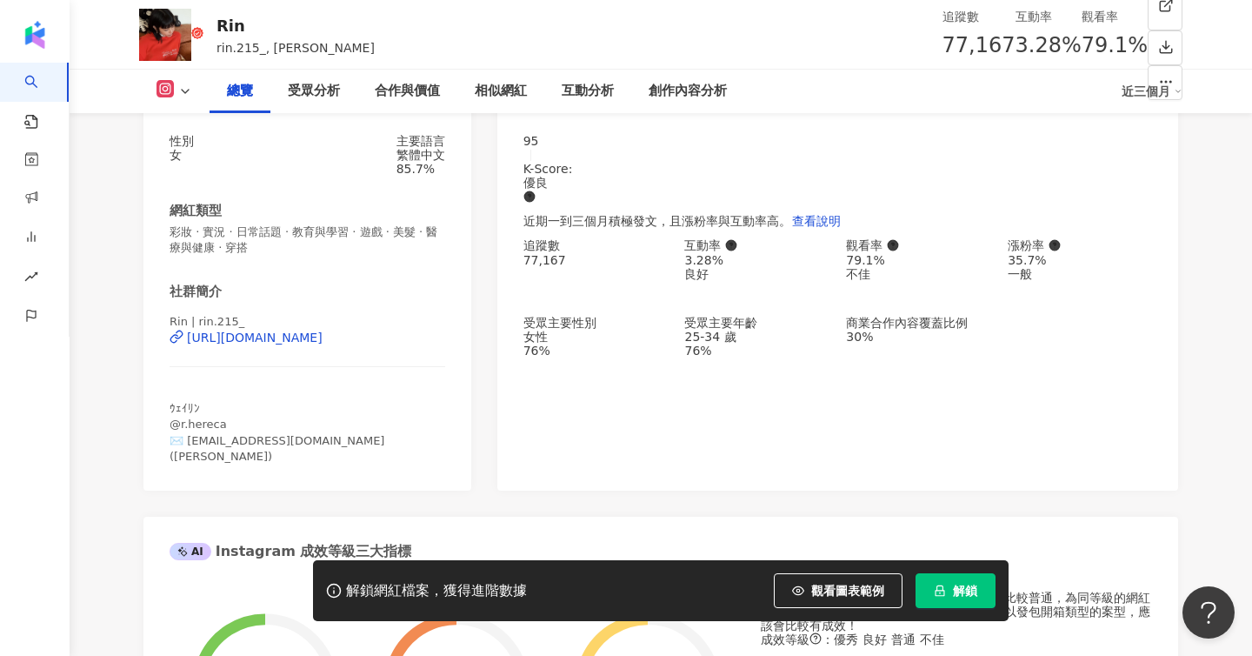
click at [199, 318] on span "Rin | rin.215_" at bounding box center [207, 321] width 75 height 13
drag, startPoint x: 355, startPoint y: 473, endPoint x: 186, endPoint y: 472, distance: 168.7
click at [186, 464] on div "ｳｪｲﾘﾝ @r.hereca ✉️ ryanyong5969@gmail.com(Ryan)" at bounding box center [308, 432] width 276 height 63
copy span "ryanyong5969@gmail.com(Ryan)"
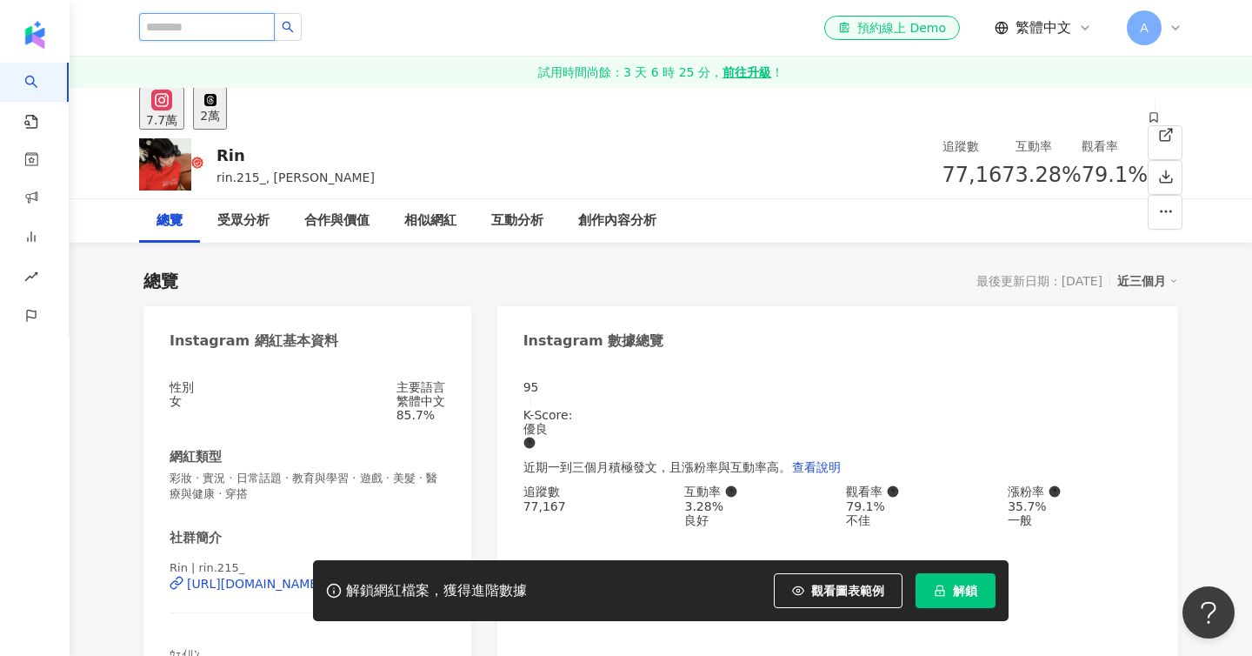
click at [180, 32] on input "search" at bounding box center [207, 27] width 136 height 28
paste input "**********"
type input "**********"
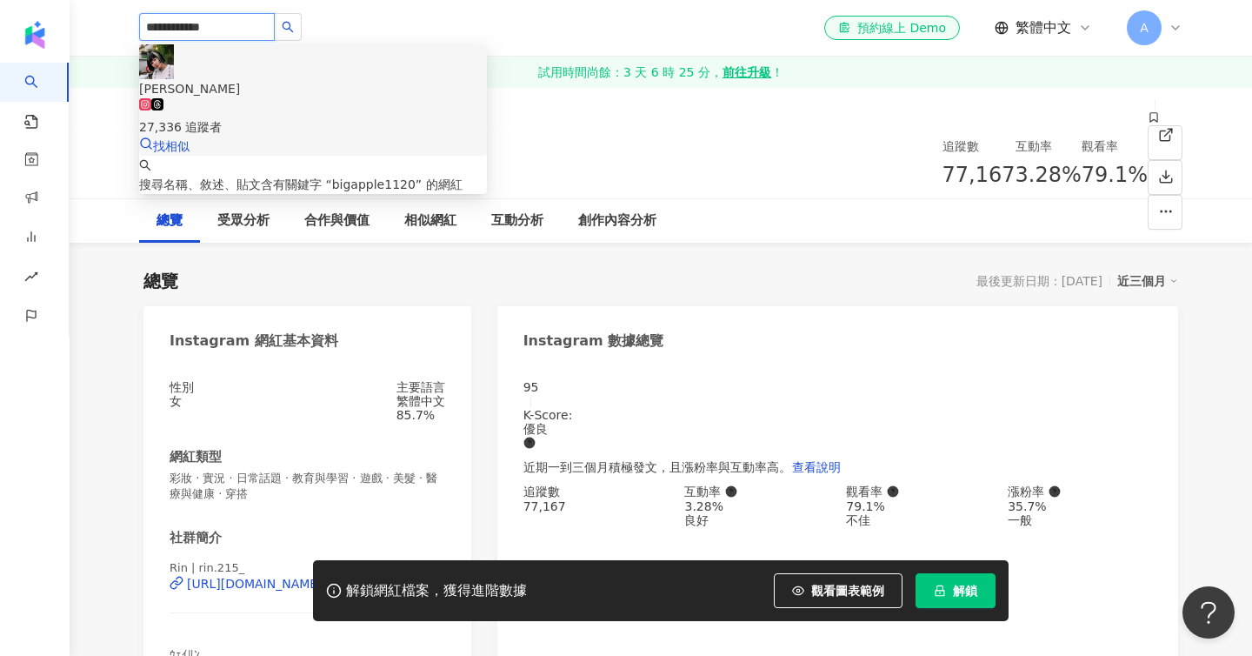
click at [250, 117] on div "27,336 追蹤者" at bounding box center [313, 126] width 348 height 19
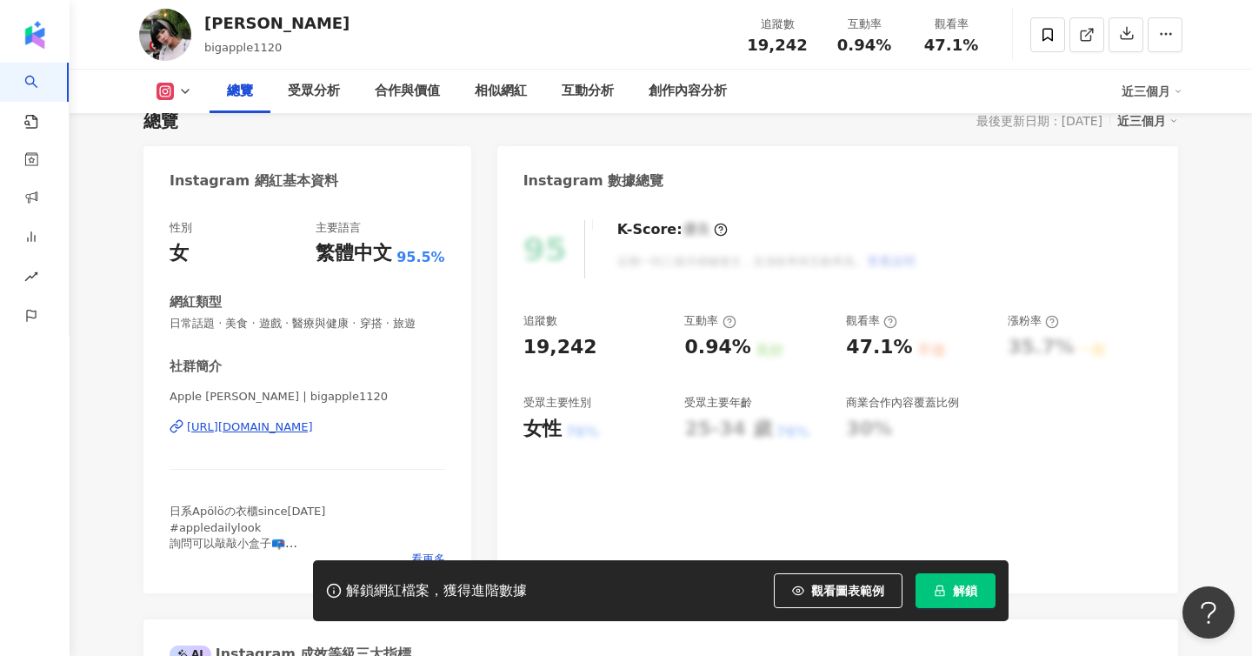
scroll to position [174, 0]
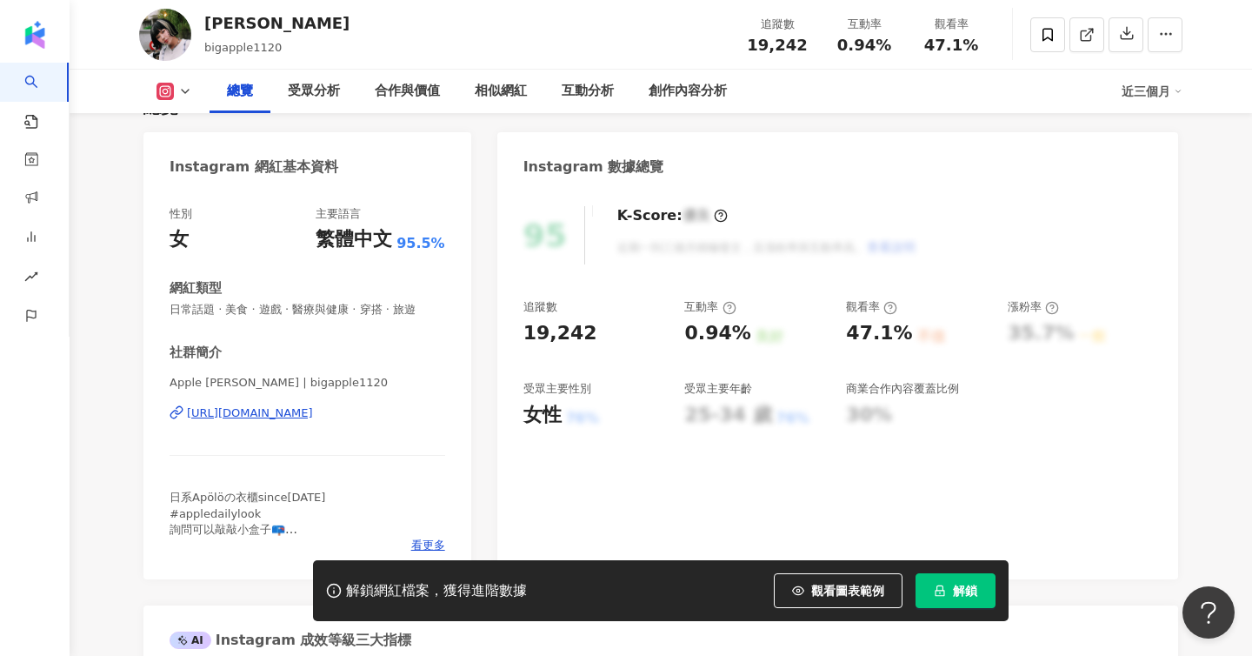
click at [281, 517] on div "日系Apölöの衣櫃since[DATE] #appledailylook 詢問可以敲敲小盒子📪 波羅の馬迷🐶 艾波🍎148" at bounding box center [308, 514] width 276 height 48
click at [433, 537] on div "日系Apölöの衣櫃since[DATE] #appledailylook 詢問可以敲敲小盒子📪 波羅の馬迷🐶 艾波🍎148" at bounding box center [308, 514] width 276 height 48
click at [432, 542] on span "看更多" at bounding box center [428, 545] width 34 height 16
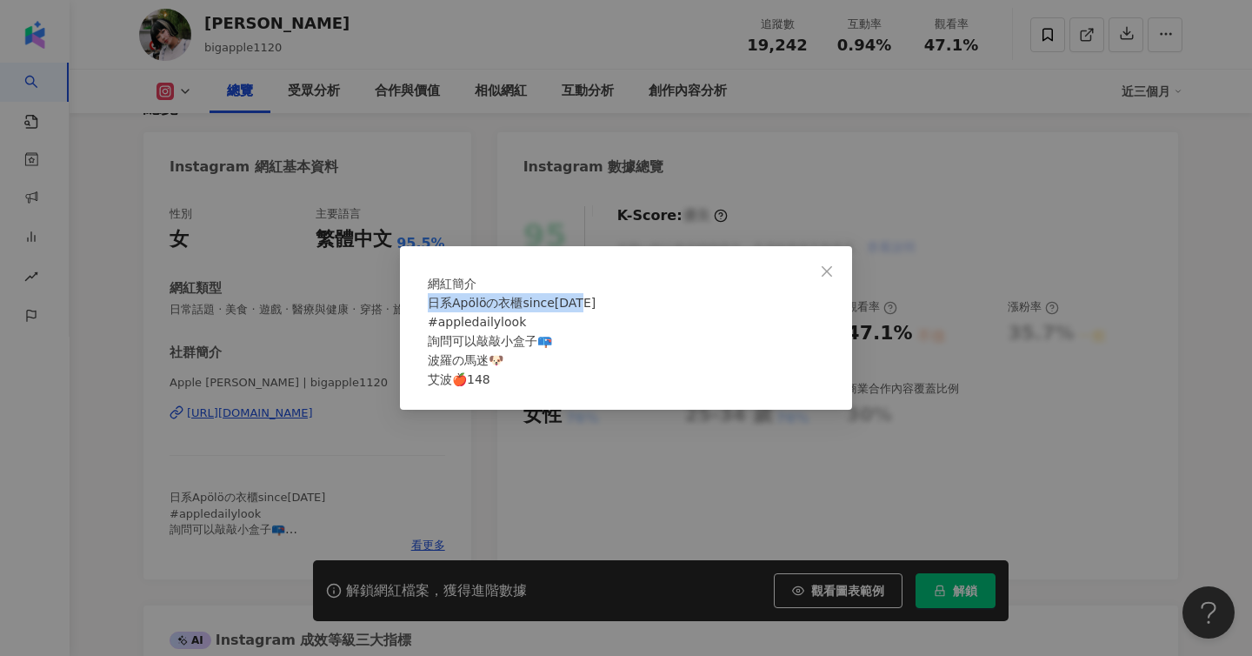
drag, startPoint x: 435, startPoint y: 315, endPoint x: 584, endPoint y: 307, distance: 149.8
click at [584, 307] on div "日系Apölöの衣櫃since[DATE] #appledailylook 詢問可以敲敲小盒子📪 波羅の馬迷🐶 艾波🍎148" at bounding box center [626, 341] width 397 height 96
drag, startPoint x: 572, startPoint y: 352, endPoint x: 434, endPoint y: 311, distance: 144.2
click at [434, 311] on div "日系Apölöの衣櫃since[DATE] #appledailylook 詢問可以敲敲小盒子📪 波羅の馬迷🐶 艾波🍎148" at bounding box center [626, 341] width 397 height 96
copy span "日系Apölöの衣櫃since[DATE] #appledailylook 詢問可以敲敲小盒子📪"
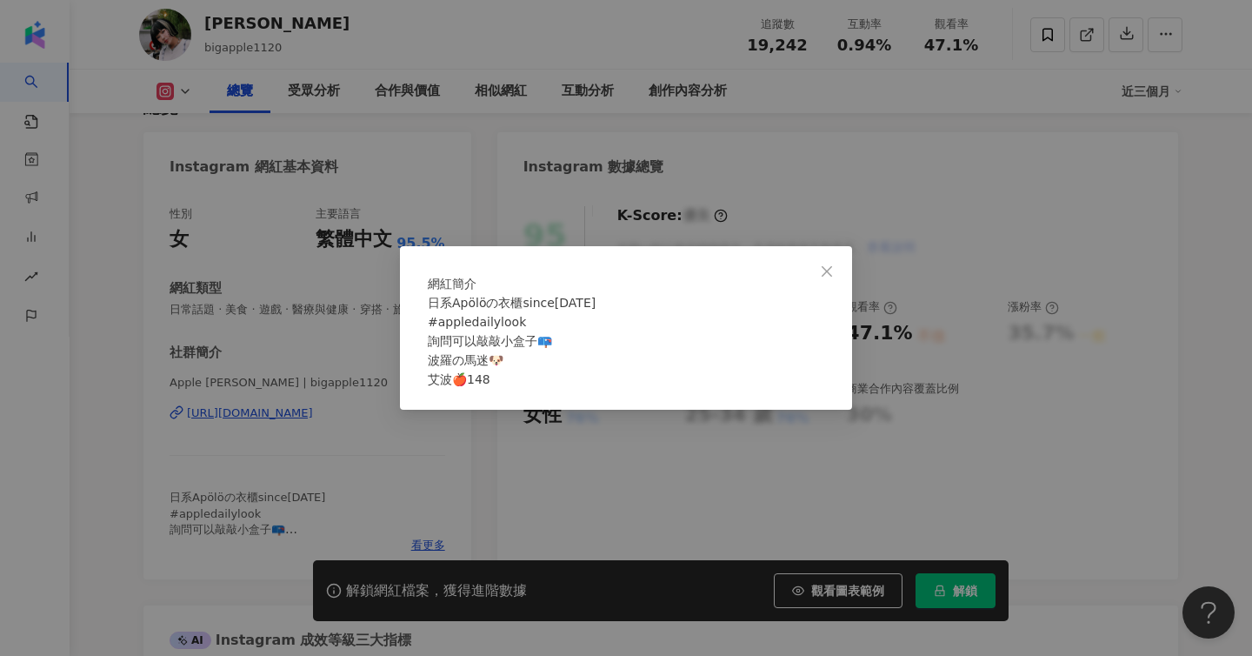
click at [207, 427] on div "網紅簡介 日系Apölöの衣櫃since2017 #appledailylook 詢問可以敲敲小盒子📪 波羅の馬迷🐶 艾波🍎148" at bounding box center [626, 328] width 1252 height 656
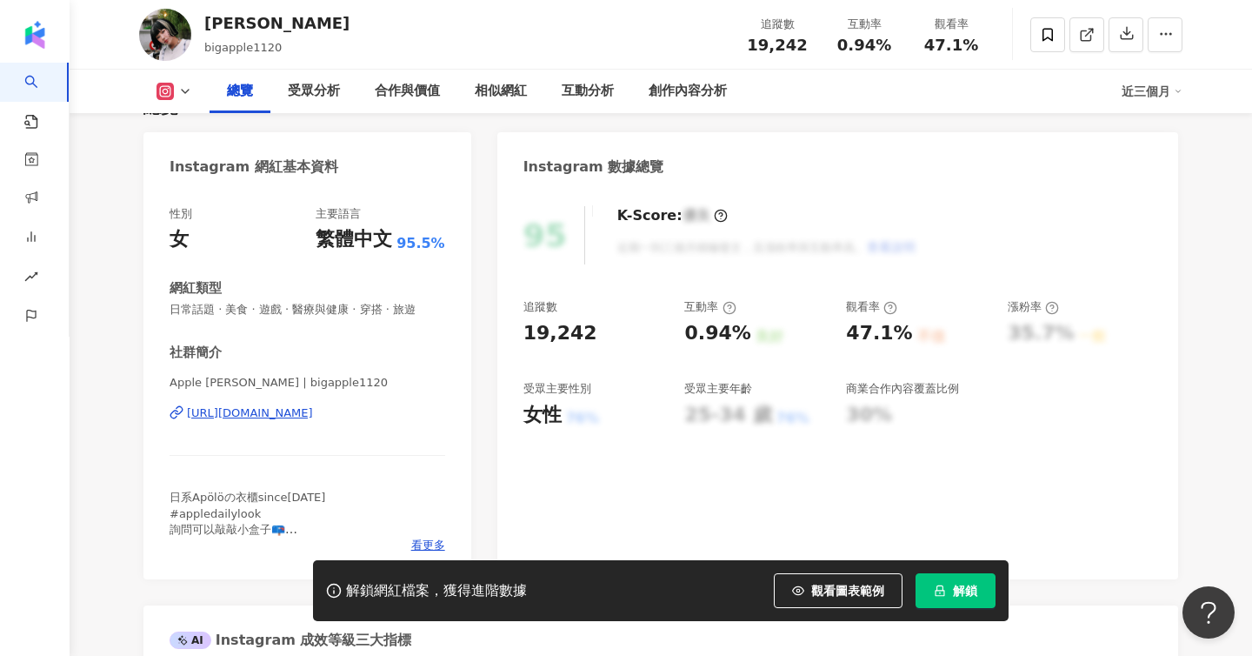
drag, startPoint x: 158, startPoint y: 414, endPoint x: 464, endPoint y: 415, distance: 305.3
click at [464, 415] on div "性別 女 主要語言 繁體中文 95.5% 網紅類型 日常話題 · 美食 · 遊戲 · 醫療與健康 · 穿搭 · 旅遊 社群簡介 Apple Wang | bi…" at bounding box center [308, 384] width 328 height 390
copy div "https://www.instagram.com/bigapple1120/"
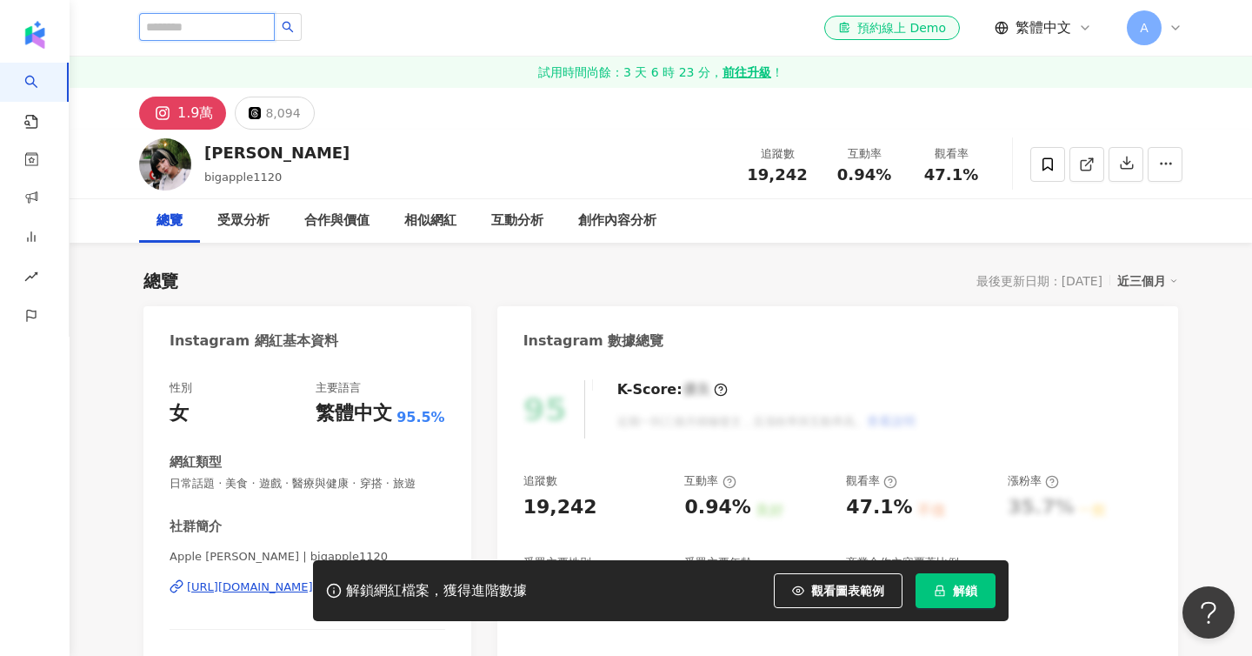
click at [203, 15] on input "search" at bounding box center [207, 27] width 136 height 28
paste input "*********"
type input "*********"
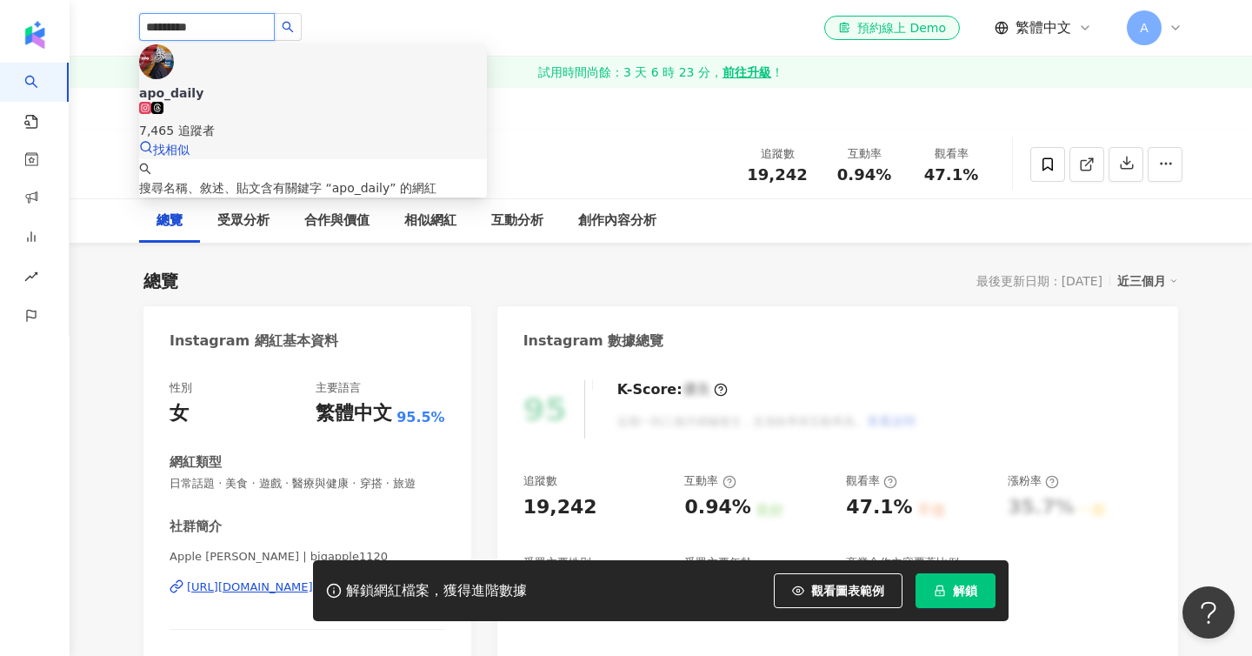
click at [299, 102] on div "7,465 追蹤者" at bounding box center [313, 121] width 348 height 38
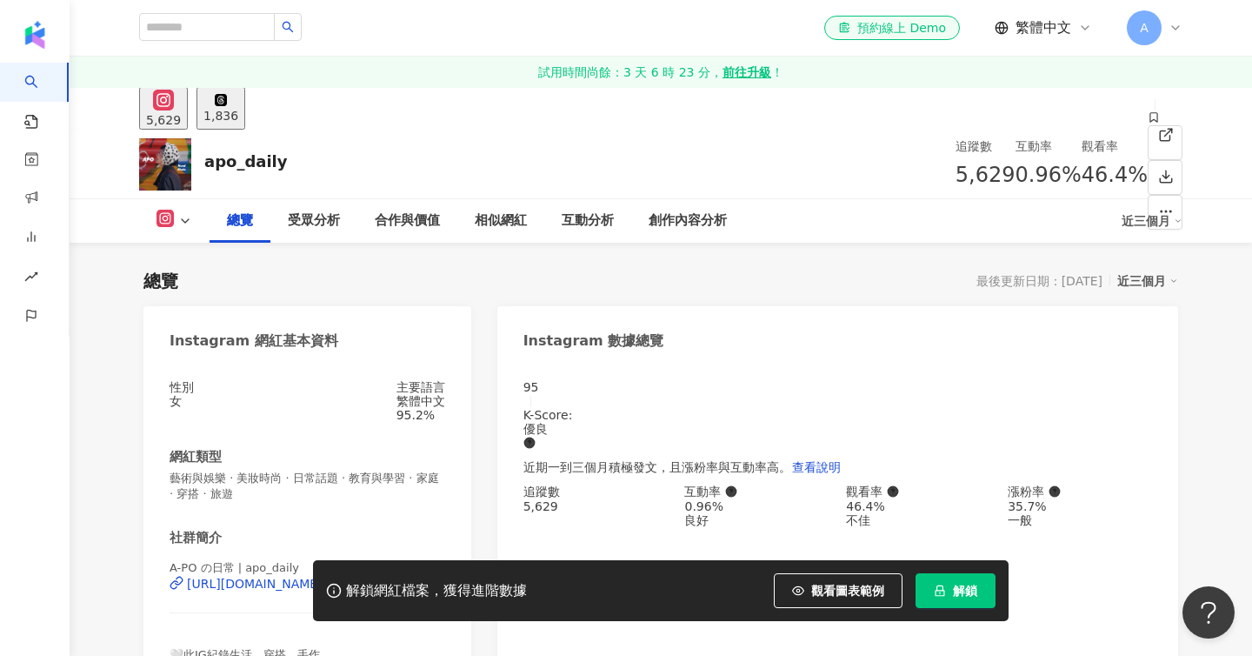
scroll to position [227, 0]
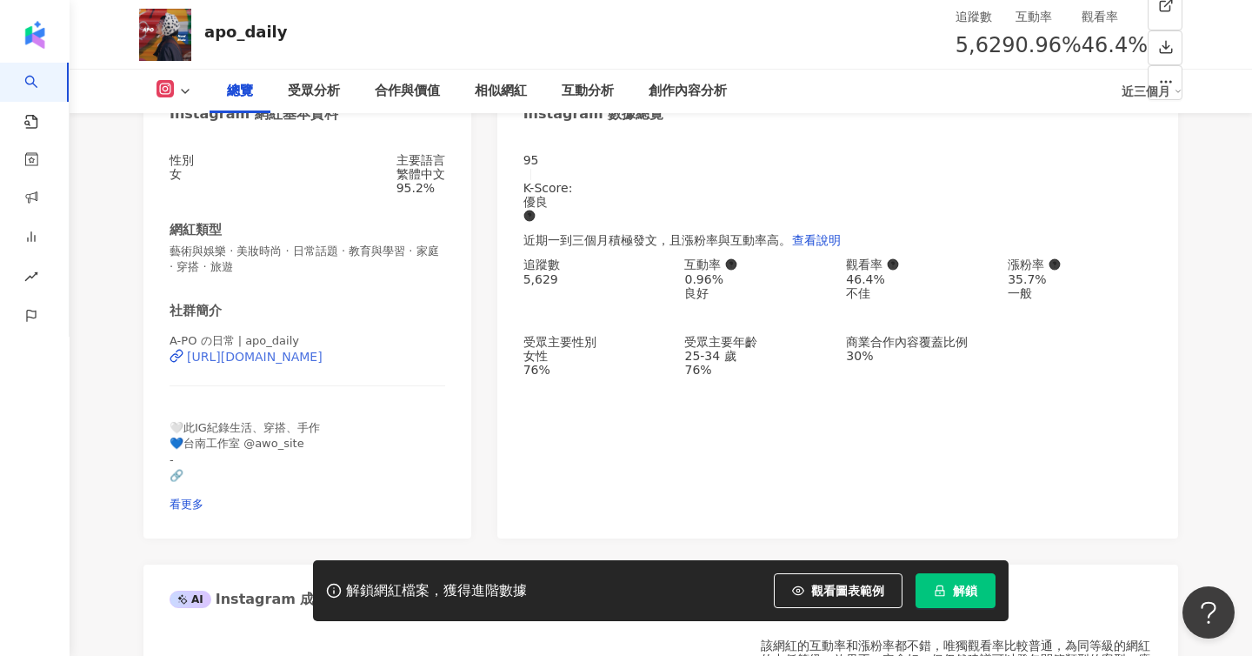
drag, startPoint x: 152, startPoint y: 382, endPoint x: 421, endPoint y: 383, distance: 268.7
click at [421, 383] on div "性別 女 主要語言 繁體中文 95.2% 網紅類型 藝術與娛樂 · 美妝時尚 · 日常話題 · 教育與學習 · 家庭 · 穿搭 · 旅遊 社群簡介 A-PO …" at bounding box center [308, 337] width 328 height 403
copy div "https://www.instagram.com/apo_daily/"
click at [204, 509] on span "看更多" at bounding box center [187, 503] width 34 height 13
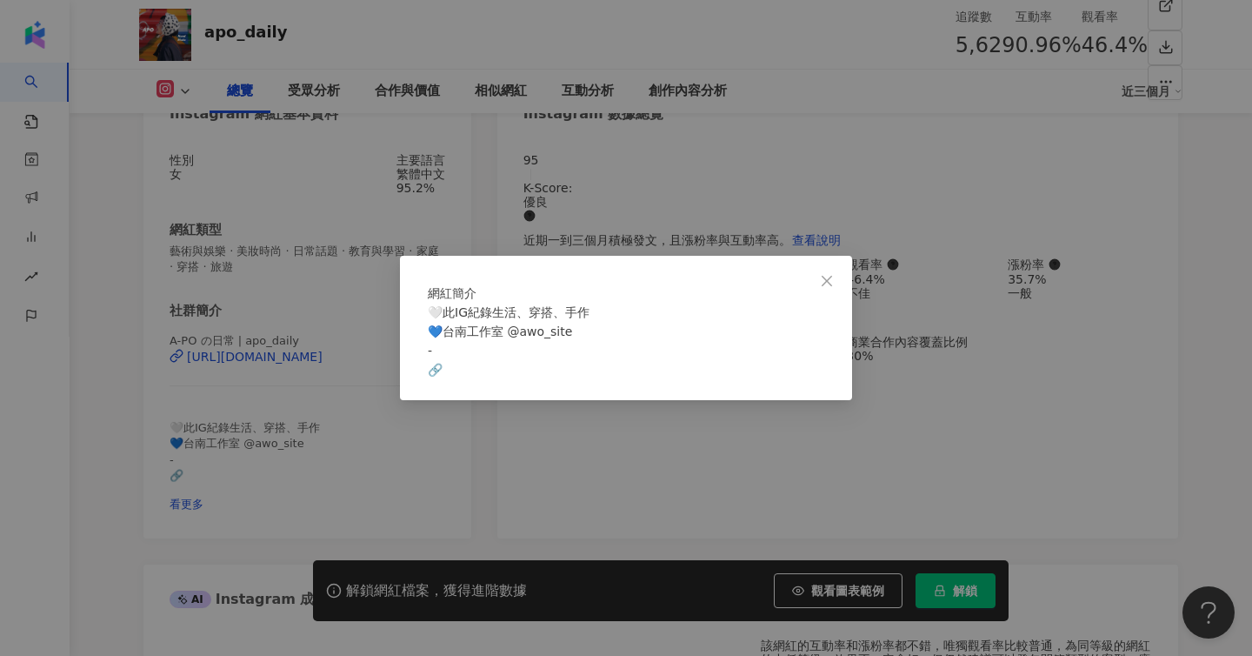
click at [437, 377] on span "🤍此IG紀錄生活、穿搭、手作 💙台南工作室 @awo_site - 🔗" at bounding box center [509, 340] width 162 height 71
drag, startPoint x: 595, startPoint y: 325, endPoint x: 481, endPoint y: 330, distance: 114.1
click at [481, 330] on div "🤍此IG紀錄生活、穿搭、手作 💙台南工作室 @awo_site - 🔗" at bounding box center [626, 341] width 397 height 77
drag, startPoint x: 573, startPoint y: 345, endPoint x: 448, endPoint y: 340, distance: 125.3
click at [448, 340] on div "🤍此IG紀錄生活、穿搭、手作 💙台南工作室 @awo_site - 🔗" at bounding box center [626, 341] width 397 height 77
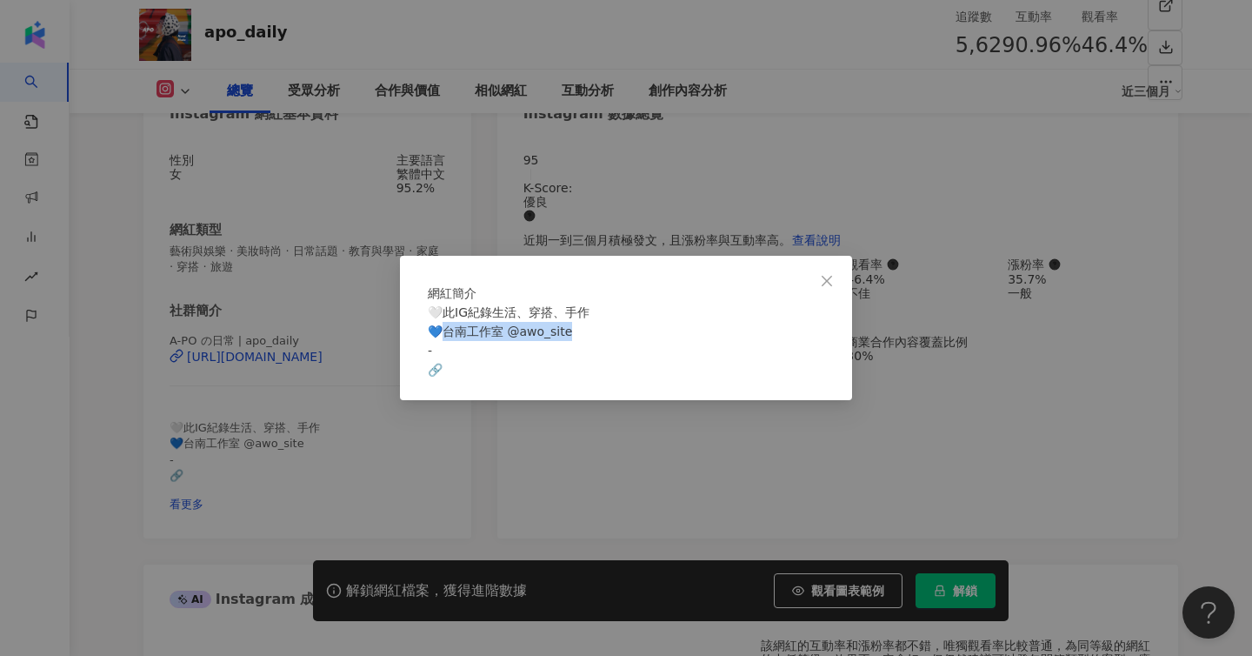
copy span "工作室 @awo_site"
click at [399, 268] on div "網紅簡介 🤍此IG紀錄生活、穿搭、手作 💙台南工作室 @awo_site - 🔗" at bounding box center [626, 328] width 1252 height 656
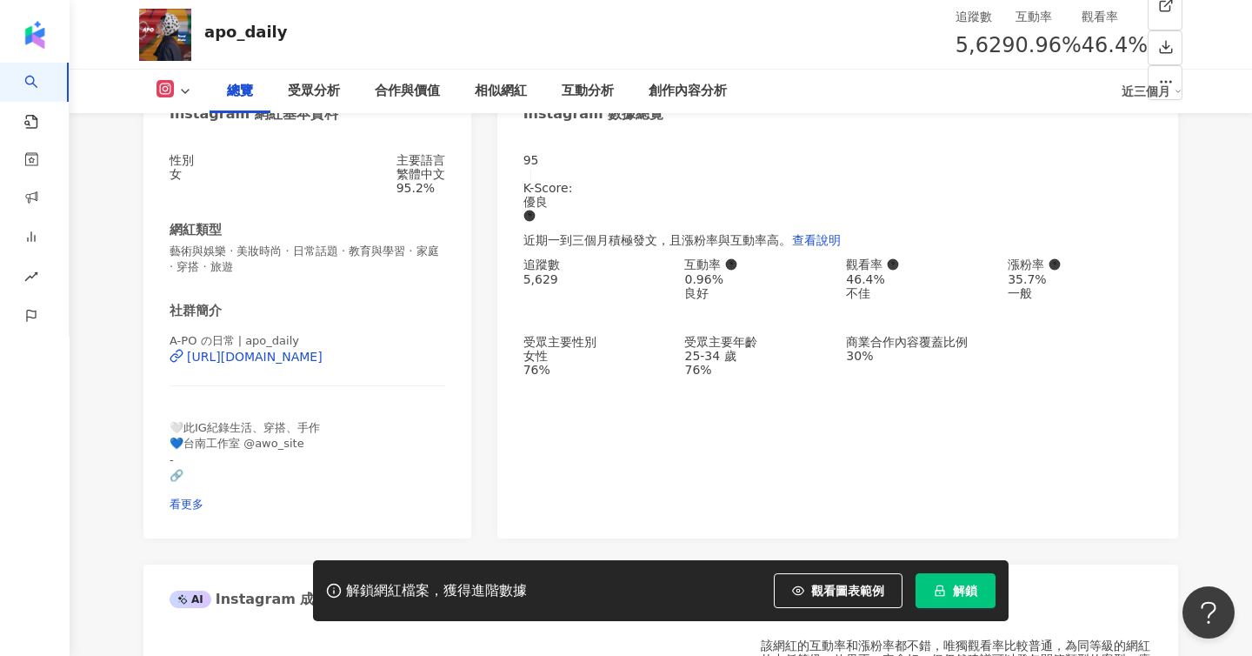
drag, startPoint x: 142, startPoint y: 392, endPoint x: 410, endPoint y: 393, distance: 267.9
copy div "https://www.instagram.com/apo_daily/"
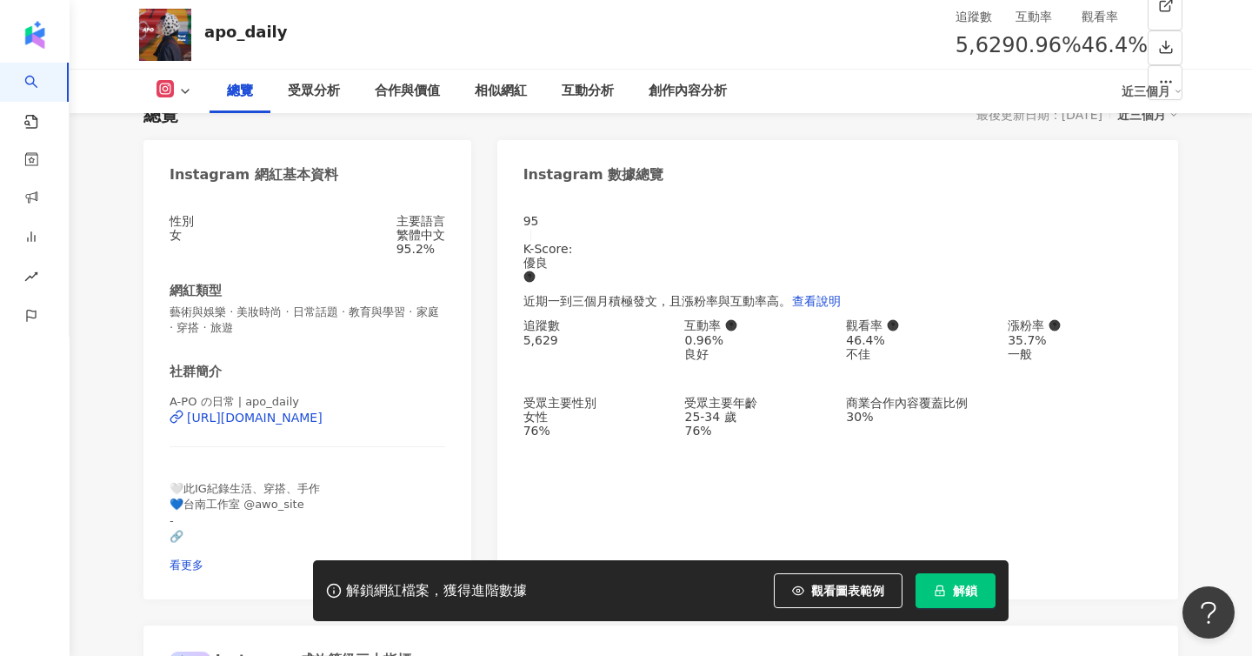
scroll to position [0, 0]
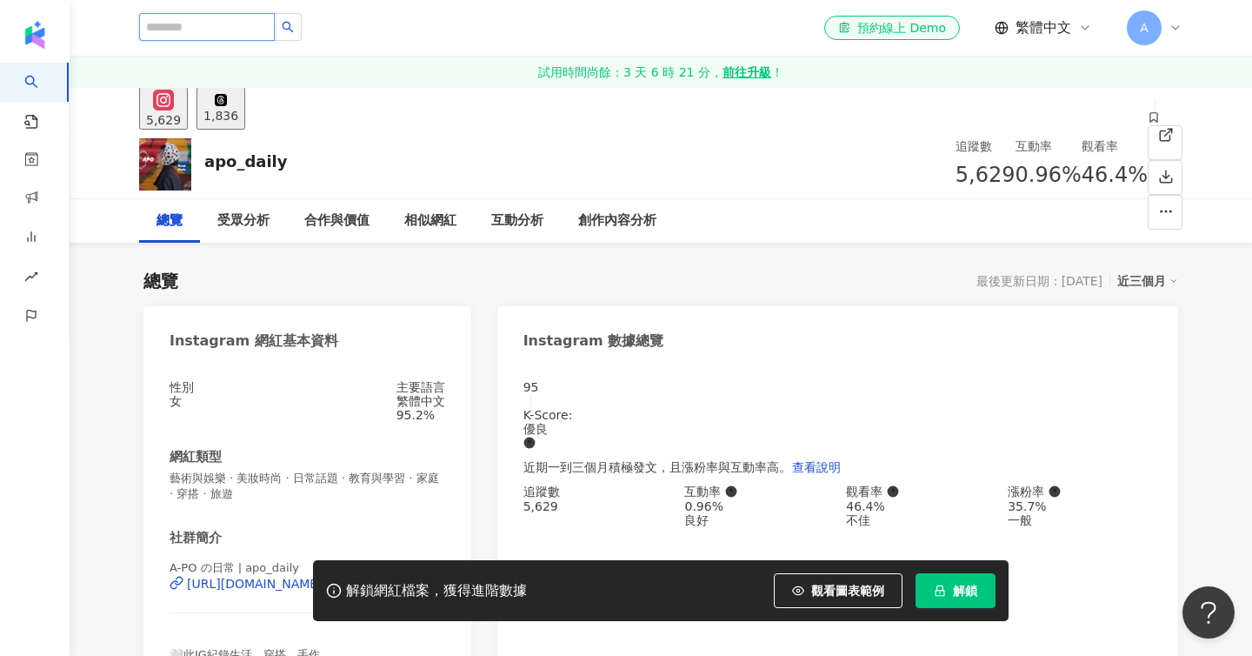
click at [163, 40] on input "search" at bounding box center [207, 27] width 136 height 28
paste input "**********"
type input "**********"
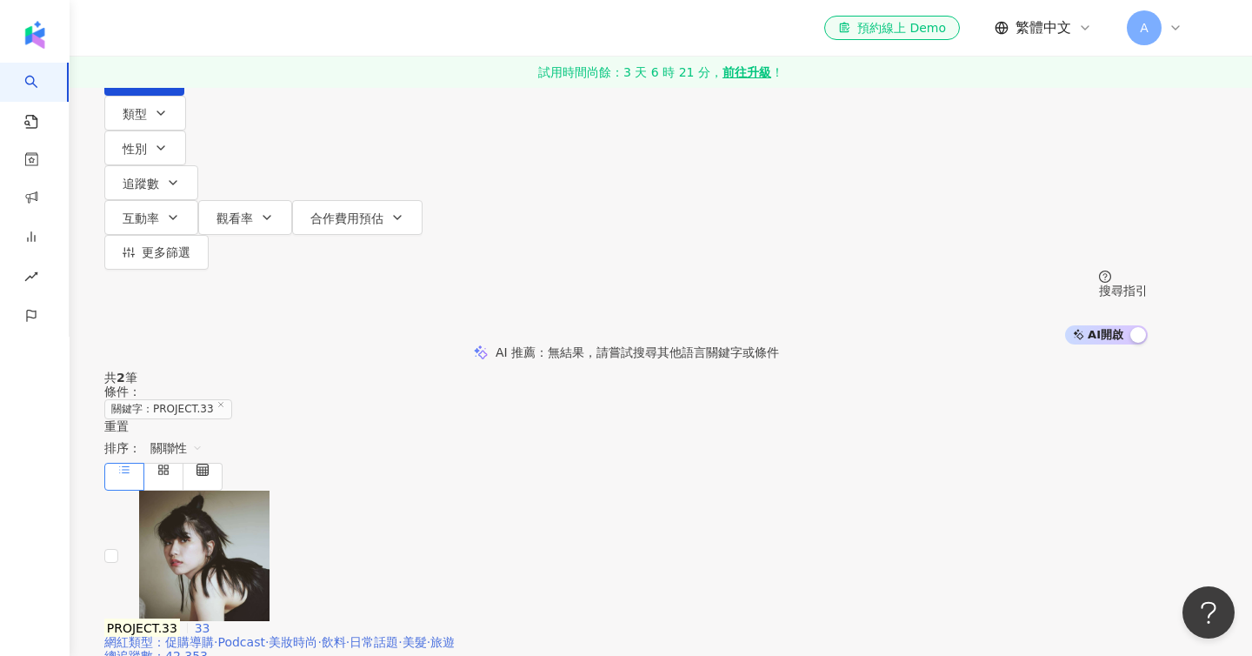
click at [180, 618] on mark "PROJECT.33" at bounding box center [142, 627] width 76 height 19
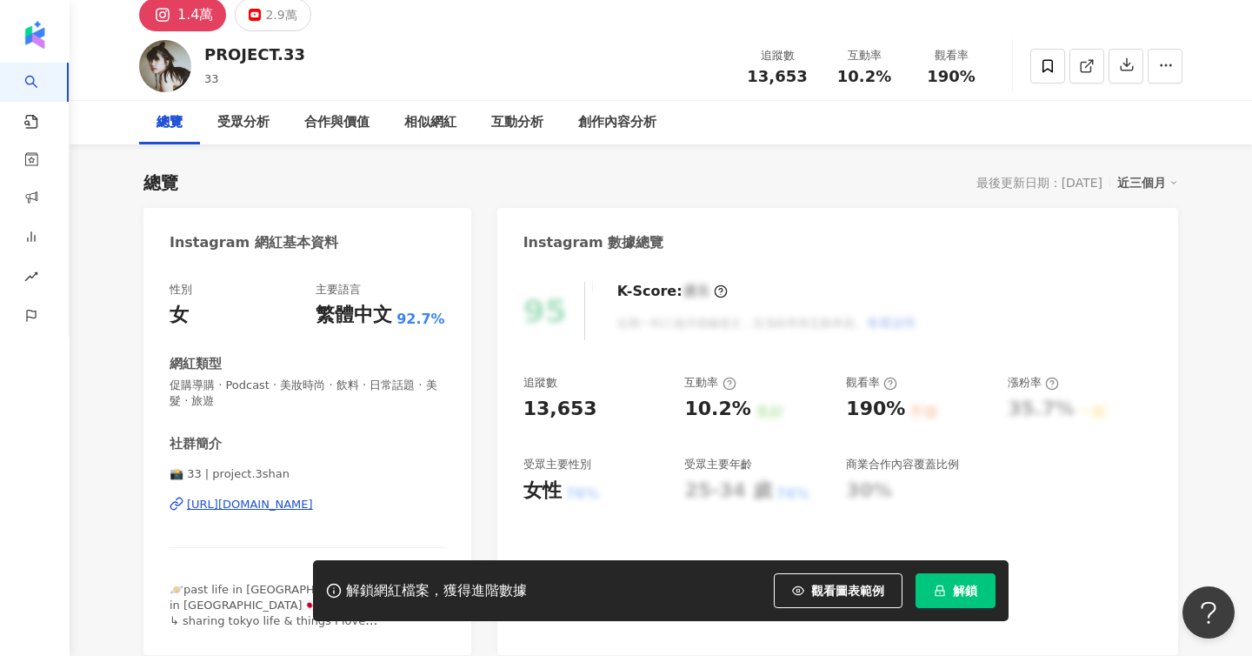
drag, startPoint x: 420, startPoint y: 503, endPoint x: 471, endPoint y: 504, distance: 50.5
copy div "https://www.instagram.com/project.3shan/"
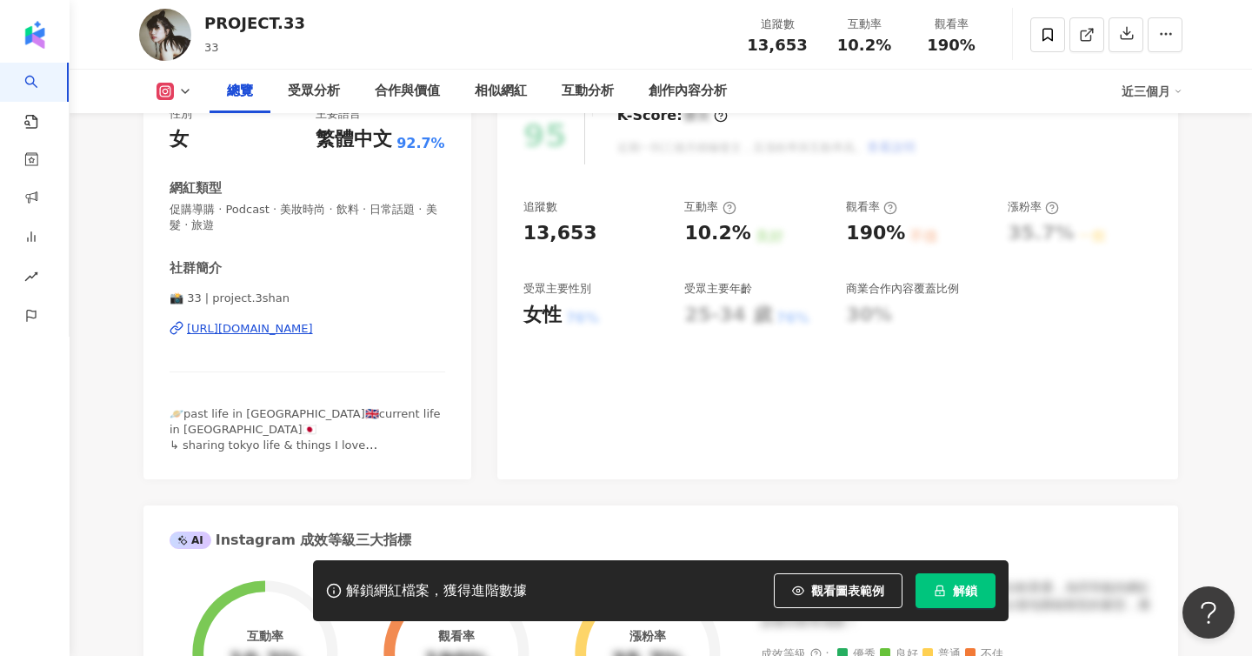
scroll to position [304, 0]
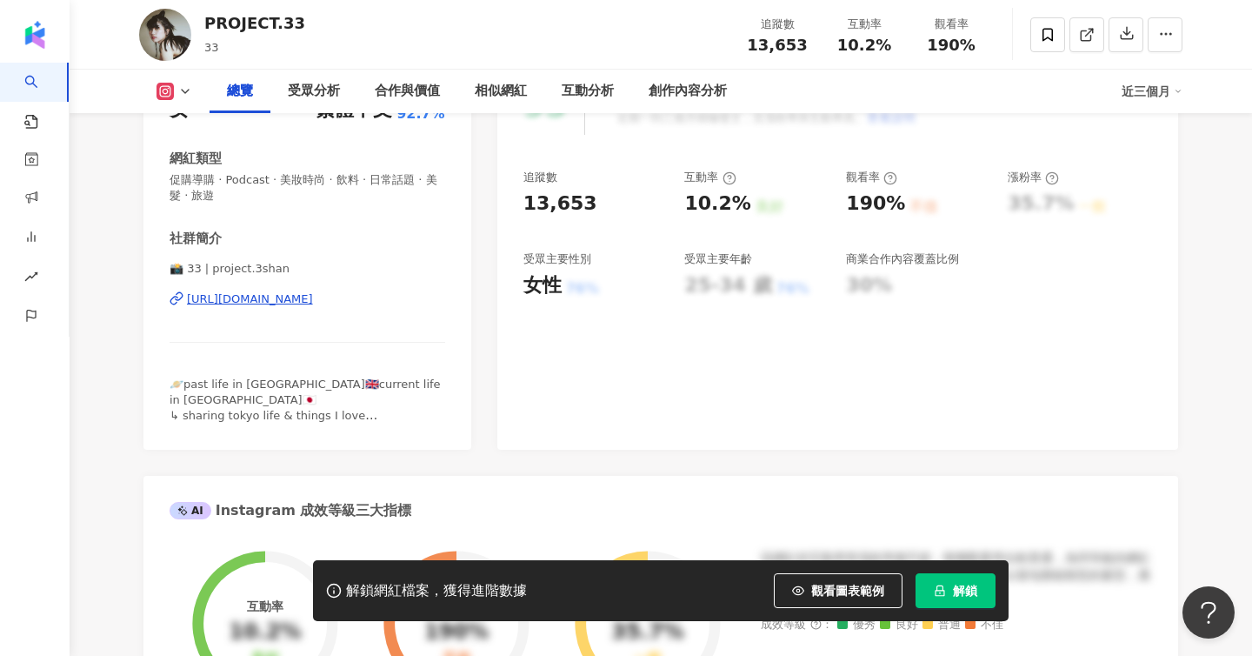
click at [244, 416] on span "🪐past life in London🇬🇧current life in Tokyo🇯🇵 ↳ sharing tokyo life & things I l…" at bounding box center [305, 407] width 271 height 61
drag, startPoint x: 267, startPoint y: 417, endPoint x: 182, endPoint y: 417, distance: 85.2
click at [182, 417] on div "🪐past life in London🇬🇧current life in Tokyo🇯🇵 ↳ sharing tokyo life & things I l…" at bounding box center [308, 401] width 276 height 48
copy span "shan.art"
drag, startPoint x: 290, startPoint y: 388, endPoint x: 418, endPoint y: 386, distance: 128.7
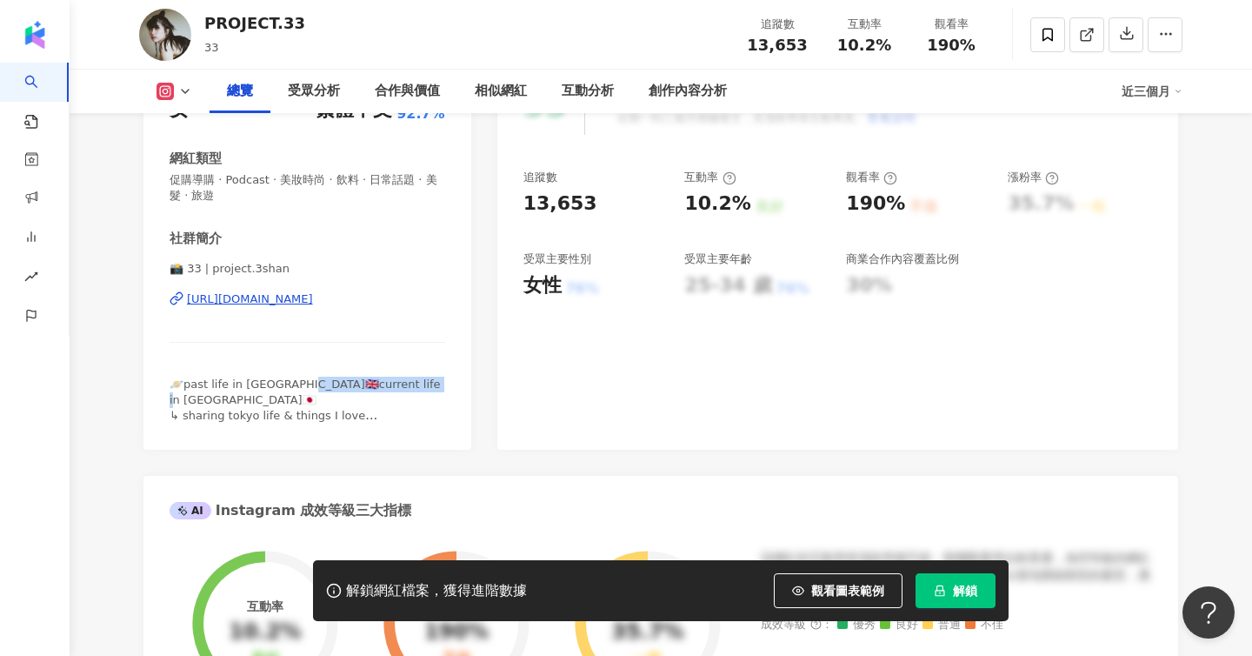
click at [418, 386] on div "🪐past life in London🇬🇧current life in Tokyo🇯🇵 ↳ sharing tokyo life & things I l…" at bounding box center [308, 401] width 276 height 48
copy span "rent life in Tokyo🇯🇵 ↳ sh"
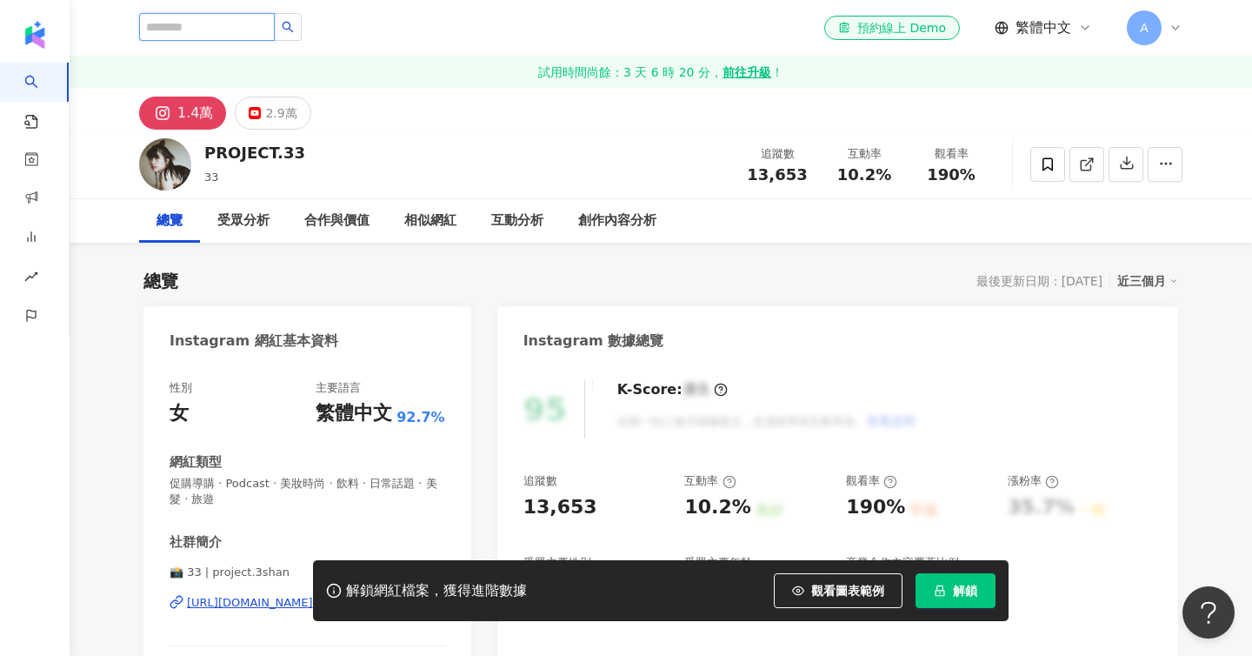
click at [217, 33] on input "search" at bounding box center [207, 27] width 136 height 28
paste input "*********"
type input "*********"
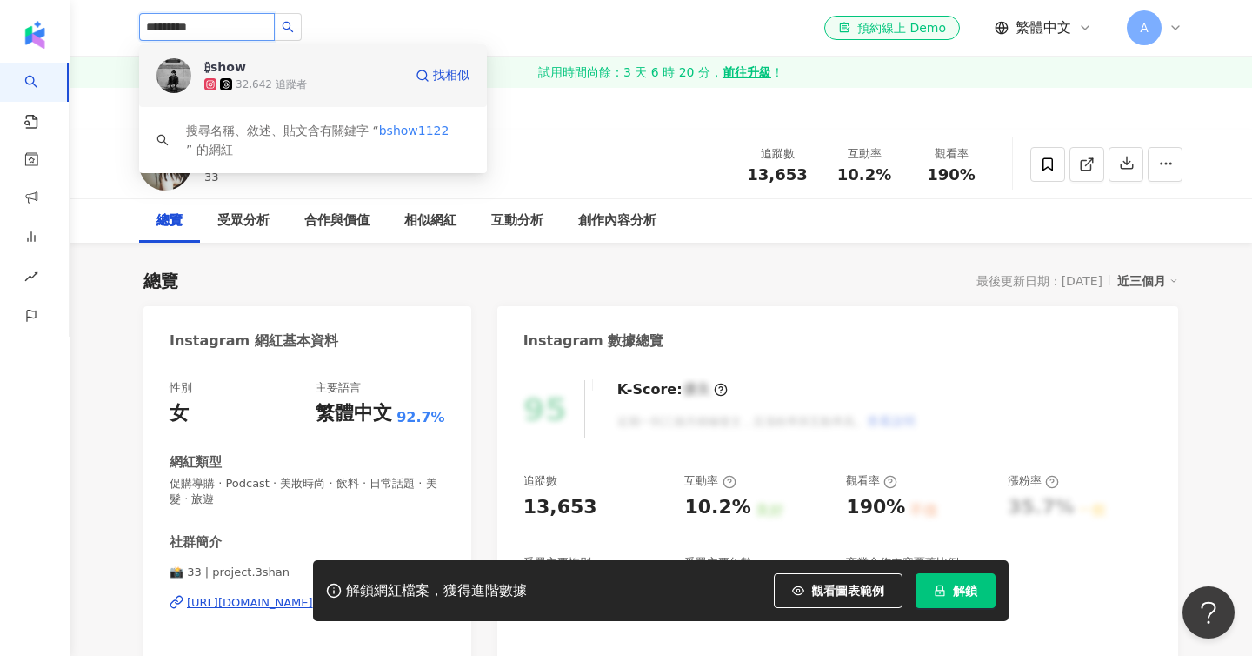
click at [271, 84] on div "32,642 追蹤者" at bounding box center [271, 84] width 71 height 15
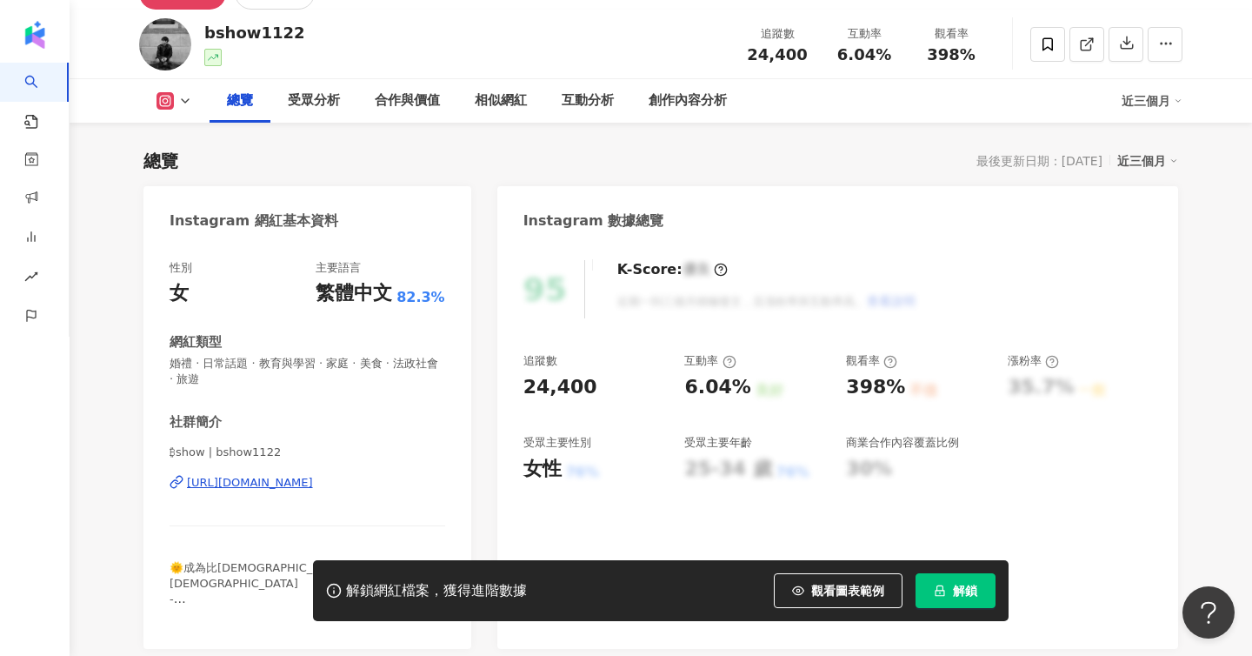
scroll to position [122, 0]
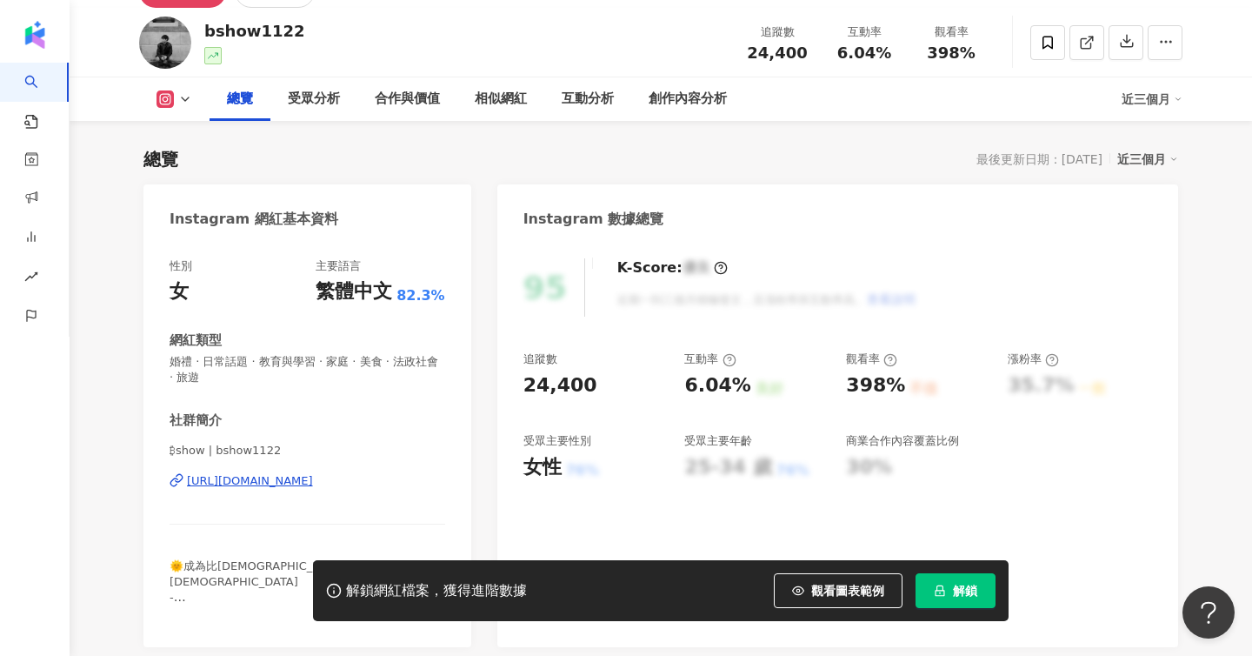
drag, startPoint x: 151, startPoint y: 486, endPoint x: 425, endPoint y: 486, distance: 274.0
click at [425, 486] on div "性別 女 主要語言 繁體中文 82.3% 網紅類型 婚禮 · 日常話題 · 教育與學習 · 家庭 · 美食 · 法政社會 · 旅遊 社群簡介 ₿show | …" at bounding box center [308, 444] width 328 height 406
copy div "[URL][DOMAIN_NAME]"
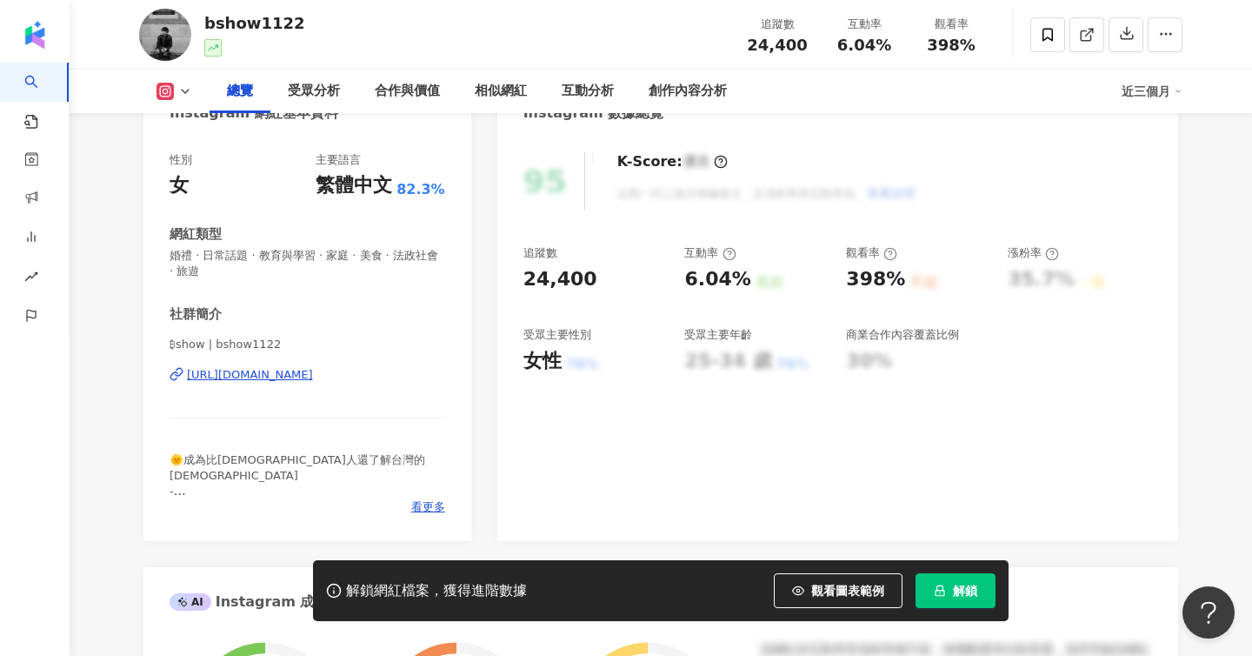
scroll to position [231, 0]
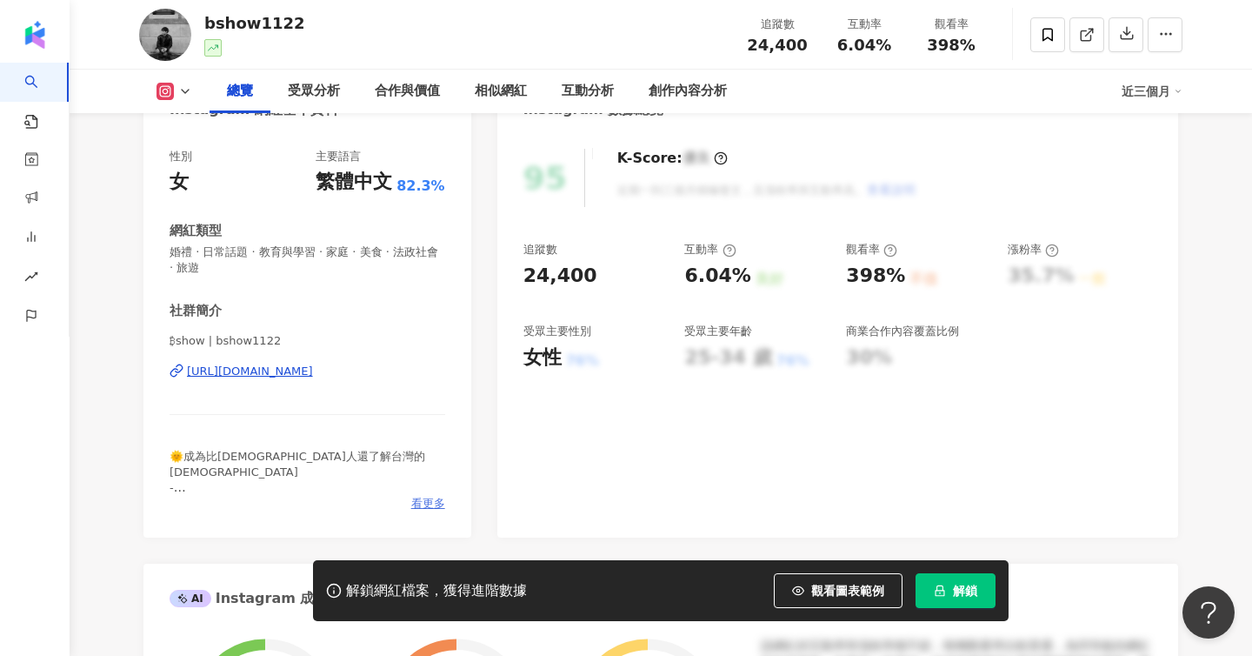
click at [418, 504] on span "看更多" at bounding box center [428, 504] width 34 height 16
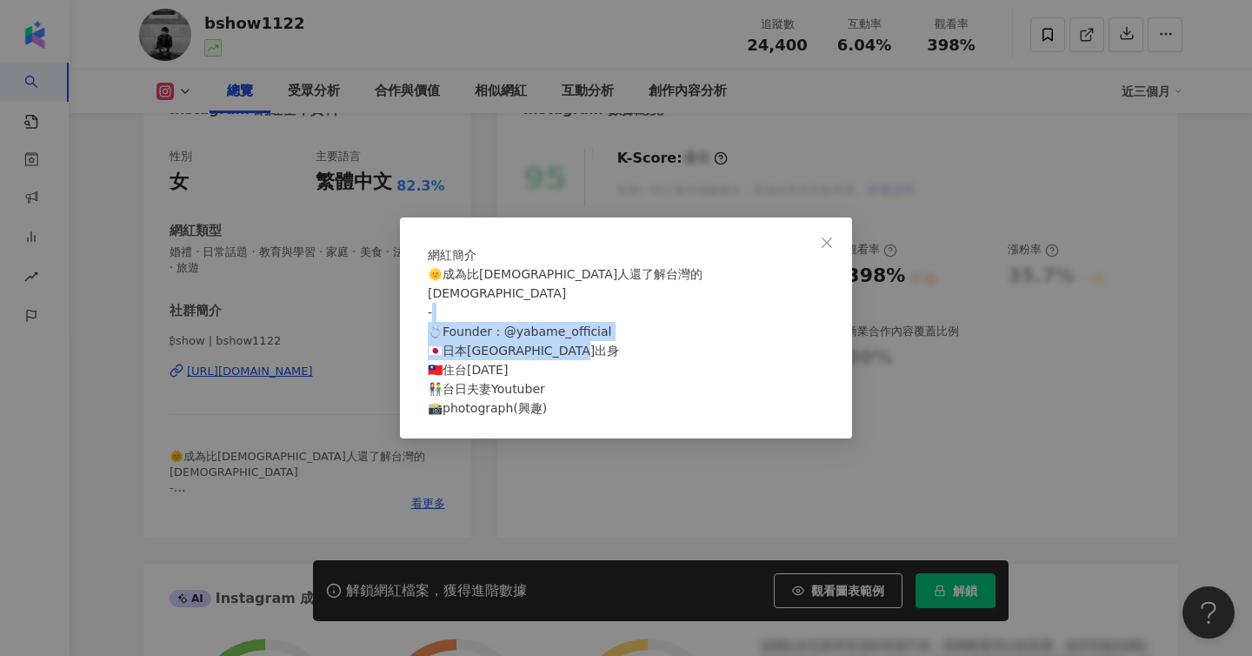
drag, startPoint x: 554, startPoint y: 409, endPoint x: 423, endPoint y: 345, distance: 145.9
click at [423, 345] on div "網紅簡介 🌞成為比[DEMOGRAPHIC_DATA]人還了解台灣的[DEMOGRAPHIC_DATA] - 💍Founder : @yabame_offic…" at bounding box center [626, 327] width 452 height 221
copy span "日本[GEOGRAPHIC_DATA]出身 🇹🇼住台[DATE] 👫台日夫妻Youtuber 📸photograph(興趣)"
click at [684, 307] on div "🌞成為比[DEMOGRAPHIC_DATA]人還了解台灣的[DEMOGRAPHIC_DATA] - 💍Founder : @yabame_official 🇯…" at bounding box center [626, 340] width 397 height 153
click at [373, 365] on div "網紅簡介 🌞成為比[DEMOGRAPHIC_DATA]人還了解台灣的[DEMOGRAPHIC_DATA] - 💍Founder : @yabame_offic…" at bounding box center [626, 328] width 1252 height 656
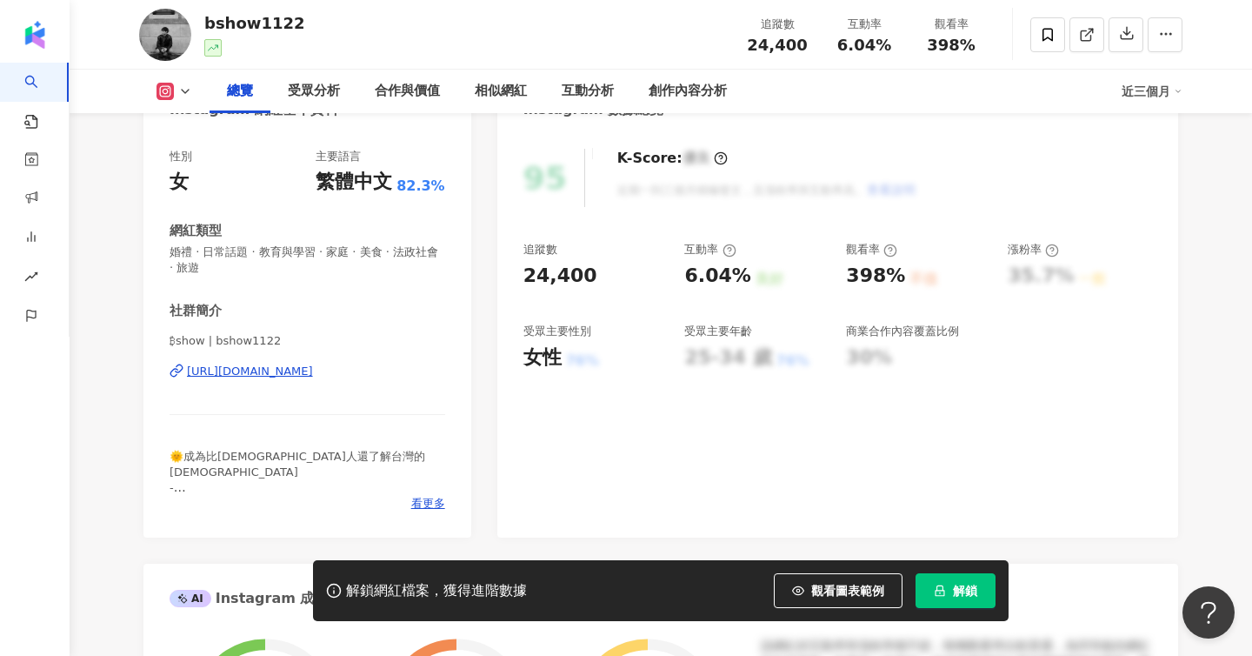
drag, startPoint x: 136, startPoint y: 368, endPoint x: 473, endPoint y: 385, distance: 337.9
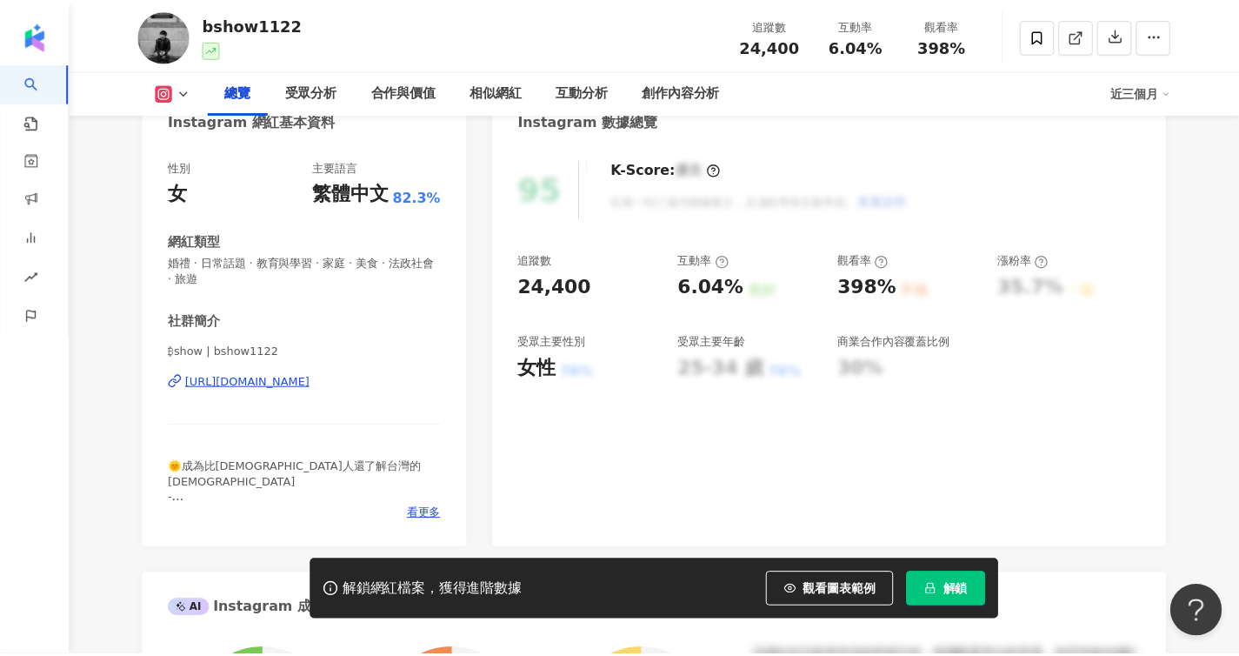
scroll to position [0, 0]
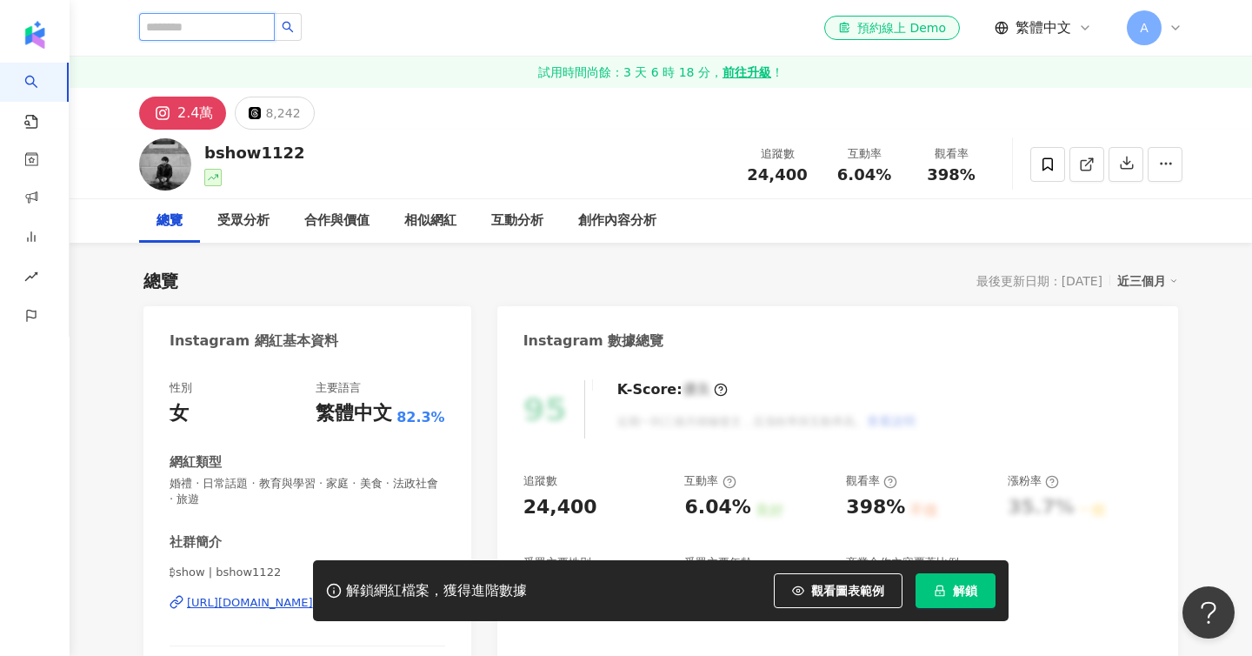
click at [202, 30] on input "search" at bounding box center [207, 27] width 136 height 28
paste input "*******"
type input "*******"
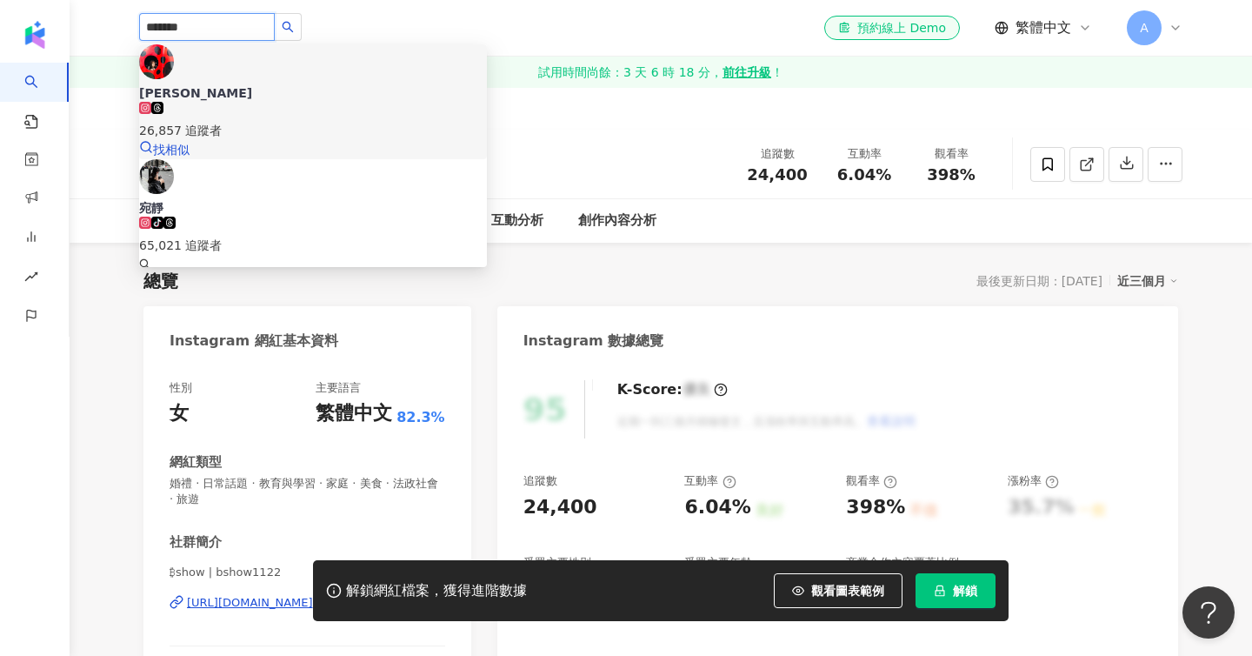
click at [261, 84] on span "[PERSON_NAME]" at bounding box center [313, 92] width 348 height 17
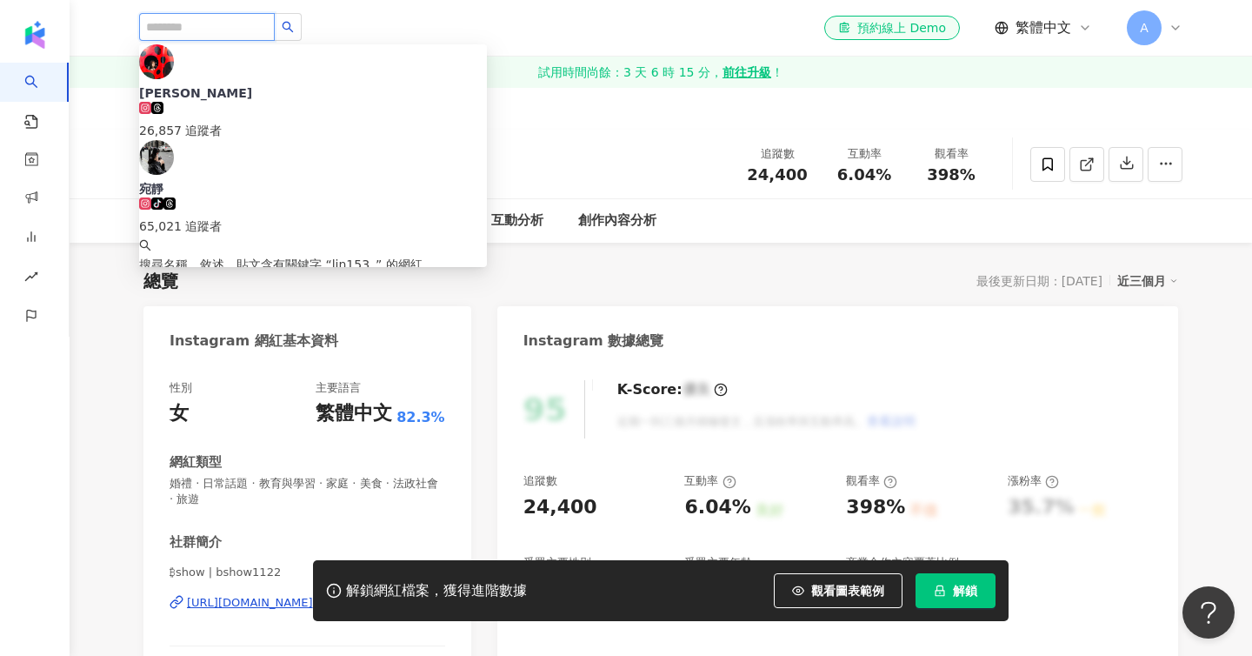
click at [211, 28] on input "search" at bounding box center [207, 27] width 136 height 28
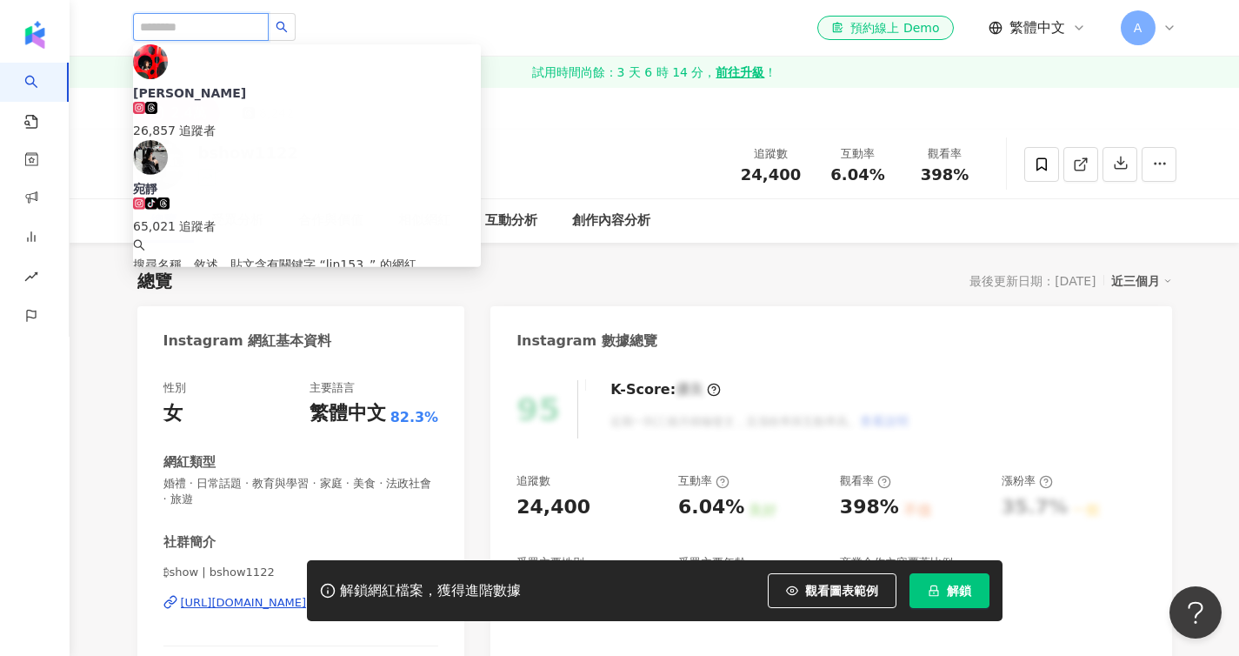
paste input "**********"
type input "**********"
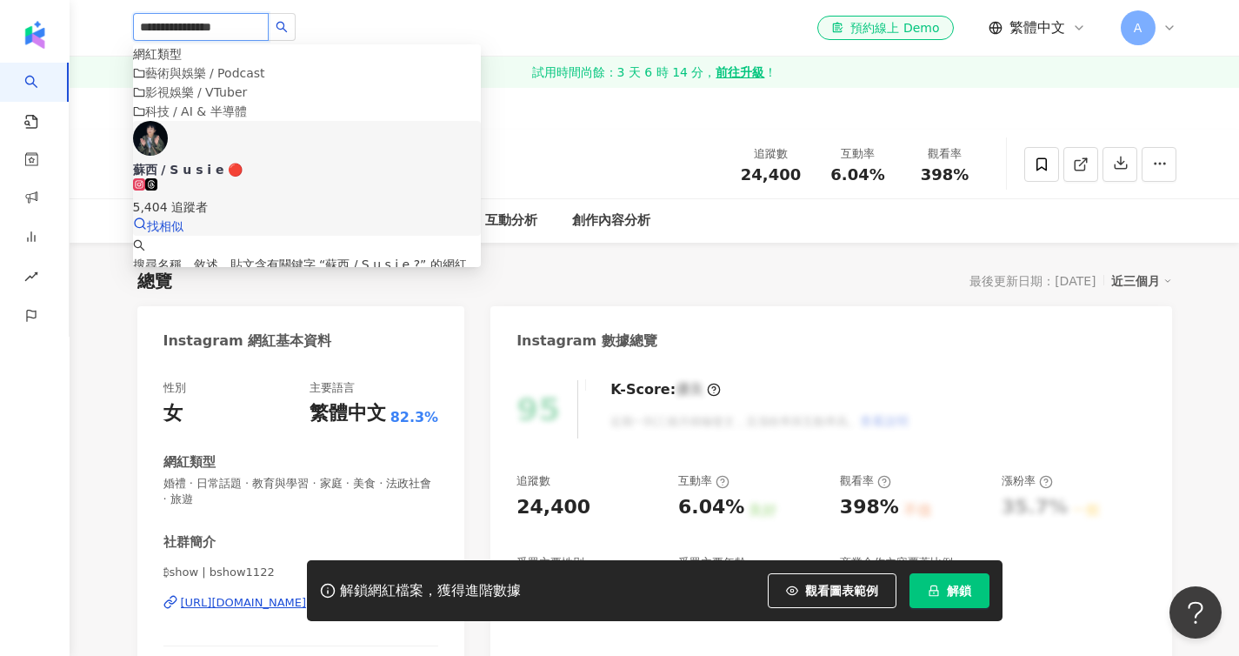
click at [279, 178] on div "蘇西 / S u s i e 🔴" at bounding box center [307, 169] width 348 height 17
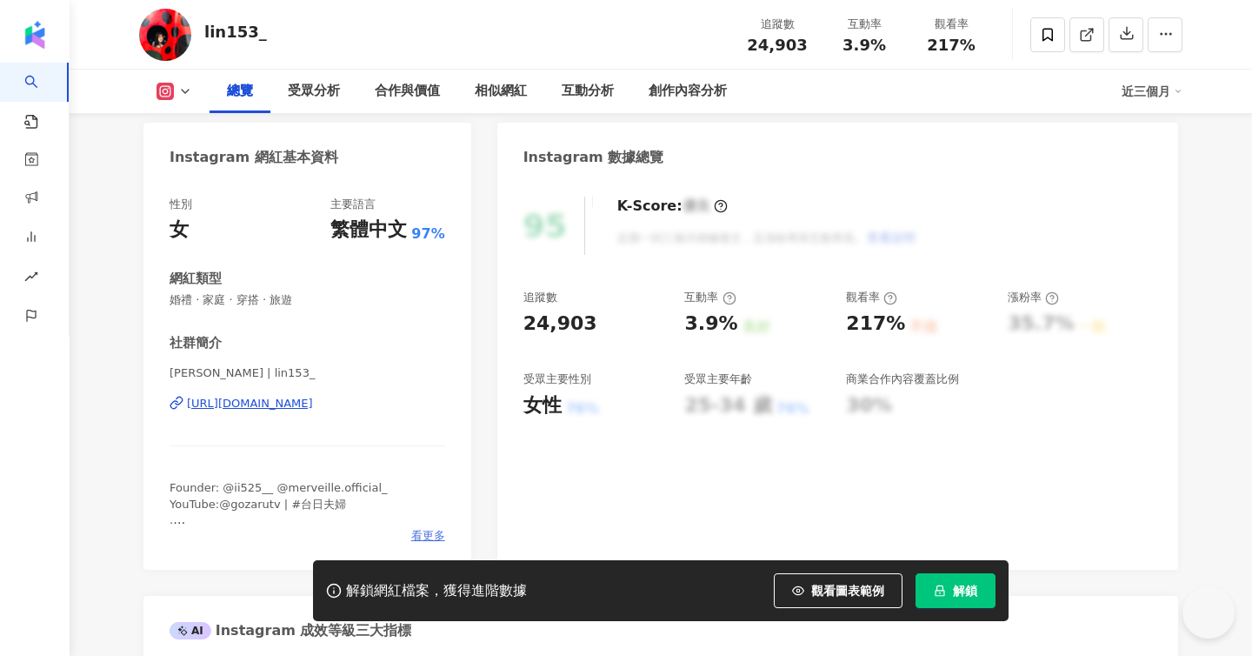
scroll to position [276, 0]
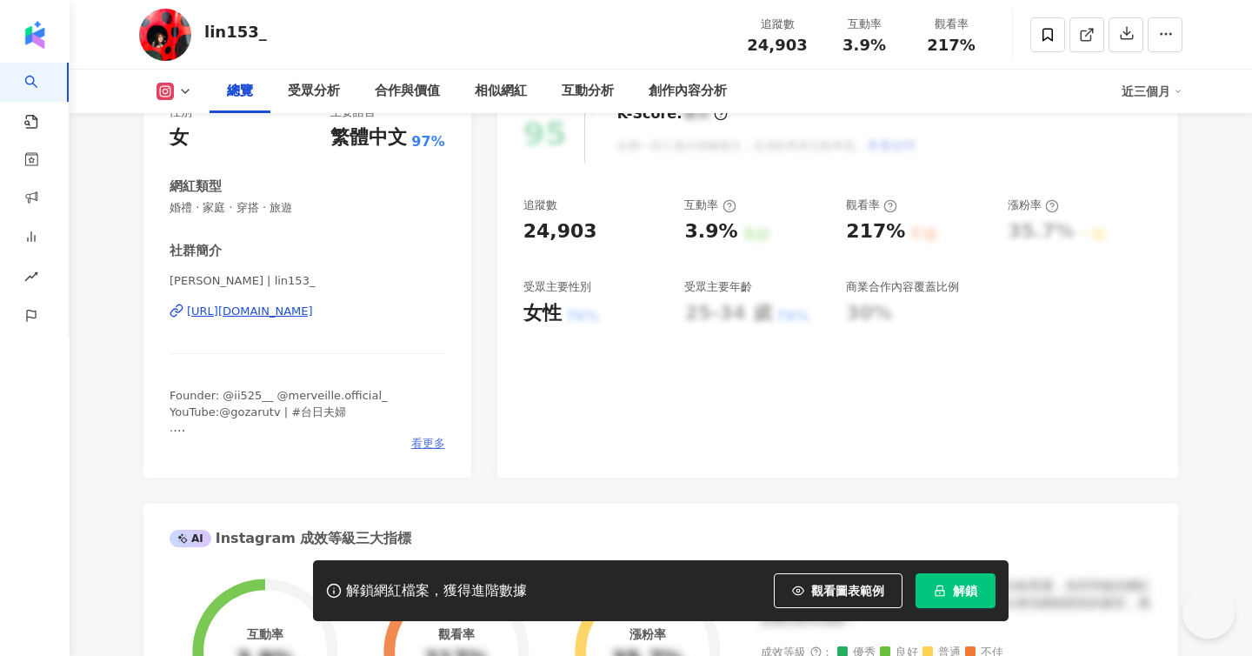
click at [427, 442] on span "看更多" at bounding box center [428, 444] width 34 height 16
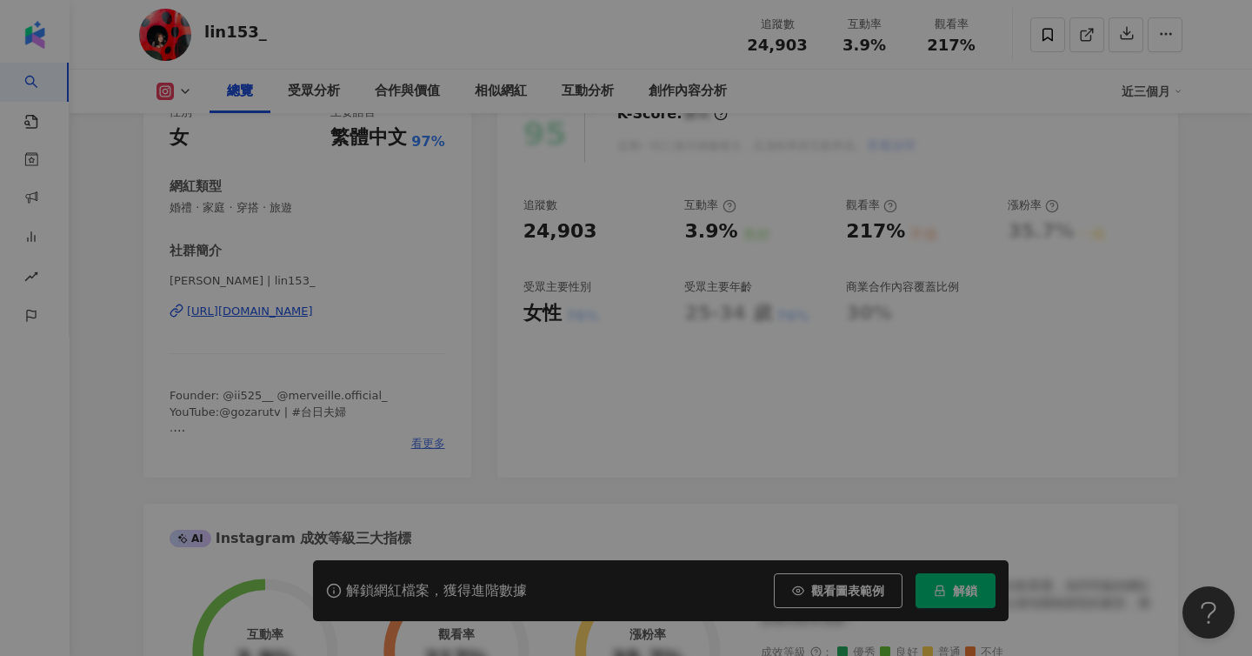
scroll to position [0, 0]
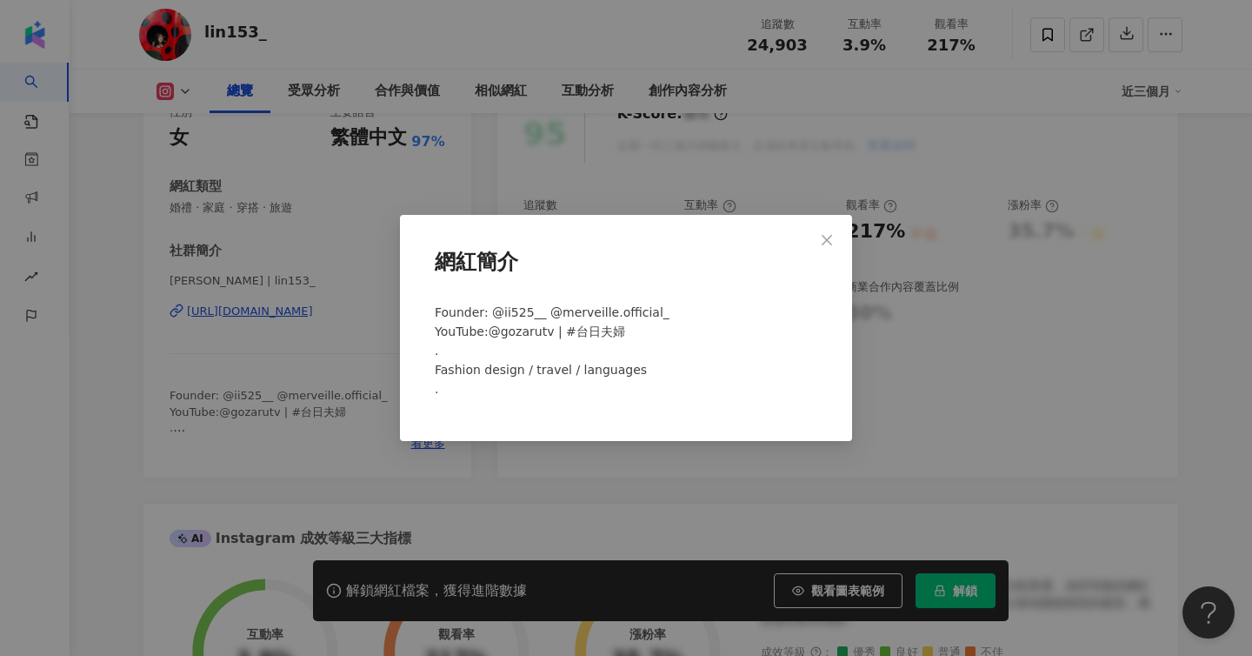
click at [257, 249] on div "網紅簡介 Founder: @ii525__ @merveille.official_ YouTube:@gozarutv | #台日夫婦 . Fashion…" at bounding box center [626, 328] width 1252 height 656
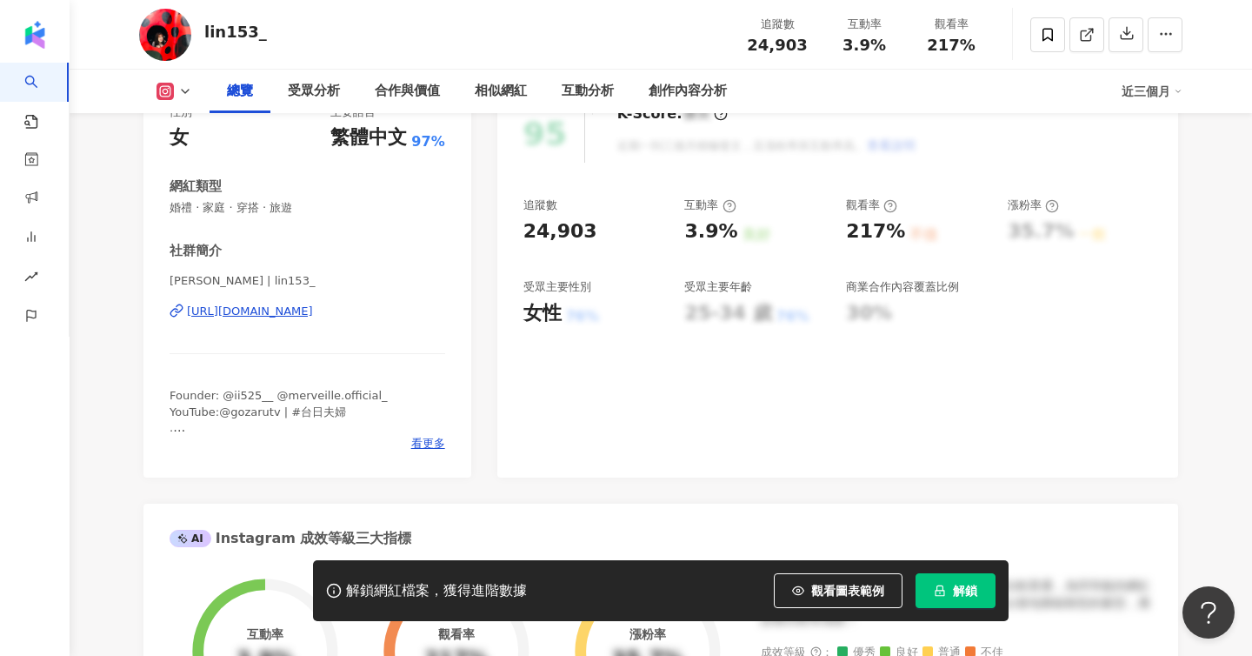
drag, startPoint x: 156, startPoint y: 313, endPoint x: 399, endPoint y: 315, distance: 243.5
click at [399, 315] on div "性別 女 主要語言 繁體中文 97% 網紅類型 婚禮 · 家庭 · 穿搭 · 旅遊 社群簡介 リン Kelly | lin153_ https://www.i…" at bounding box center [308, 282] width 328 height 390
copy div "https://www.instagram.com/lin153_/"
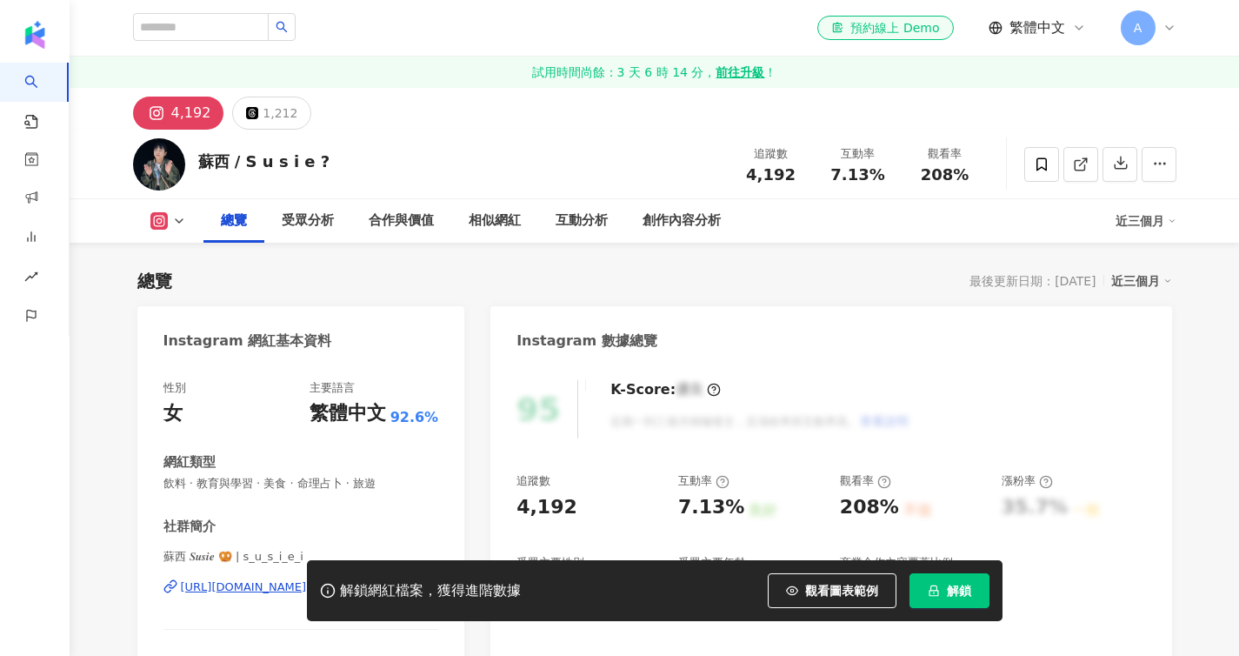
scroll to position [156, 0]
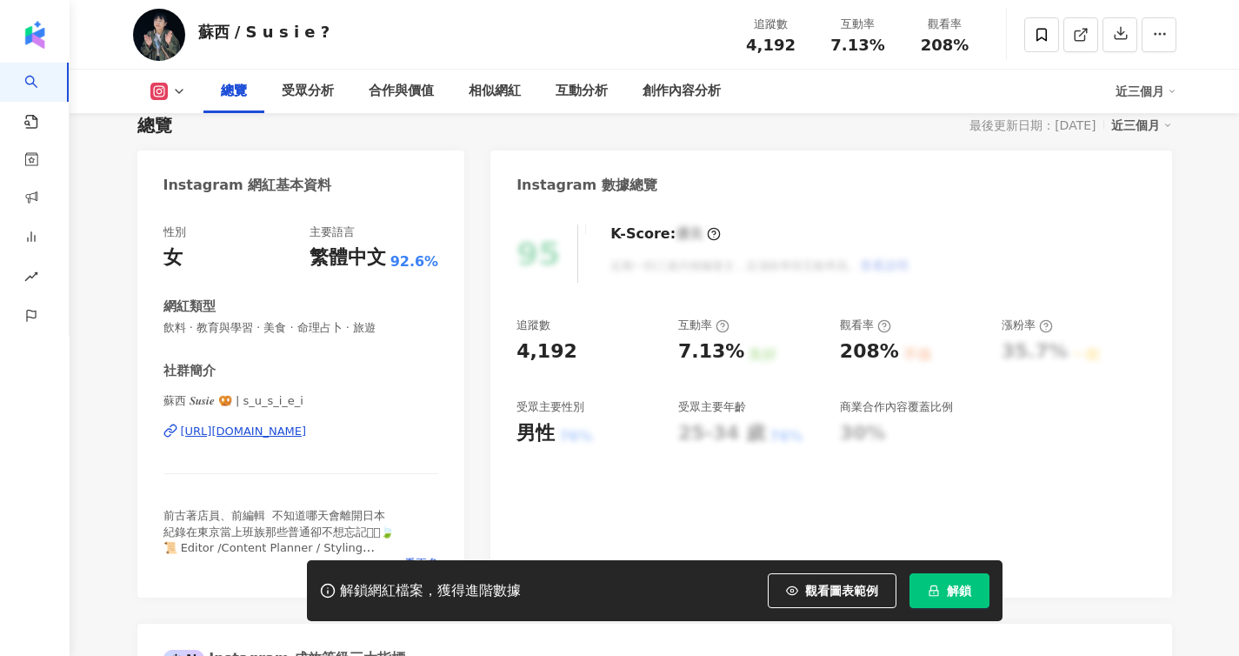
click at [434, 436] on div "性別 女 主要語言 繁體中文 92.6% 網紅類型 飲料 · 教育與學習 · 美食 · 命理占卜 · 旅遊 社群簡介 蘇西 𝑺𝒖𝒔𝒊𝒆 🥨 | s_u_s_i…" at bounding box center [301, 402] width 328 height 390
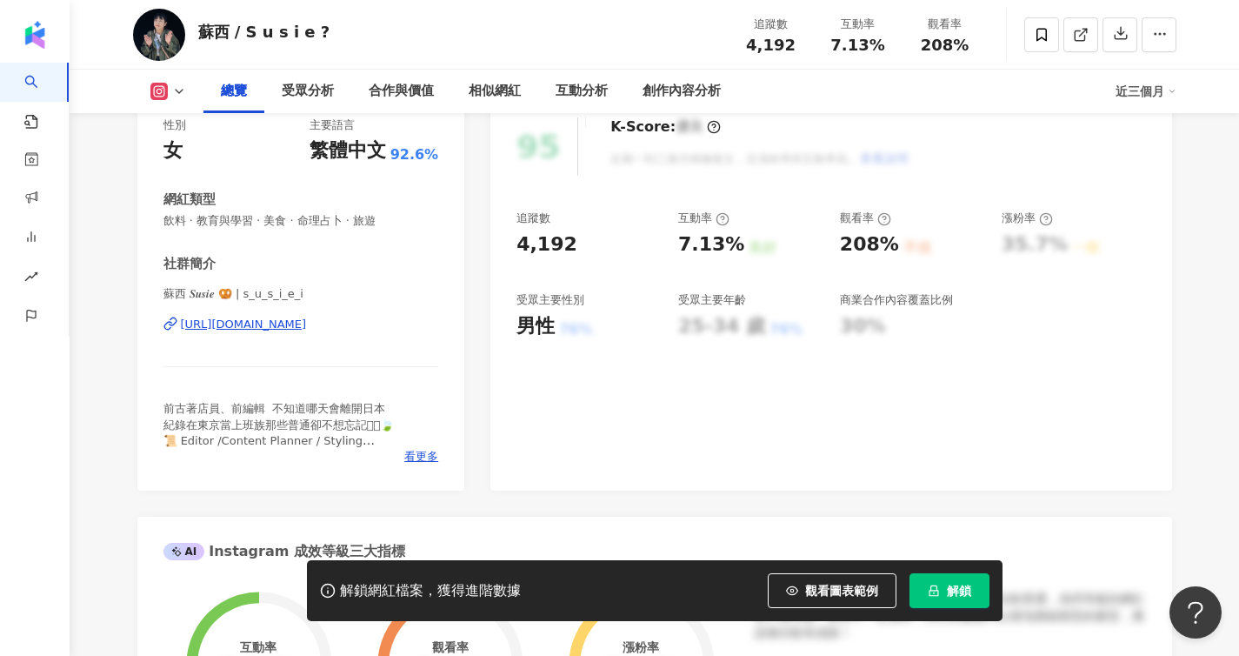
scroll to position [310, 0]
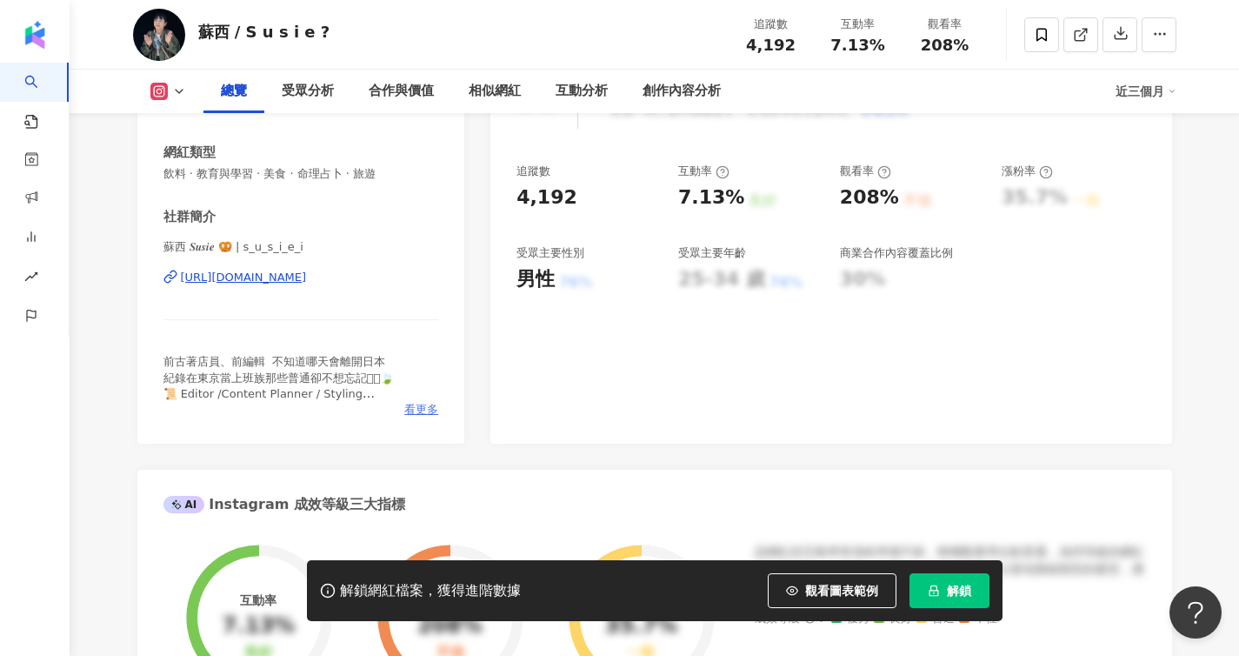
click at [422, 411] on span "看更多" at bounding box center [421, 410] width 34 height 16
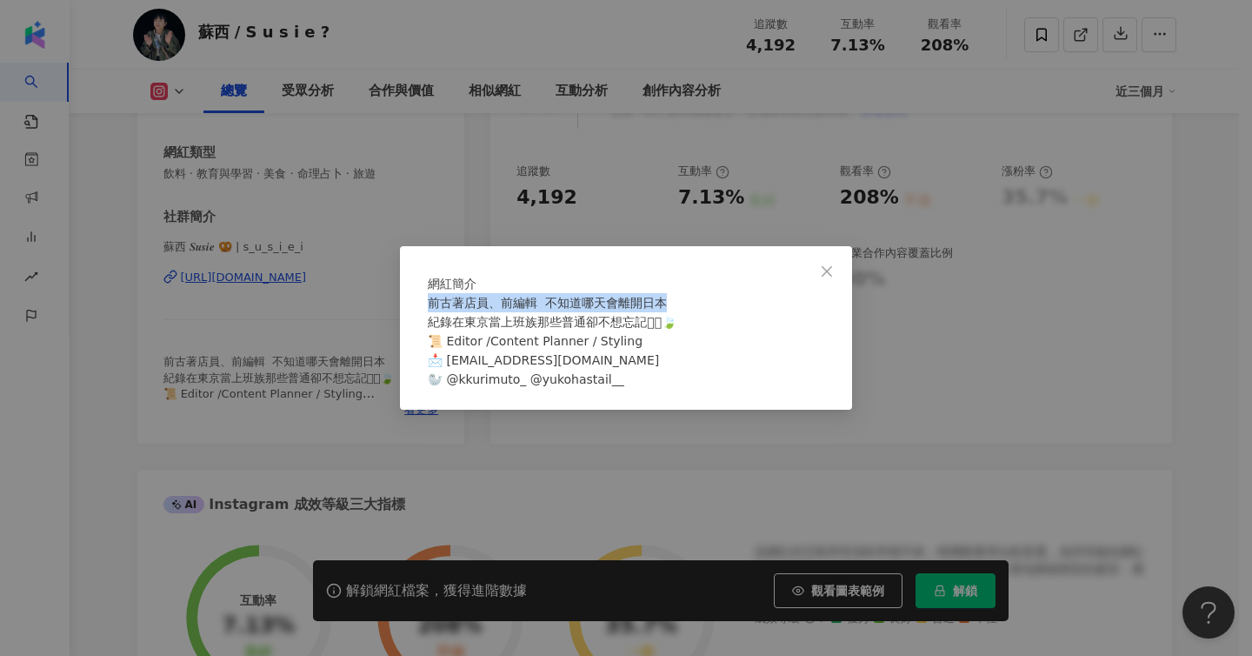
drag, startPoint x: 430, startPoint y: 310, endPoint x: 698, endPoint y: 310, distance: 267.9
click at [698, 310] on div "前古著店員、前編輯  不知道哪天會離開日本 紀錄在東京當上班族那些普通卻不想忘記𓂃𓂂🍃 📜 Editor /Content Planner / Styling…" at bounding box center [626, 341] width 397 height 96
copy span "前古著店員、前編輯  不知道哪天會離開日本"
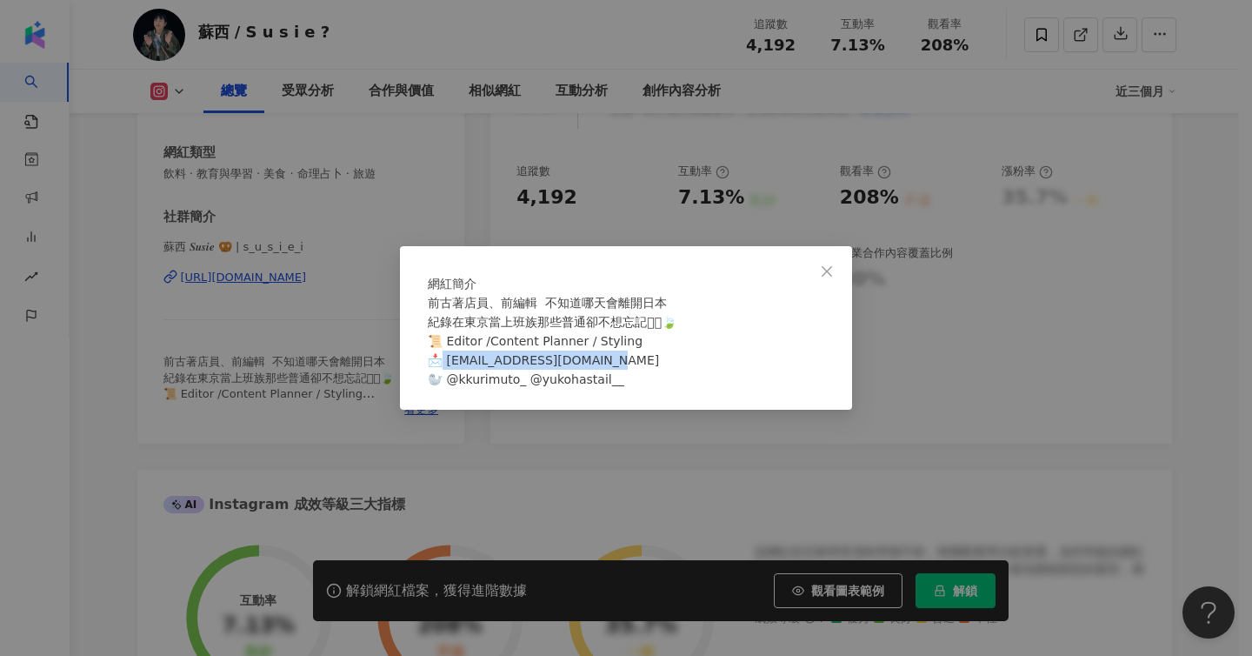
drag, startPoint x: 607, startPoint y: 376, endPoint x: 448, endPoint y: 372, distance: 159.2
click at [448, 372] on div "前古著店員、前編輯  不知道哪天會離開日本 紀錄在東京當上班族那些普通卻不想忘記𓂃𓂂🍃 📜 Editor /Content Planner / Styling…" at bounding box center [626, 341] width 397 height 96
copy span "it54225422@gmail.com 🦭 @k"
click at [177, 81] on div "網紅簡介 前古著店員、前編輯  不知道哪天會離開日本 紀錄在東京當上班族那些普通卻不想忘記𓂃𓂂🍃 📜 Editor /Content Planner / St…" at bounding box center [626, 328] width 1252 height 656
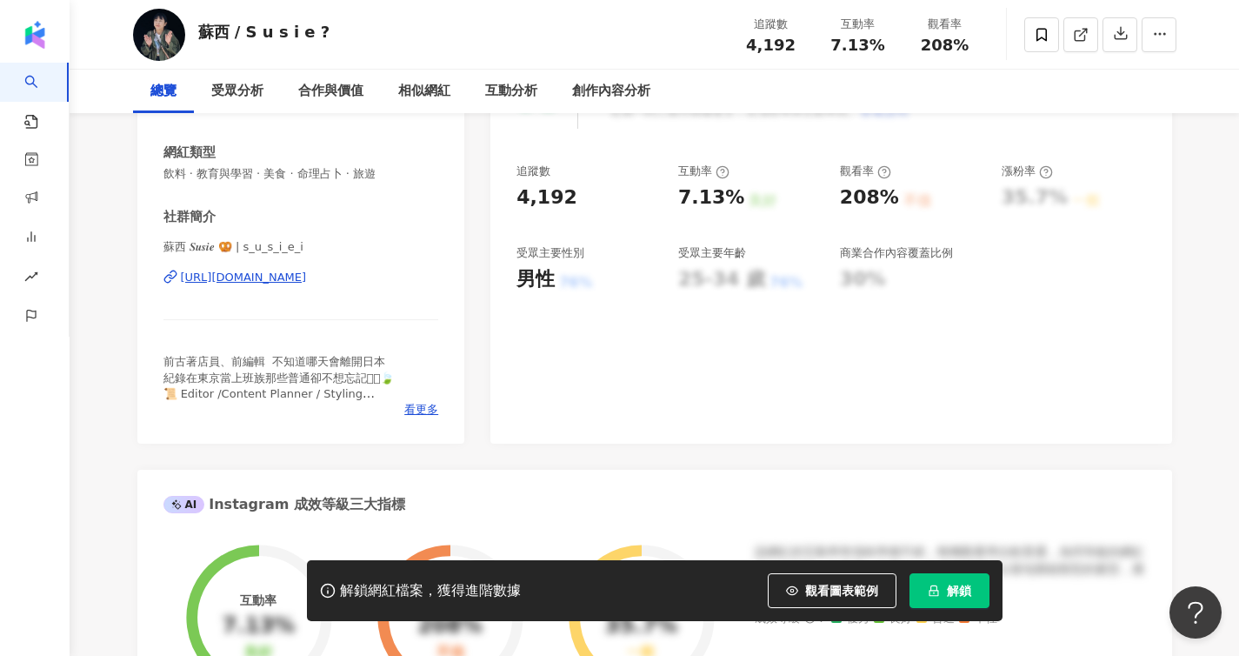
scroll to position [0, 0]
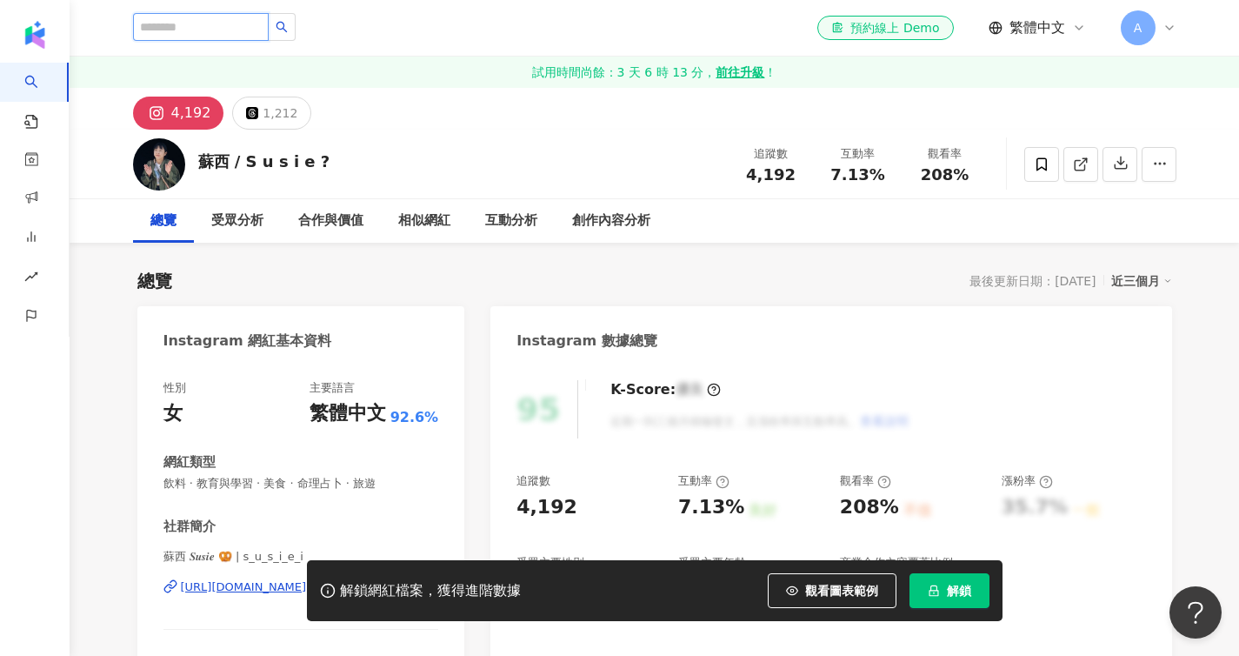
click at [184, 29] on input "search" at bounding box center [201, 27] width 136 height 28
paste input "**********"
type input "**********"
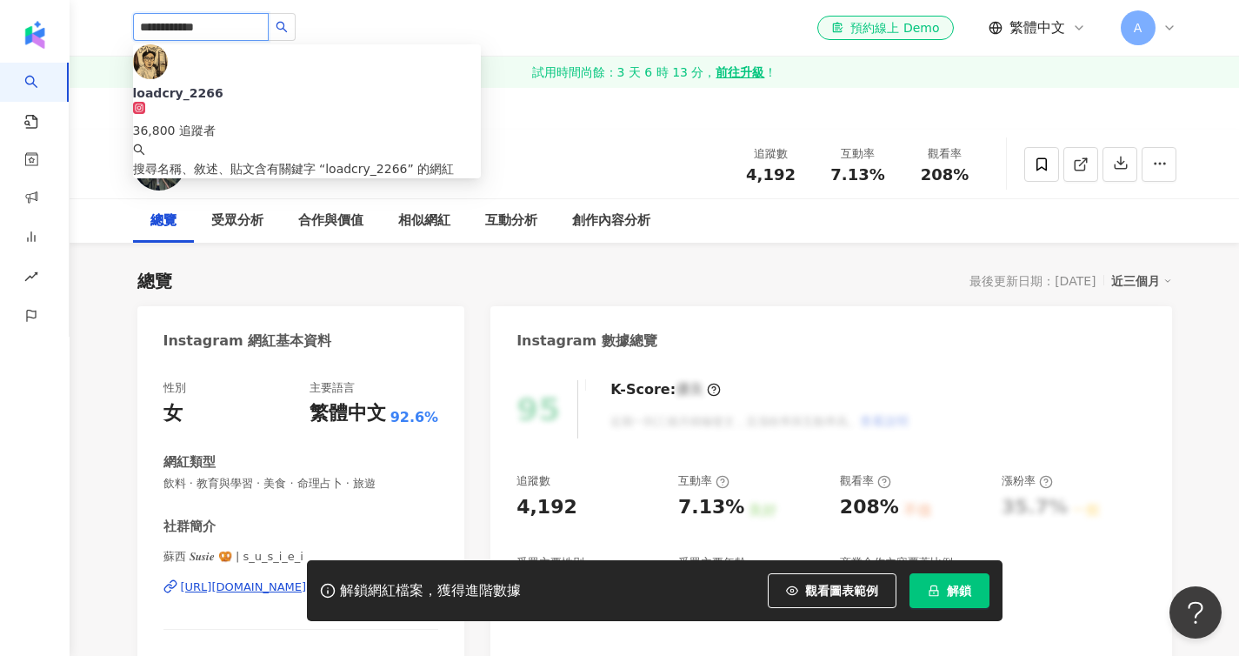
click at [291, 102] on div "36,800 追蹤者" at bounding box center [307, 121] width 348 height 38
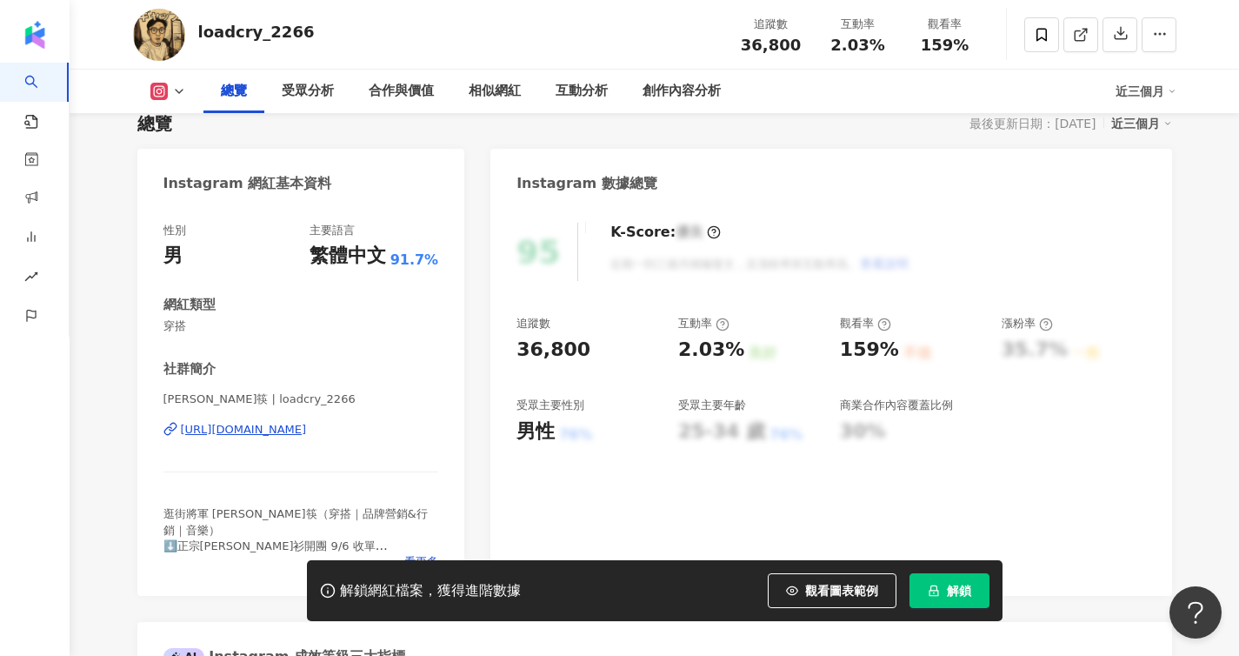
drag, startPoint x: 147, startPoint y: 427, endPoint x: 429, endPoint y: 426, distance: 281.8
click at [429, 426] on div "性別 男 主要語言 繁體中文 91.7% 網紅類型 穿搭 社群簡介 羅德筷 | loadcry_2266 https://www.instagram.com/…" at bounding box center [301, 400] width 328 height 390
copy div "https://www.instagram.com/loadcry_2266/"
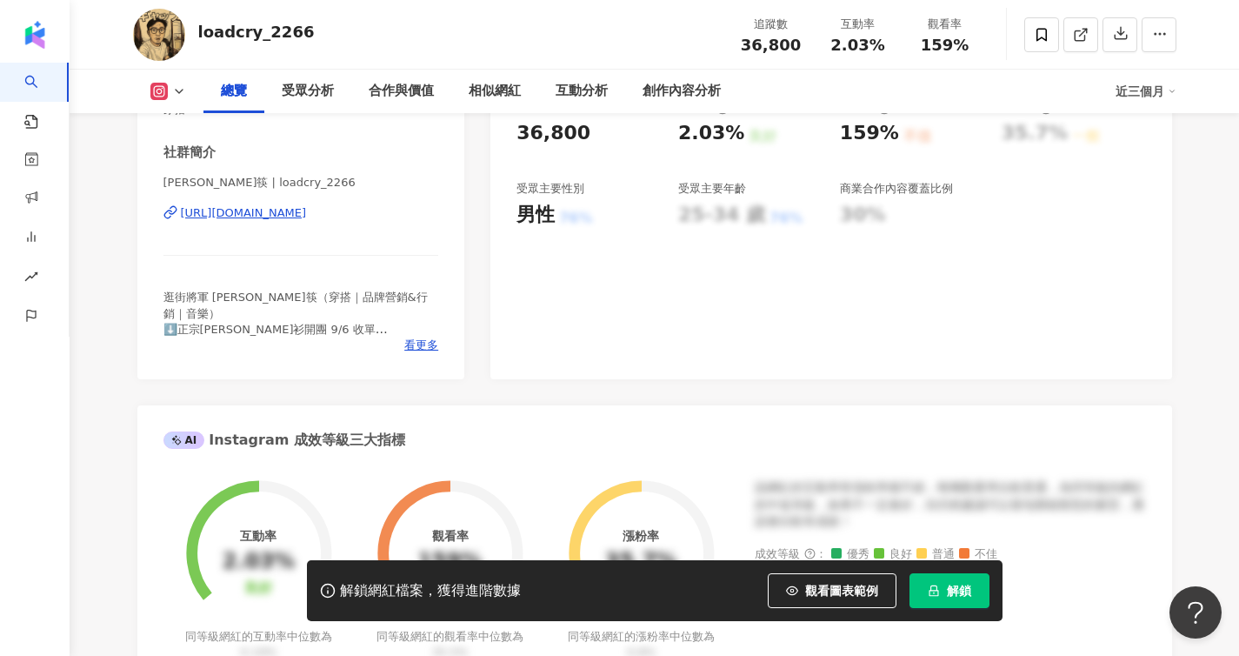
scroll to position [375, 0]
click at [437, 344] on span "看更多" at bounding box center [421, 345] width 34 height 16
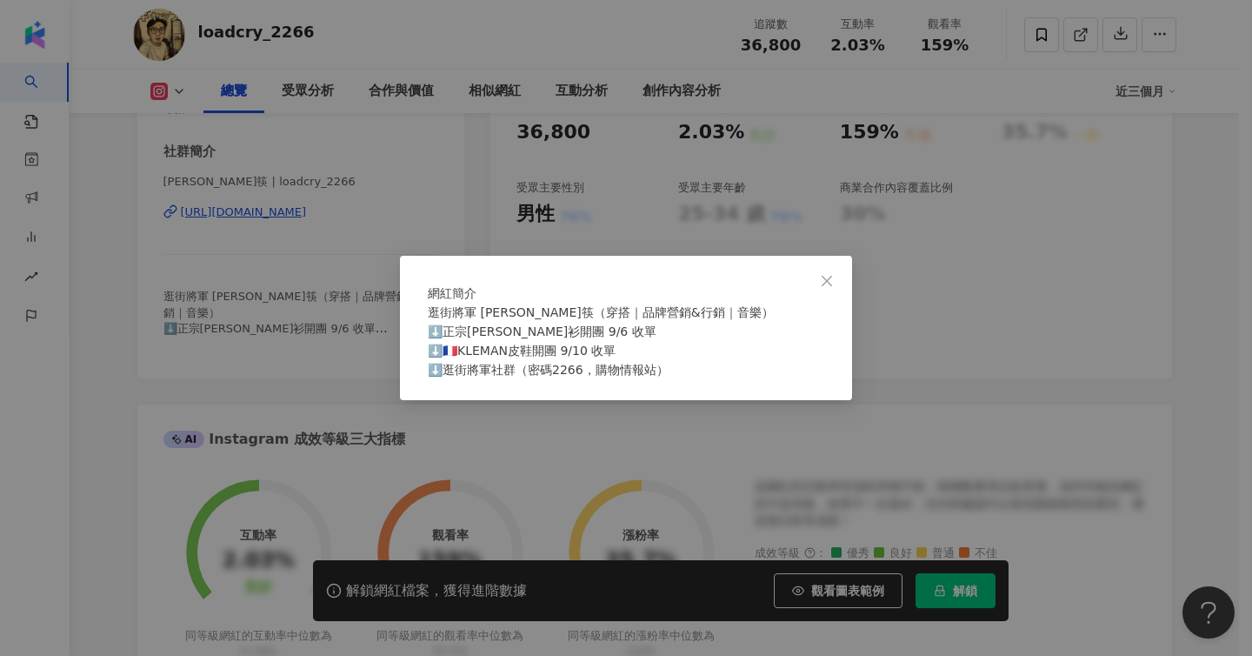
click at [364, 340] on div "網紅簡介 逛街將軍 羅德筷（穿搭｜品牌營銷&行銷｜音樂） ⬇️正宗夏威夷衫開團 9/6 收單 ⬇️🇫🇷KLEMAN皮鞋開團 9/10 收單 ⬇️逛街將軍社群（…" at bounding box center [626, 328] width 1252 height 656
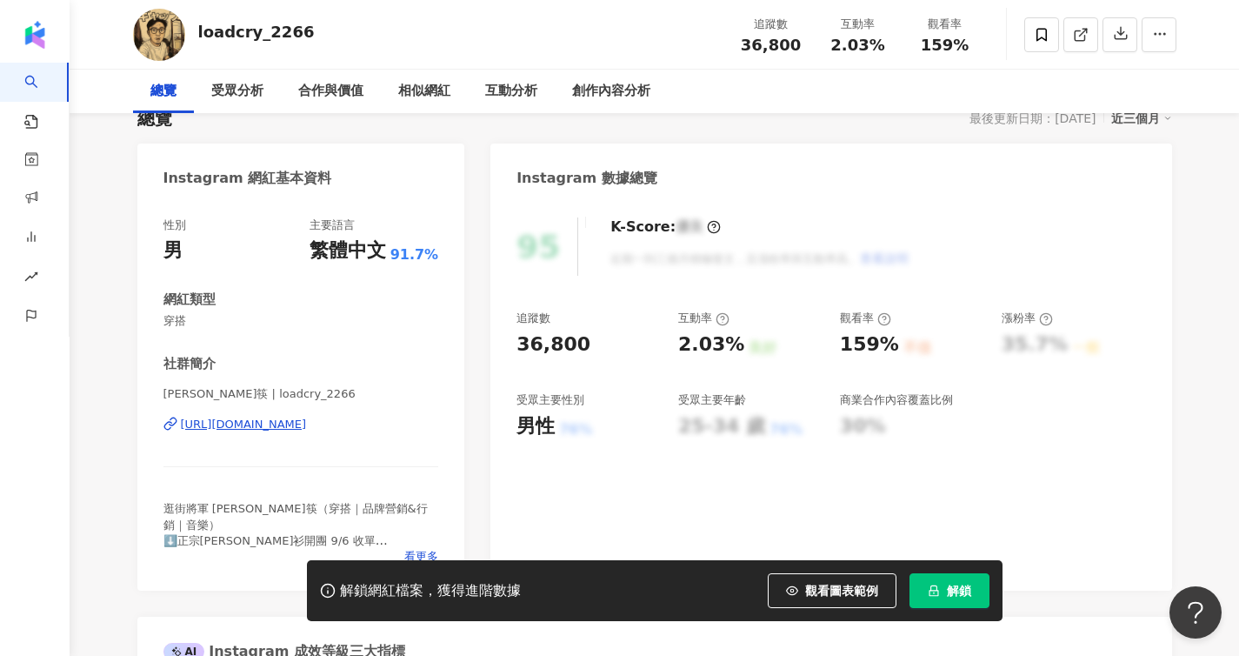
scroll to position [0, 0]
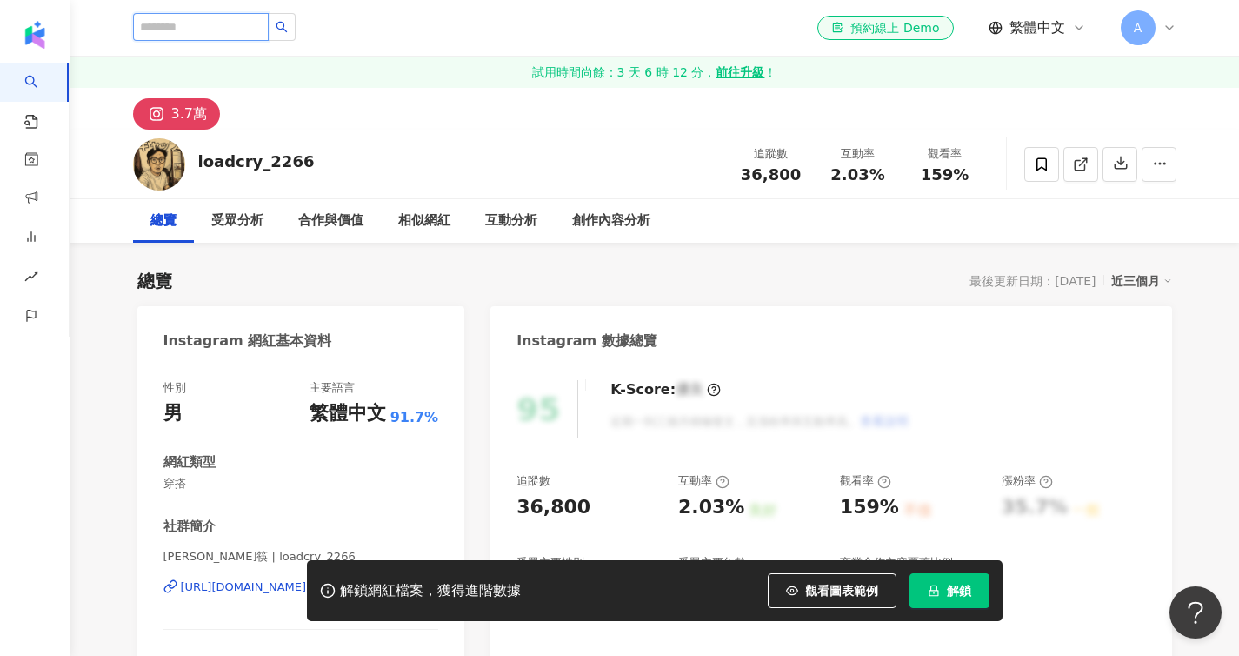
click at [224, 23] on input "search" at bounding box center [201, 27] width 136 height 28
paste input "**"
type input "**"
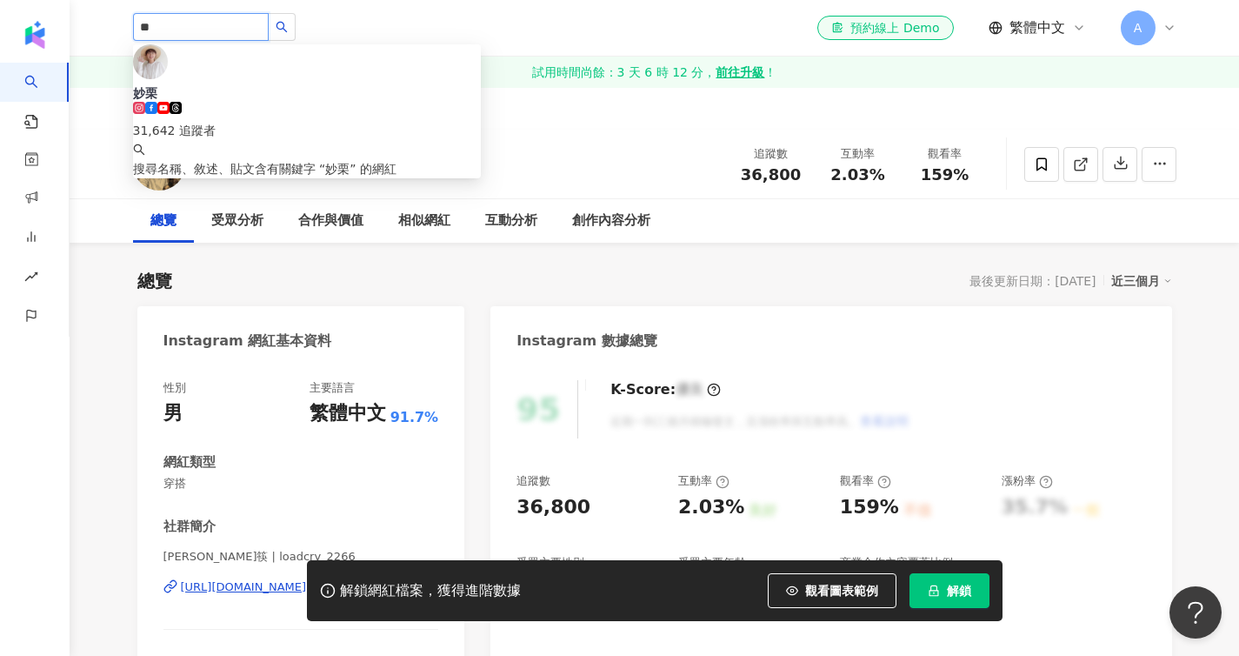
click at [157, 104] on span at bounding box center [151, 111] width 12 height 14
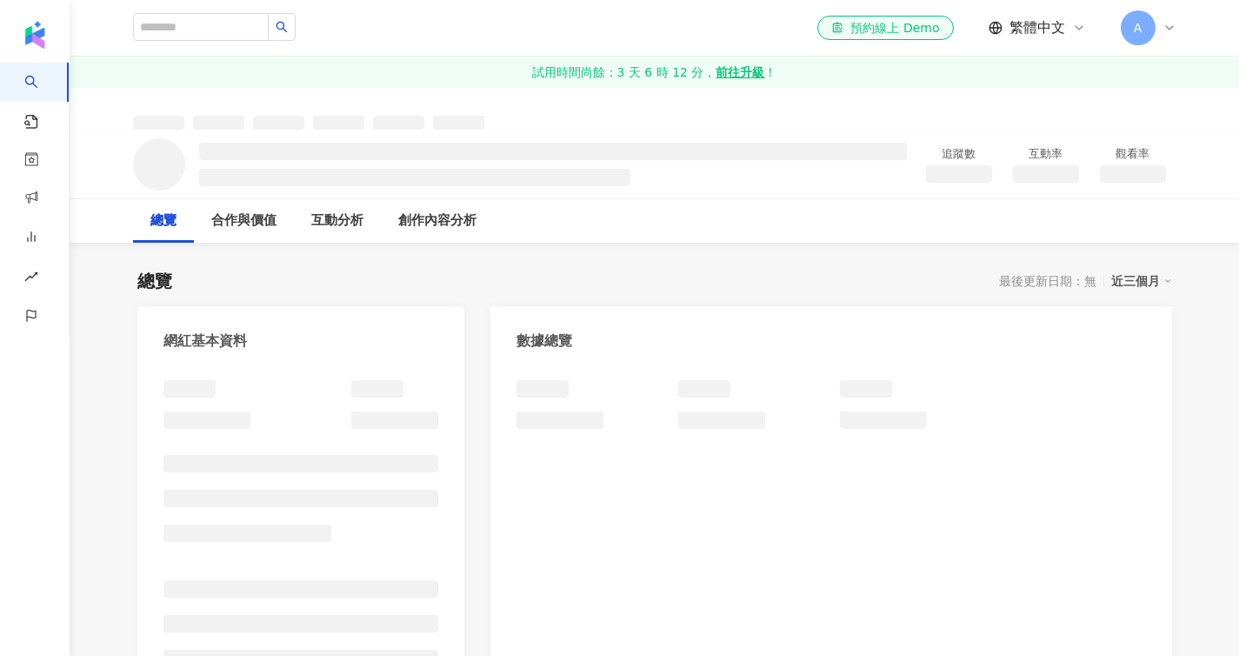
scroll to position [244, 0]
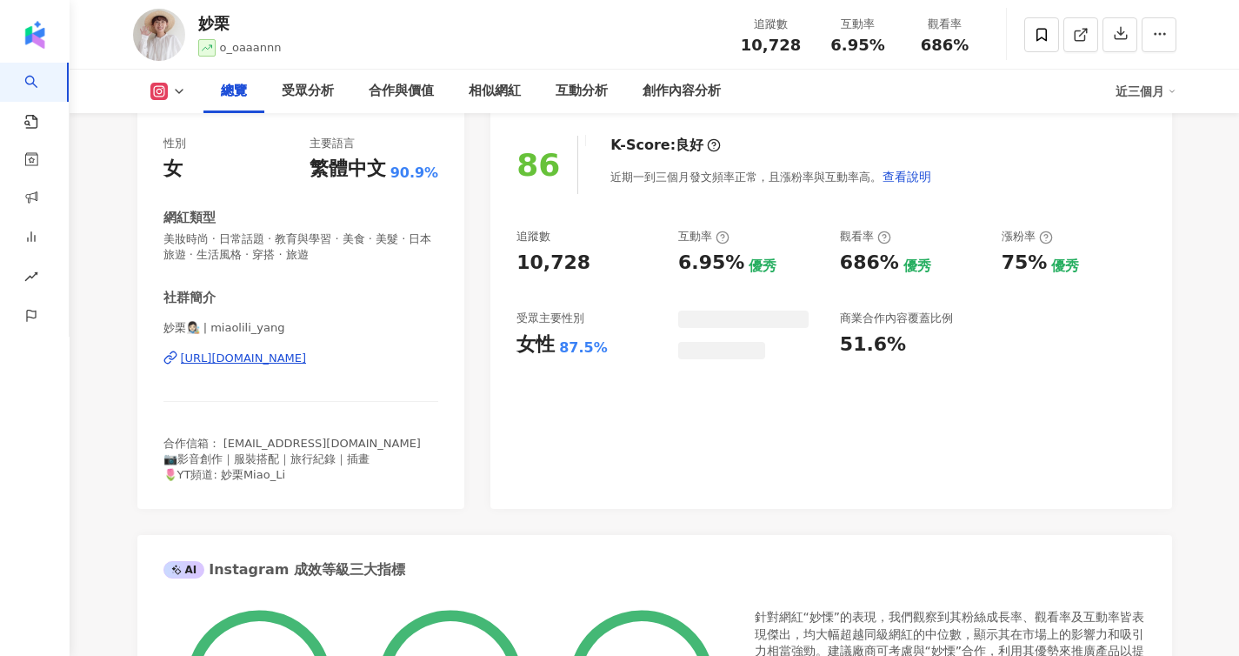
scroll to position [222, 0]
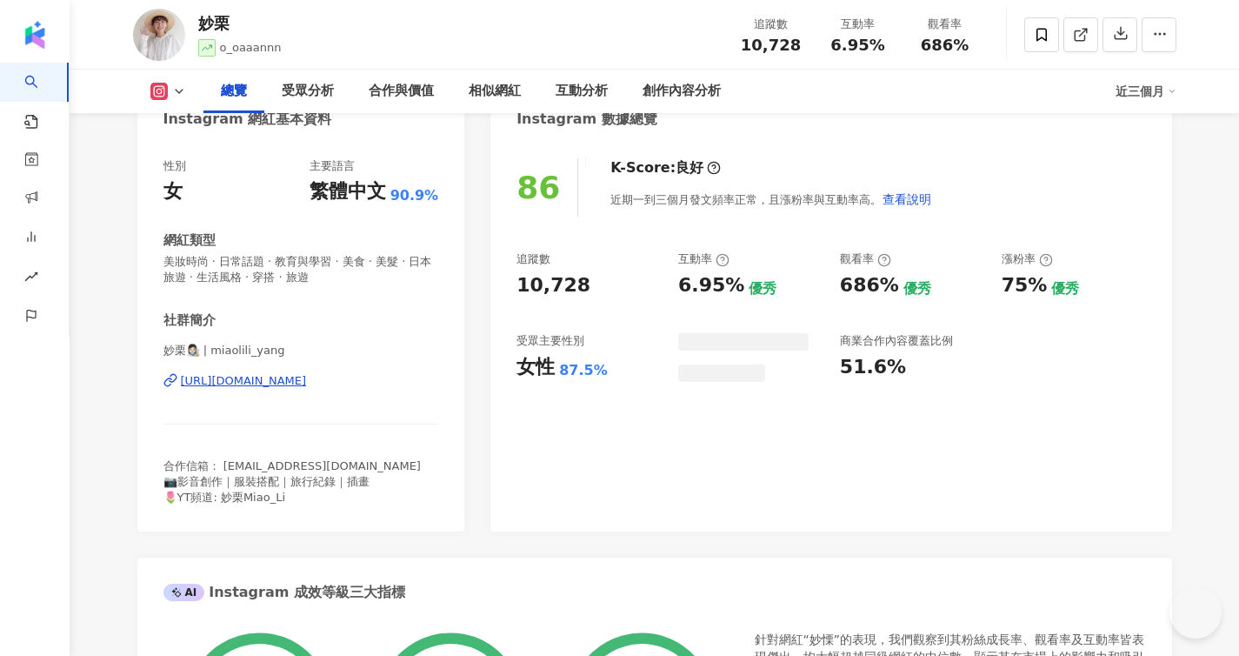
drag, startPoint x: 425, startPoint y: 384, endPoint x: 457, endPoint y: 388, distance: 32.4
click at [457, 388] on div "性別 女 主要語言 繁體中文 90.9% 網紅類型 美妝時尚 · 日常話題 · 教育與學習 · 美食 · 美髮 · 日本旅遊 · 生活風格 · 穿搭 · 旅遊…" at bounding box center [301, 336] width 328 height 390
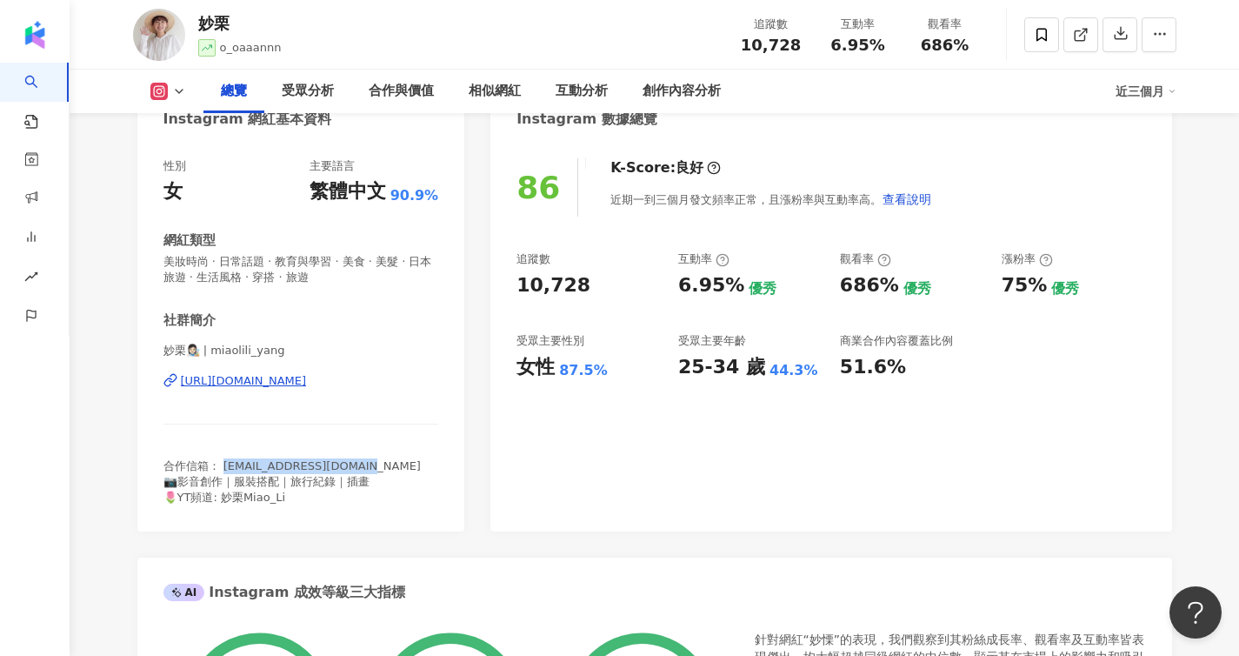
drag, startPoint x: 224, startPoint y: 469, endPoint x: 360, endPoint y: 470, distance: 136.5
click at [360, 470] on div "合作信箱： miaoliliyang@gmail.com 📷影音創作｜服裝搭配｜旅行紀錄｜插畫 🌷YT頻道: 妙栗Miao_Li" at bounding box center [302, 482] width 276 height 48
copy span "miaoliliyang@gmail.com"
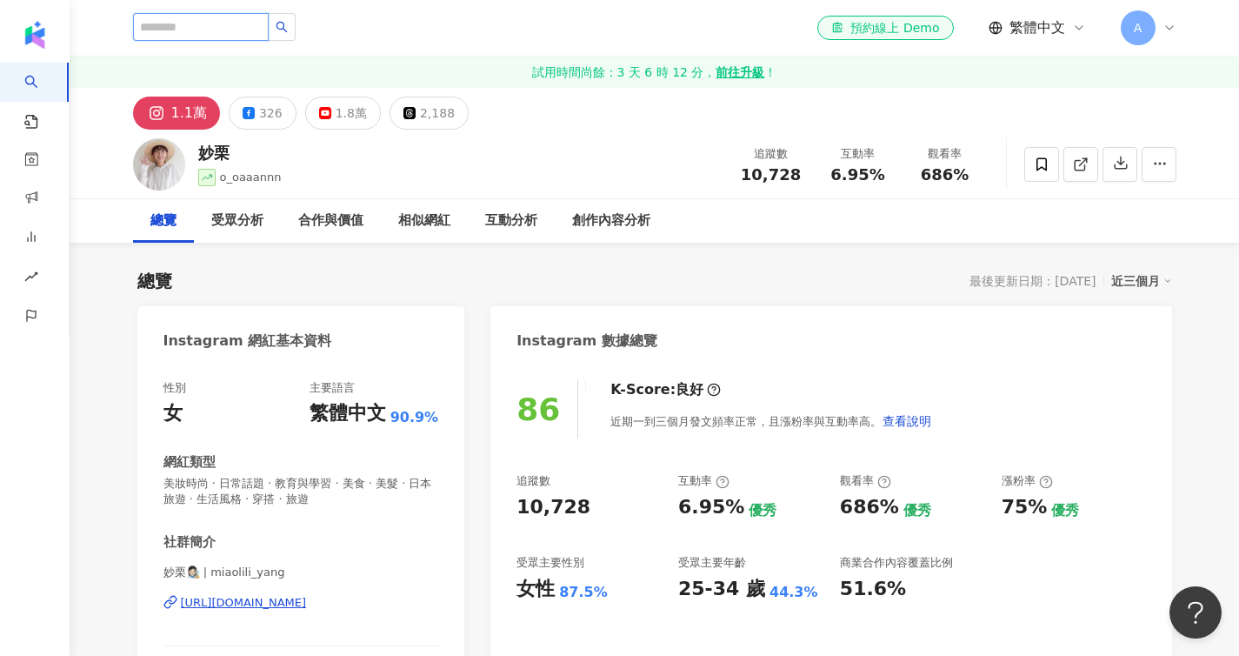
click at [162, 38] on input "search" at bounding box center [201, 27] width 136 height 28
paste input "***"
type input "***"
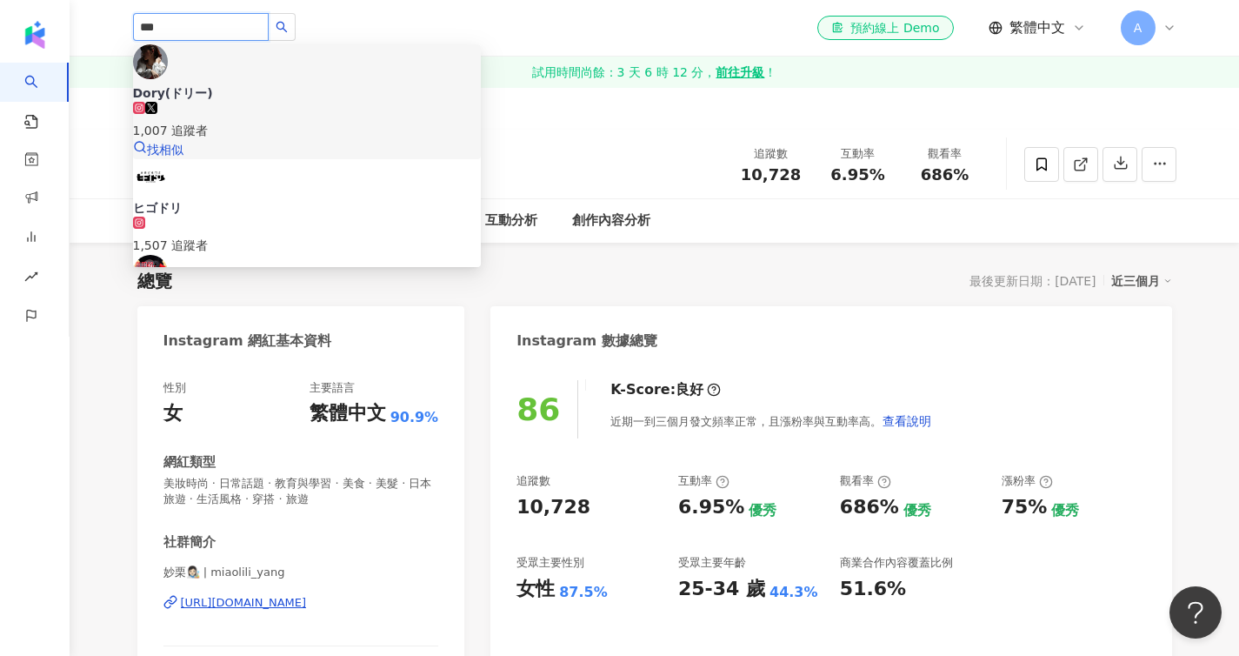
click at [288, 121] on div "1,007 追蹤者" at bounding box center [307, 130] width 348 height 19
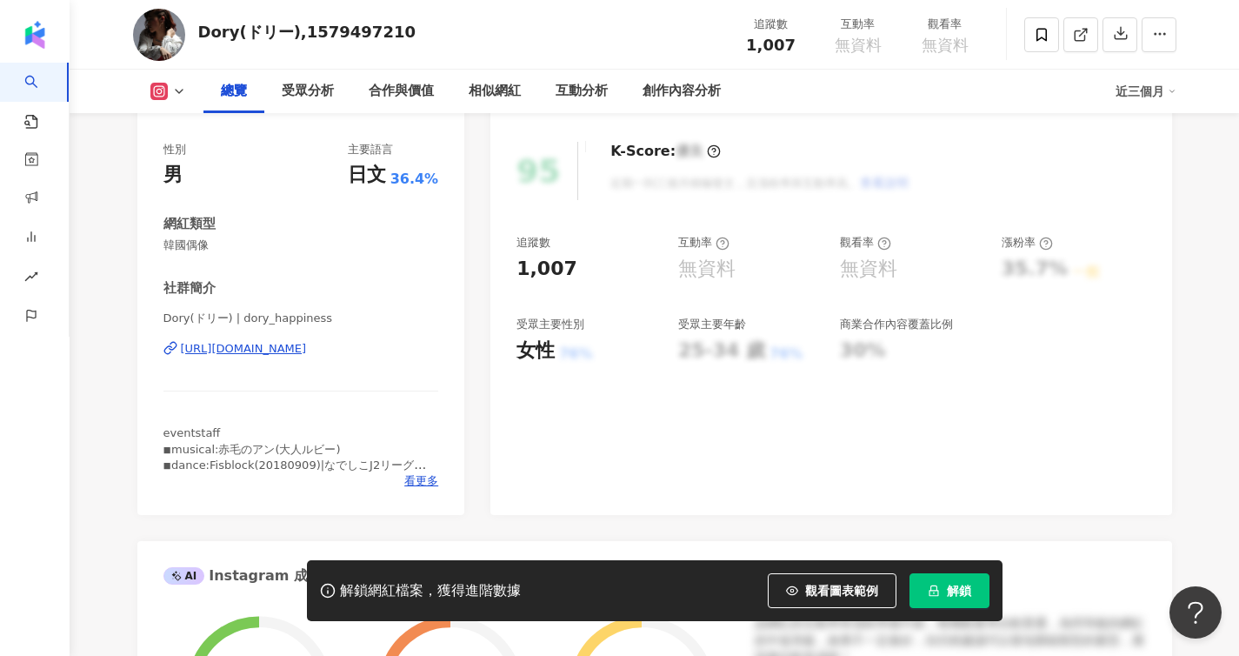
scroll to position [239, 0]
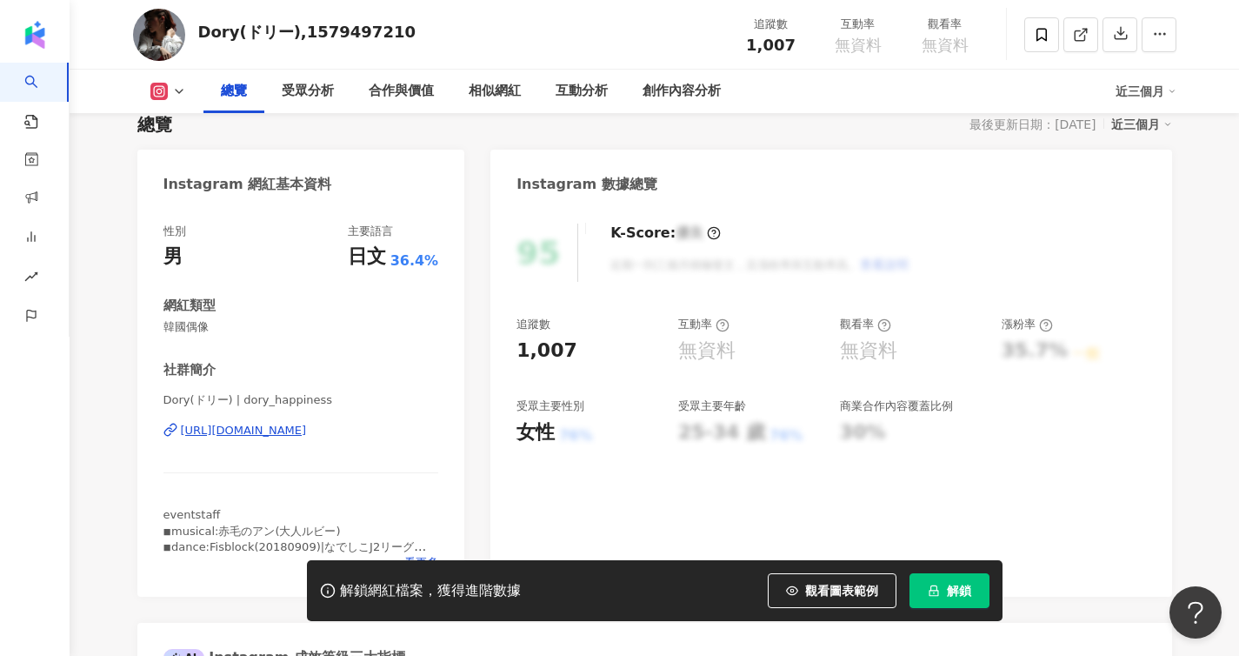
scroll to position [0, 0]
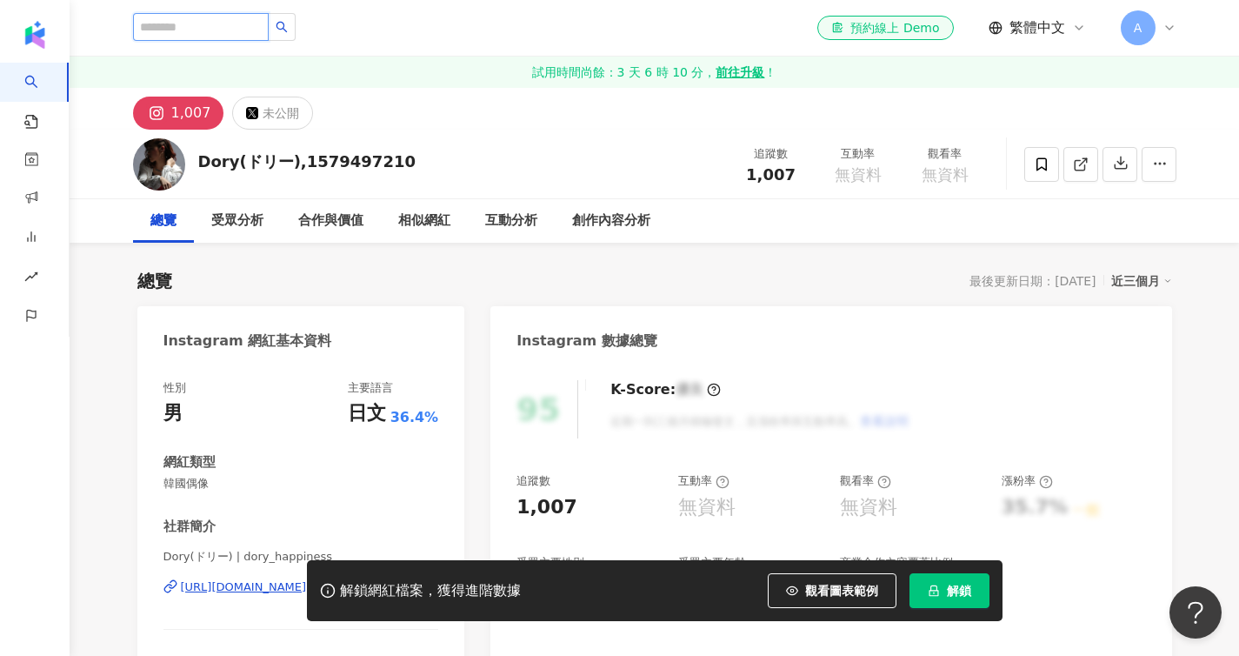
click at [218, 17] on input "search" at bounding box center [201, 27] width 136 height 28
paste input "**********"
type input "**********"
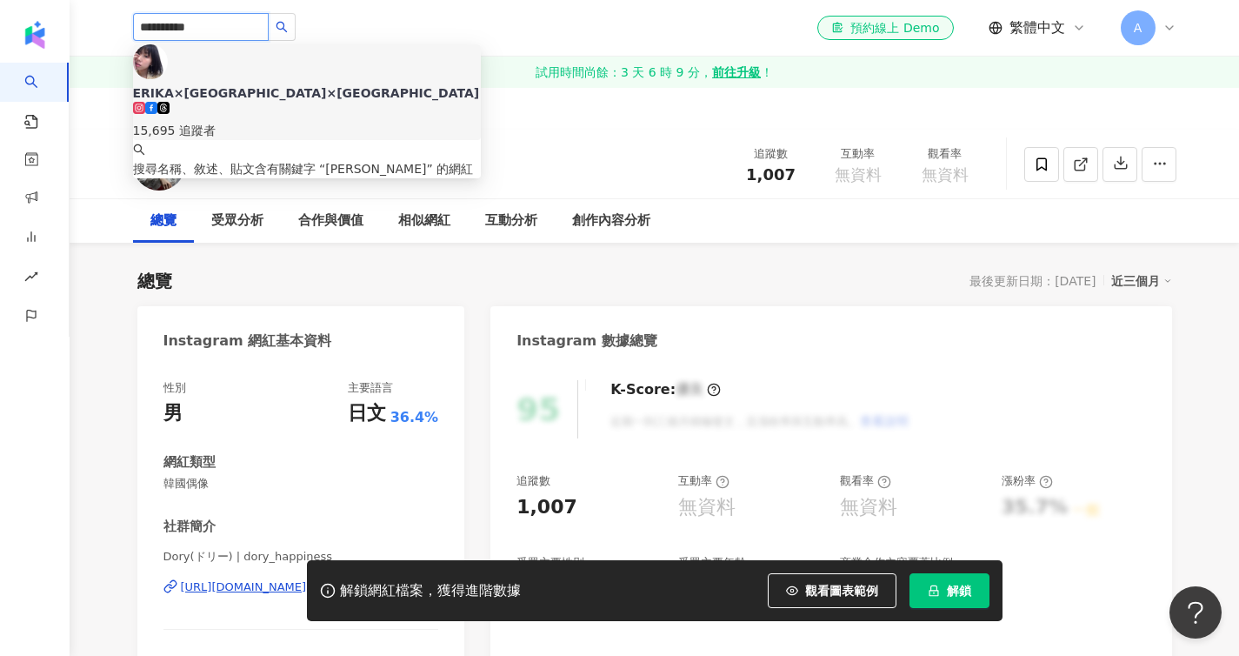
click at [228, 84] on div "[PERSON_NAME]×[GEOGRAPHIC_DATA]×[GEOGRAPHIC_DATA]" at bounding box center [307, 92] width 348 height 17
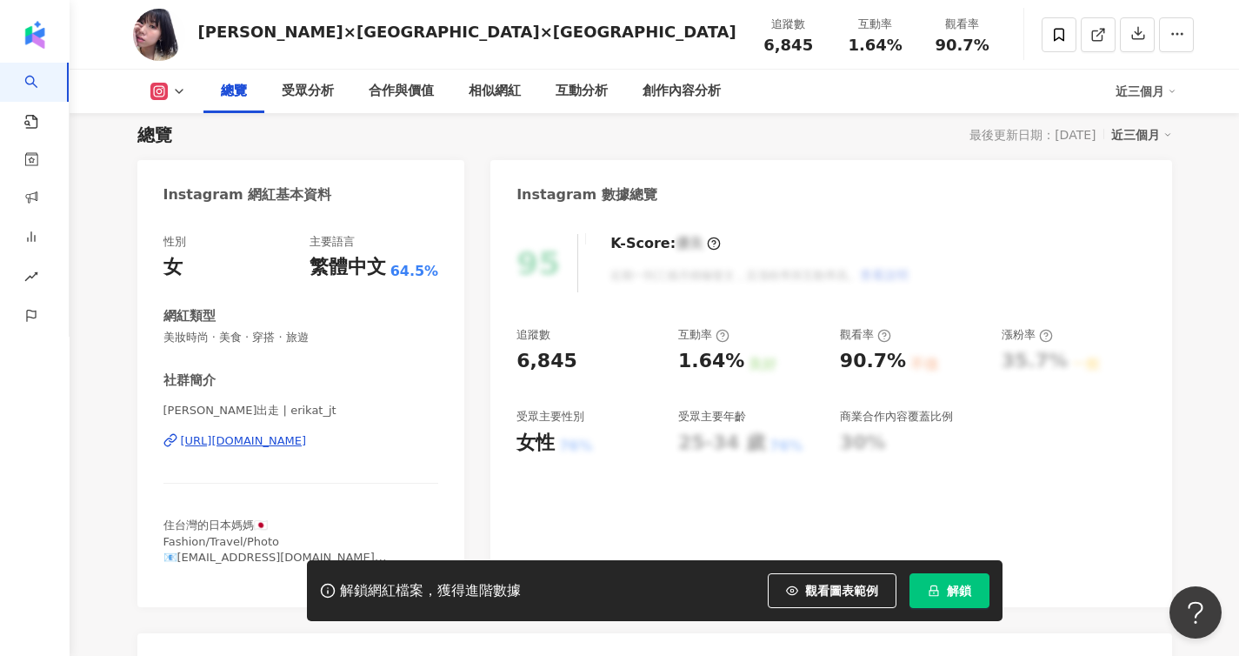
scroll to position [153, 0]
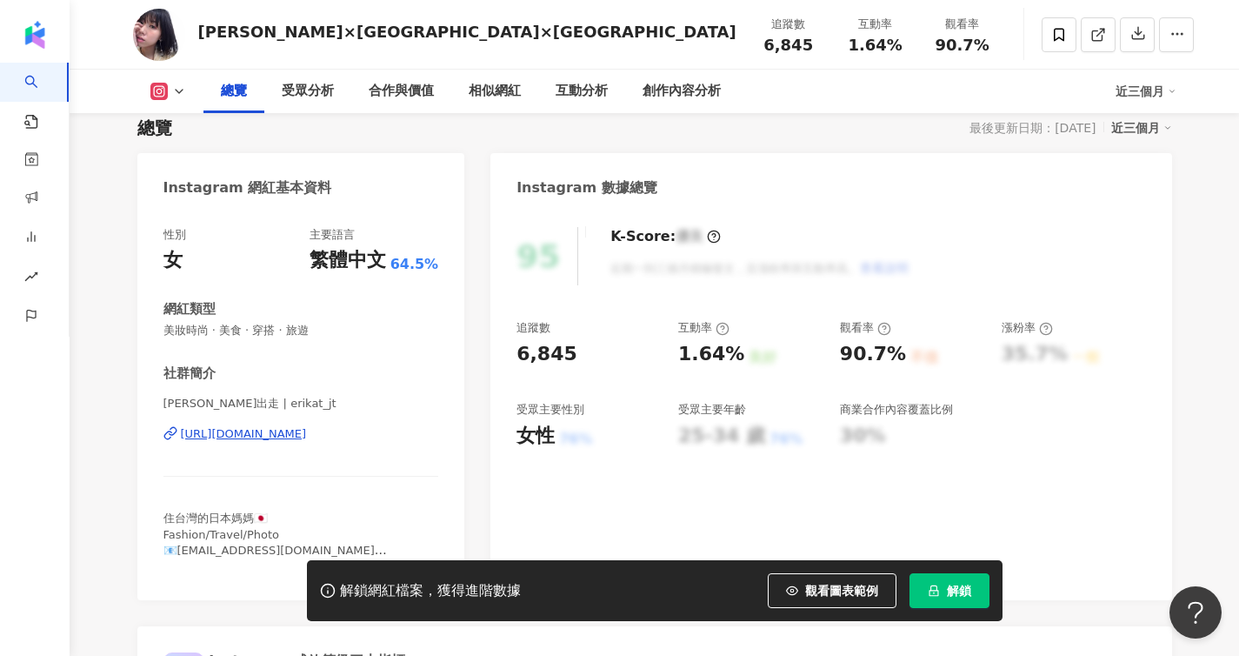
drag, startPoint x: 153, startPoint y: 434, endPoint x: 394, endPoint y: 433, distance: 240.9
click at [394, 434] on div "性別 女 主要語言 繁體中文 64.5% 網紅類型 美妝時尚 · 美食 · 穿搭 · 旅遊 社群簡介 [PERSON_NAME]出走 | erikat_jt …" at bounding box center [301, 405] width 328 height 390
drag, startPoint x: 160, startPoint y: 519, endPoint x: 269, endPoint y: 519, distance: 108.7
click at [269, 519] on div "性別 女 主要語言 繁體中文 64.5% 網紅類型 美妝時尚 · 美食 · 穿搭 · 旅遊 社群簡介 [PERSON_NAME]出走 | erikat_jt …" at bounding box center [301, 405] width 328 height 390
copy span "住台灣的日本媽媽🇯🇵 F"
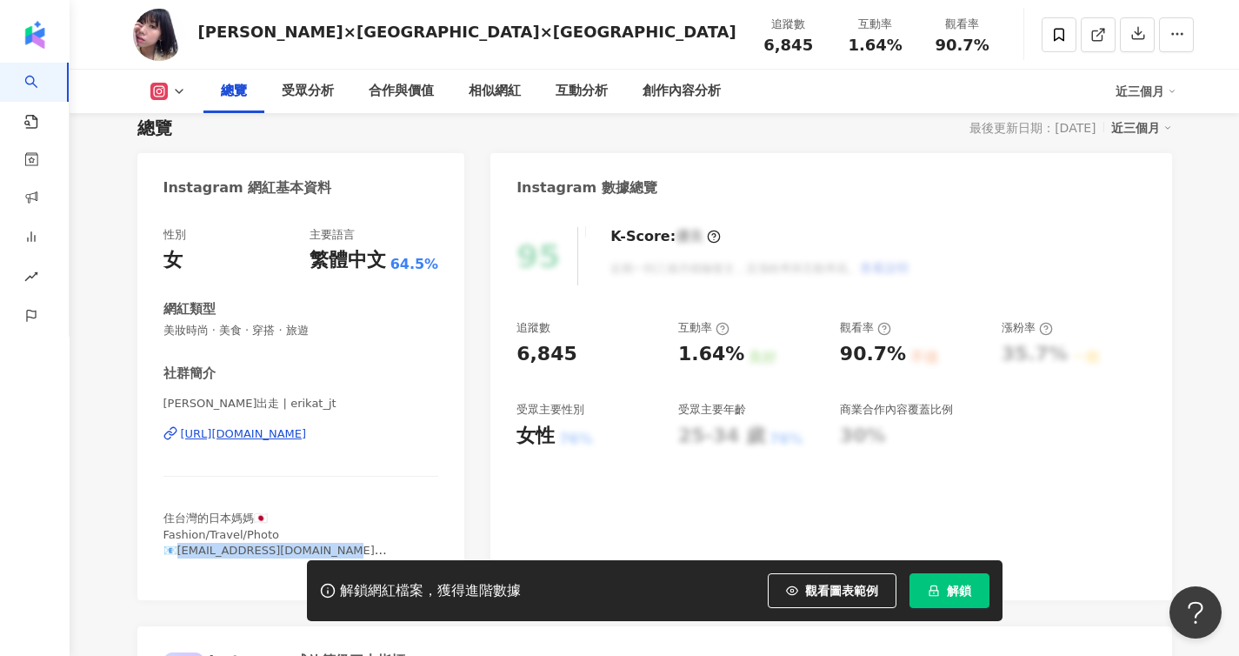
drag, startPoint x: 176, startPoint y: 552, endPoint x: 325, endPoint y: 553, distance: 149.6
click at [325, 553] on span "住台灣的日本媽媽🇯🇵 Fashion/Travel/Photo 📧[EMAIL_ADDRESS][DOMAIN_NAME] Family photo bran…" at bounding box center [276, 549] width 224 height 77
copy span "[EMAIL_ADDRESS][DOMAIN_NAME] Fa"
